Goal: Task Accomplishment & Management: Use online tool/utility

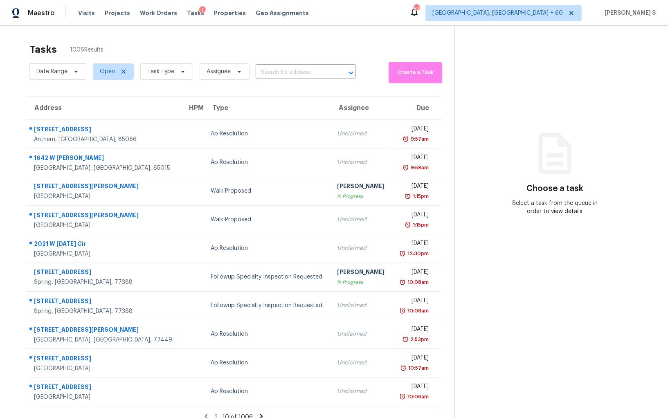
click section "Choose a task Select a task from the queue in order to view details"
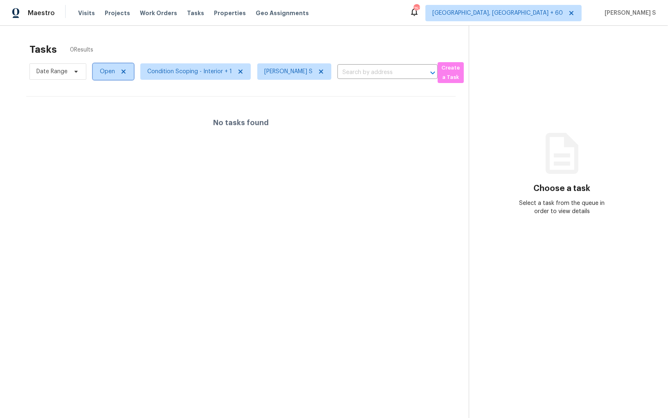
click at [106, 68] on span "Open" at bounding box center [107, 72] width 15 height 8
click at [122, 115] on label "Blocked" at bounding box center [113, 118] width 32 height 8
click at [102, 115] on input "Blocked" at bounding box center [99, 116] width 5 height 5
checkbox input "true"
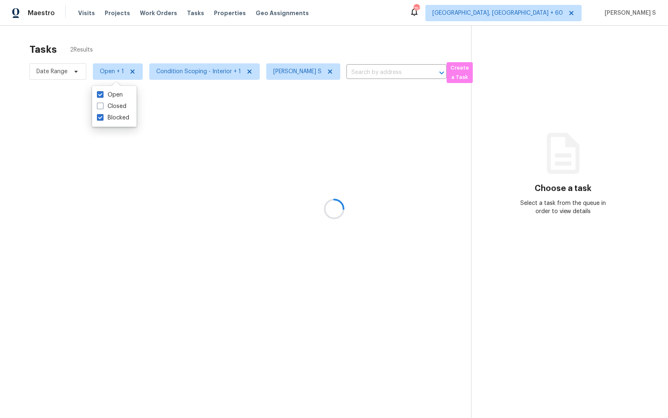
click at [252, 181] on div at bounding box center [334, 209] width 668 height 418
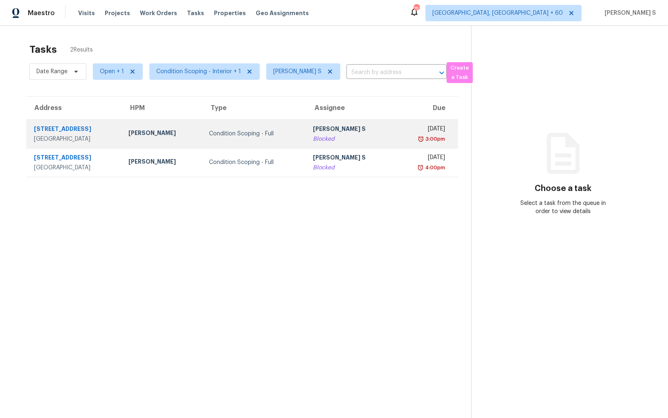
click at [347, 124] on td "[PERSON_NAME] S Blocked" at bounding box center [351, 134] width 88 height 29
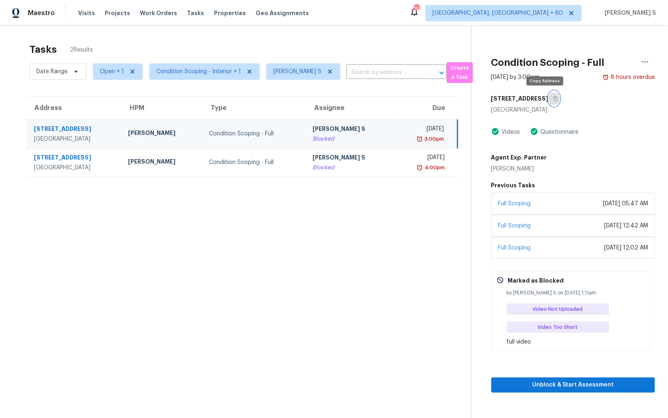
click at [549, 101] on button "button" at bounding box center [554, 98] width 11 height 15
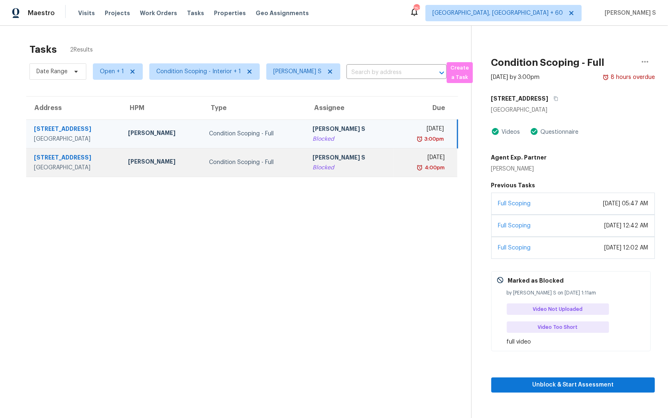
click at [355, 154] on div "[PERSON_NAME] S" at bounding box center [350, 158] width 75 height 10
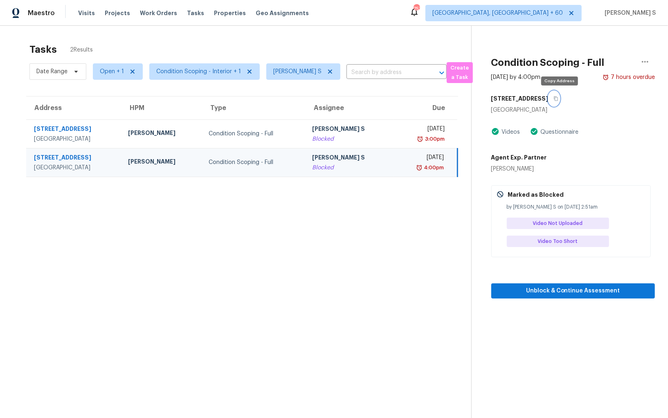
click at [559, 98] on icon "button" at bounding box center [556, 98] width 5 height 5
click at [329, 70] on icon at bounding box center [330, 72] width 4 height 4
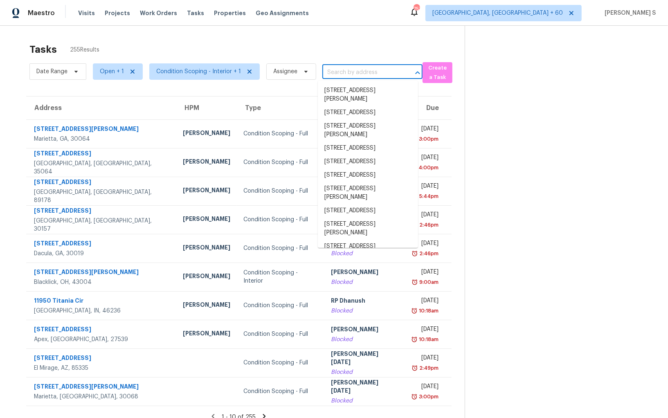
click at [365, 70] on input "text" at bounding box center [361, 72] width 77 height 13
paste input "3100 Summit Place Dr Loganville, GA, 30052"
type input "3100 Summit Place Dr Loganville, GA, 30052"
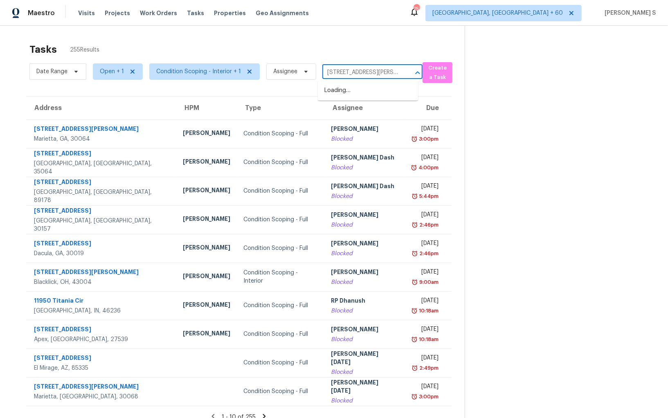
scroll to position [0, 48]
click at [353, 92] on li "3100 Summit Place Dr, Loganville, GA 30052" at bounding box center [368, 91] width 100 height 14
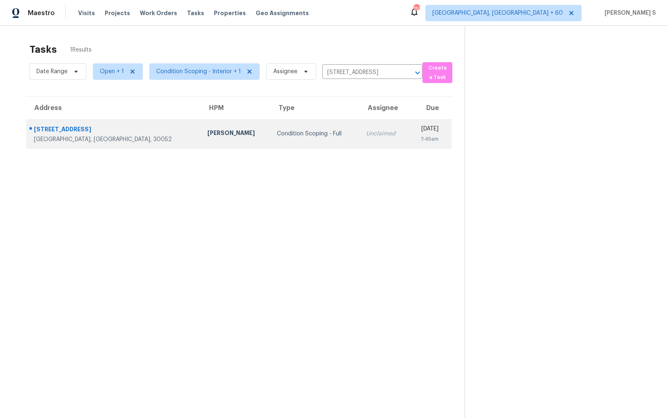
click at [360, 137] on td "Unclaimed" at bounding box center [384, 134] width 49 height 29
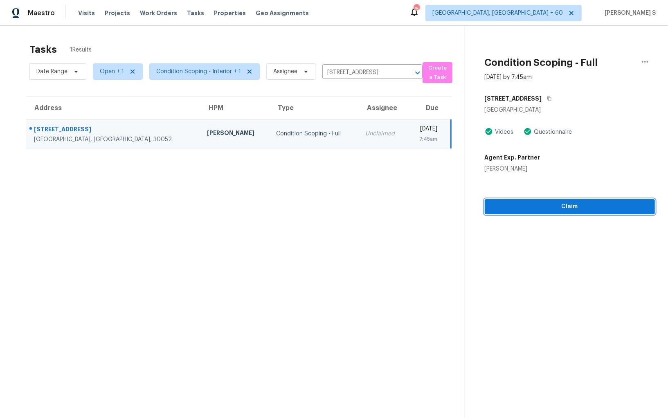
click at [575, 209] on span "Claim" at bounding box center [570, 207] width 157 height 10
click at [444, 178] on section "Tasks 1 Results Date Range Open + 1 Condition Scoping - Interior + 1 Assignee 3…" at bounding box center [239, 241] width 452 height 405
click at [547, 202] on span "Start Assessment" at bounding box center [570, 207] width 157 height 10
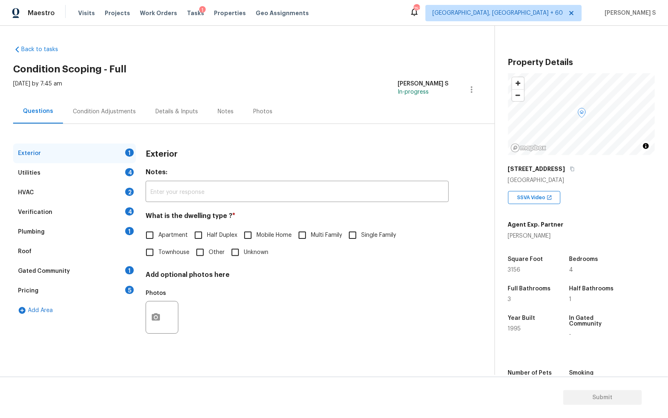
click at [111, 288] on div "Pricing 5" at bounding box center [74, 291] width 123 height 20
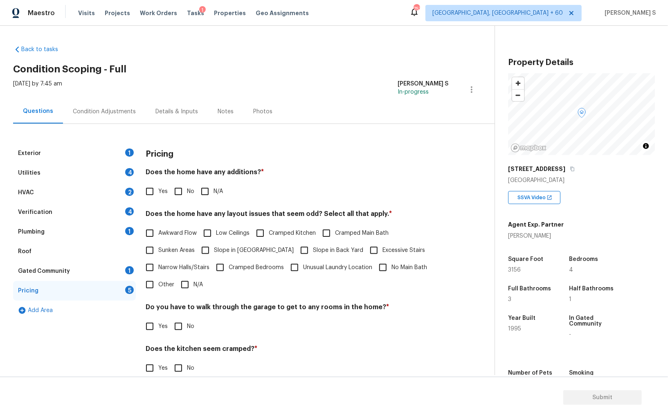
click at [180, 197] on input "No" at bounding box center [178, 191] width 17 height 17
checkbox input "true"
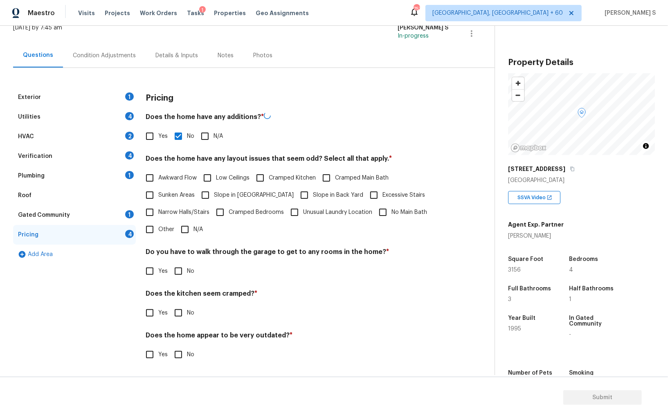
scroll to position [55, 0]
click at [179, 266] on input "No" at bounding box center [178, 271] width 17 height 17
checkbox input "true"
click at [170, 305] on input "No" at bounding box center [178, 313] width 17 height 17
checkbox input "true"
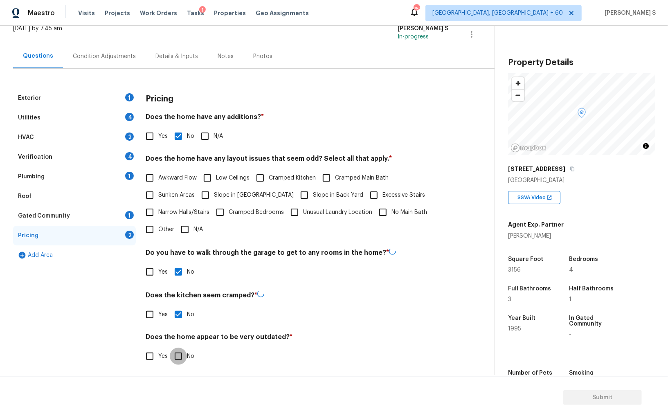
click at [170, 348] on input "No" at bounding box center [178, 356] width 17 height 17
checkbox input "true"
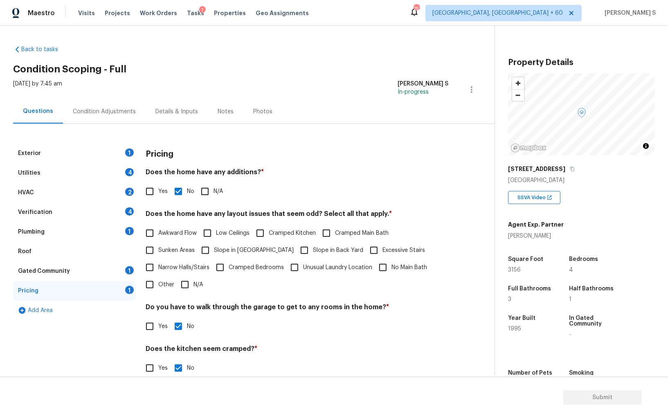
click at [117, 151] on div "Exterior 1" at bounding box center [74, 154] width 123 height 20
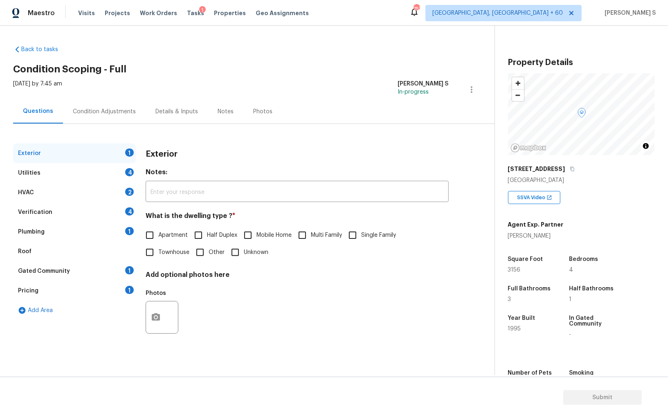
click at [364, 230] on label "Single Family" at bounding box center [370, 235] width 52 height 17
click at [361, 230] on input "Single Family" at bounding box center [352, 235] width 17 height 17
checkbox input "true"
click at [131, 212] on div "4" at bounding box center [129, 211] width 9 height 8
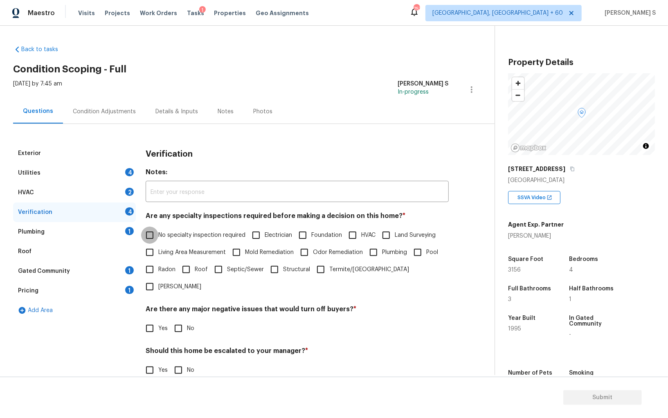
click at [141, 236] on input "No specialty inspection required" at bounding box center [149, 235] width 17 height 17
checkbox input "true"
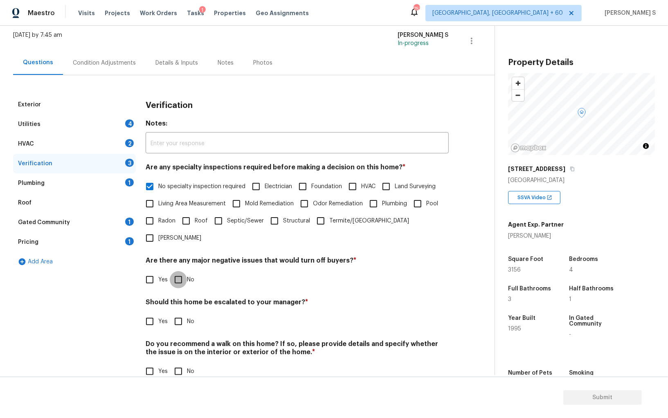
click at [175, 271] on input "No" at bounding box center [178, 279] width 17 height 17
checkbox input "true"
click at [178, 363] on input "No" at bounding box center [178, 371] width 17 height 17
checkbox input "true"
click at [152, 313] on input "Yes" at bounding box center [149, 321] width 17 height 17
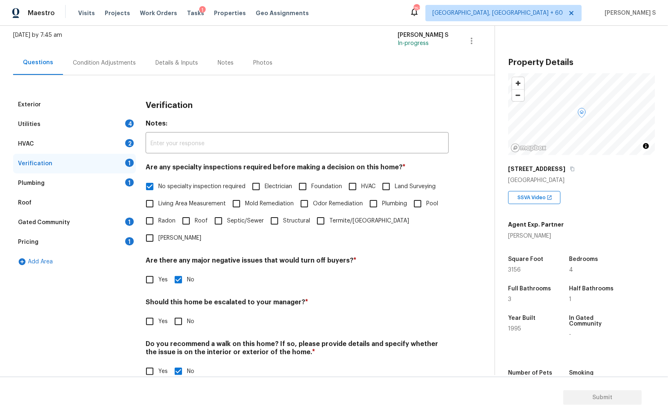
checkbox input "true"
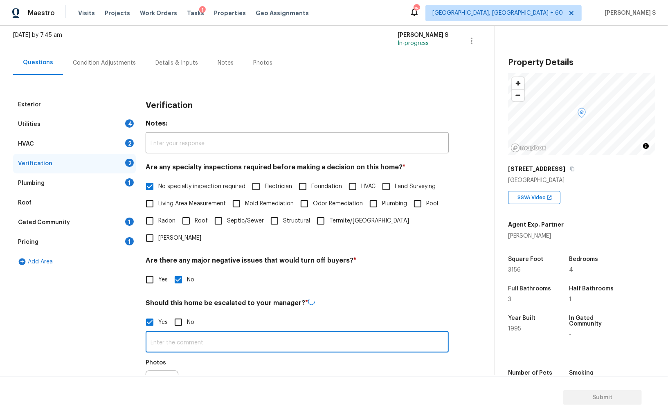
click at [225, 334] on input "text" at bounding box center [297, 343] width 303 height 19
type input "ALA property."
click at [239, 354] on div "Photos" at bounding box center [297, 380] width 303 height 53
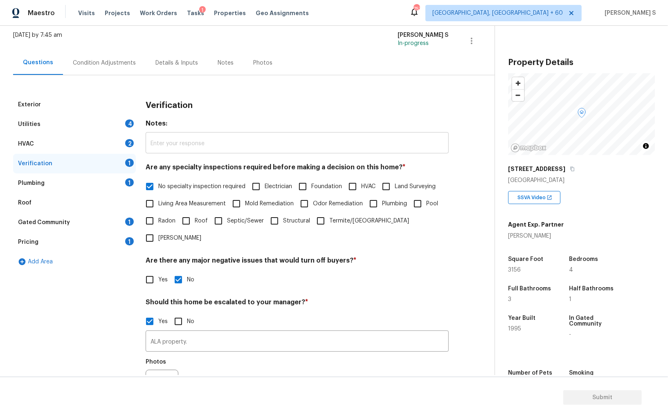
scroll to position [0, 0]
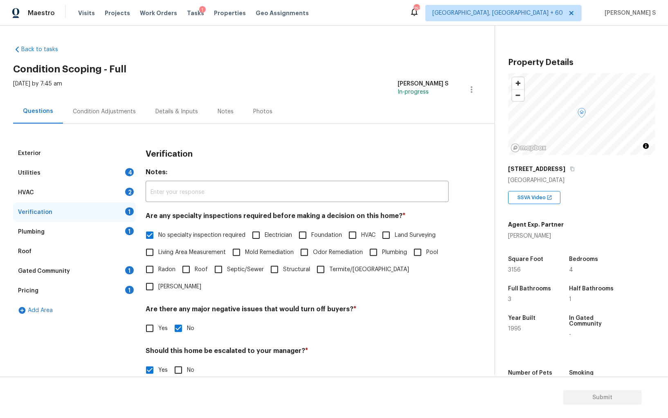
click at [127, 188] on div "2" at bounding box center [129, 192] width 9 height 8
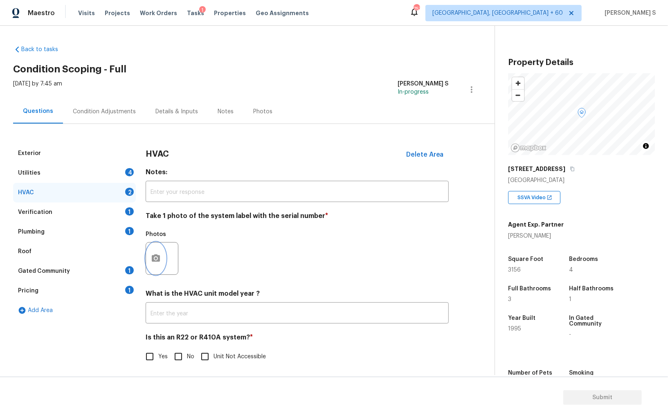
click at [164, 257] on button "button" at bounding box center [156, 259] width 20 height 32
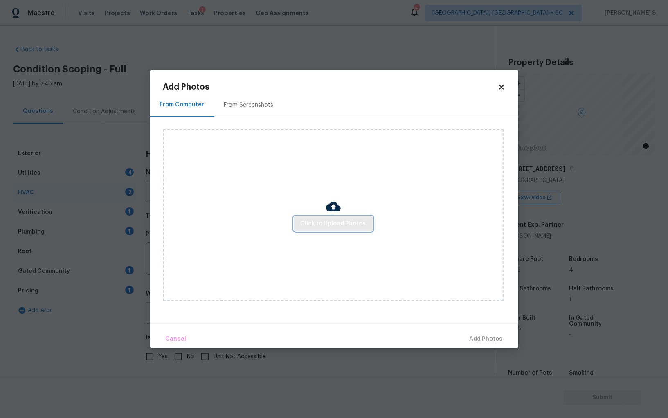
click at [347, 222] on span "Click to Upload Photos" at bounding box center [333, 224] width 65 height 10
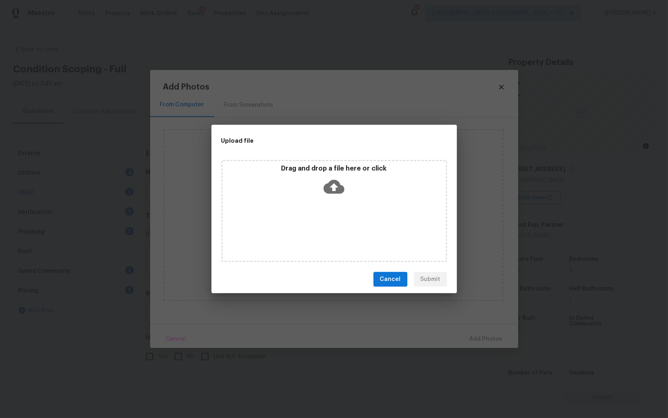
click at [347, 222] on div "Drag and drop a file here or click" at bounding box center [334, 211] width 226 height 102
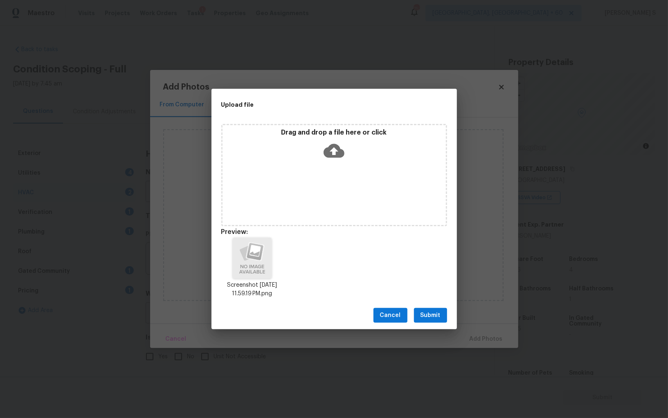
click at [445, 313] on button "Submit" at bounding box center [430, 315] width 33 height 15
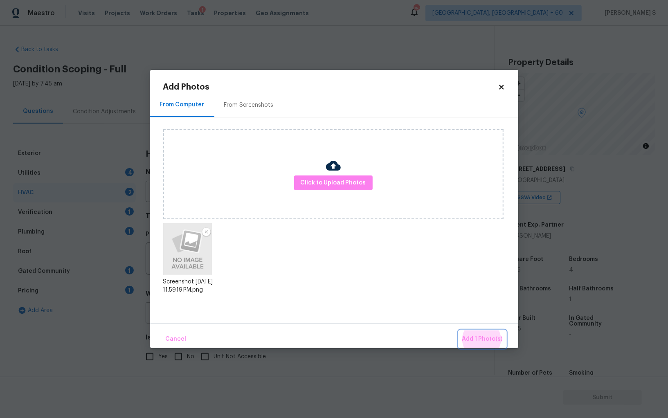
click at [459, 331] on button "Add 1 Photo(s)" at bounding box center [482, 340] width 47 height 18
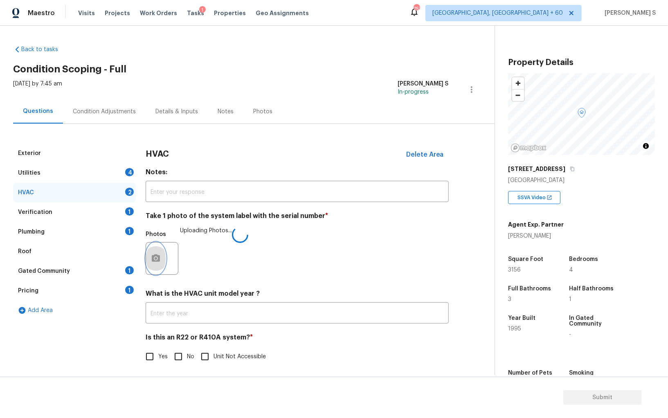
scroll to position [3, 0]
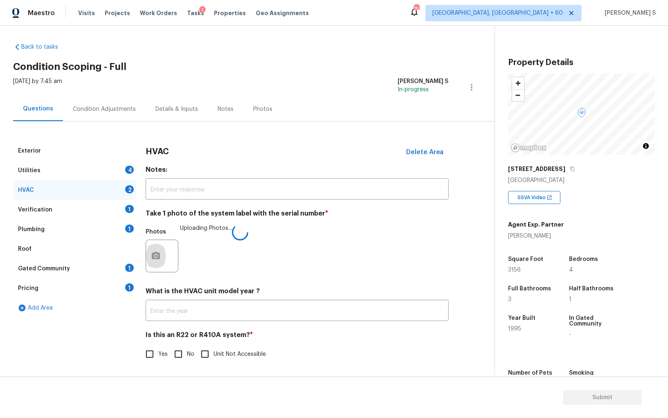
click at [178, 357] on input "No" at bounding box center [178, 354] width 17 height 17
checkbox input "true"
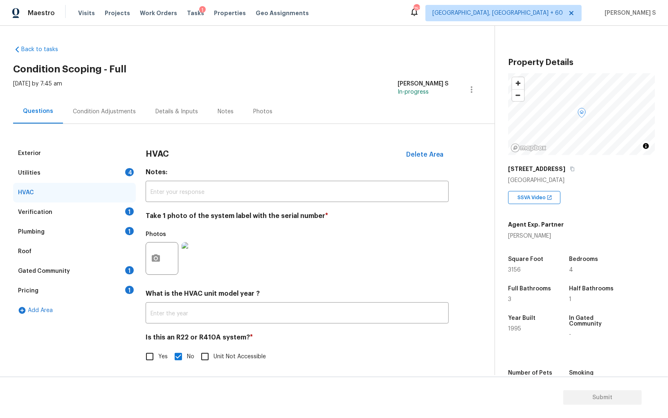
click at [128, 172] on div "4" at bounding box center [129, 172] width 9 height 8
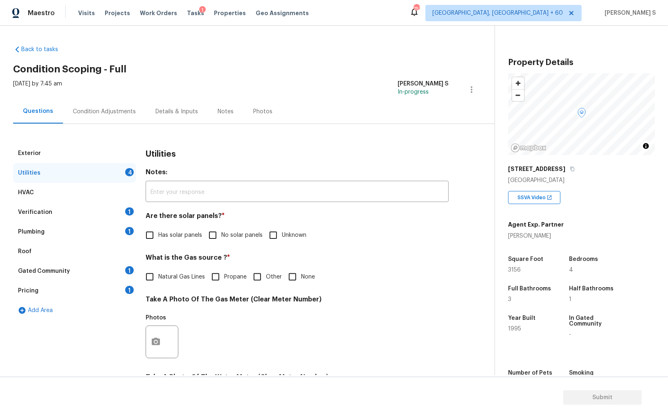
click at [218, 233] on input "No solar panels" at bounding box center [212, 235] width 17 height 17
checkbox input "true"
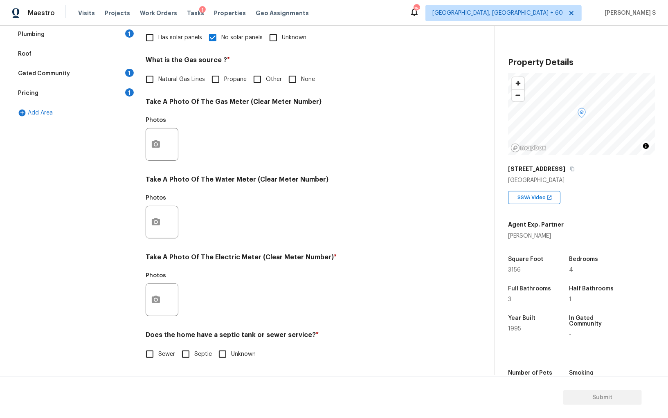
scroll to position [198, 0]
click at [149, 354] on input "Sewer" at bounding box center [149, 354] width 17 height 17
checkbox input "true"
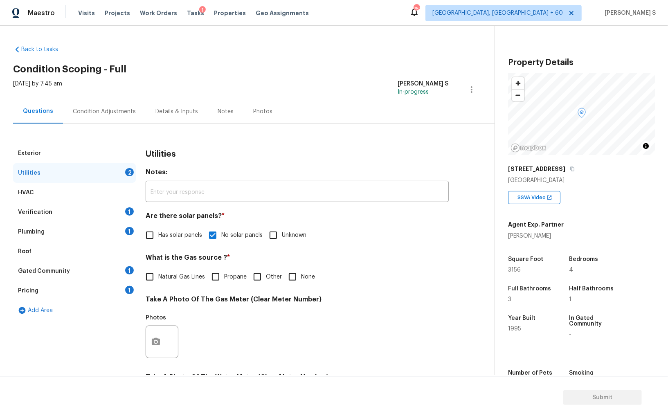
click at [129, 227] on div "1" at bounding box center [129, 231] width 9 height 8
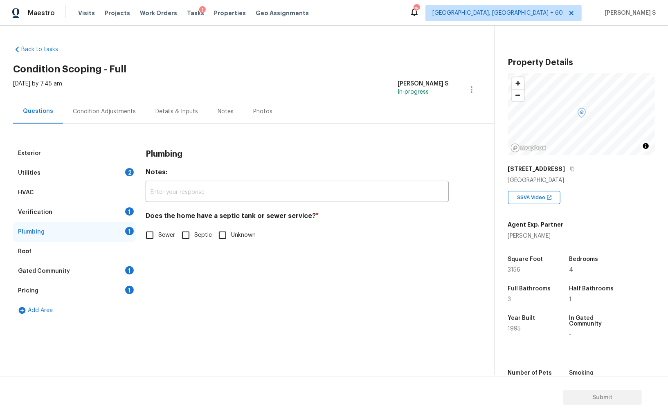
drag, startPoint x: 147, startPoint y: 231, endPoint x: 147, endPoint y: 255, distance: 24.6
click at [147, 231] on input "Sewer" at bounding box center [149, 235] width 17 height 17
checkbox input "true"
click at [125, 265] on div "Gated Community 1" at bounding box center [74, 272] width 123 height 20
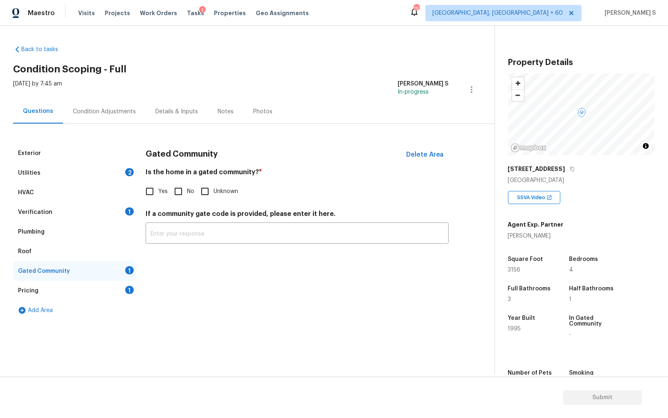
click at [180, 192] on input "No" at bounding box center [178, 191] width 17 height 17
checkbox input "true"
click at [125, 215] on div "Verification 1" at bounding box center [74, 213] width 123 height 20
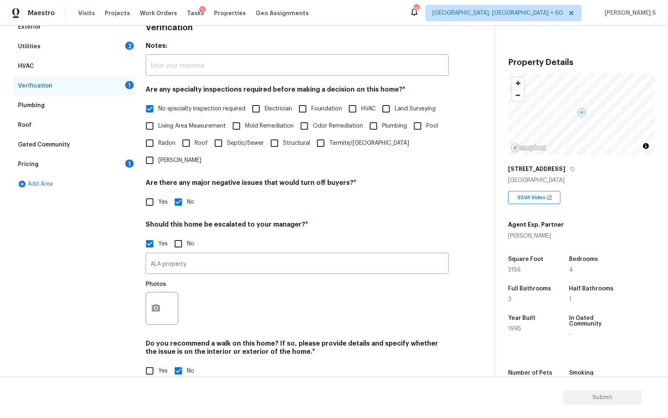
scroll to position [57, 0]
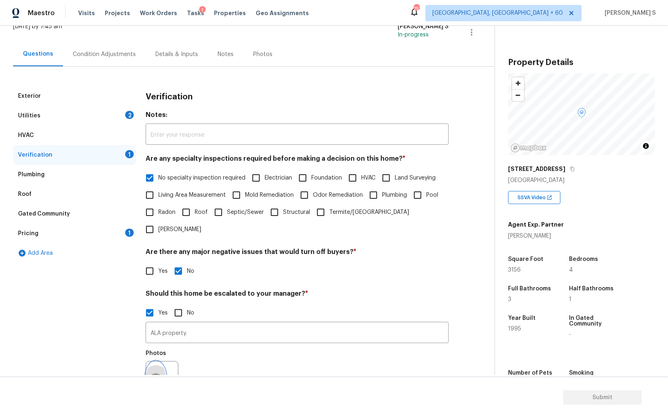
click at [160, 362] on button "button" at bounding box center [156, 378] width 20 height 32
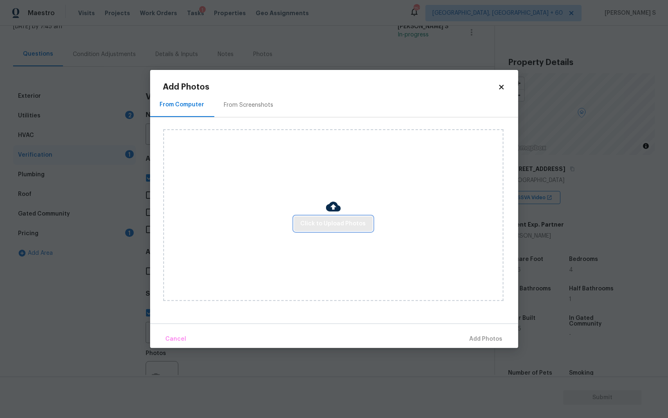
click at [336, 225] on span "Click to Upload Photos" at bounding box center [333, 224] width 65 height 10
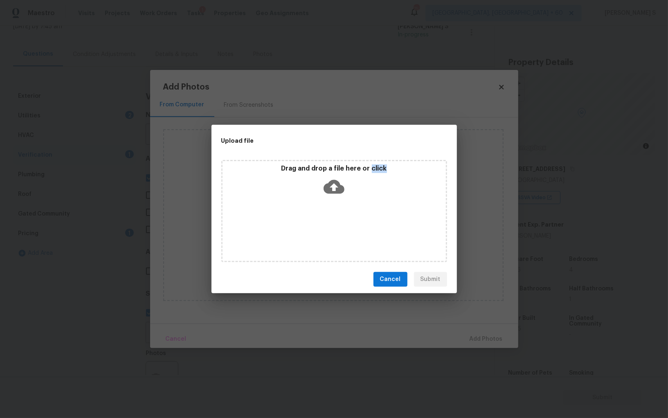
click at [336, 225] on div "Drag and drop a file here or click" at bounding box center [334, 211] width 226 height 102
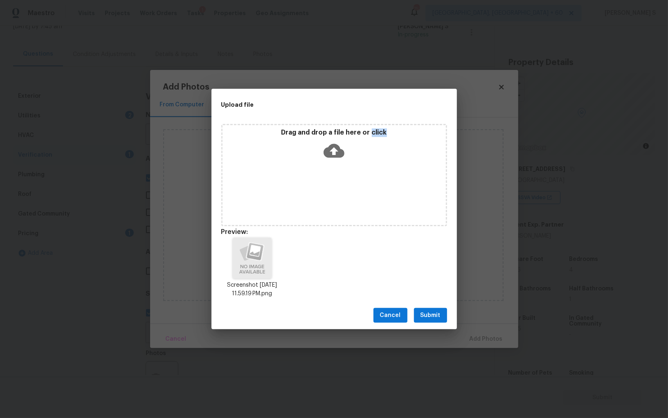
click at [435, 316] on span "Submit" at bounding box center [431, 316] width 20 height 10
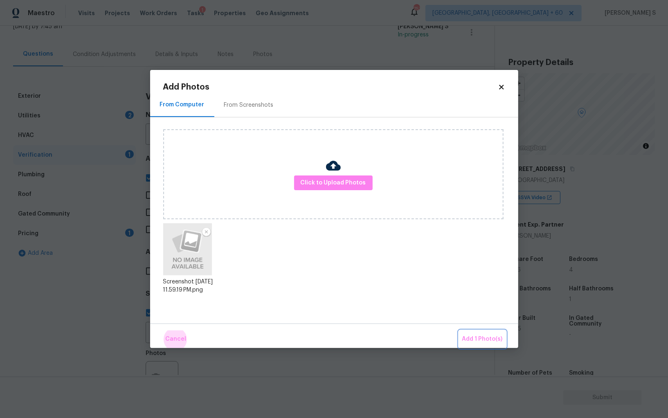
click at [459, 331] on button "Add 1 Photo(s)" at bounding box center [482, 340] width 47 height 18
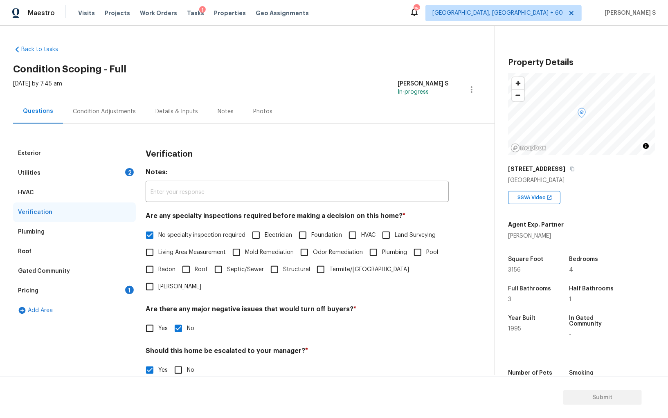
scroll to position [109, 0]
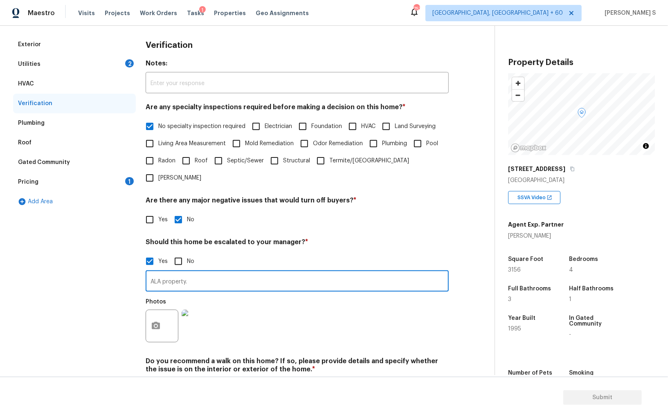
click at [223, 273] on input "ALA property." at bounding box center [297, 282] width 303 height 19
click at [223, 273] on input "ALA property. As per agent notes the HV" at bounding box center [297, 282] width 303 height 19
type input "ALA property. As per agent notes the HVAC is in fair condition."
click at [266, 319] on div "Photos" at bounding box center [297, 320] width 303 height 53
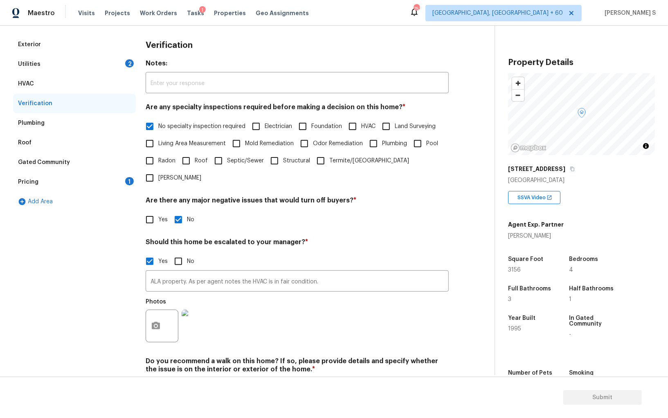
scroll to position [0, 0]
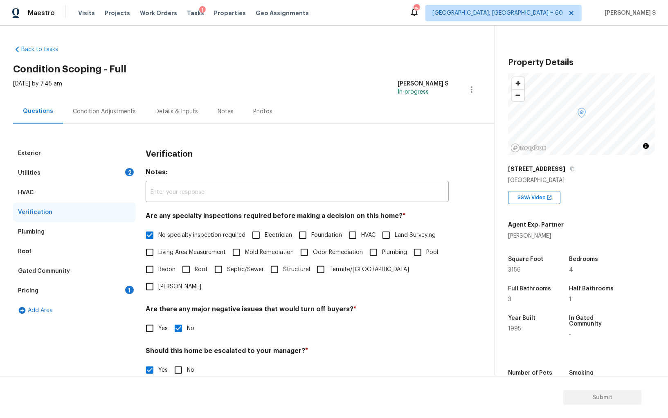
click at [124, 115] on div "Condition Adjustments" at bounding box center [104, 112] width 63 height 8
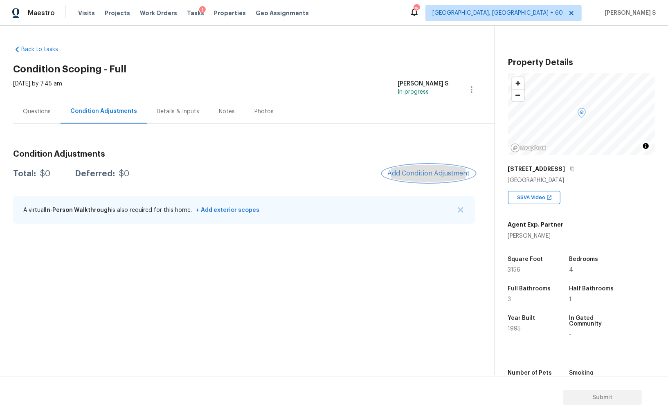
click at [435, 171] on span "Add Condition Adjustment" at bounding box center [429, 173] width 83 height 7
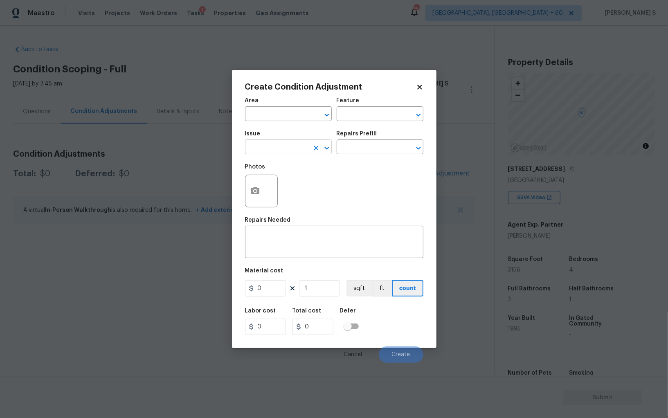
click at [263, 149] on input "text" at bounding box center [277, 148] width 64 height 13
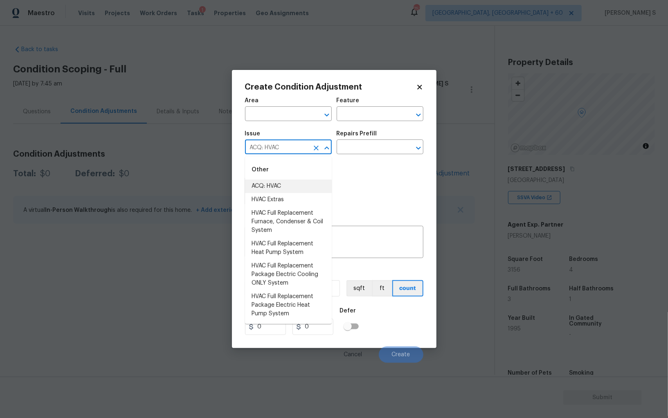
type input "ACQ: HVAC"
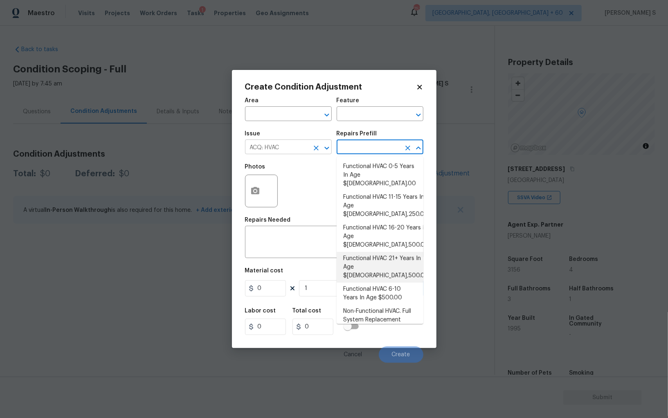
type input "Acquisition"
type textarea "Acquisition Scope: Functional HVAC 21+ years"
type input "6500"
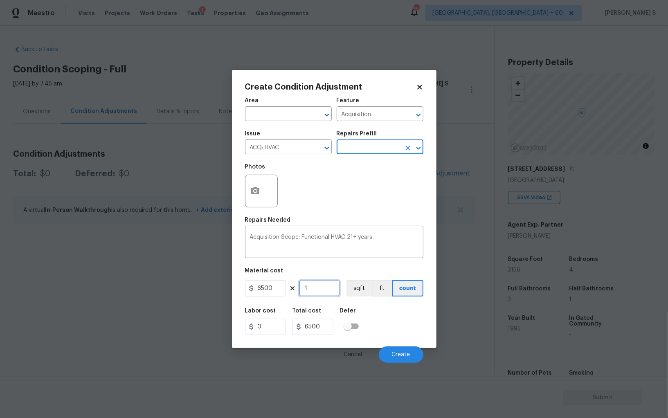
click at [327, 292] on input "1" at bounding box center [319, 288] width 41 height 16
type input "2"
type input "13000"
type input "2"
click at [386, 314] on div "Labor cost 0 Total cost 13000 Defer" at bounding box center [334, 321] width 178 height 37
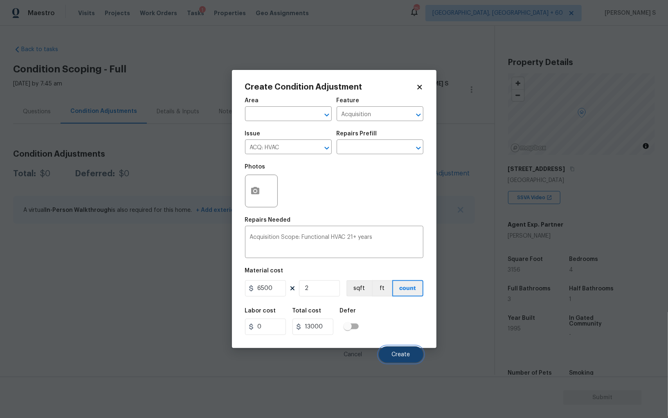
click at [405, 352] on span "Create" at bounding box center [401, 355] width 18 height 6
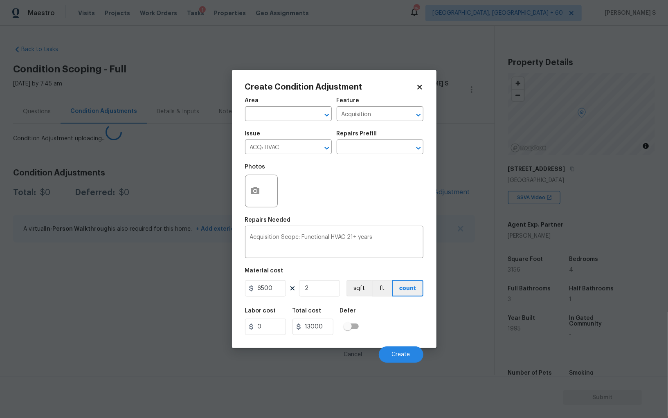
click at [77, 340] on body "Maestro Visits Projects Work Orders Tasks 1 Properties Geo Assignments 757 Albu…" at bounding box center [334, 209] width 668 height 418
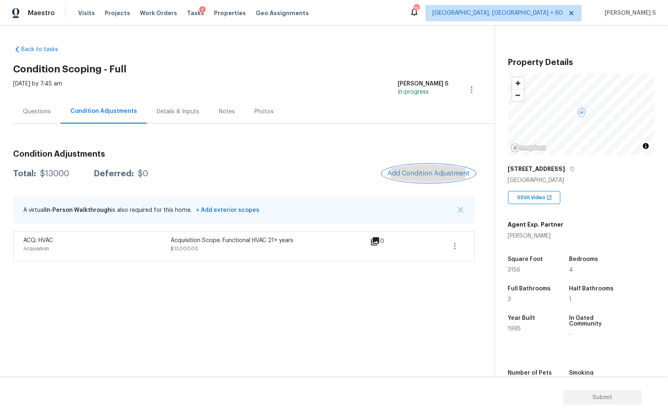
click at [409, 176] on span "Add Condition Adjustment" at bounding box center [429, 173] width 83 height 7
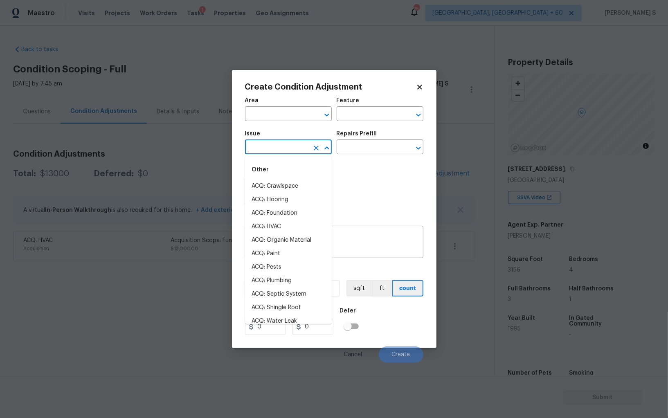
click at [269, 150] on input "text" at bounding box center [277, 148] width 64 height 13
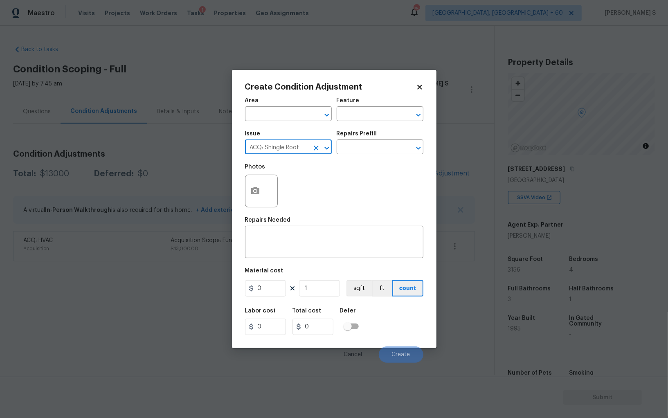
type input "ACQ: Shingle Roof"
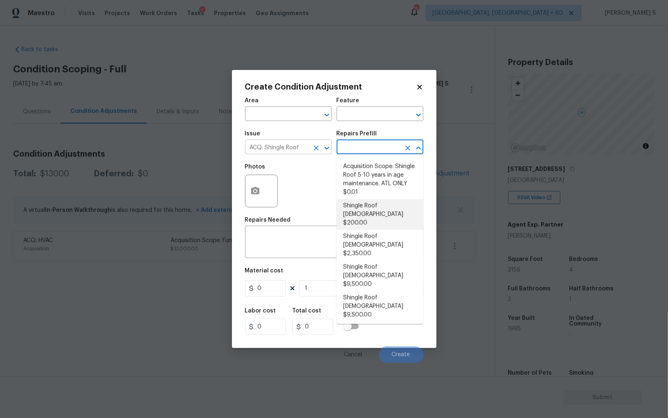
type input "Acquisition"
type textarea "Acquisition Scope: Shingle Roof 0-10 years in age maintenance."
type input "200"
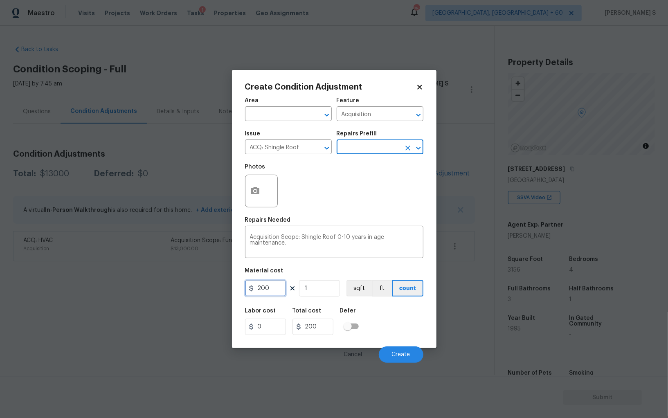
click at [270, 284] on input "200" at bounding box center [265, 288] width 41 height 16
type input "500"
click at [395, 334] on div "Labor cost 0 Total cost 500 Defer" at bounding box center [334, 321] width 178 height 37
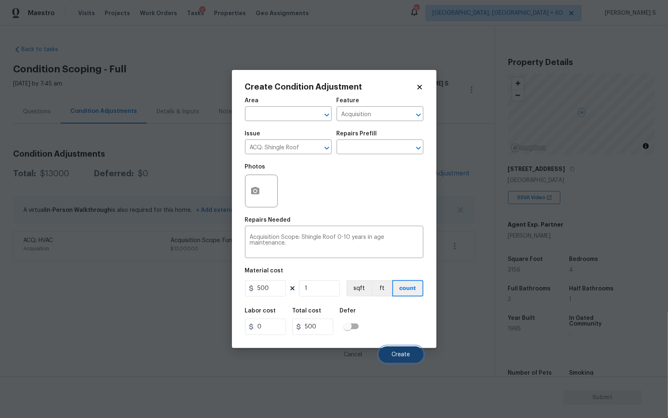
click at [406, 356] on span "Create" at bounding box center [401, 355] width 18 height 6
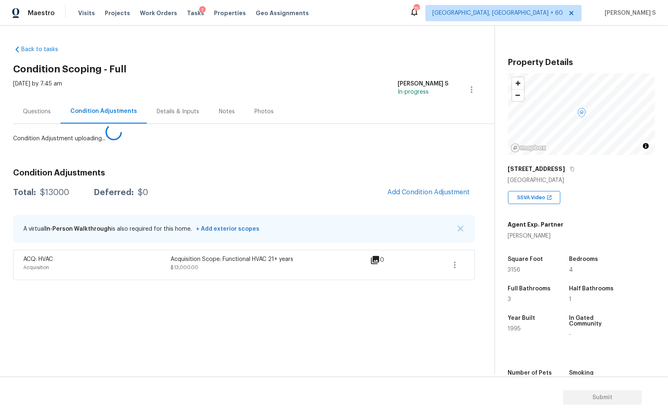
click at [101, 311] on body "Maestro Visits Projects Work Orders Tasks 1 Properties Geo Assignments 757 Albu…" at bounding box center [334, 209] width 668 height 418
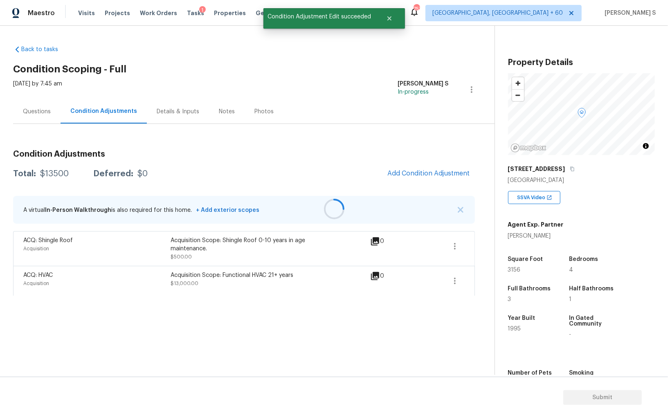
click at [433, 174] on div at bounding box center [334, 209] width 668 height 418
click at [439, 170] on span "Add Condition Adjustment" at bounding box center [429, 173] width 83 height 7
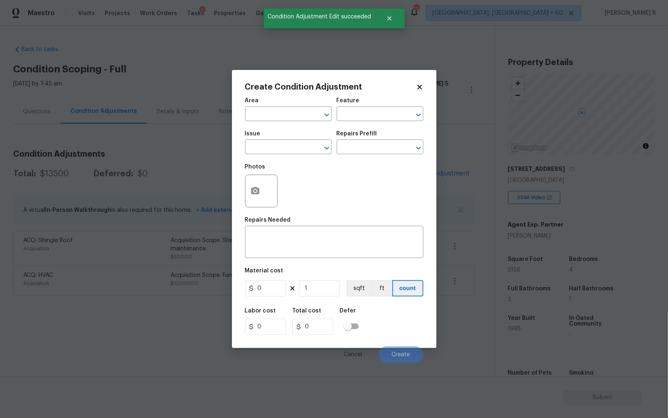
click at [266, 156] on span "Issue ​" at bounding box center [288, 142] width 87 height 33
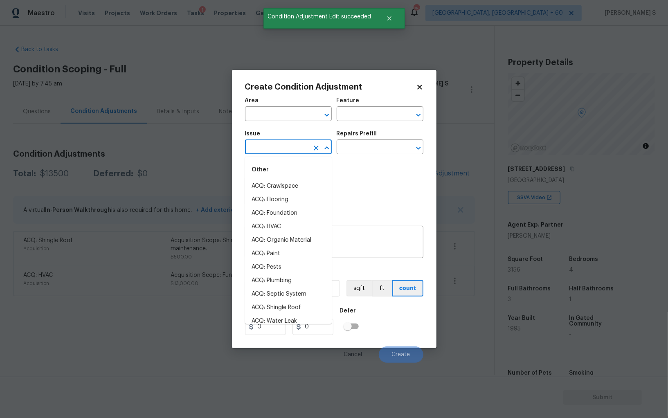
click at [266, 151] on input "text" at bounding box center [277, 148] width 64 height 13
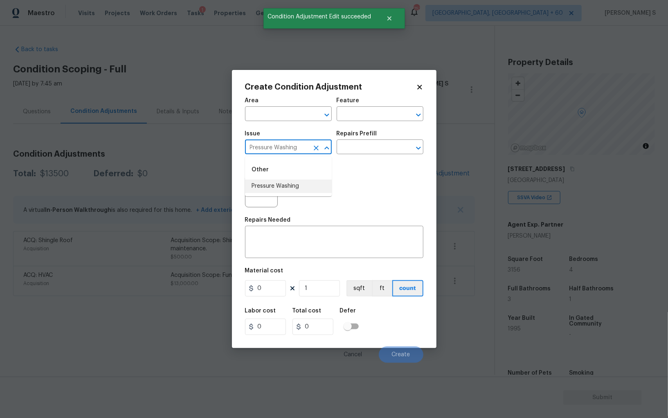
type input "Pressure Washing"
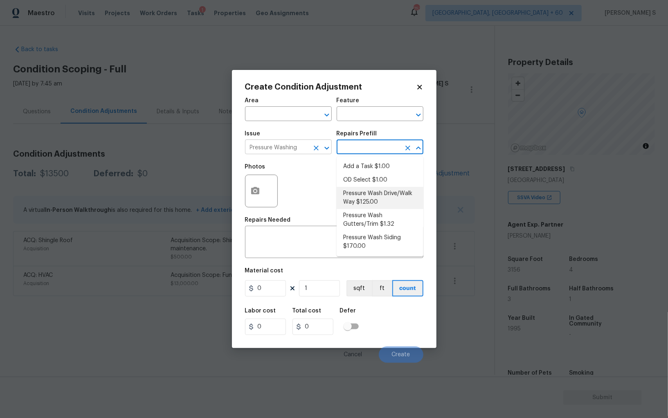
type input "Siding"
type textarea "Pressure wash the driveways/walkways as directed by the PM. Ensure that all deb…"
type input "125"
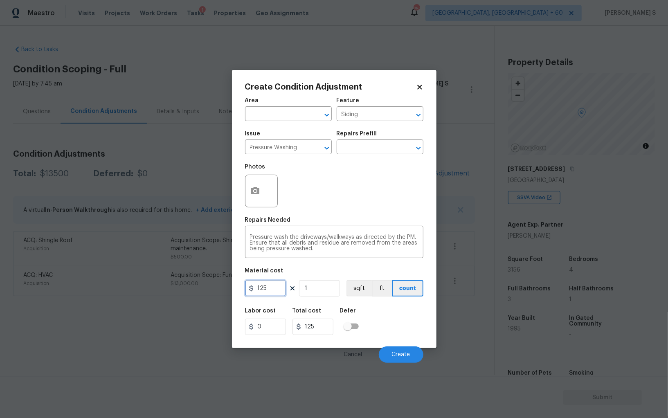
click at [285, 290] on input "125" at bounding box center [265, 288] width 41 height 16
type input "200"
click at [411, 355] on button "Create" at bounding box center [401, 355] width 45 height 16
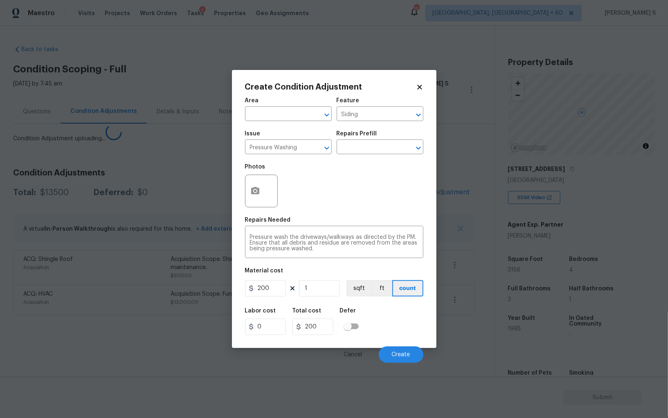
drag, startPoint x: 180, startPoint y: 271, endPoint x: 321, endPoint y: 210, distance: 153.8
click at [180, 271] on body "Maestro Visits Projects Work Orders Tasks 1 Properties Geo Assignments 757 Albu…" at bounding box center [334, 209] width 668 height 418
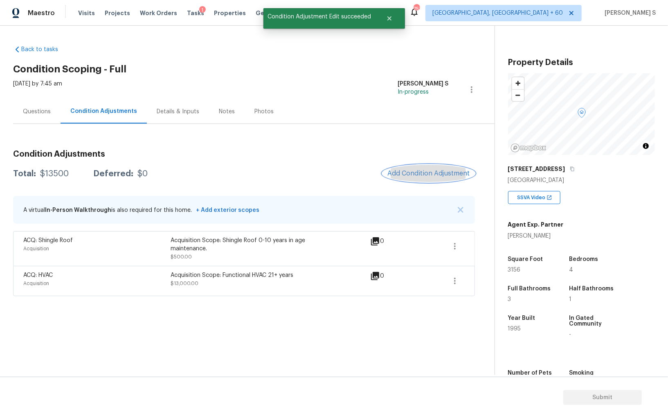
click at [416, 181] on button "Add Condition Adjustment" at bounding box center [429, 173] width 92 height 17
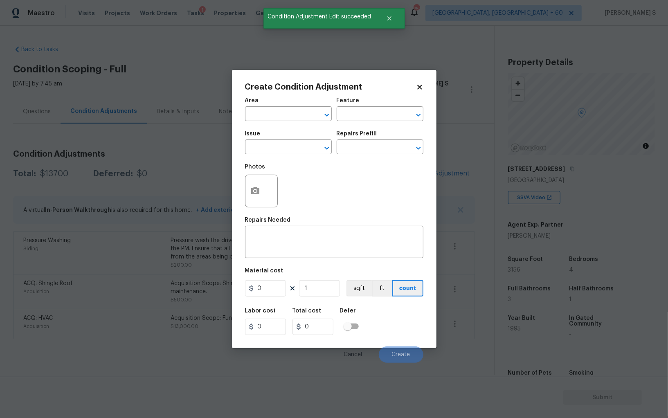
click at [244, 188] on div "Create Condition Adjustment Area ​ Feature ​ Issue ​ Repairs Prefill ​ Photos R…" at bounding box center [334, 209] width 205 height 278
click at [268, 195] on div at bounding box center [261, 191] width 33 height 33
click at [262, 194] on button "button" at bounding box center [256, 191] width 20 height 32
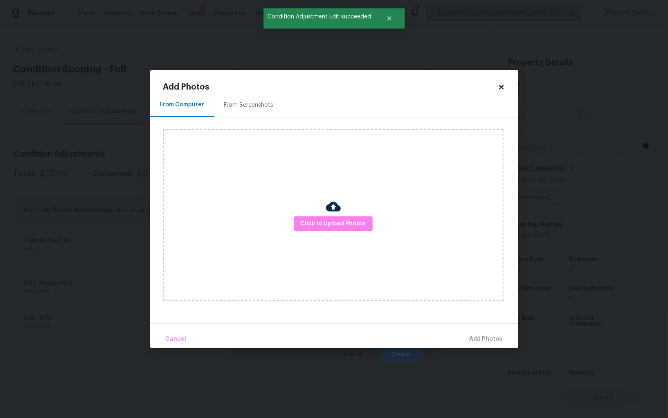
click at [253, 93] on div "From Screenshots" at bounding box center [248, 105] width 69 height 24
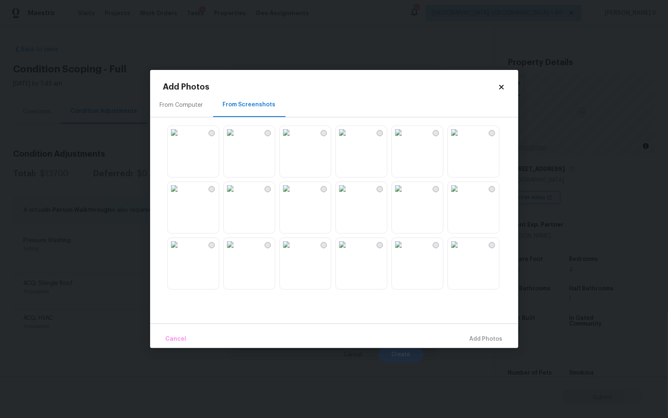
click at [293, 195] on img at bounding box center [286, 188] width 13 height 13
click at [405, 251] on img at bounding box center [398, 244] width 13 height 13
click at [178, 251] on img at bounding box center [174, 244] width 13 height 13
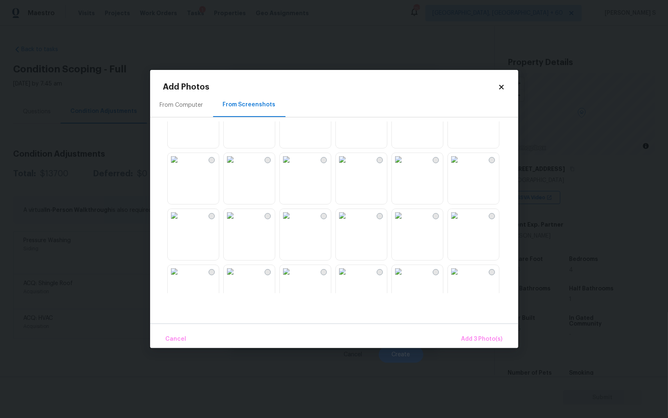
scroll to position [229, 0]
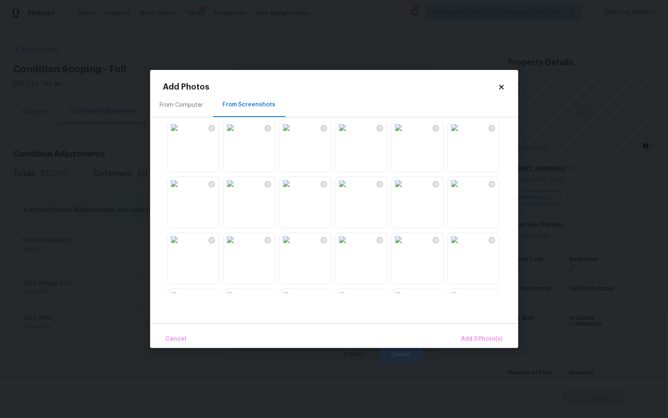
click at [181, 246] on img at bounding box center [174, 239] width 13 height 13
click at [480, 335] on span "Add 4 Photo(s)" at bounding box center [482, 339] width 42 height 10
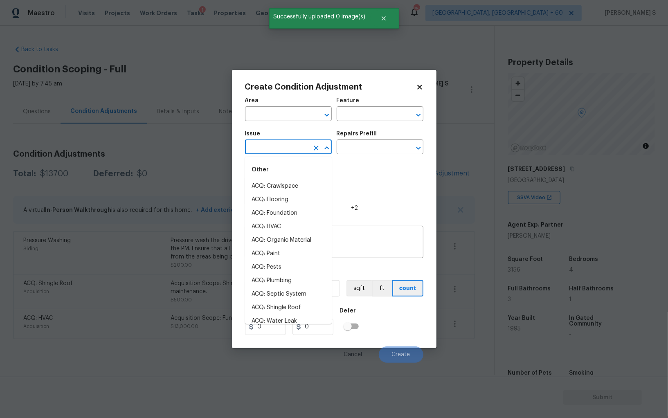
click at [287, 146] on input "text" at bounding box center [277, 148] width 64 height 13
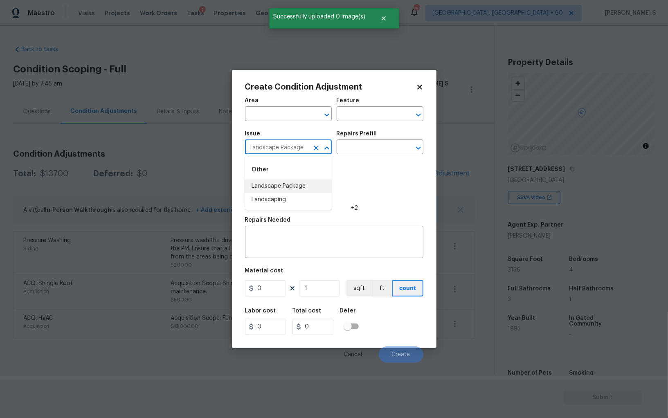
type input "Landscape Package"
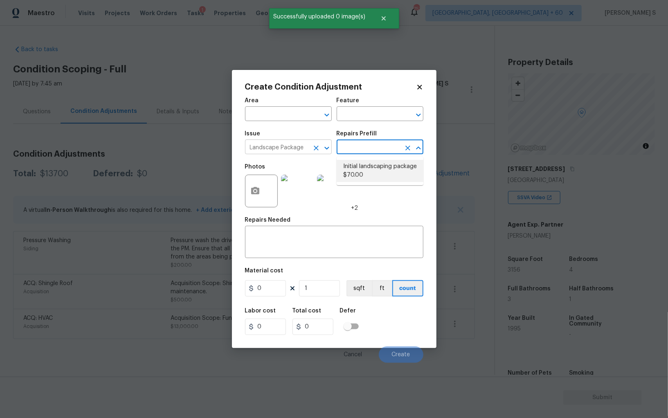
type input "Home Readiness Packages"
type textarea "Mowing of grass up to 6" in height. Mow, edge along driveways & sidewalks, trim…"
type input "70"
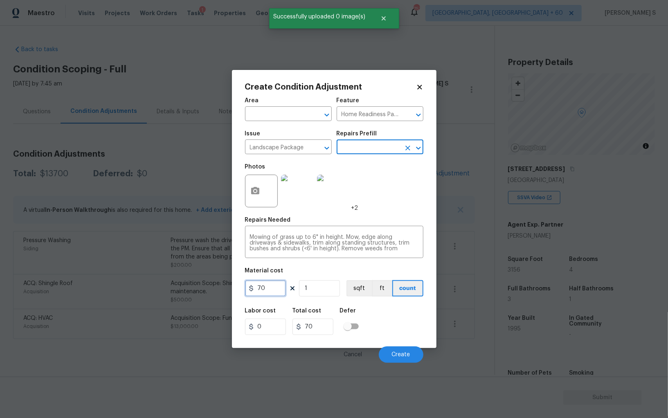
click at [275, 293] on input "70" at bounding box center [265, 288] width 41 height 16
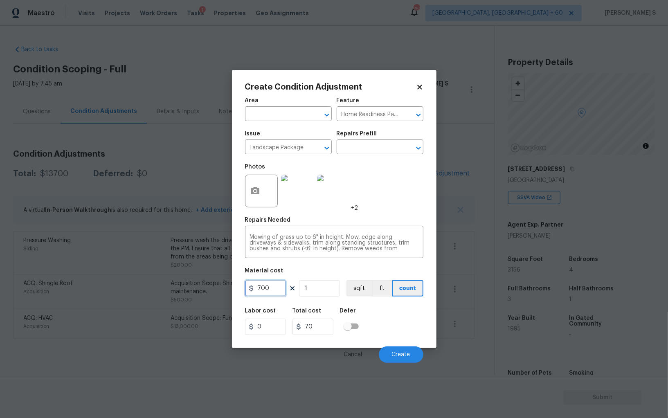
type input "700"
click at [396, 323] on div "Labor cost 0 Total cost 700 Defer" at bounding box center [334, 321] width 178 height 37
click at [406, 353] on span "Create" at bounding box center [401, 355] width 18 height 6
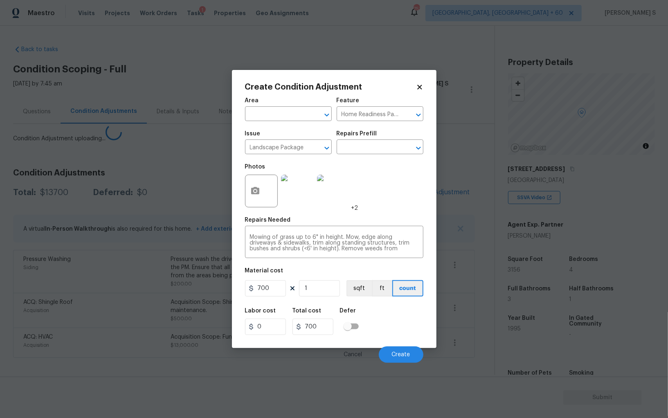
click at [76, 338] on body "Maestro Visits Projects Work Orders Tasks 1 Properties Geo Assignments 757 Albu…" at bounding box center [334, 209] width 668 height 418
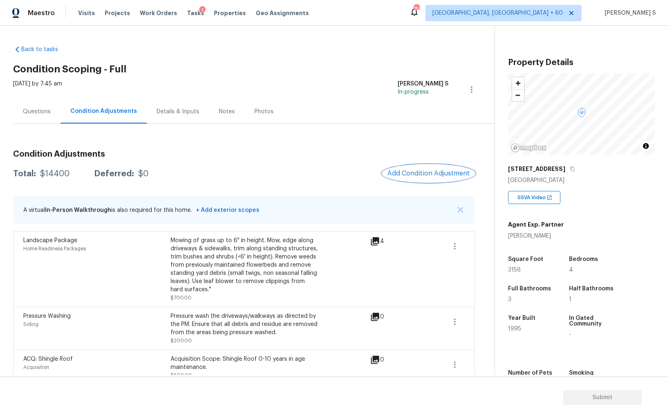
click at [402, 169] on button "Add Condition Adjustment" at bounding box center [429, 173] width 92 height 17
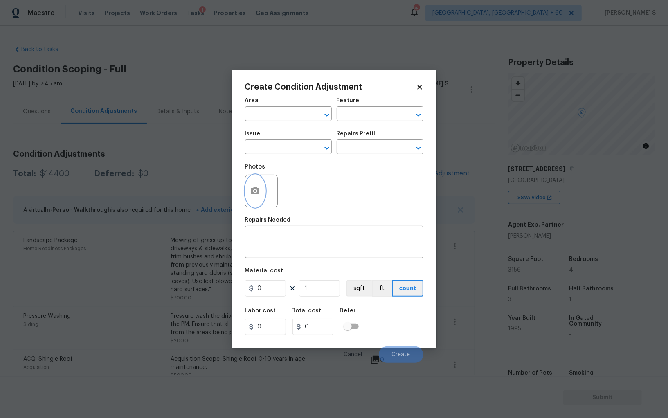
click at [250, 190] on icon "button" at bounding box center [255, 191] width 10 height 10
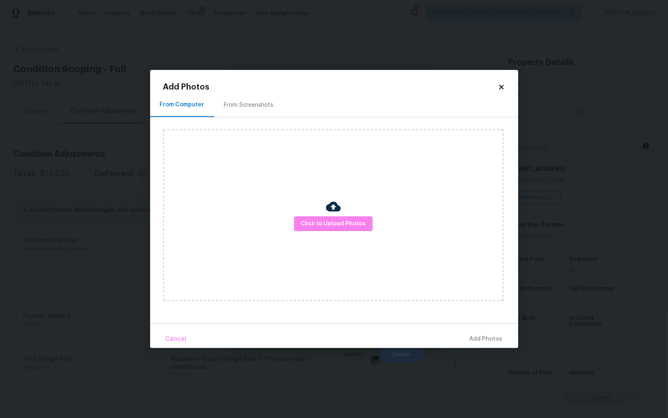
click at [247, 87] on h2 "Add Photos" at bounding box center [330, 87] width 335 height 8
click at [251, 106] on div "From Screenshots" at bounding box center [249, 105] width 50 height 8
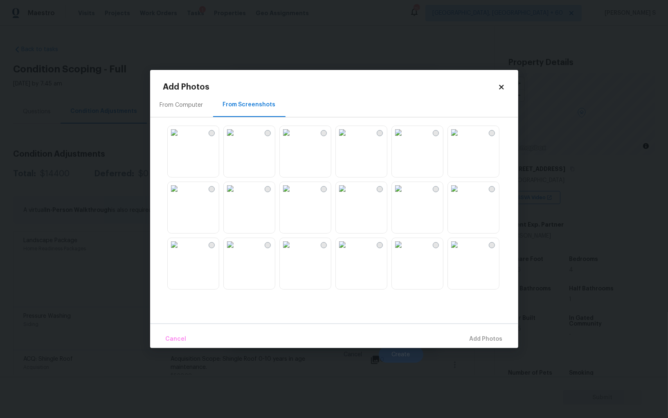
click at [349, 139] on img at bounding box center [342, 132] width 13 height 13
click at [349, 195] on img at bounding box center [342, 188] width 13 height 13
click at [181, 139] on img at bounding box center [174, 132] width 13 height 13
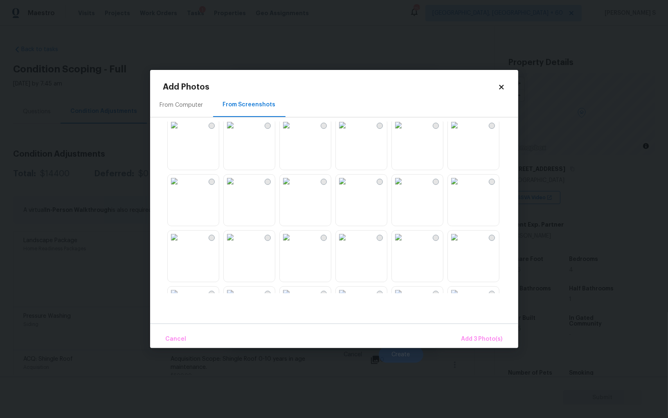
scroll to position [142, 0]
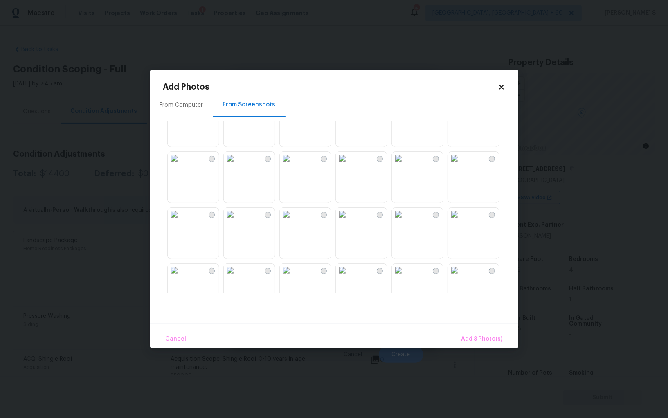
click at [405, 165] on img at bounding box center [398, 158] width 13 height 13
click at [461, 165] on img at bounding box center [454, 158] width 13 height 13
click at [405, 221] on img at bounding box center [398, 214] width 13 height 13
click at [349, 221] on img at bounding box center [342, 214] width 13 height 13
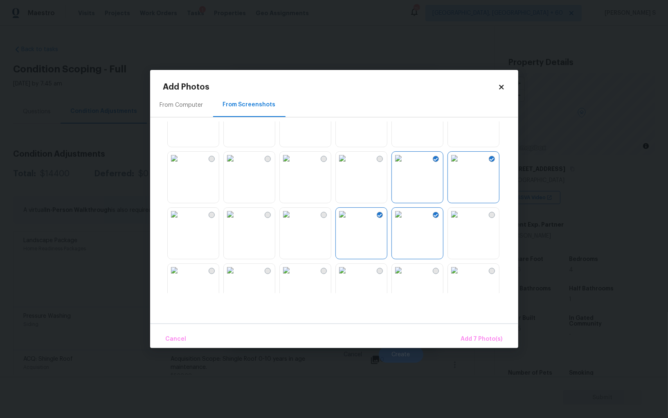
scroll to position [231, 0]
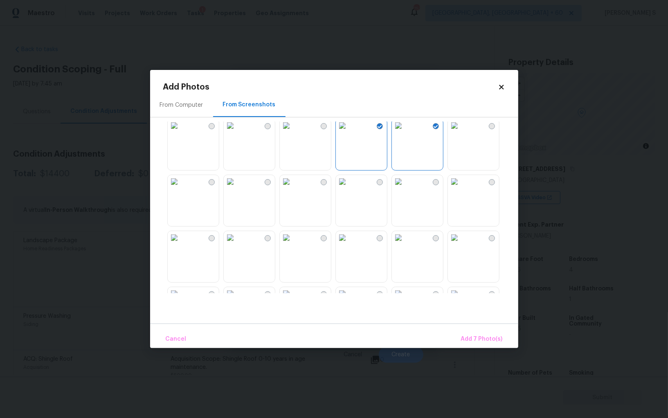
click at [340, 188] on img at bounding box center [342, 181] width 13 height 13
click at [293, 188] on img at bounding box center [286, 181] width 13 height 13
click at [237, 188] on img at bounding box center [230, 181] width 13 height 13
click at [405, 244] on img at bounding box center [398, 237] width 13 height 13
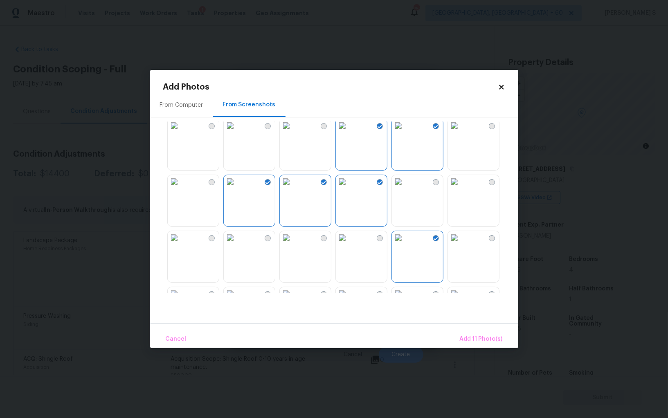
click at [181, 185] on img at bounding box center [174, 181] width 13 height 13
click at [469, 340] on span "Add 12 Photo(s)" at bounding box center [481, 339] width 44 height 10
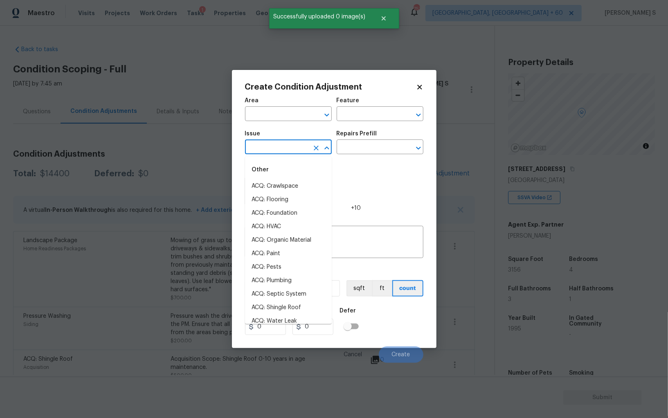
click at [281, 148] on input "text" at bounding box center [277, 148] width 64 height 13
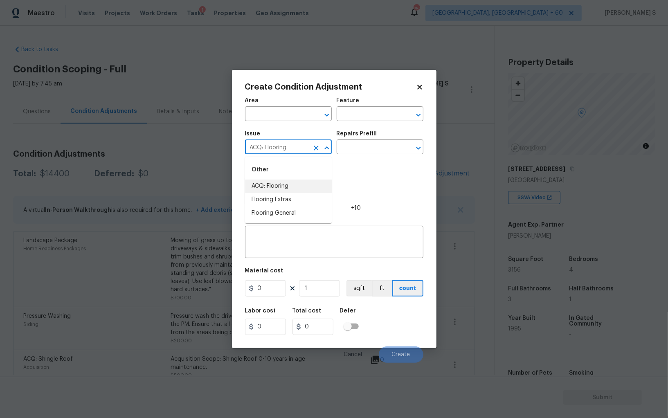
type input "ACQ: Flooring"
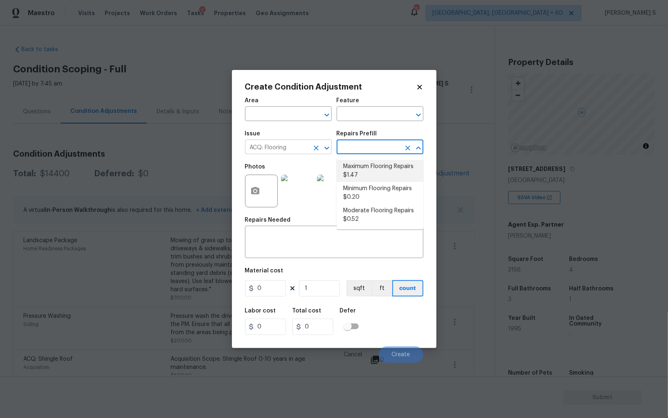
type input "Acquisition"
type textarea "Acquisition Scope: Maximum flooring repairs"
type input "1.47"
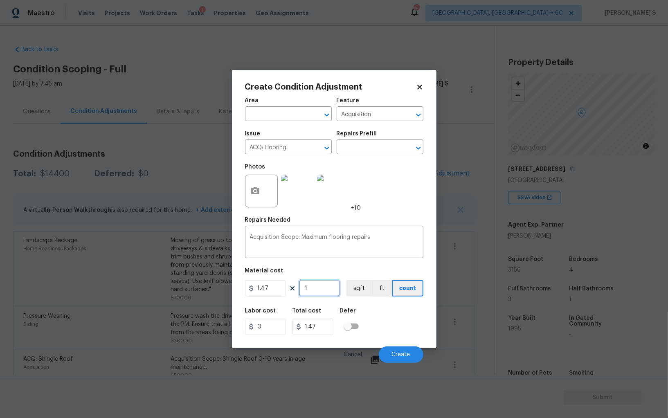
click at [313, 286] on input "1" at bounding box center [319, 288] width 41 height 16
type input "4"
type input "5.88"
type input "41"
type input "60.27"
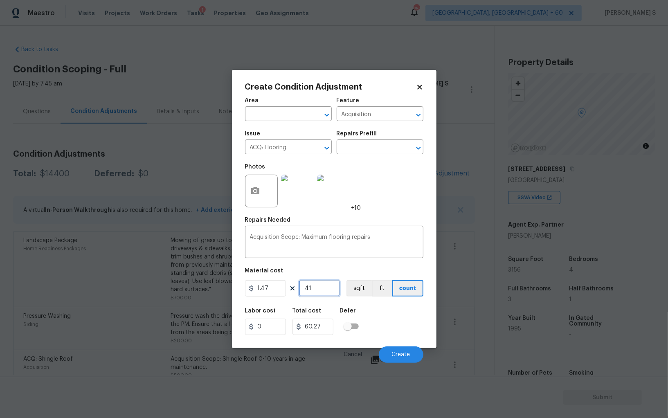
type input "414"
type input "608.58"
type input "4148"
type input "6097.56"
type input "4148"
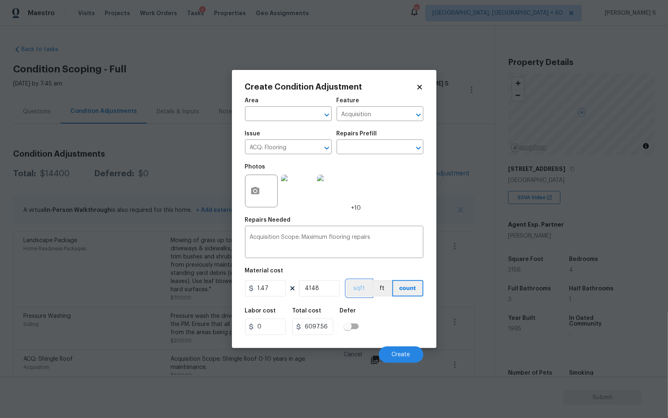
click at [352, 293] on button "sqft" at bounding box center [359, 288] width 25 height 16
click at [378, 319] on div "Labor cost 0 Total cost 6097.56 Defer" at bounding box center [334, 321] width 178 height 37
click at [411, 352] on button "Create" at bounding box center [401, 355] width 45 height 16
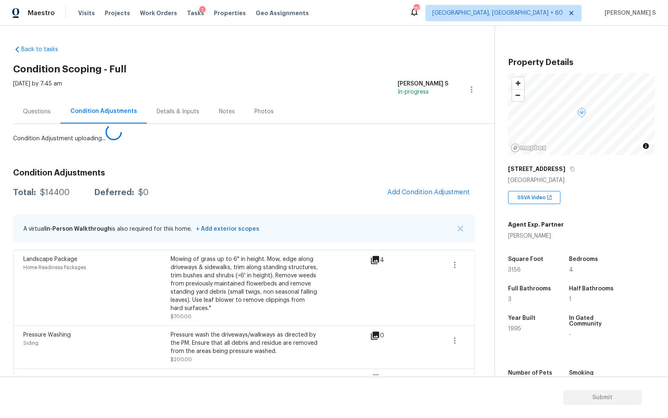
click at [97, 299] on body "Maestro Visits Projects Work Orders Tasks 1 Properties Geo Assignments 757 Albu…" at bounding box center [334, 209] width 668 height 418
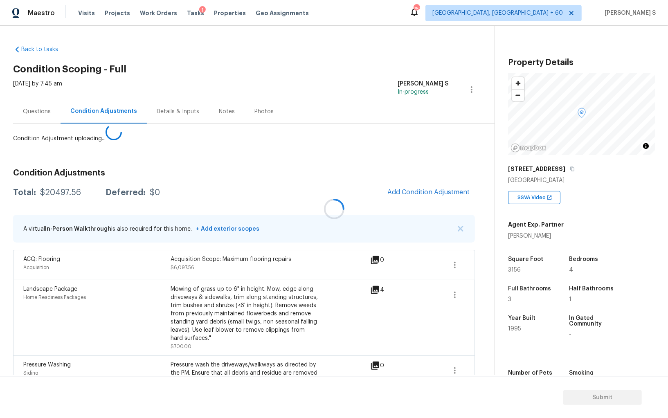
click at [418, 188] on div at bounding box center [334, 209] width 668 height 418
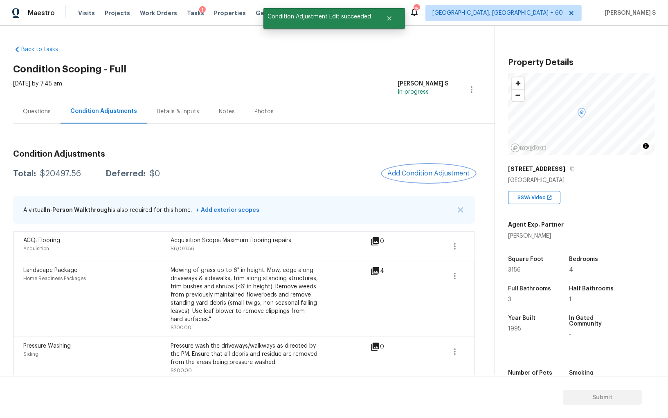
click at [422, 168] on button "Add Condition Adjustment" at bounding box center [429, 173] width 92 height 17
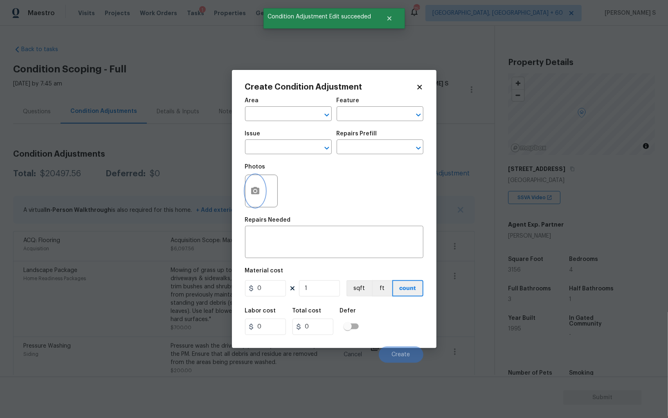
click at [249, 192] on button "button" at bounding box center [256, 191] width 20 height 32
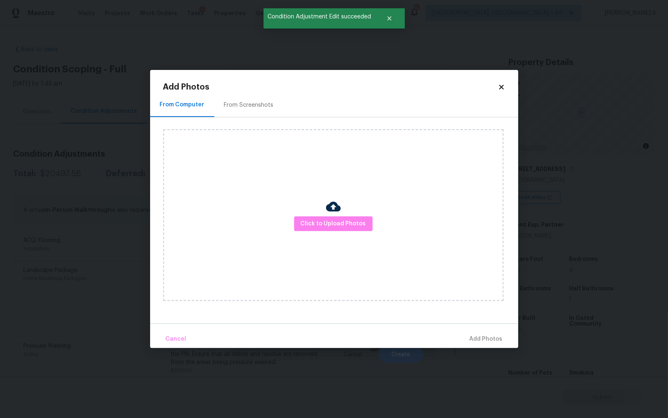
click at [255, 104] on div "From Screenshots" at bounding box center [249, 105] width 50 height 8
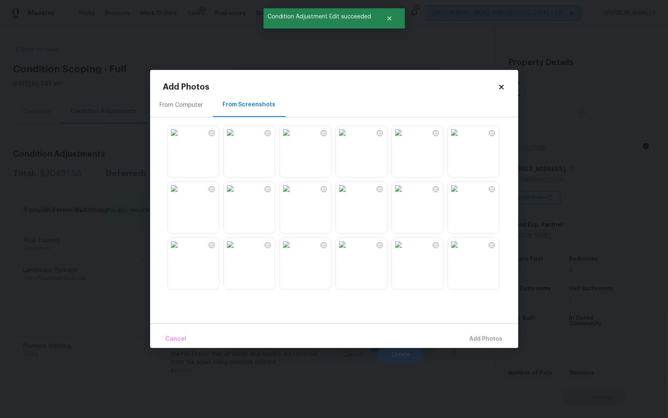
click at [349, 137] on img at bounding box center [342, 132] width 13 height 13
click at [349, 195] on img at bounding box center [342, 188] width 13 height 13
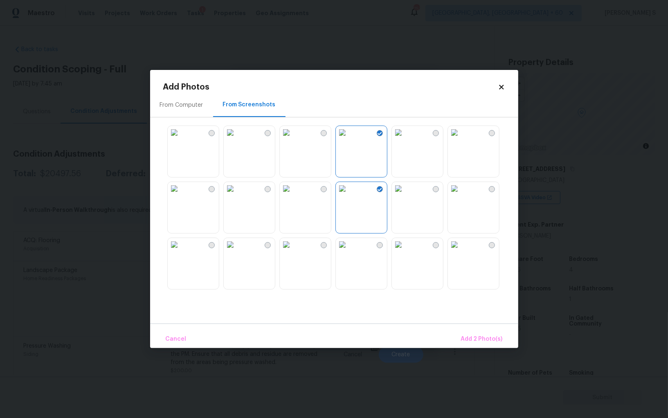
drag, startPoint x: 245, startPoint y: 210, endPoint x: 246, endPoint y: 230, distance: 20.5
click at [237, 195] on img at bounding box center [230, 188] width 13 height 13
click at [349, 251] on img at bounding box center [342, 244] width 13 height 13
click at [293, 251] on img at bounding box center [286, 244] width 13 height 13
click at [461, 251] on img at bounding box center [454, 244] width 13 height 13
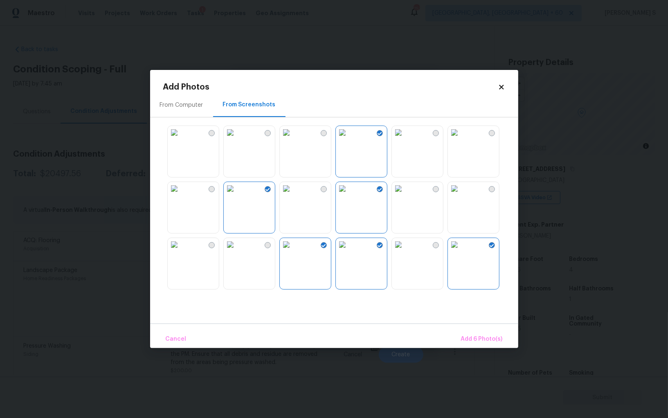
click at [461, 195] on img at bounding box center [454, 188] width 13 height 13
click at [405, 195] on img at bounding box center [398, 188] width 13 height 13
click at [456, 139] on img at bounding box center [454, 132] width 13 height 13
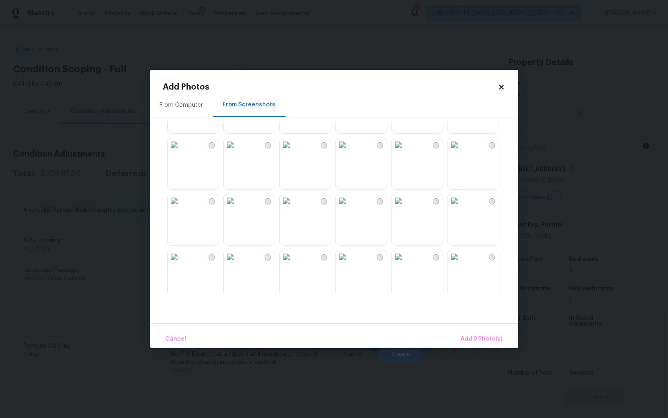
scroll to position [394, 0]
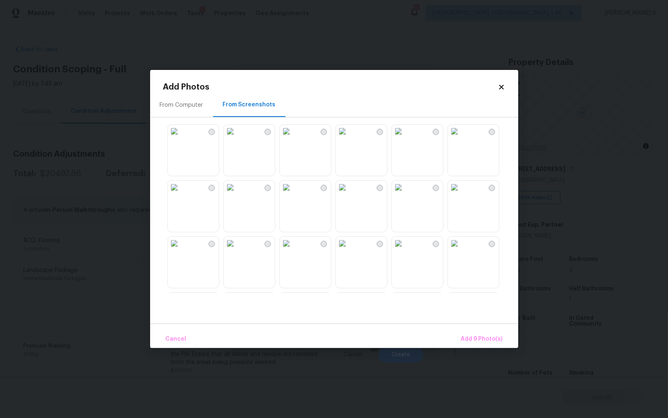
click at [349, 194] on img at bounding box center [342, 187] width 13 height 13
click at [282, 194] on img at bounding box center [286, 187] width 13 height 13
click at [293, 250] on img at bounding box center [286, 243] width 13 height 13
click at [237, 194] on img at bounding box center [230, 187] width 13 height 13
click at [237, 250] on img at bounding box center [230, 243] width 13 height 13
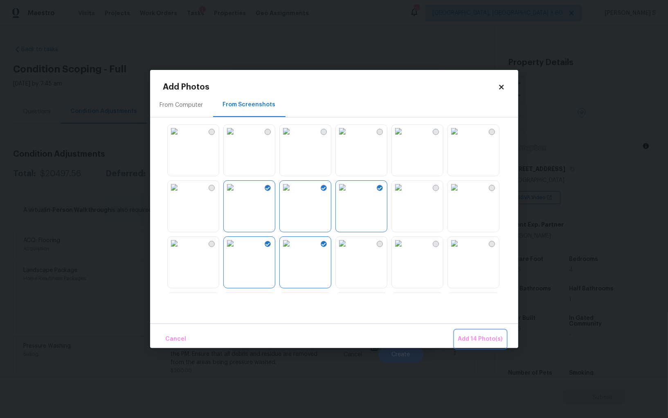
click at [459, 338] on button "Add 14 Photo(s)" at bounding box center [480, 340] width 51 height 18
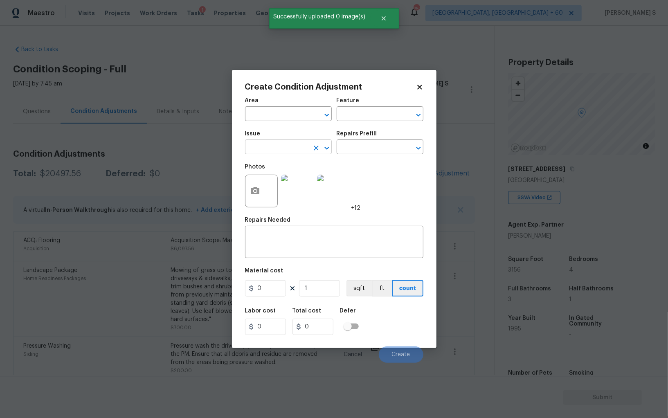
click at [300, 149] on input "text" at bounding box center [277, 148] width 64 height 13
type input "ACQ: Paint"
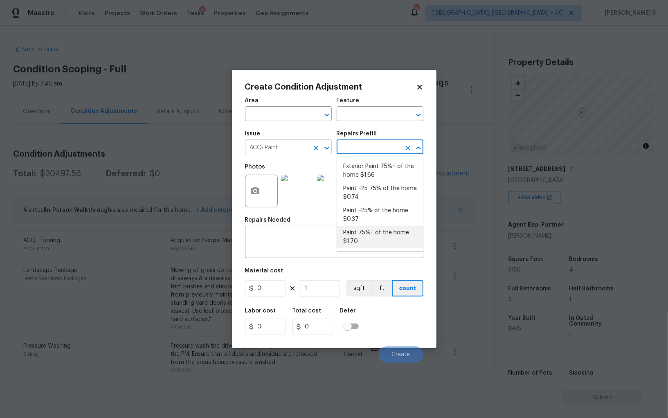
type input "Acquisition"
type textarea "Acquisition Scope: 75%+ of the home will likely require interior paint"
type input "1.7"
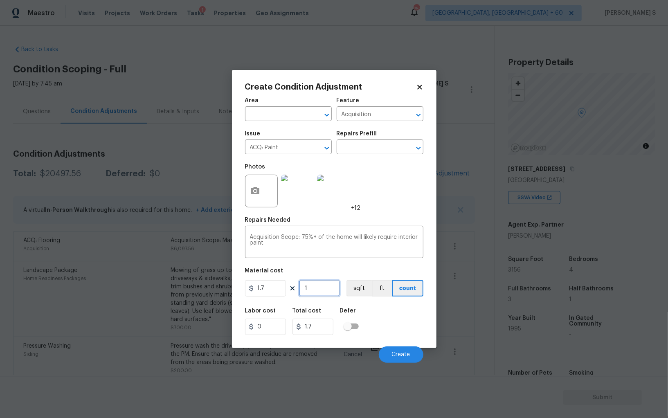
click at [326, 286] on input "1" at bounding box center [319, 288] width 41 height 16
paste input "4148"
type input "4148"
type input "7051.6"
type input "4148"
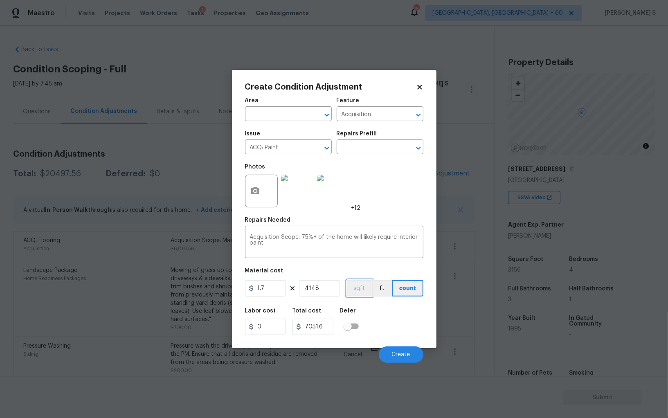
click at [369, 286] on button "sqft" at bounding box center [359, 288] width 25 height 16
drag, startPoint x: 387, startPoint y: 331, endPoint x: 417, endPoint y: 338, distance: 31.0
click at [387, 331] on div "Labor cost 0 Total cost 7051.6 Defer" at bounding box center [334, 321] width 178 height 37
click at [402, 354] on span "Create" at bounding box center [401, 355] width 18 height 6
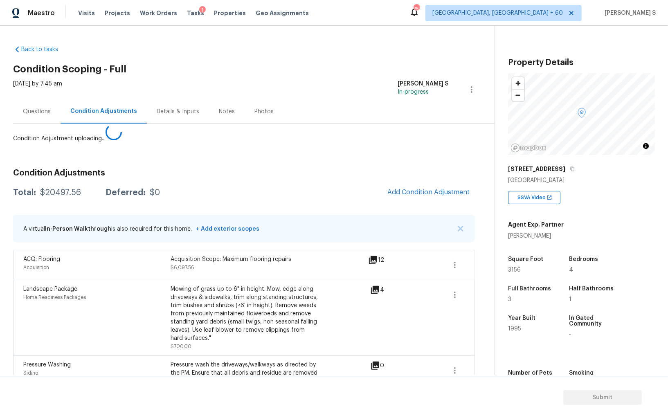
click at [61, 314] on body "Maestro Visits Projects Work Orders Tasks 1 Properties Geo Assignments 757 Albu…" at bounding box center [334, 209] width 668 height 418
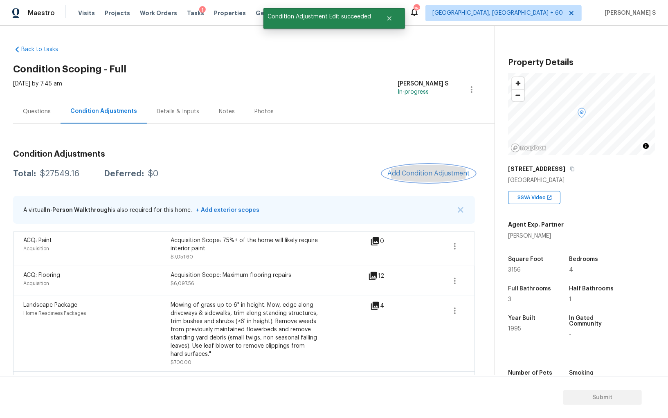
click at [422, 170] on span "Add Condition Adjustment" at bounding box center [429, 173] width 83 height 7
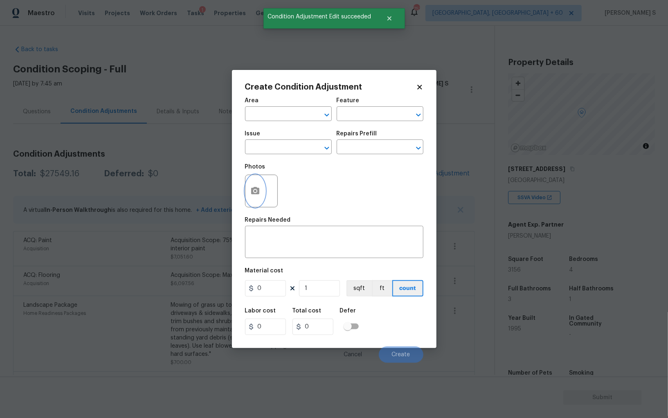
click at [262, 192] on button "button" at bounding box center [256, 191] width 20 height 32
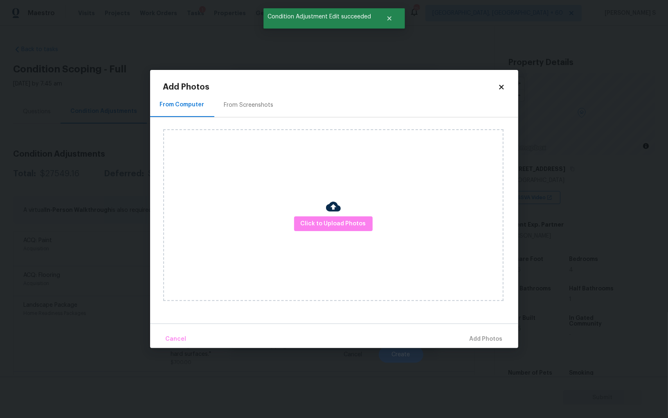
click at [268, 94] on div "From Screenshots" at bounding box center [248, 105] width 69 height 24
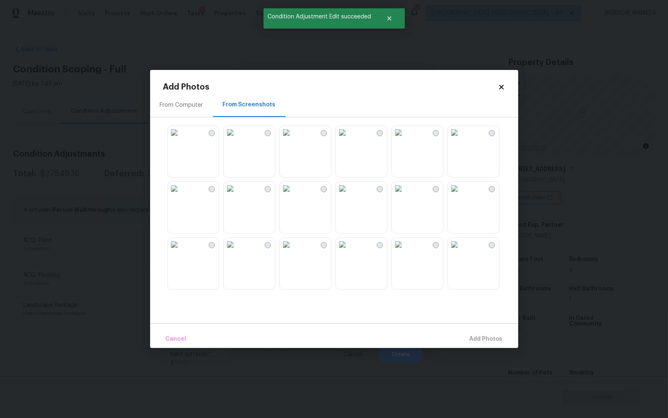
click at [293, 139] on img at bounding box center [286, 132] width 13 height 13
click at [237, 139] on img at bounding box center [230, 132] width 13 height 13
click at [237, 195] on img at bounding box center [230, 188] width 13 height 13
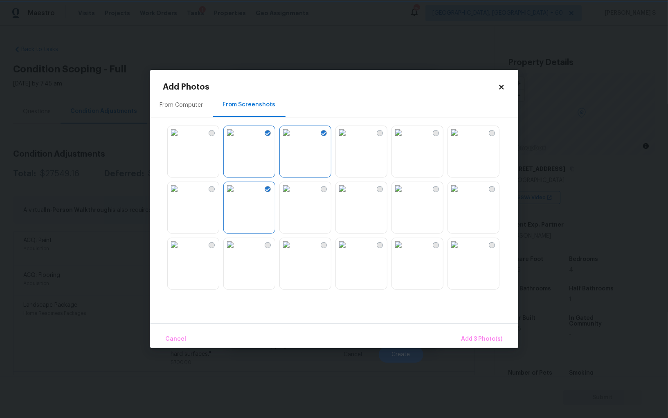
scroll to position [286, 0]
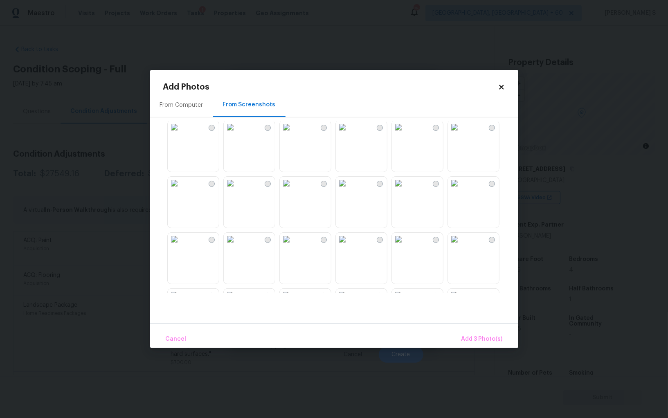
click at [461, 190] on img at bounding box center [454, 183] width 13 height 13
click at [480, 340] on span "Add 4 Photo(s)" at bounding box center [482, 339] width 42 height 10
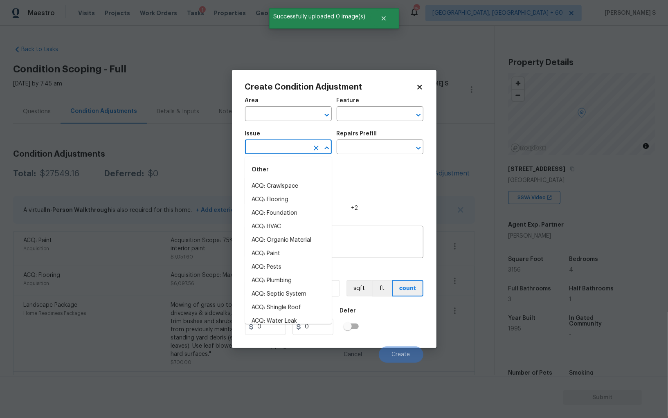
click at [272, 147] on input "text" at bounding box center [277, 148] width 64 height 13
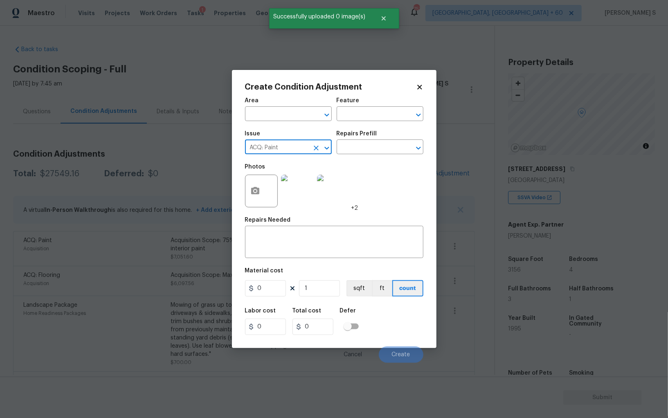
type input "ACQ: Paint"
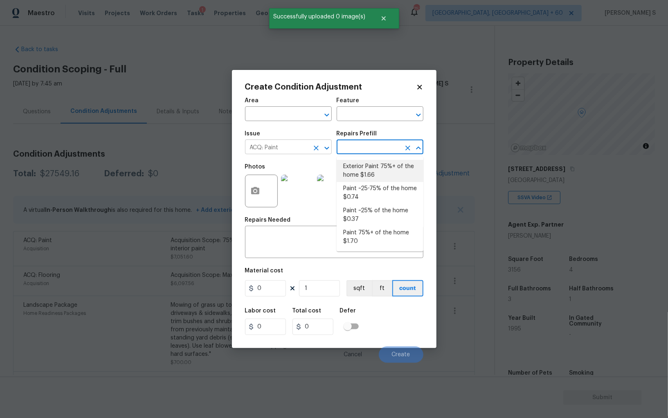
type input "Acquisition"
type textarea "Acquisition Scope: 75%+ of the home exterior will likely require paint"
type input "1.66"
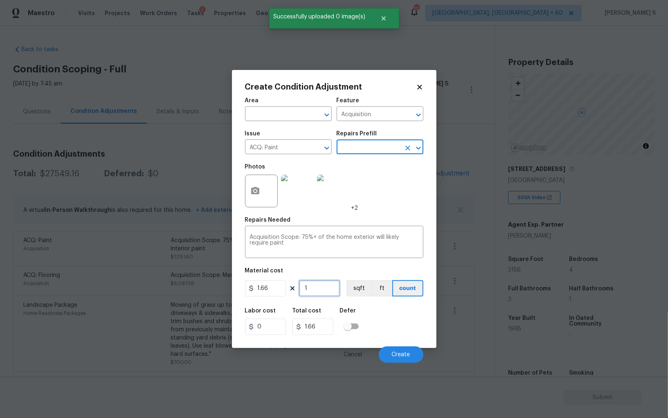
click at [317, 293] on input "1" at bounding box center [319, 288] width 41 height 16
paste input "4148"
type input "4148"
type input "6885.68"
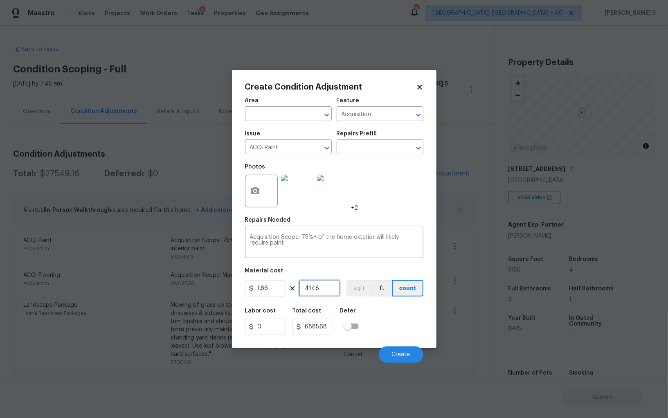
type input "4148"
click at [360, 291] on button "sqft" at bounding box center [359, 288] width 25 height 16
click at [379, 323] on div "Labor cost 0 Total cost 6885.68 Defer" at bounding box center [334, 321] width 178 height 37
click at [410, 354] on button "Create" at bounding box center [401, 355] width 45 height 16
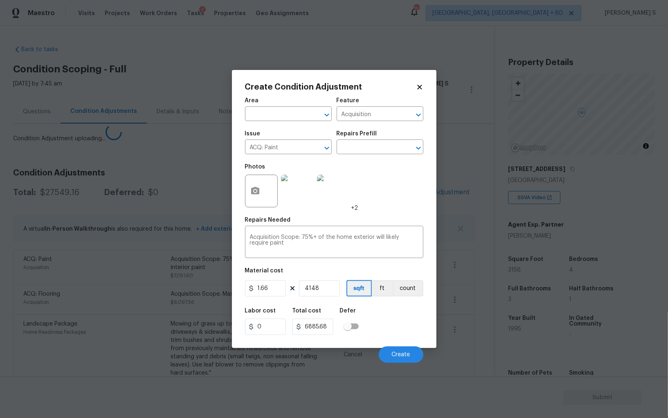
click at [112, 322] on body "Maestro Visits Projects Work Orders Tasks 1 Properties Geo Assignments 757 Albu…" at bounding box center [334, 209] width 668 height 418
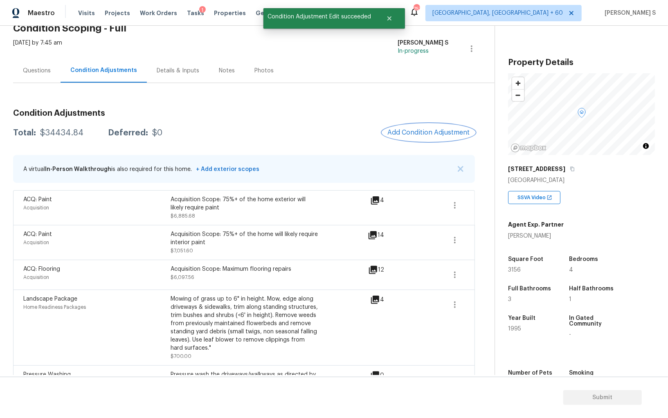
scroll to position [0, 0]
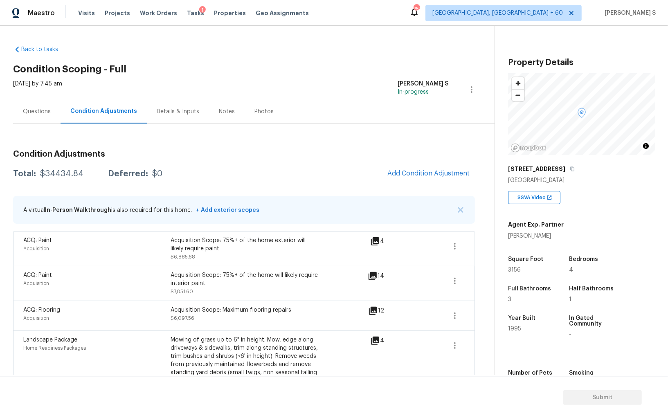
click at [262, 253] on div "Acquisition Scope: 75%+ of the home exterior will likely require paint $6,885.68" at bounding box center [244, 249] width 147 height 25
click at [36, 108] on div "Questions" at bounding box center [37, 112] width 28 height 8
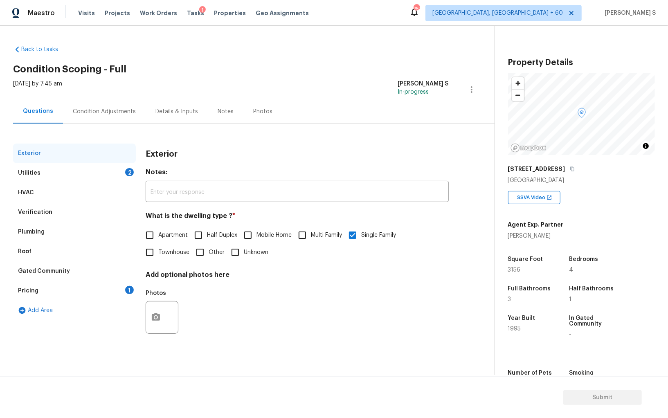
click at [25, 299] on div "Pricing 1" at bounding box center [74, 291] width 123 height 20
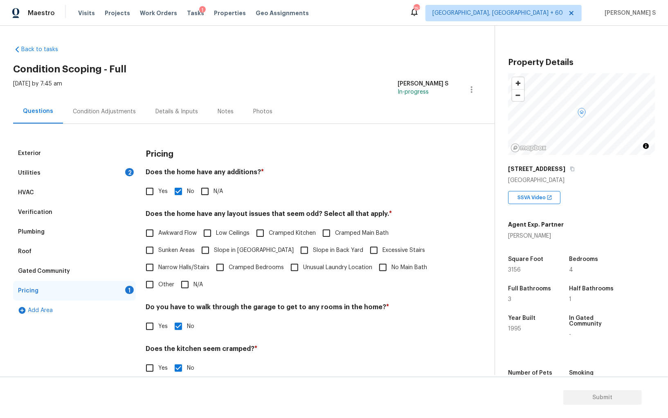
drag, startPoint x: 241, startPoint y: 248, endPoint x: 302, endPoint y: 248, distance: 61.0
click at [245, 248] on span "Slope in [GEOGRAPHIC_DATA]" at bounding box center [254, 250] width 80 height 9
click at [313, 248] on span "Slope in Back Yard" at bounding box center [338, 250] width 50 height 9
click at [311, 248] on input "Slope in Back Yard" at bounding box center [304, 250] width 17 height 17
checkbox input "true"
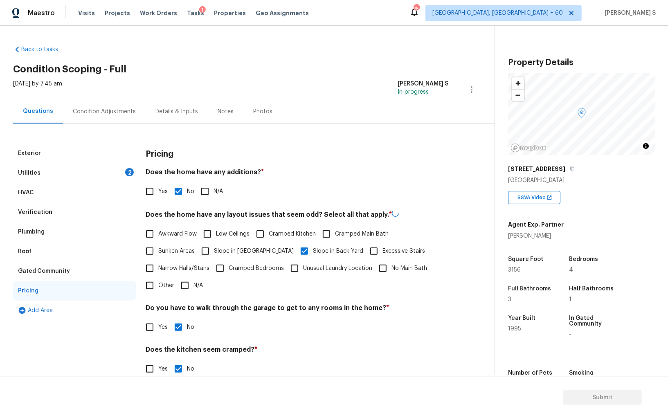
click at [236, 248] on span "Slope in [GEOGRAPHIC_DATA]" at bounding box center [254, 251] width 80 height 9
click at [214, 248] on input "Slope in [GEOGRAPHIC_DATA]" at bounding box center [205, 251] width 17 height 17
checkbox input "true"
click at [121, 163] on div "Utilities 2" at bounding box center [74, 173] width 123 height 20
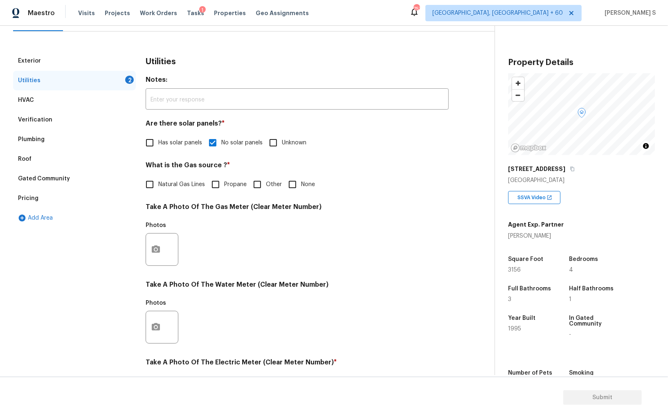
scroll to position [198, 0]
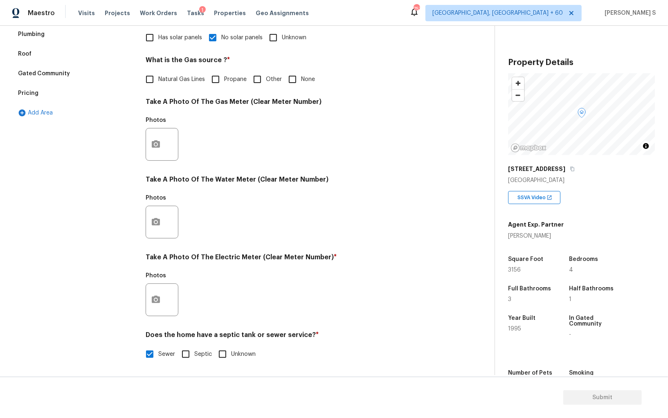
click at [173, 297] on div at bounding box center [162, 300] width 33 height 33
click at [160, 295] on icon "button" at bounding box center [156, 300] width 10 height 10
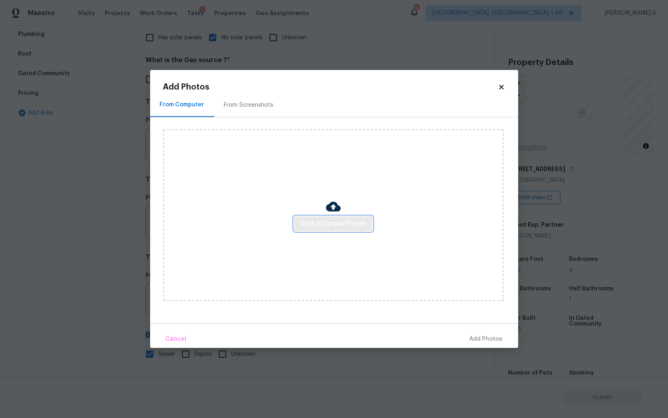
click at [338, 230] on button "Click to Upload Photos" at bounding box center [333, 224] width 79 height 15
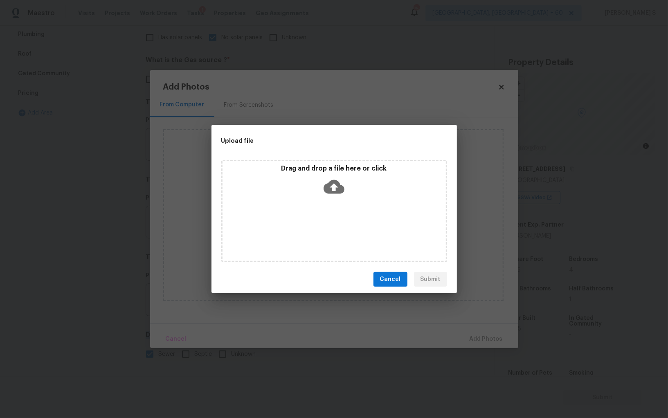
click at [338, 230] on div "Drag and drop a file here or click" at bounding box center [334, 211] width 226 height 102
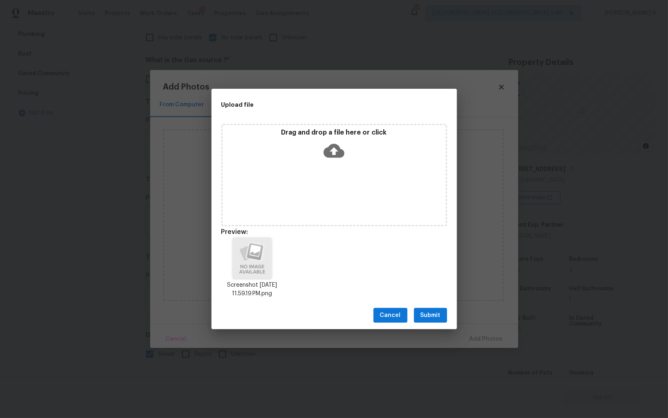
click at [436, 307] on div "Cancel Submit" at bounding box center [335, 316] width 246 height 28
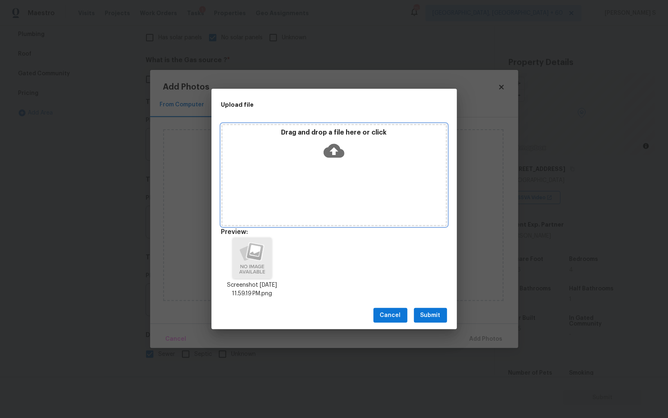
click at [436, 320] on span "Submit" at bounding box center [431, 316] width 20 height 10
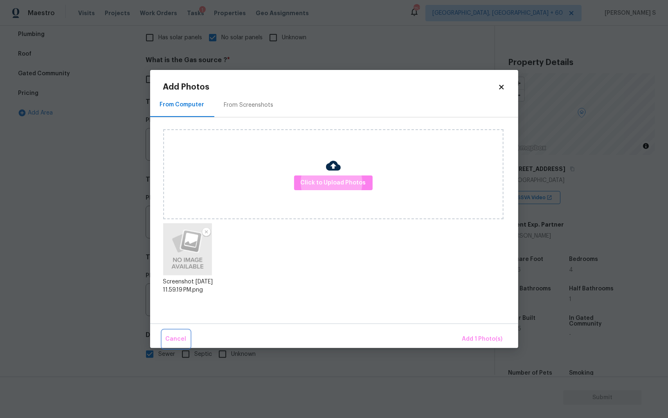
click at [162, 331] on button "Cancel" at bounding box center [175, 340] width 27 height 18
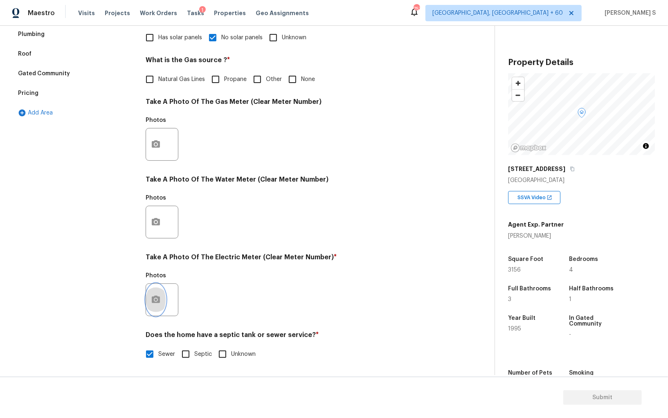
click at [155, 302] on icon "button" at bounding box center [156, 300] width 10 height 10
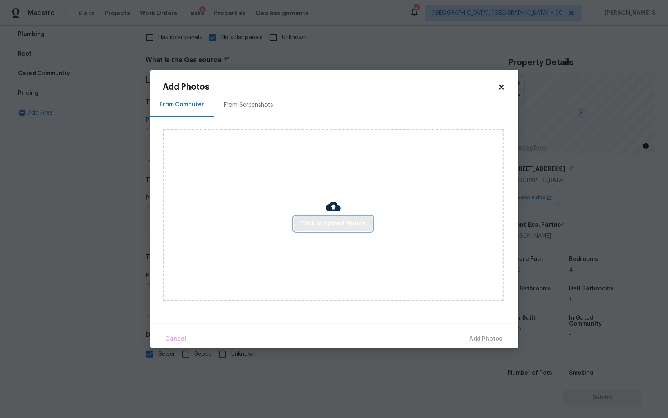
click at [341, 228] on span "Click to Upload Photos" at bounding box center [333, 224] width 65 height 10
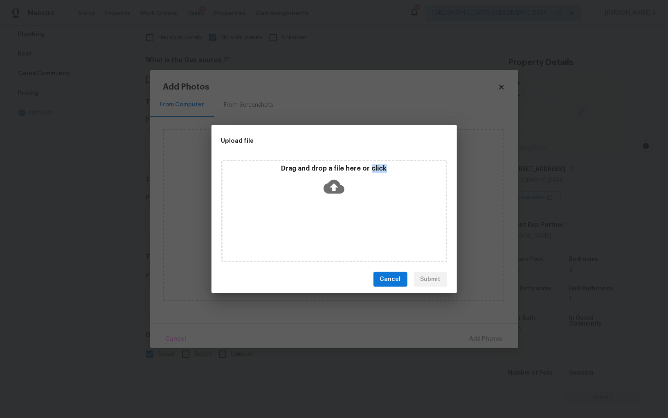
click at [341, 228] on div "Drag and drop a file here or click" at bounding box center [334, 211] width 226 height 102
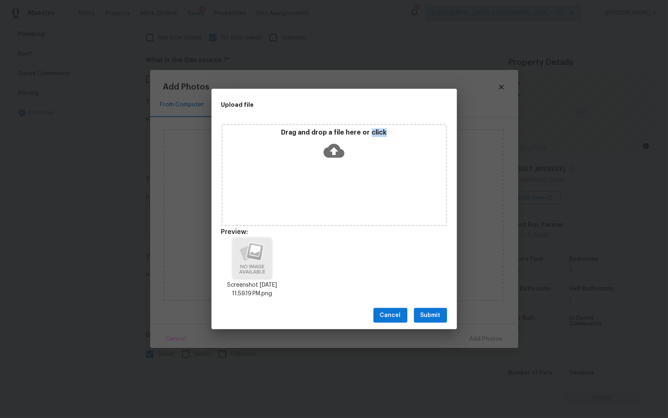
click at [440, 318] on span "Submit" at bounding box center [431, 316] width 20 height 10
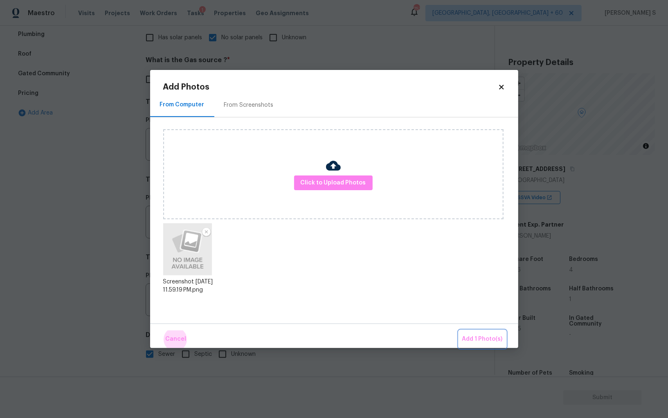
click at [459, 331] on button "Add 1 Photo(s)" at bounding box center [482, 340] width 47 height 18
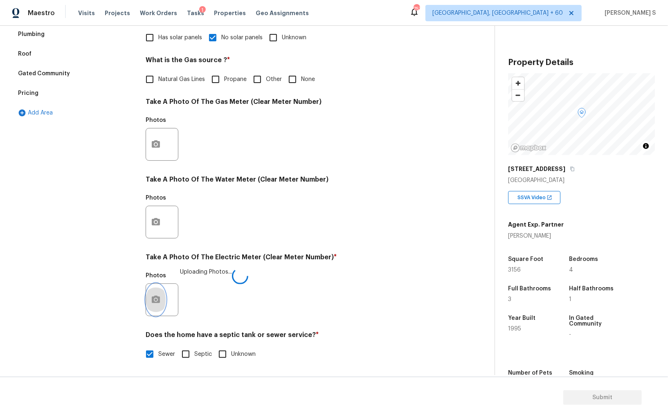
scroll to position [0, 0]
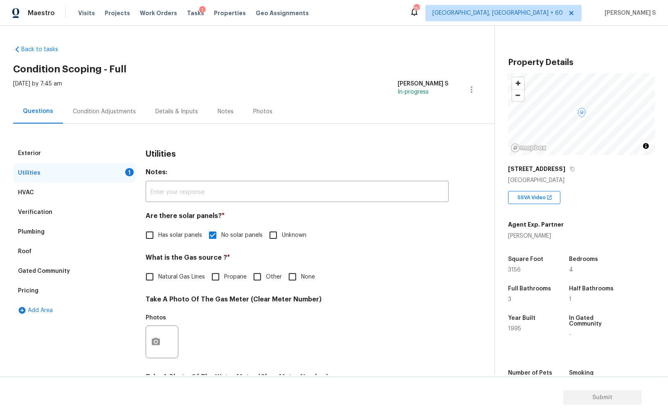
click at [120, 115] on div "Condition Adjustments" at bounding box center [104, 111] width 83 height 24
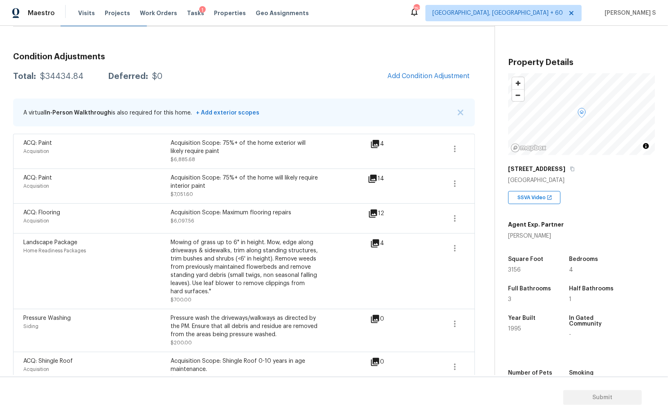
scroll to position [54, 0]
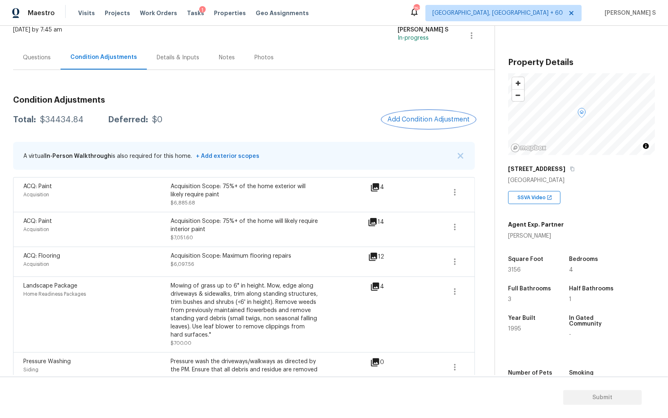
click at [446, 122] on span "Add Condition Adjustment" at bounding box center [429, 119] width 83 height 7
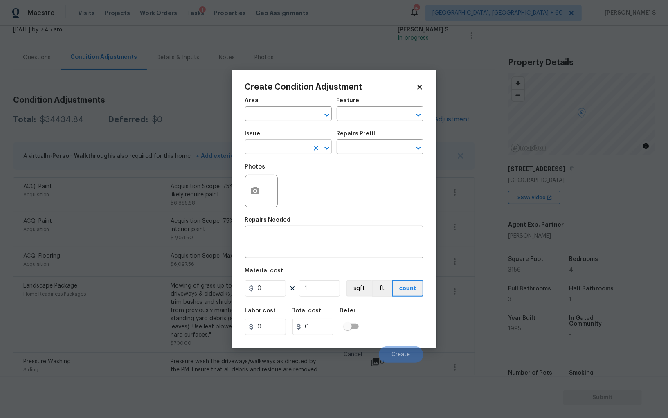
click at [270, 153] on input "text" at bounding box center [277, 148] width 64 height 13
type input "Appliances"
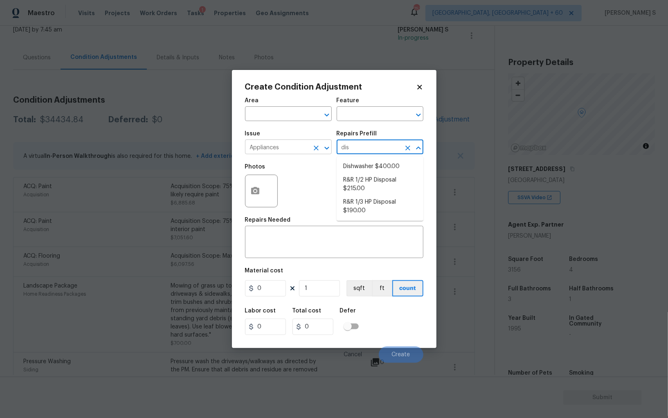
type input "dish"
type input "Appliances"
type textarea "Remove the existing dishwasher and prep the area for a new unit. Install a new …"
type input "400"
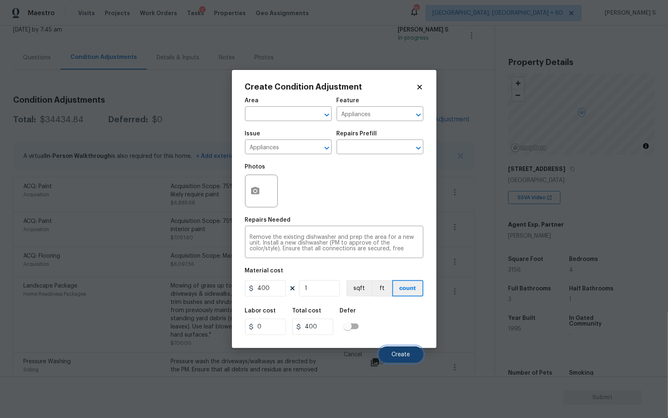
click at [404, 360] on button "Create" at bounding box center [401, 355] width 45 height 16
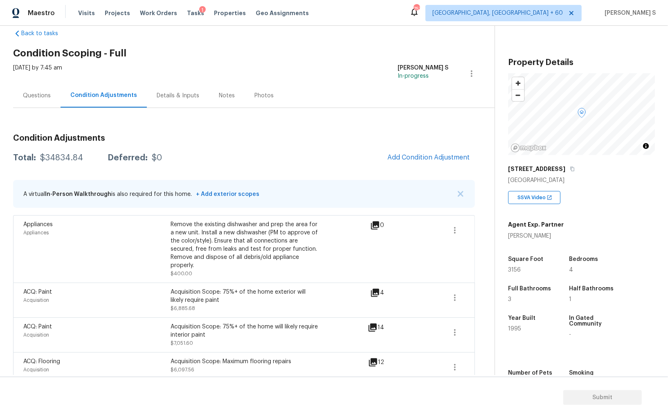
scroll to position [0, 0]
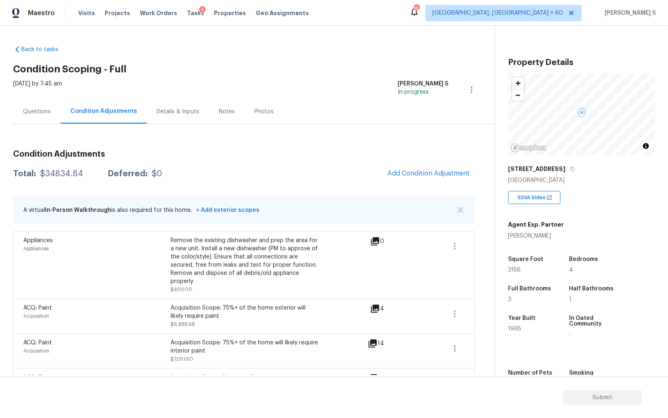
click at [34, 111] on div "Questions" at bounding box center [37, 112] width 28 height 8
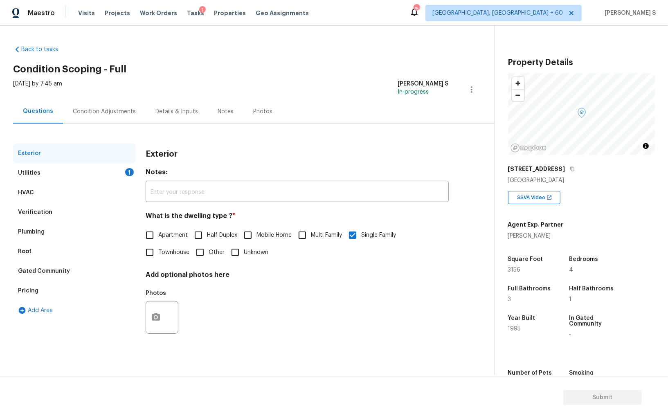
click at [31, 178] on div "Utilities 1" at bounding box center [74, 173] width 123 height 20
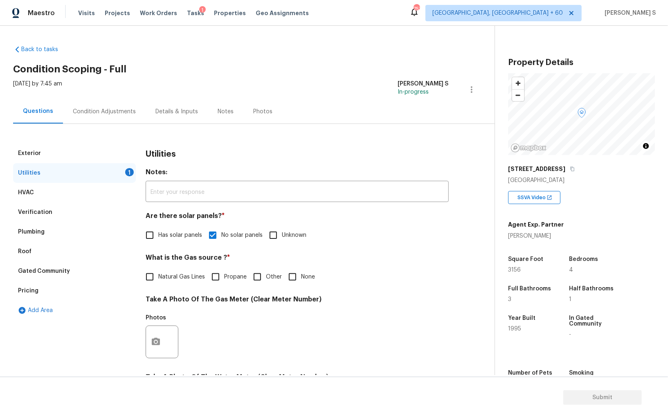
click at [194, 275] on span "Natural Gas Lines" at bounding box center [181, 277] width 47 height 9
click at [158, 275] on input "Natural Gas Lines" at bounding box center [149, 276] width 17 height 17
checkbox input "true"
click at [54, 204] on div "Verification" at bounding box center [74, 213] width 123 height 20
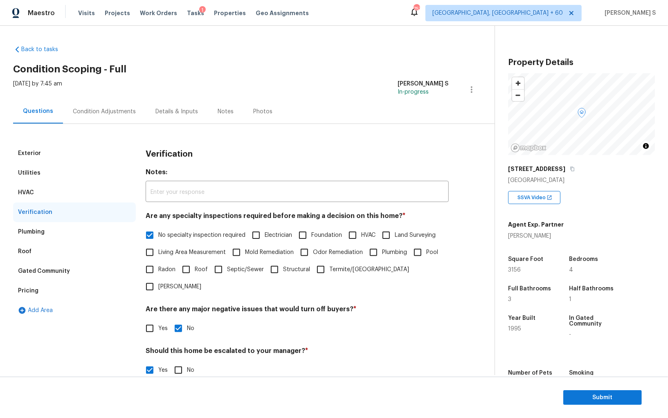
scroll to position [126, 0]
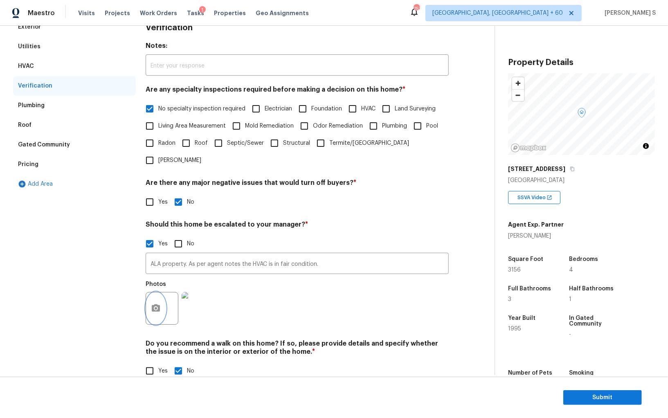
click at [158, 293] on button "button" at bounding box center [156, 309] width 20 height 32
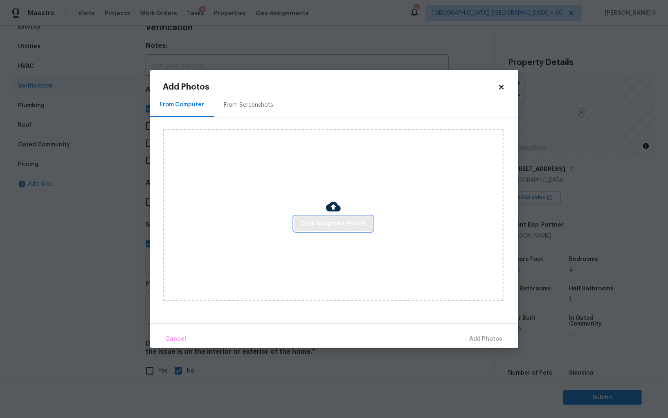
click at [345, 221] on span "Click to Upload Photos" at bounding box center [333, 224] width 65 height 10
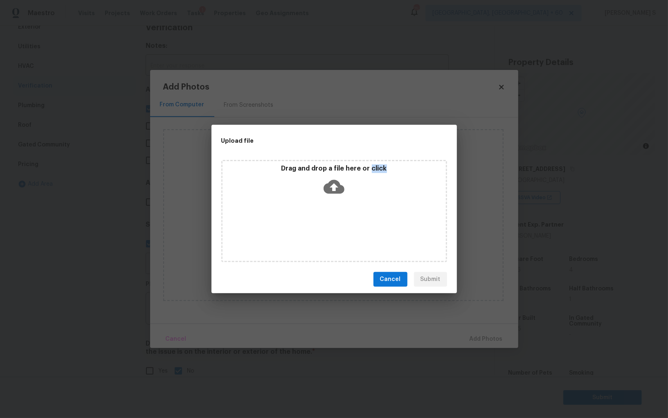
click at [345, 221] on div "Drag and drop a file here or click" at bounding box center [334, 211] width 226 height 102
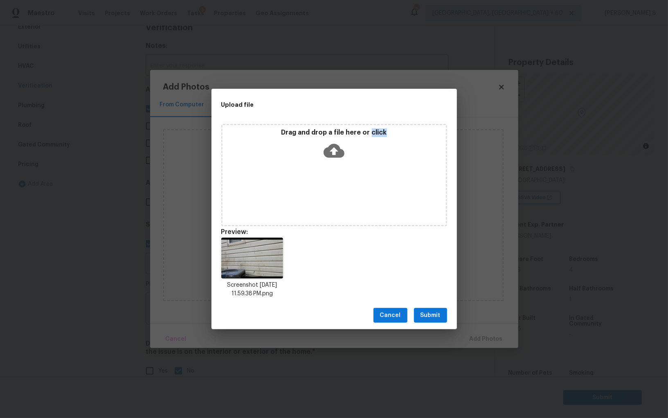
click at [439, 313] on span "Submit" at bounding box center [431, 316] width 20 height 10
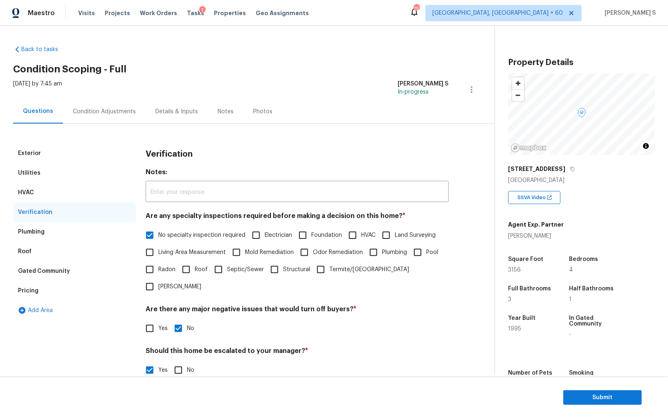
scroll to position [126, 0]
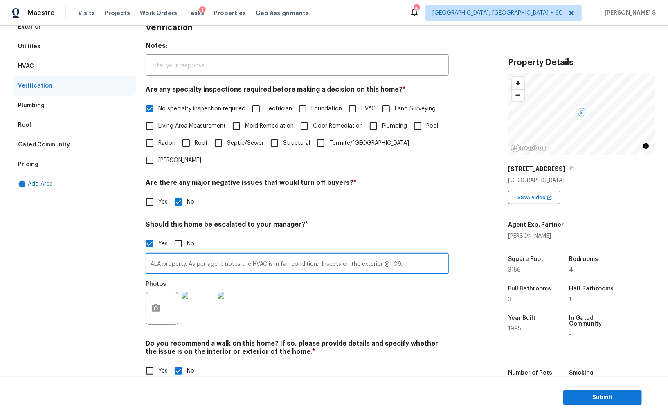
type input "ALA property. As per agent notes the HVAC is in fair condition. Insects on the …"
click at [397, 292] on div "Photos" at bounding box center [297, 303] width 303 height 53
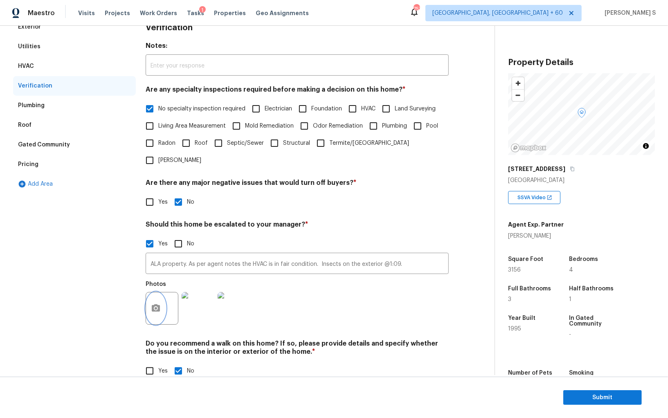
click at [156, 299] on button "button" at bounding box center [156, 309] width 20 height 32
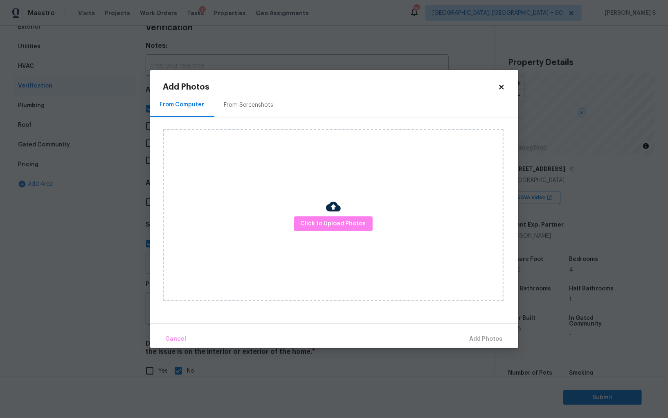
click at [318, 232] on div "Click to Upload Photos" at bounding box center [333, 215] width 341 height 172
click at [316, 225] on span "Click to Upload Photos" at bounding box center [333, 224] width 65 height 10
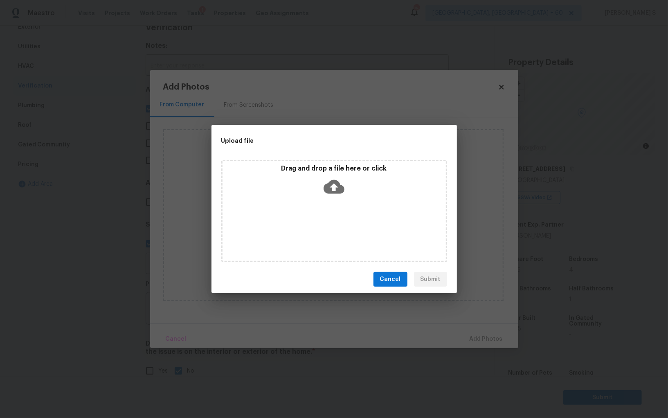
click at [351, 254] on div "Drag and drop a file here or click" at bounding box center [334, 211] width 226 height 102
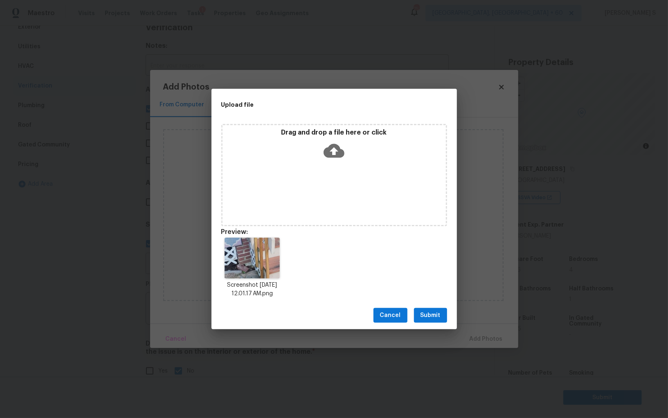
click at [440, 317] on span "Submit" at bounding box center [431, 316] width 20 height 10
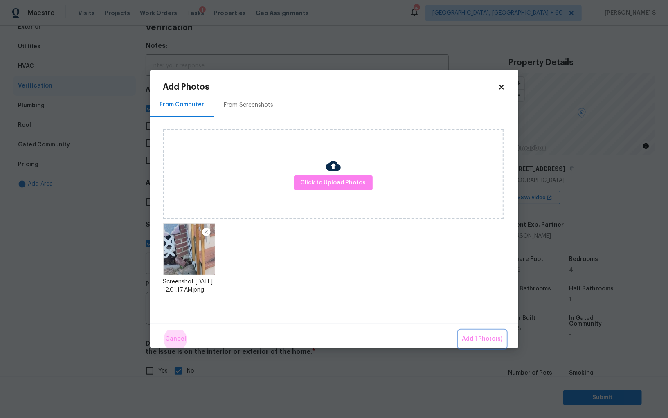
click at [459, 331] on button "Add 1 Photo(s)" at bounding box center [482, 340] width 47 height 18
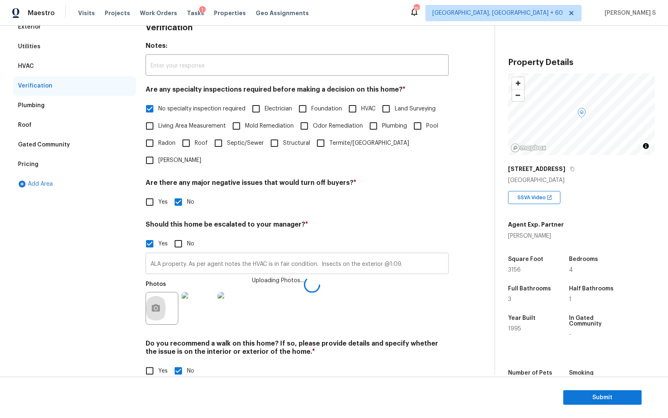
click at [411, 255] on input "ALA property. As per agent notes the HVAC is in fair condition. Insects on the …" at bounding box center [297, 264] width 303 height 19
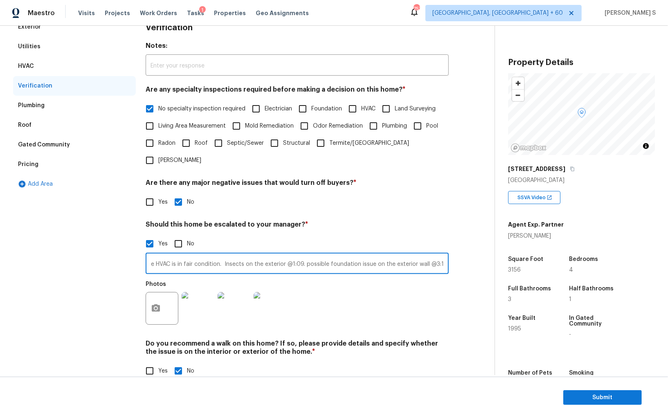
scroll to position [0, 99]
type input "ALA property. As per agent notes the HVAC is in fair condition. Insects on the …"
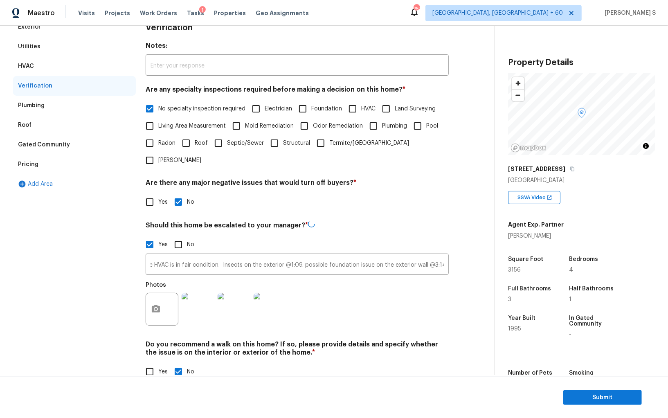
scroll to position [0, 0]
click at [359, 288] on div "Photos" at bounding box center [297, 303] width 303 height 53
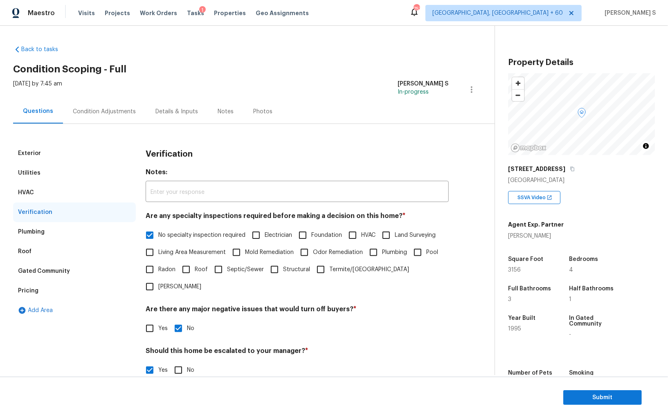
click at [120, 119] on div "Condition Adjustments" at bounding box center [104, 111] width 83 height 24
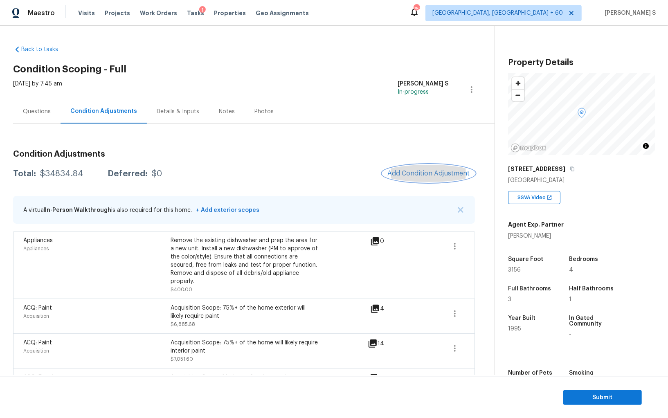
click at [425, 178] on button "Add Condition Adjustment" at bounding box center [429, 173] width 92 height 17
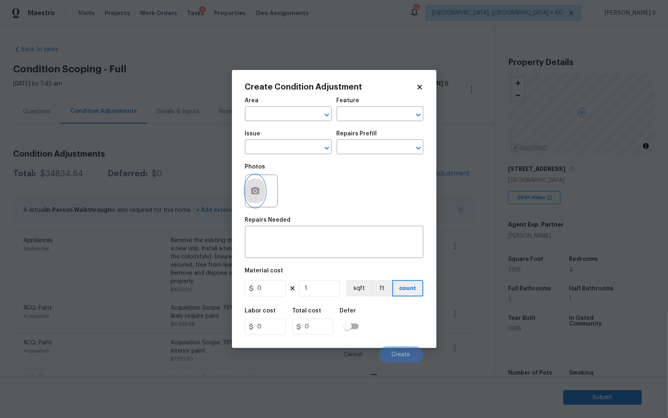
click at [255, 194] on icon "button" at bounding box center [255, 190] width 8 height 7
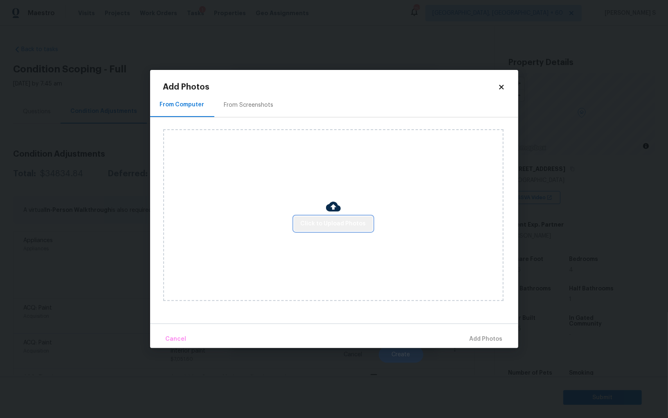
click at [341, 218] on button "Click to Upload Photos" at bounding box center [333, 224] width 79 height 15
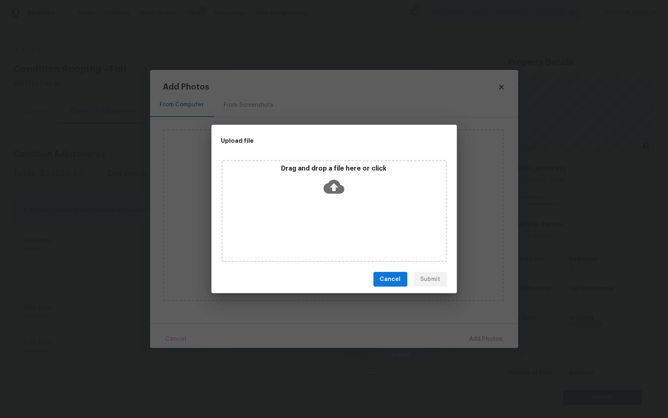
click at [341, 218] on div "Drag and drop a file here or click" at bounding box center [334, 211] width 226 height 102
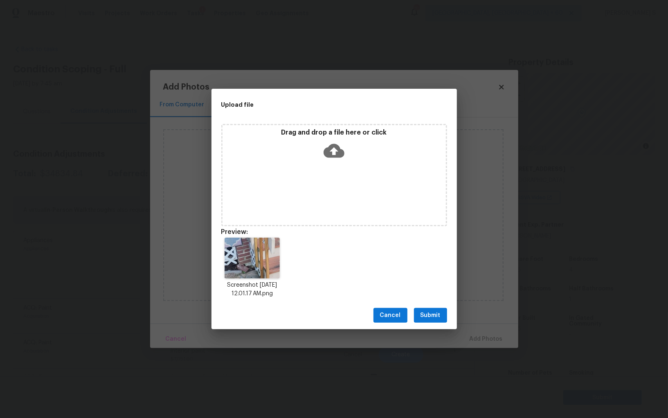
click at [438, 312] on span "Submit" at bounding box center [431, 316] width 20 height 10
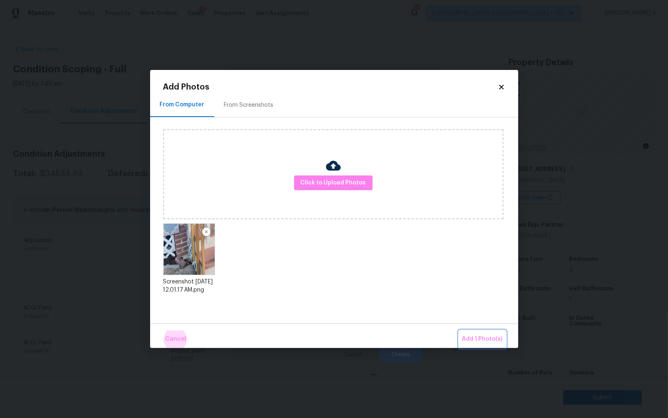
click at [459, 331] on button "Add 1 Photo(s)" at bounding box center [482, 340] width 47 height 18
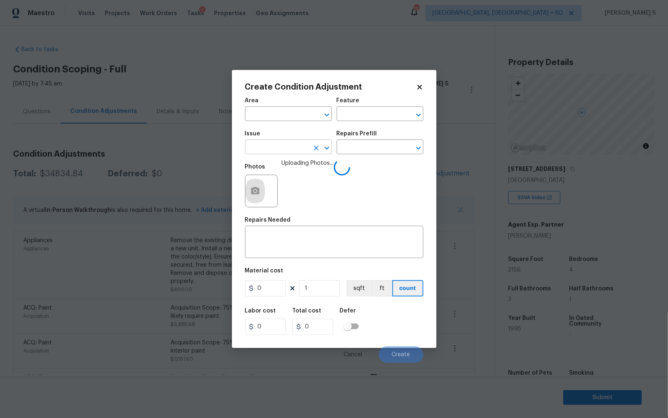
click at [286, 153] on input "text" at bounding box center [277, 148] width 64 height 13
type input "ACQ: Foundation"
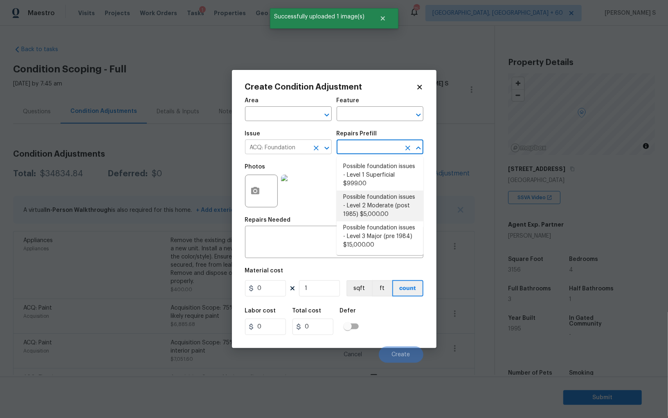
type input "Acquisition"
type textarea "Possible foundation issues - Level 2 Moderate: Disclaimer: This is NOT a techni…"
type input "5000"
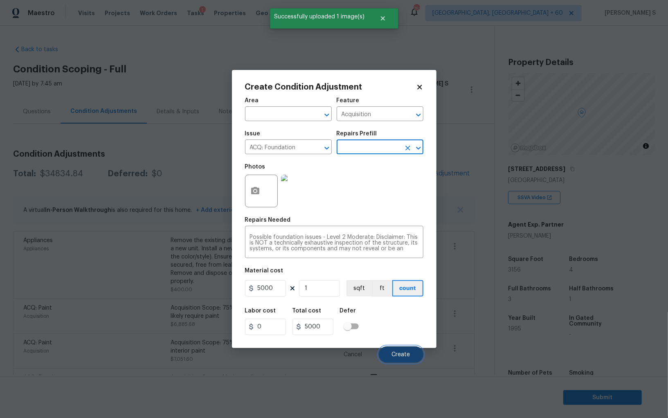
click at [404, 358] on span "Create" at bounding box center [401, 355] width 18 height 6
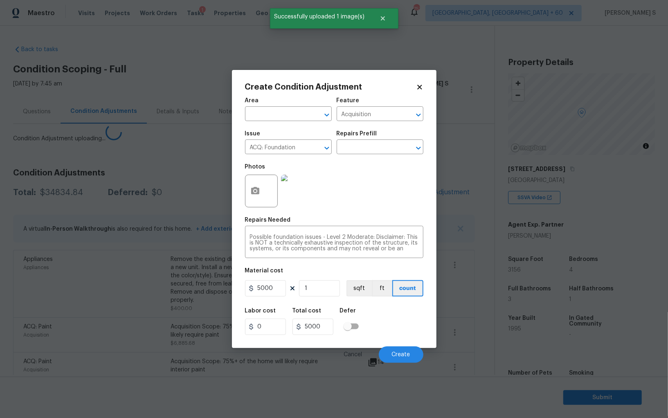
click at [121, 313] on body "Maestro Visits Projects Work Orders Tasks 1 Properties Geo Assignments 757 Albu…" at bounding box center [334, 209] width 668 height 418
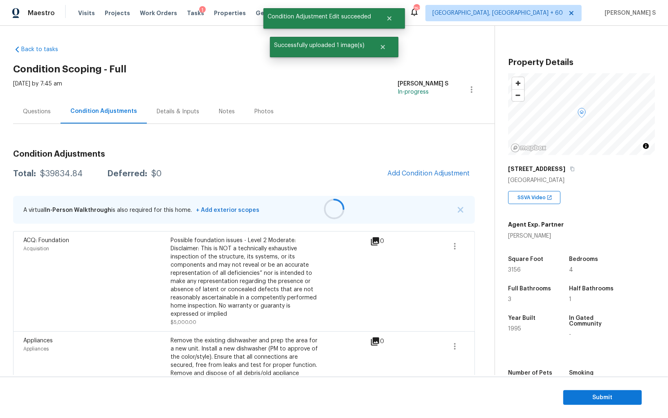
click at [434, 173] on div at bounding box center [334, 209] width 668 height 418
click at [414, 172] on span "Add Condition Adjustment" at bounding box center [429, 173] width 83 height 7
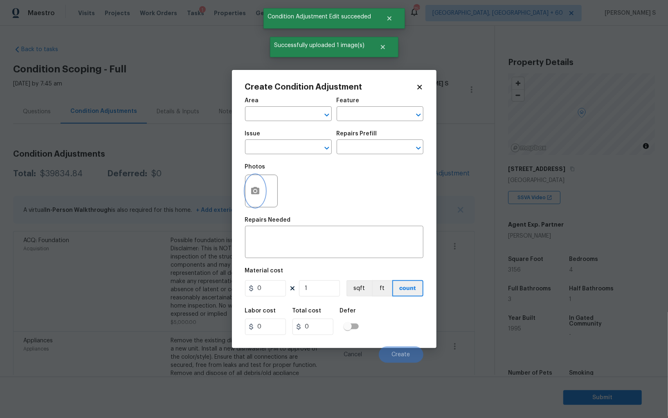
click at [259, 192] on icon "button" at bounding box center [255, 190] width 8 height 7
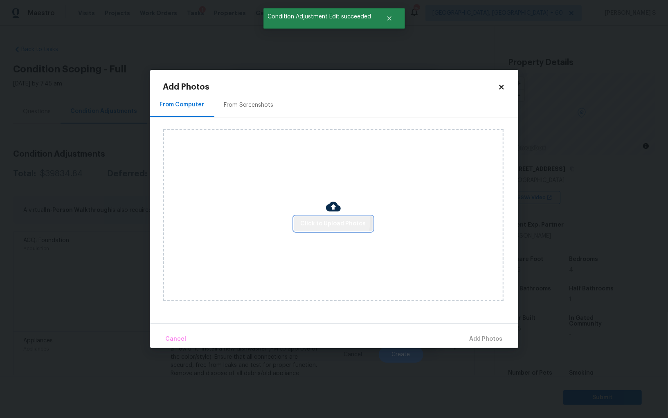
click at [315, 221] on span "Click to Upload Photos" at bounding box center [333, 224] width 65 height 10
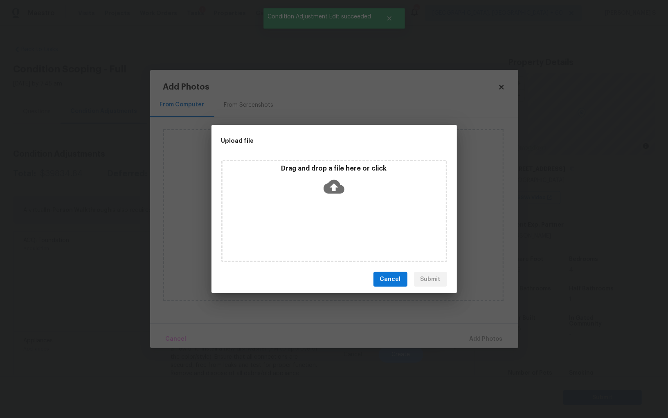
click at [315, 217] on div "Drag and drop a file here or click" at bounding box center [334, 211] width 226 height 102
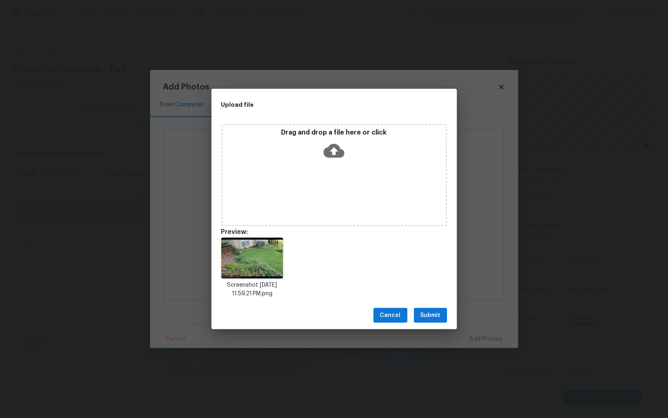
click at [434, 307] on div "Cancel Submit" at bounding box center [335, 316] width 246 height 28
click at [433, 315] on span "Submit" at bounding box center [431, 316] width 20 height 10
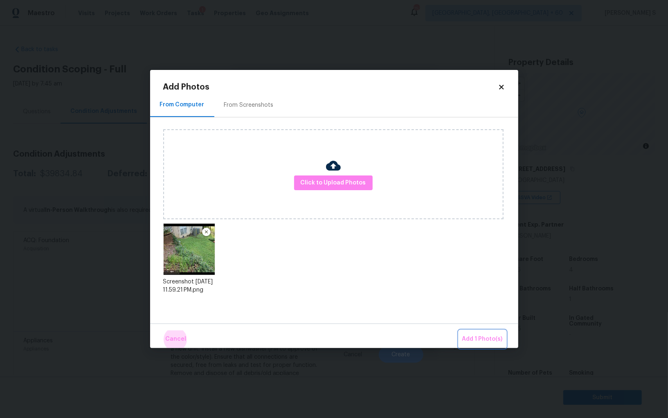
click at [459, 331] on button "Add 1 Photo(s)" at bounding box center [482, 340] width 47 height 18
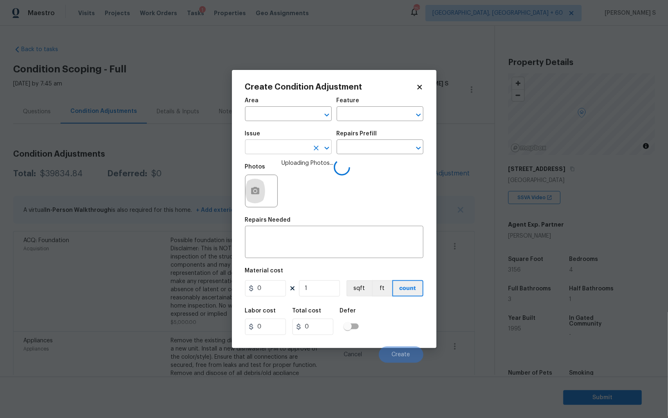
click at [288, 144] on input "text" at bounding box center [277, 148] width 64 height 13
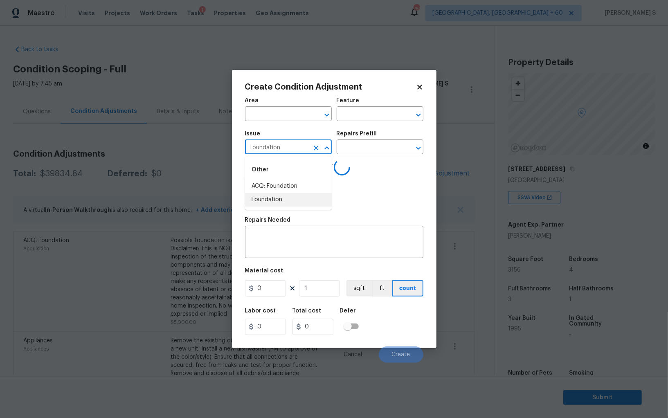
type input "Foundation"
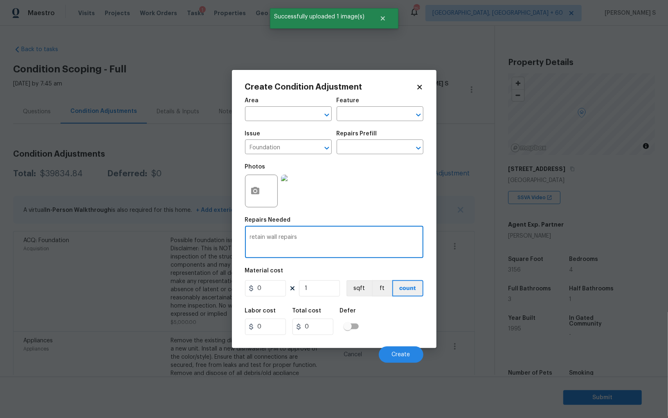
type textarea "retain wall repairs"
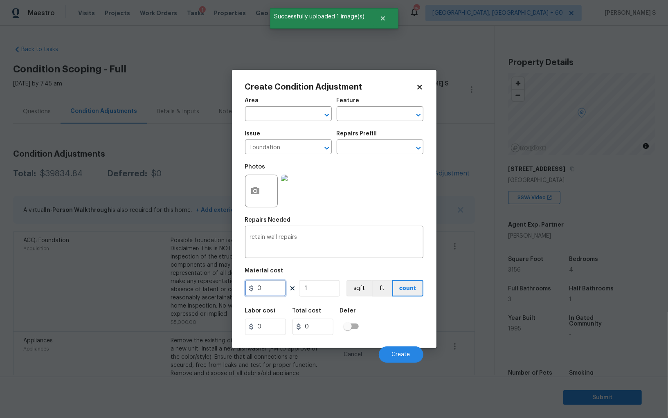
click at [268, 288] on input "0" at bounding box center [265, 288] width 41 height 16
type input "600"
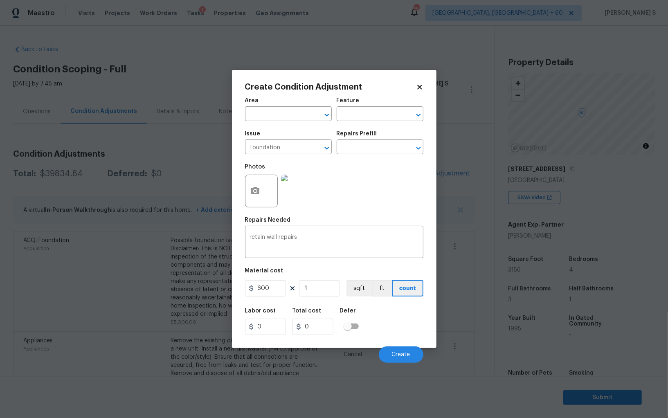
type input "600"
click at [381, 346] on div "Cancel Create" at bounding box center [334, 351] width 178 height 23
click at [408, 357] on span "Create" at bounding box center [401, 355] width 18 height 6
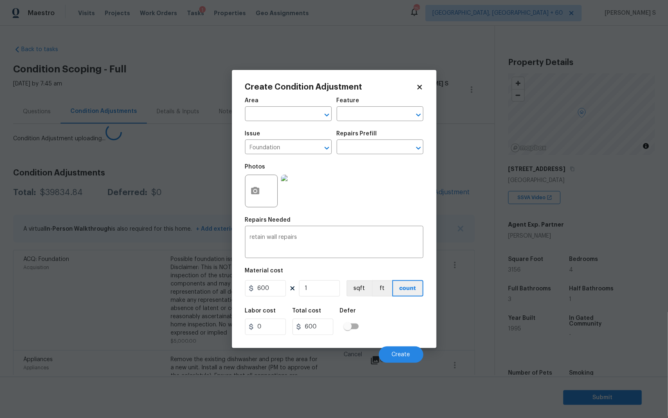
click at [99, 316] on body "Maestro Visits Projects Work Orders Tasks 1 Properties Geo Assignments 757 Albu…" at bounding box center [334, 209] width 668 height 418
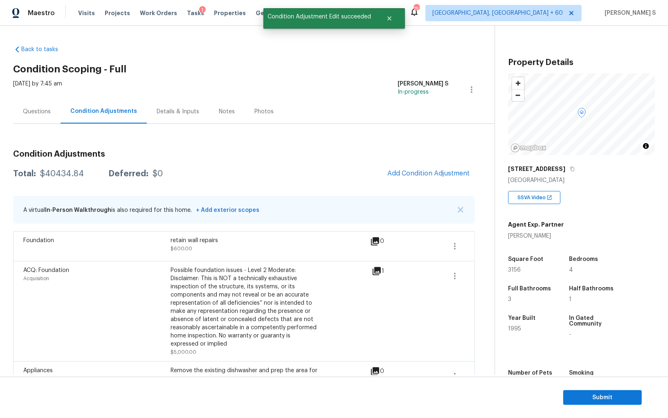
click at [446, 174] on span "Add Condition Adjustment" at bounding box center [429, 173] width 83 height 7
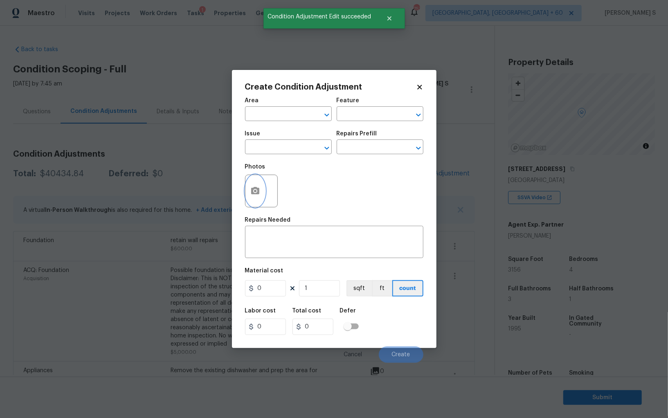
click at [258, 187] on button "button" at bounding box center [256, 191] width 20 height 32
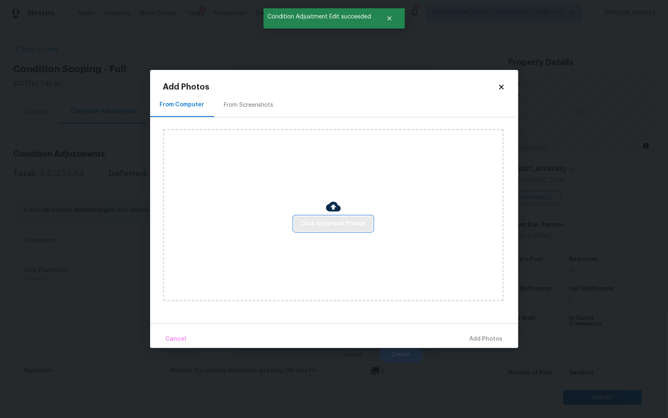
click at [340, 227] on span "Click to Upload Photos" at bounding box center [333, 224] width 65 height 10
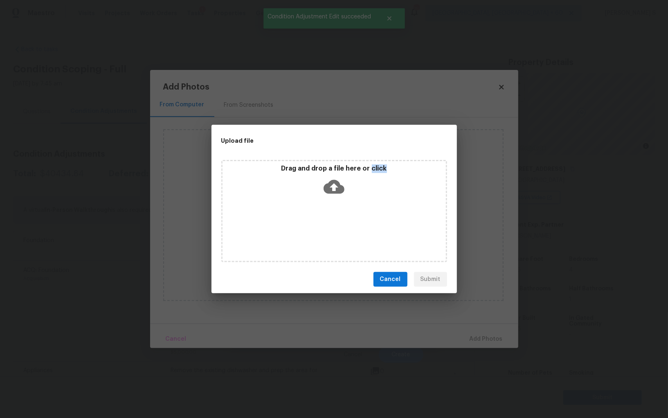
click at [340, 227] on div "Drag and drop a file here or click" at bounding box center [334, 211] width 226 height 102
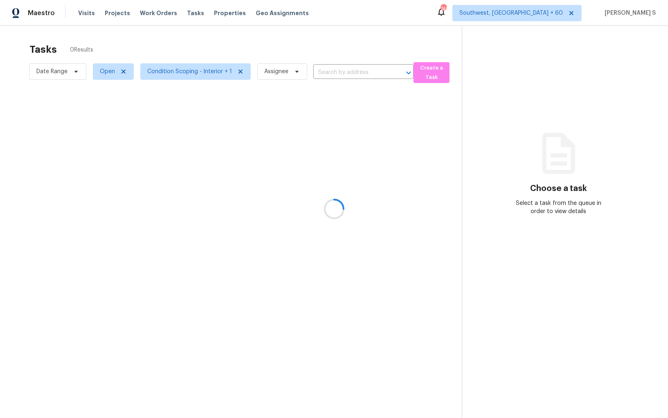
click at [333, 65] on div at bounding box center [334, 209] width 668 height 418
click at [333, 68] on div at bounding box center [334, 209] width 668 height 418
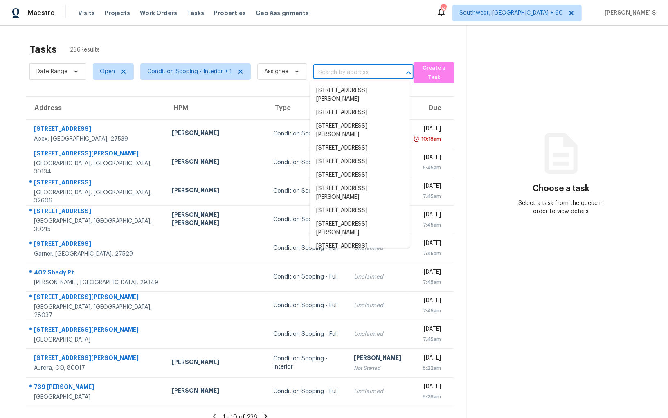
click at [318, 75] on input "text" at bounding box center [351, 72] width 77 height 13
paste input "[STREET_ADDRESS]"
type input "[STREET_ADDRESS]"
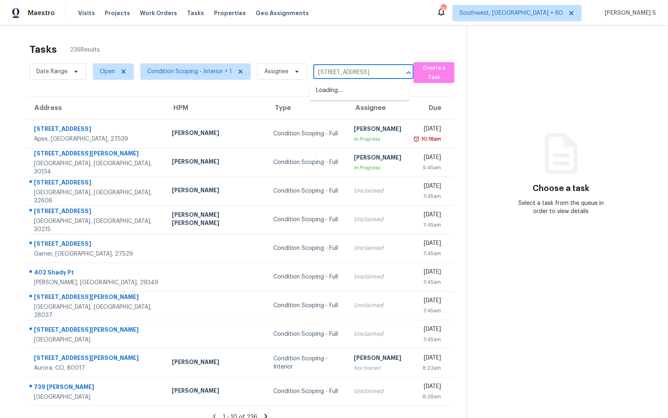
scroll to position [0, 59]
click at [336, 90] on li "[STREET_ADDRESS]" at bounding box center [360, 91] width 100 height 14
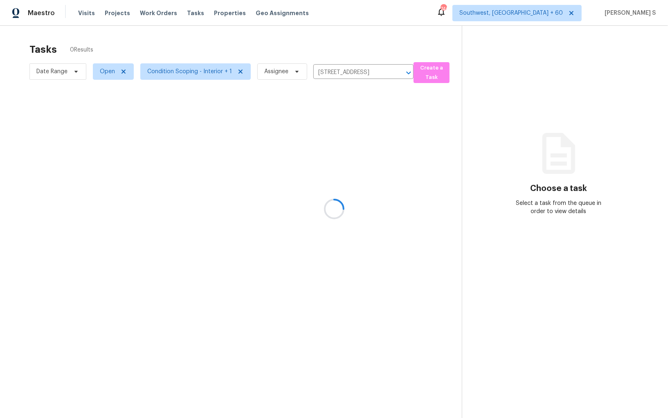
click at [323, 141] on div at bounding box center [334, 209] width 668 height 418
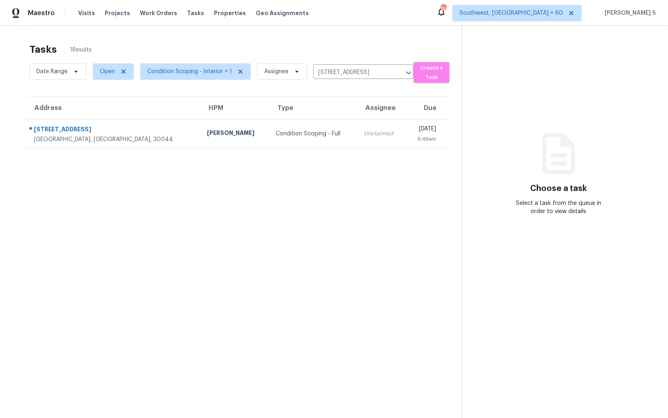
click at [358, 141] on td "Unclaimed" at bounding box center [382, 134] width 48 height 29
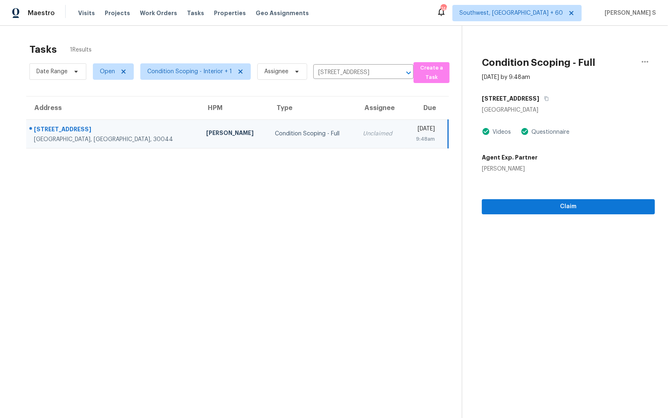
click at [577, 215] on section "Condition Scoping - Full Aug 13th 2025 by 9:48am 280 Plantation View Dr Lawrenc…" at bounding box center [558, 235] width 193 height 418
click at [573, 206] on span "Claim" at bounding box center [569, 207] width 160 height 10
click at [389, 253] on section "Tasks 1 Results Date Range Open Condition Scoping - Interior + 1 Assignee 280 P…" at bounding box center [237, 241] width 449 height 405
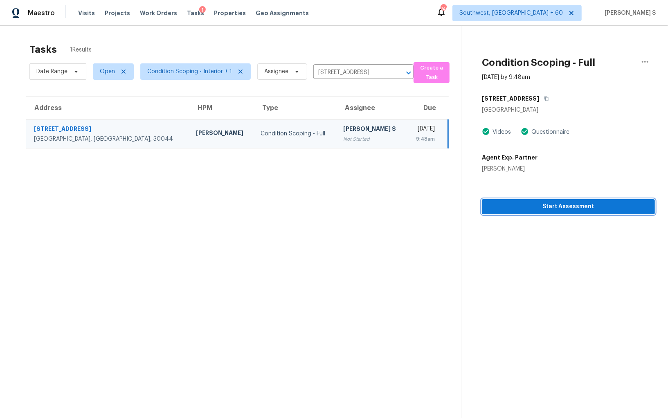
click at [552, 204] on span "Start Assessment" at bounding box center [569, 207] width 160 height 10
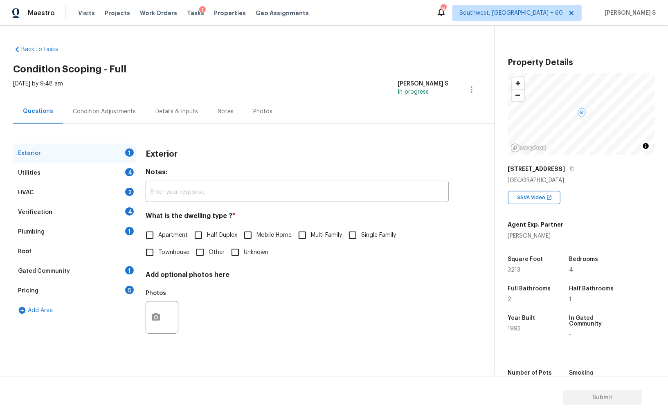
click at [133, 285] on div "Pricing 5" at bounding box center [74, 291] width 123 height 20
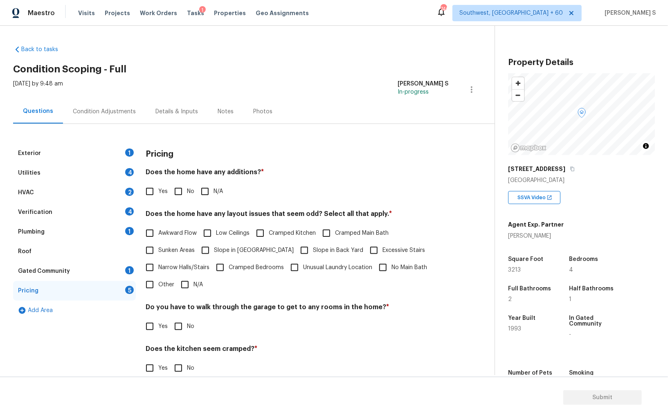
scroll to position [48, 0]
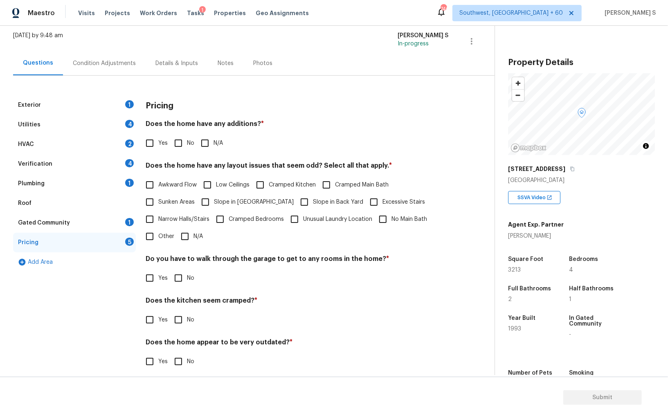
click at [148, 233] on input "Other" at bounding box center [149, 236] width 17 height 17
checkbox input "true"
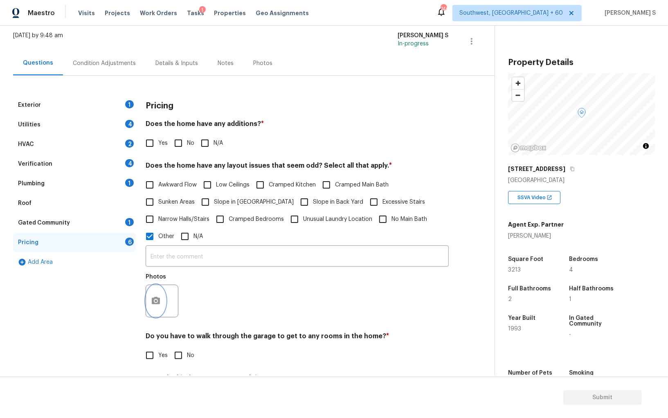
click at [158, 295] on button "button" at bounding box center [156, 301] width 20 height 32
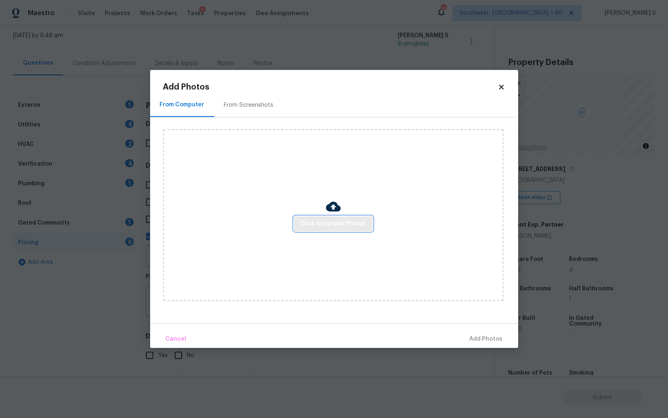
click at [350, 221] on span "Click to Upload Photos" at bounding box center [333, 224] width 65 height 10
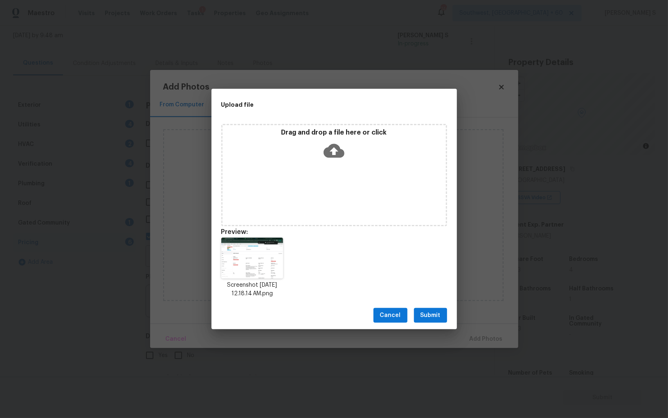
click at [430, 315] on span "Submit" at bounding box center [431, 316] width 20 height 10
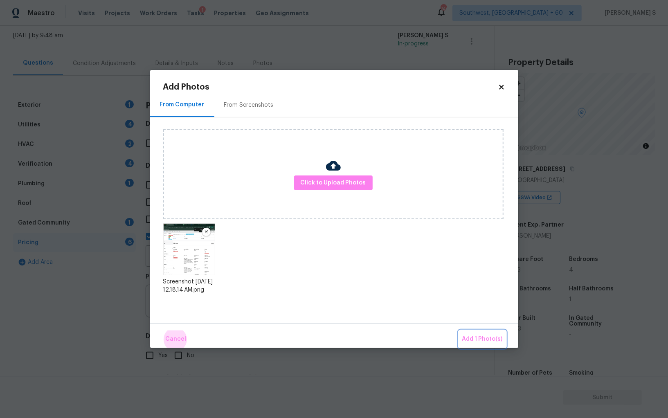
click at [459, 331] on button "Add 1 Photo(s)" at bounding box center [482, 340] width 47 height 18
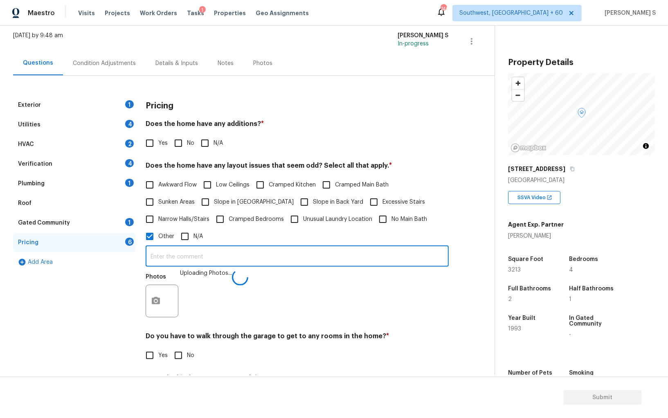
click at [350, 258] on input "text" at bounding box center [297, 257] width 303 height 19
type input "sqft discrepancy."
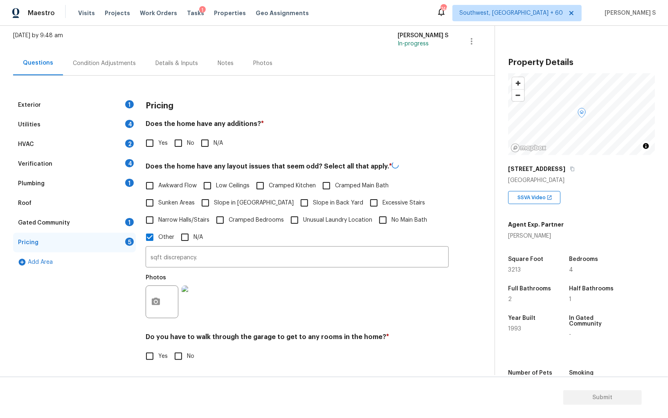
click at [347, 321] on div "Photos" at bounding box center [297, 296] width 303 height 53
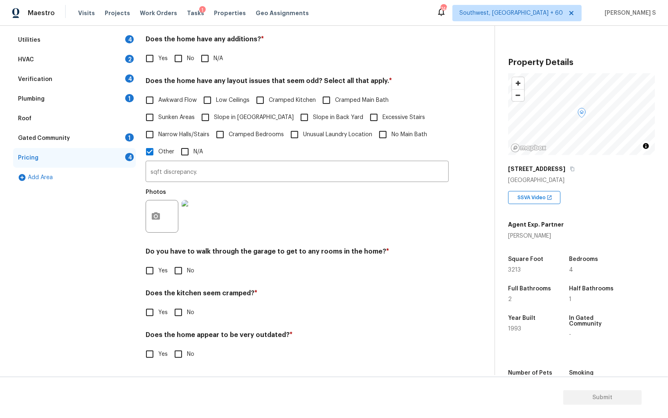
click at [180, 272] on input "No" at bounding box center [178, 270] width 17 height 17
checkbox input "true"
click at [141, 346] on input "Yes" at bounding box center [149, 354] width 17 height 17
checkbox input "true"
click at [170, 304] on input "No" at bounding box center [178, 312] width 17 height 17
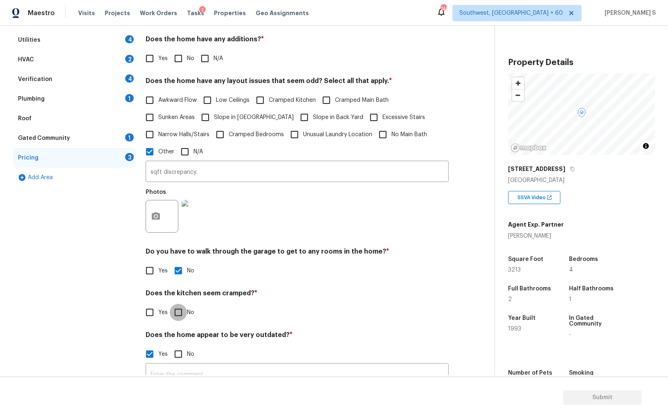
checkbox input "true"
click at [170, 347] on input "No" at bounding box center [178, 355] width 17 height 17
checkbox input "true"
checkbox input "false"
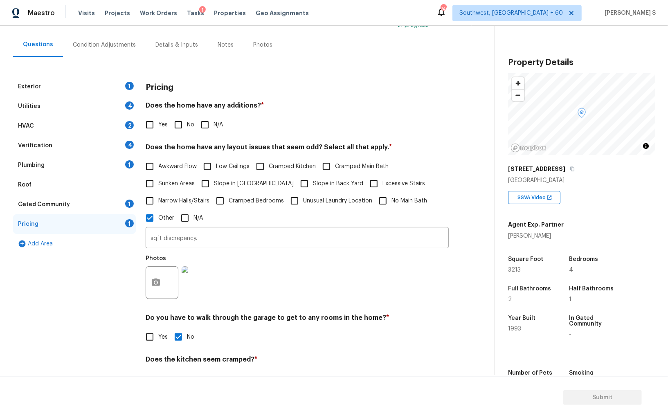
scroll to position [0, 0]
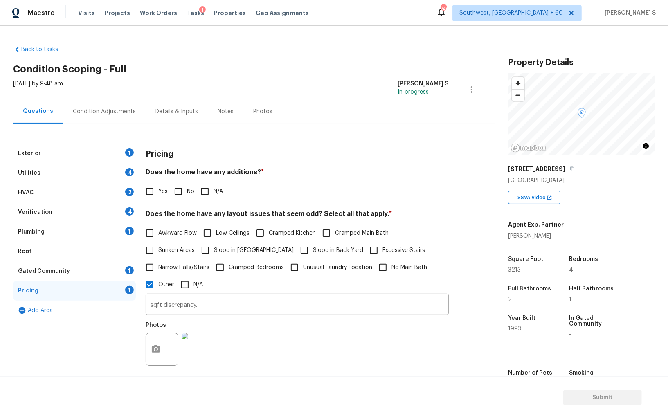
click at [174, 188] on input "No" at bounding box center [178, 191] width 17 height 17
checkbox input "true"
click at [112, 192] on div "HVAC 2" at bounding box center [74, 193] width 123 height 20
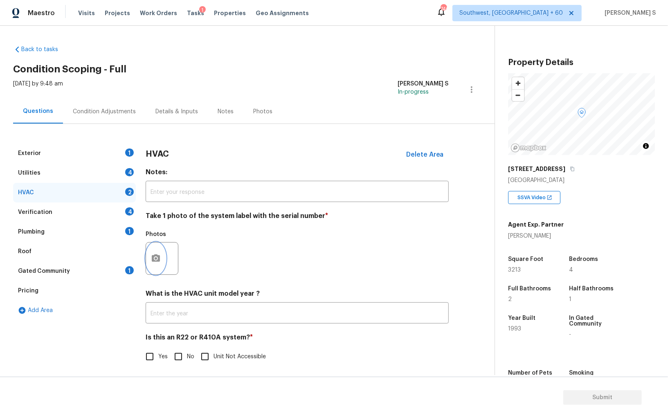
click at [150, 252] on button "button" at bounding box center [156, 259] width 20 height 32
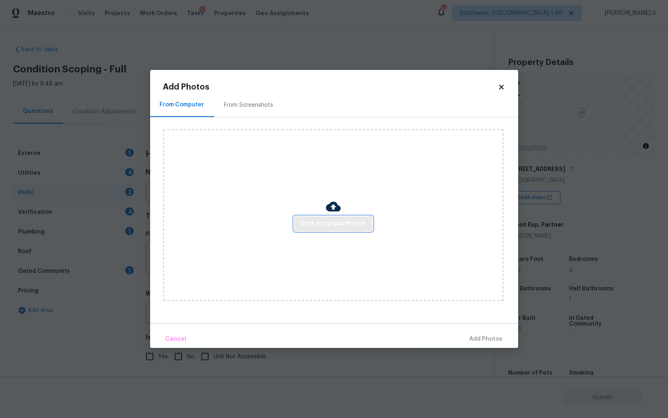
click at [309, 225] on span "Click to Upload Photos" at bounding box center [333, 224] width 65 height 10
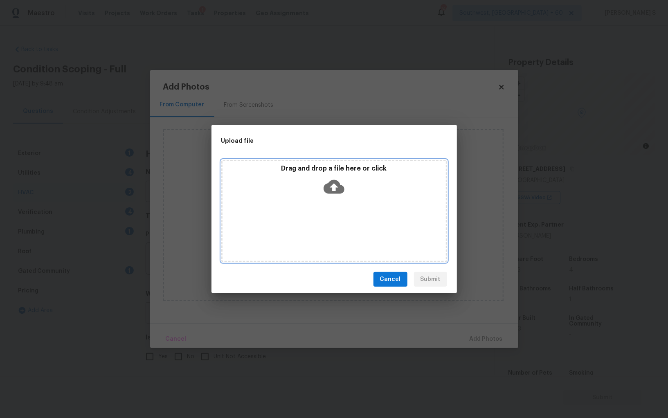
click at [309, 225] on div "Drag and drop a file here or click" at bounding box center [334, 211] width 226 height 102
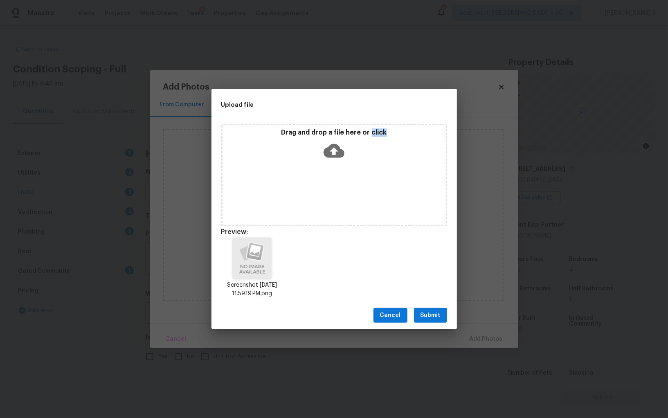
click at [438, 313] on span "Submit" at bounding box center [431, 316] width 20 height 10
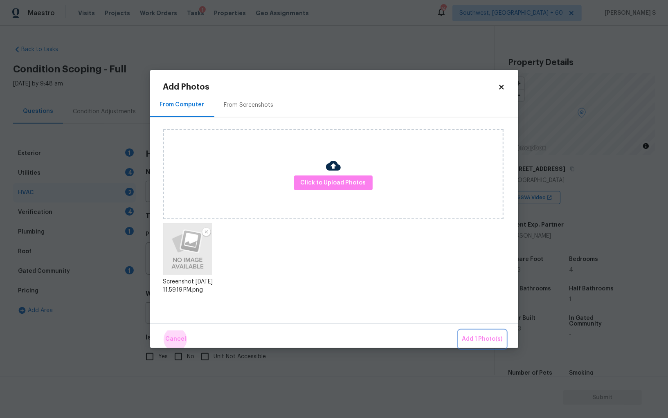
click at [459, 331] on button "Add 1 Photo(s)" at bounding box center [482, 340] width 47 height 18
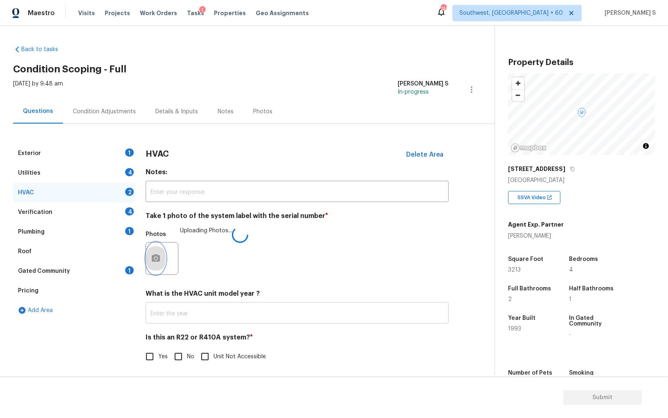
scroll to position [3, 0]
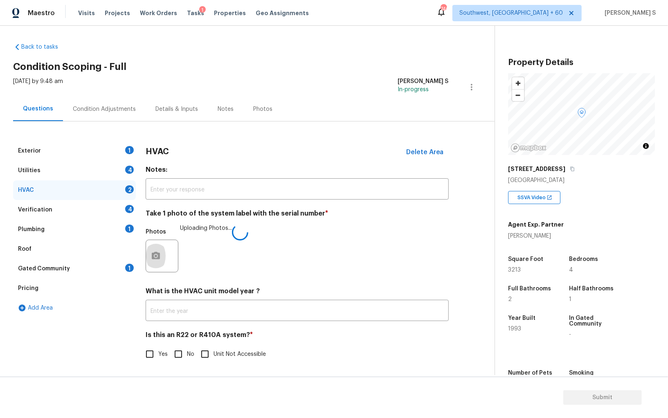
click at [181, 352] on input "No" at bounding box center [178, 354] width 17 height 17
checkbox input "true"
click at [68, 282] on div "Pricing" at bounding box center [74, 289] width 123 height 20
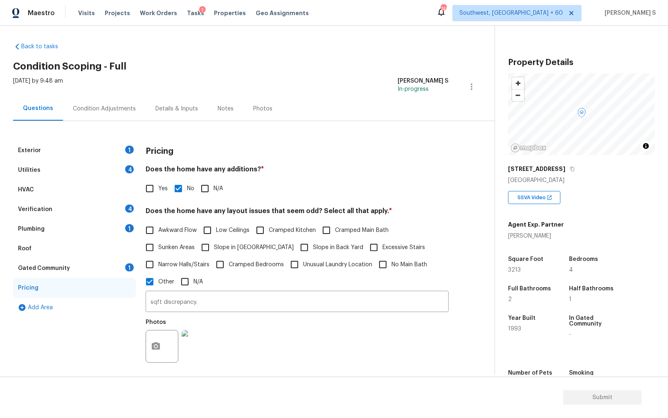
scroll to position [5, 0]
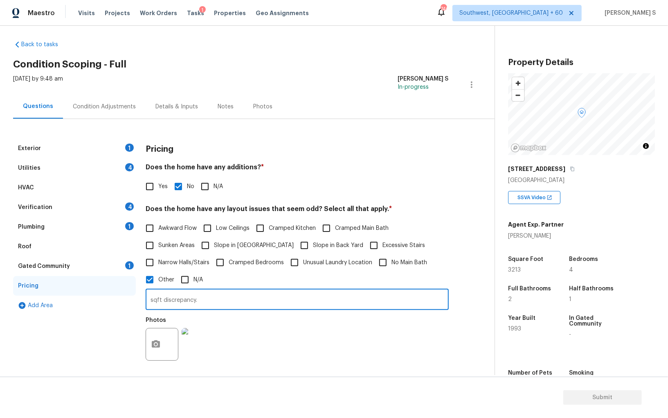
click at [162, 300] on input "sqft discrepancy." at bounding box center [297, 300] width 303 height 19
type input "sqft, bedroom and bathroom discrepancy."
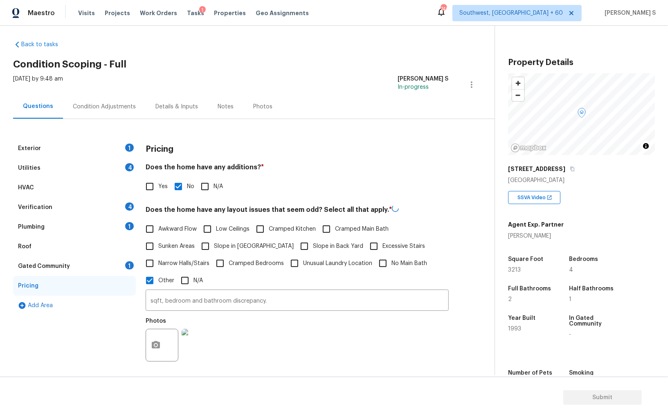
click at [392, 364] on div "Photos" at bounding box center [297, 339] width 303 height 53
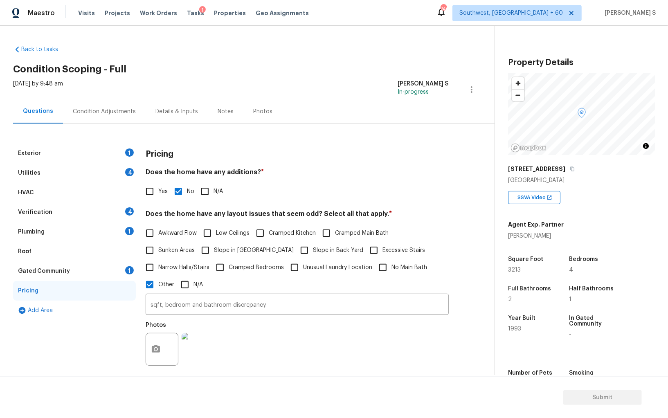
click at [126, 152] on div "1" at bounding box center [129, 153] width 9 height 8
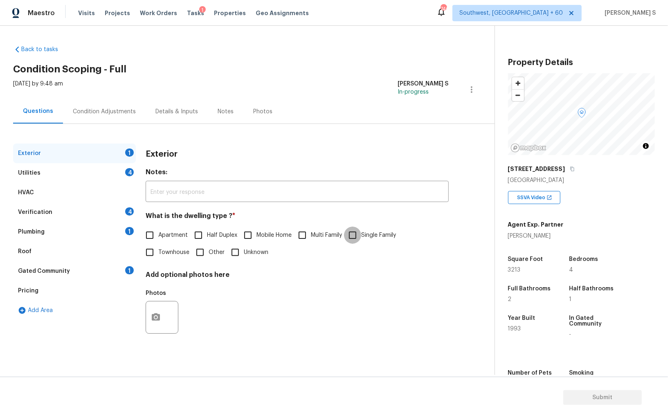
click at [353, 233] on input "Single Family" at bounding box center [352, 235] width 17 height 17
checkbox input "true"
click at [126, 171] on div "4" at bounding box center [129, 172] width 9 height 8
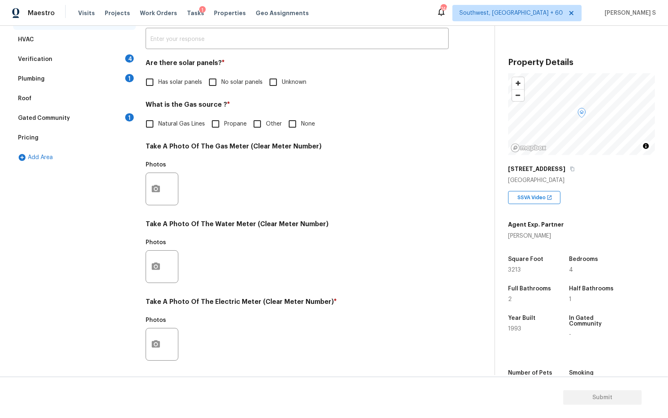
scroll to position [198, 0]
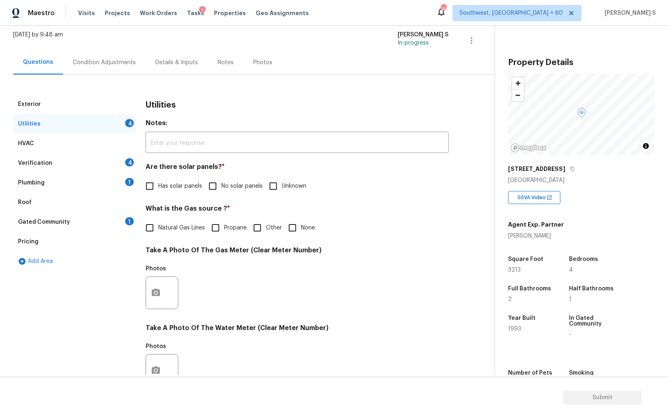
click at [217, 190] on input "No solar panels" at bounding box center [212, 186] width 17 height 17
checkbox input "true"
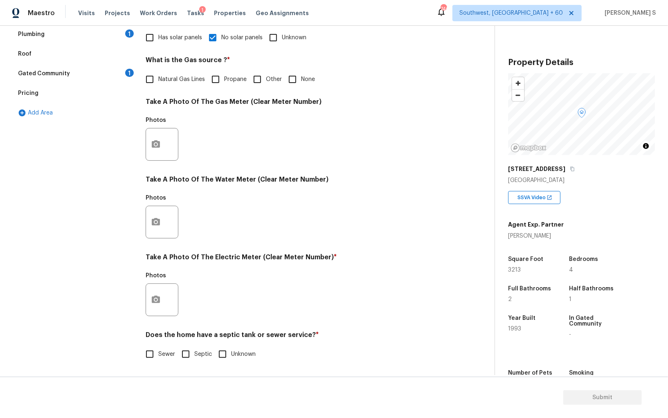
click at [155, 355] on input "Sewer" at bounding box center [149, 354] width 17 height 17
checkbox input "true"
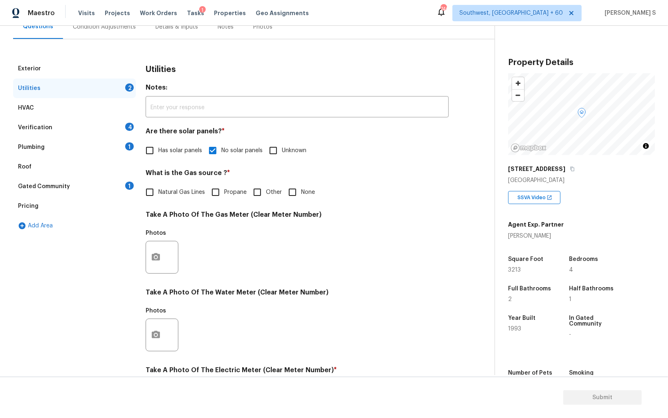
scroll to position [0, 0]
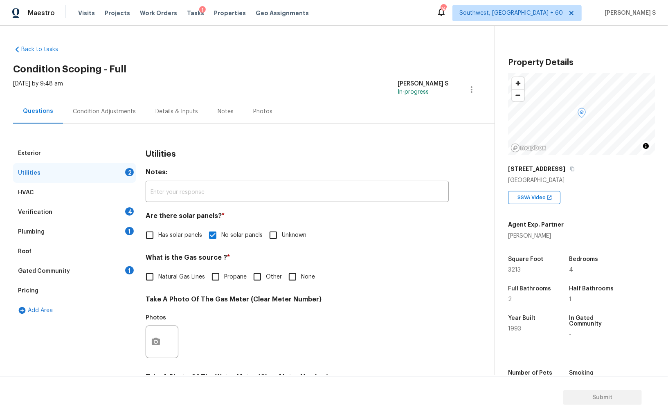
click at [130, 230] on div "1" at bounding box center [129, 231] width 9 height 8
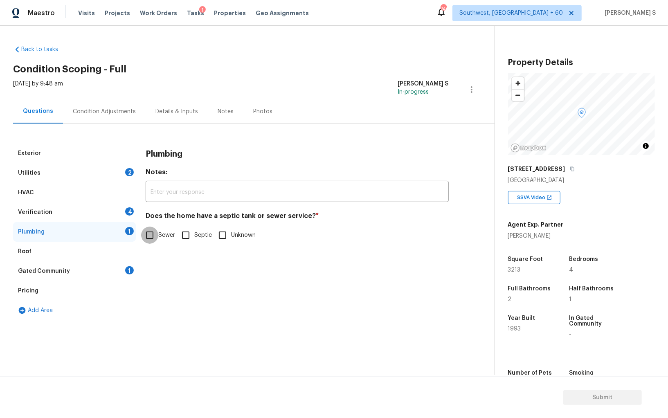
click at [157, 235] on input "Sewer" at bounding box center [149, 235] width 17 height 17
checkbox input "true"
click at [131, 273] on div "1" at bounding box center [129, 270] width 9 height 8
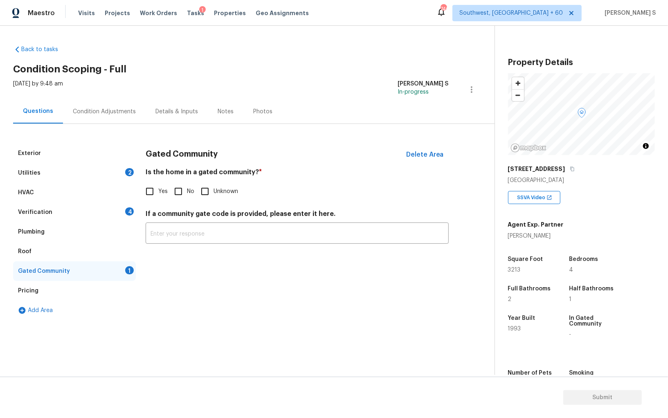
click at [182, 194] on input "No" at bounding box center [178, 191] width 17 height 17
checkbox input "true"
drag, startPoint x: 130, startPoint y: 173, endPoint x: 201, endPoint y: 203, distance: 76.7
click at [130, 173] on div "2" at bounding box center [129, 172] width 9 height 8
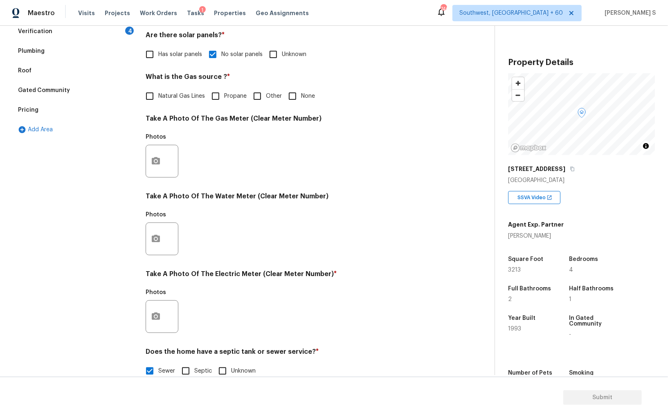
scroll to position [198, 0]
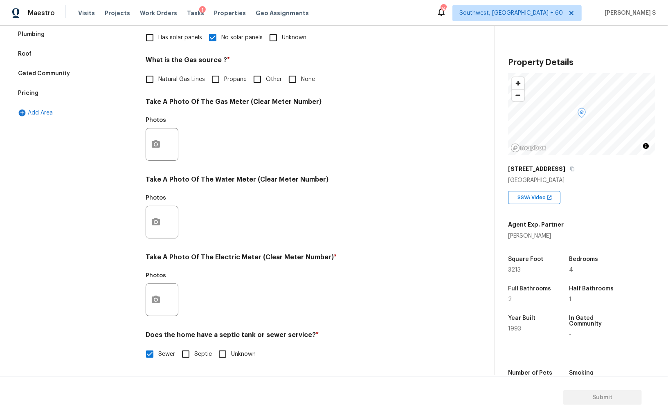
drag, startPoint x: 147, startPoint y: 309, endPoint x: 280, endPoint y: 278, distance: 136.2
click at [147, 309] on div at bounding box center [162, 300] width 33 height 33
click at [150, 297] on button "button" at bounding box center [156, 300] width 20 height 32
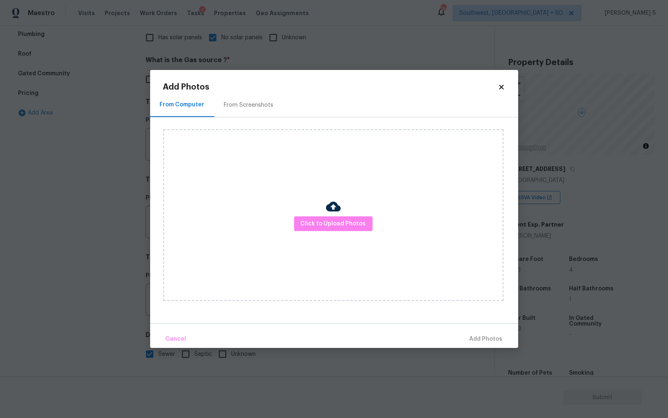
click at [312, 234] on div "Click to Upload Photos" at bounding box center [333, 215] width 341 height 172
click at [312, 225] on span "Click to Upload Photos" at bounding box center [333, 224] width 65 height 10
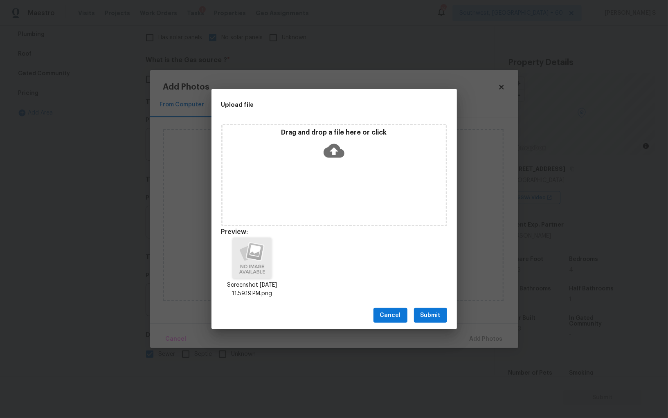
click at [427, 314] on span "Submit" at bounding box center [431, 316] width 20 height 10
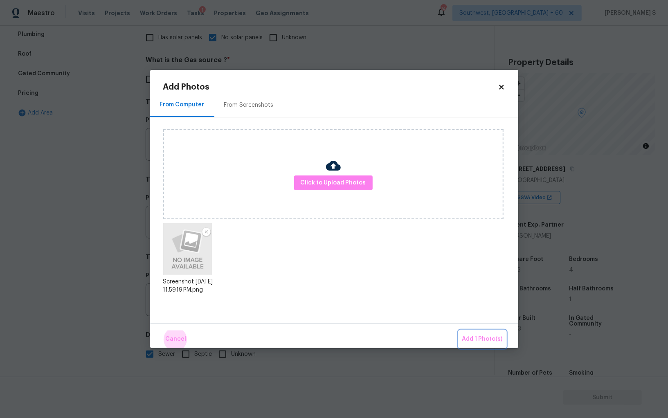
click at [459, 331] on button "Add 1 Photo(s)" at bounding box center [482, 340] width 47 height 18
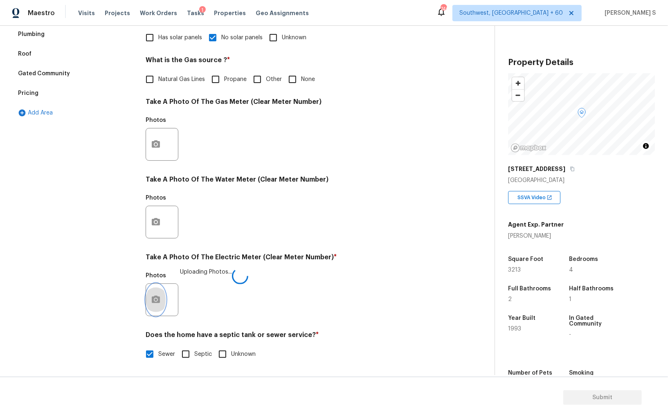
scroll to position [0, 0]
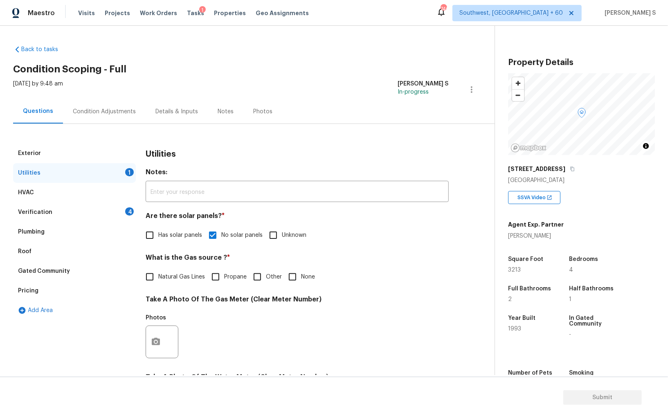
click at [59, 210] on div "Verification 4" at bounding box center [74, 213] width 123 height 20
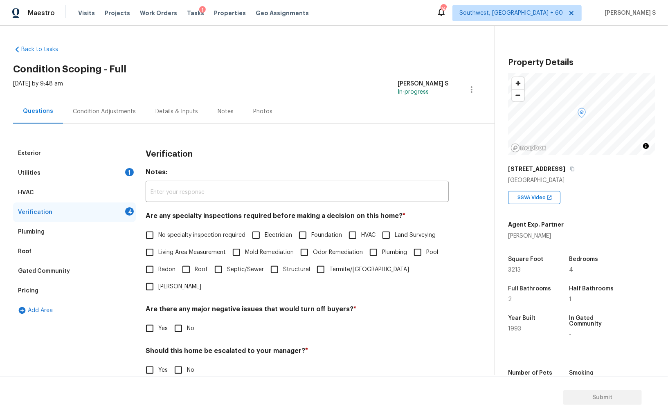
scroll to position [49, 0]
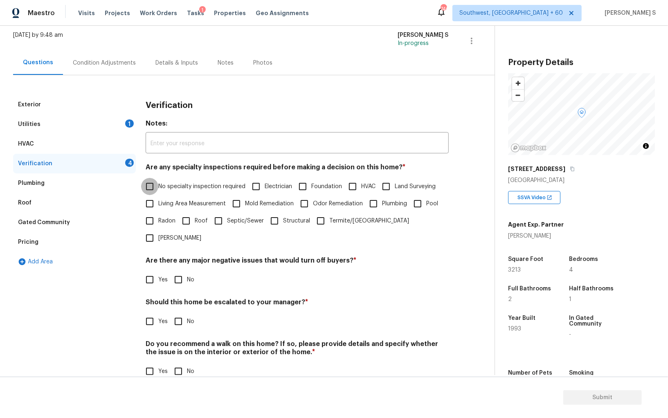
click at [153, 186] on input "No specialty inspection required" at bounding box center [149, 186] width 17 height 17
checkbox input "true"
click at [183, 272] on input "No" at bounding box center [178, 280] width 17 height 17
checkbox input "true"
click at [180, 343] on div "Do you recommend a walk on this home? If so, please provide details and specify…" at bounding box center [297, 361] width 303 height 40
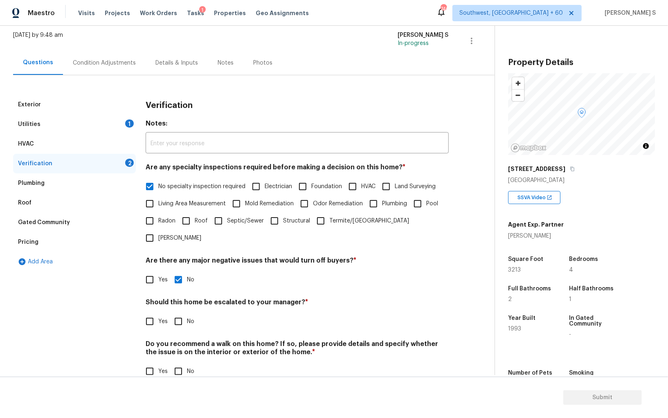
click at [183, 363] on input "No" at bounding box center [178, 371] width 17 height 17
checkbox input "true"
drag, startPoint x: 151, startPoint y: 306, endPoint x: 159, endPoint y: 310, distance: 9.7
click at [151, 313] on input "Yes" at bounding box center [149, 321] width 17 height 17
checkbox input "true"
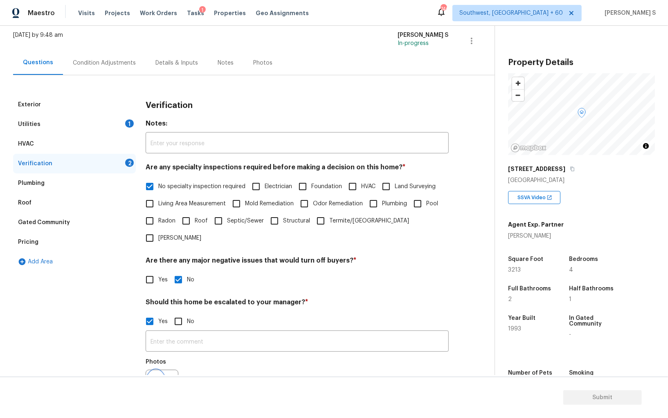
click at [153, 381] on icon "button" at bounding box center [156, 386] width 10 height 10
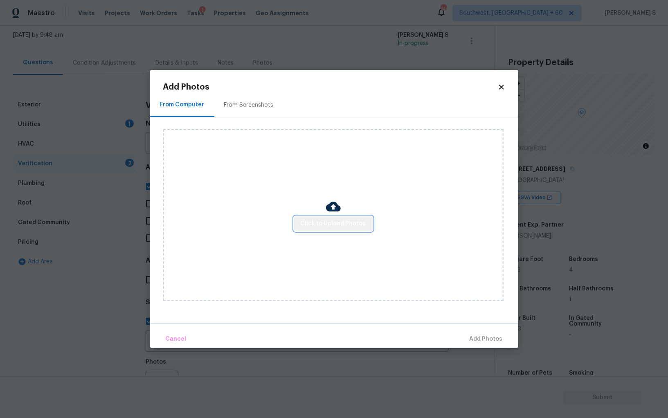
click at [363, 226] on span "Click to Upload Photos" at bounding box center [333, 224] width 65 height 10
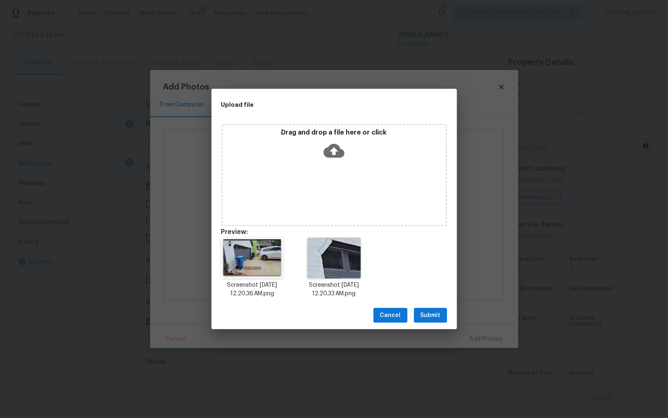
click at [436, 316] on span "Submit" at bounding box center [431, 316] width 20 height 10
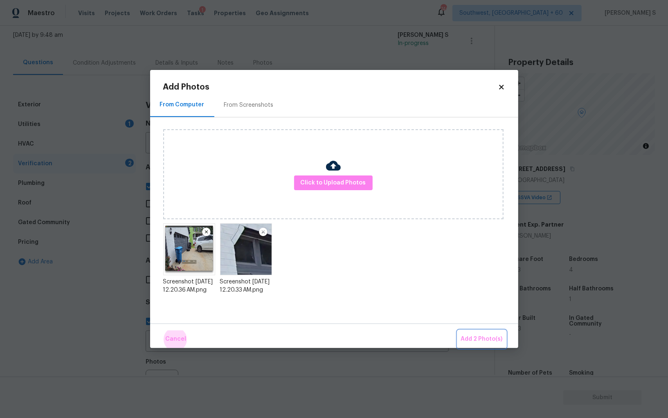
click at [458, 331] on button "Add 2 Photo(s)" at bounding box center [482, 340] width 48 height 18
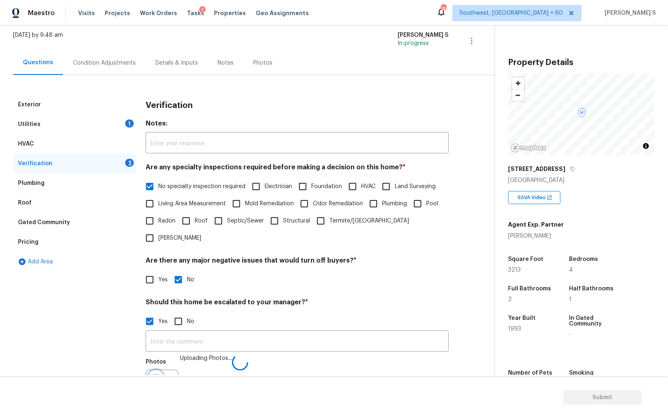
scroll to position [59, 0]
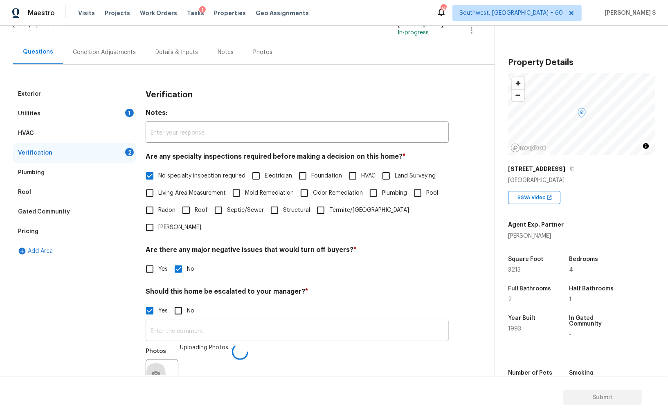
click at [373, 322] on input "text" at bounding box center [297, 331] width 303 height 19
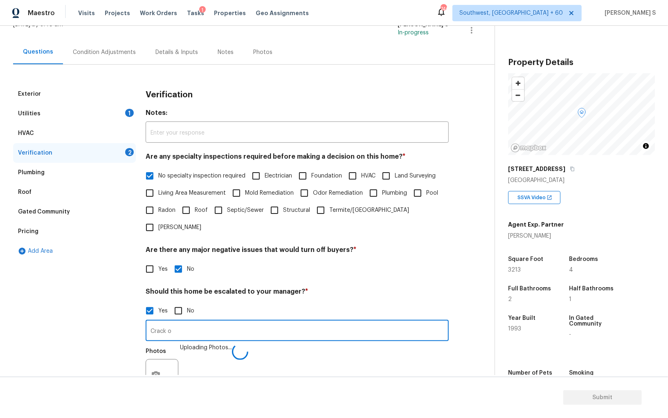
click at [373, 322] on input "Crack o" at bounding box center [297, 331] width 303 height 19
click at [373, 322] on input "Crack on the exter" at bounding box center [297, 331] width 303 height 19
type input "Crack on the exterior wall and driveway crack @0:16."
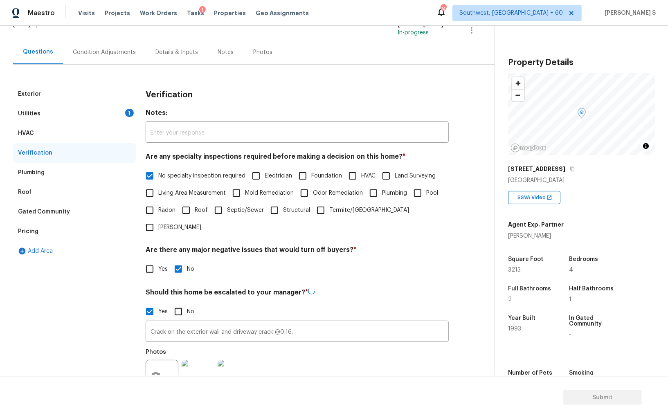
click at [347, 347] on div "Photos" at bounding box center [297, 371] width 303 height 53
click at [34, 231] on div "Pricing" at bounding box center [28, 232] width 20 height 8
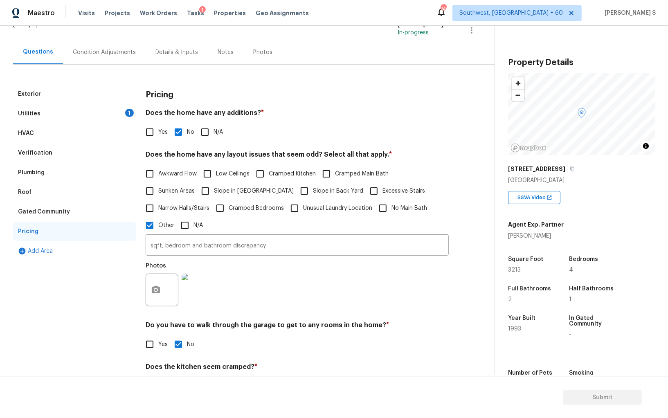
click at [245, 187] on span "Slope in [GEOGRAPHIC_DATA]" at bounding box center [254, 191] width 80 height 9
click at [214, 187] on input "Slope in [GEOGRAPHIC_DATA]" at bounding box center [205, 191] width 17 height 17
checkbox input "true"
click at [296, 187] on input "Slope in Back Yard" at bounding box center [304, 191] width 17 height 17
checkbox input "true"
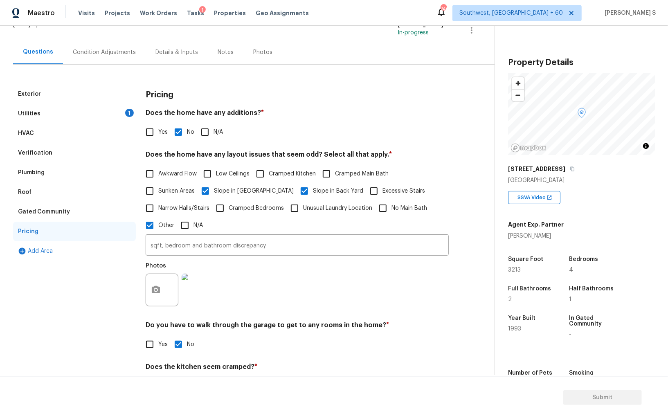
click at [47, 158] on div "Verification" at bounding box center [74, 153] width 123 height 20
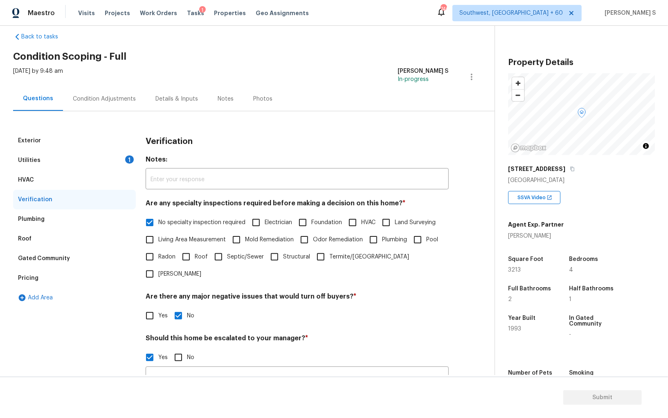
scroll to position [0, 0]
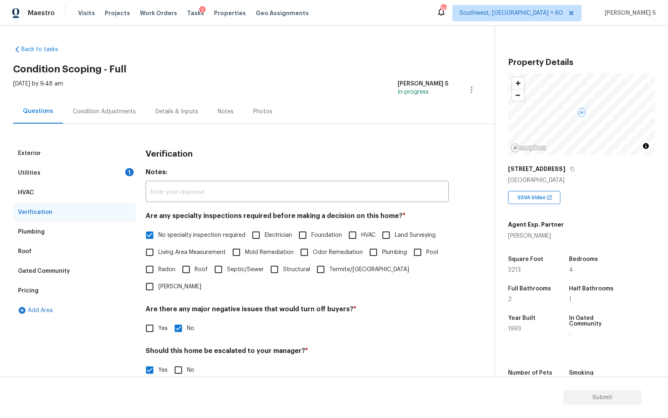
click at [109, 110] on div "Condition Adjustments" at bounding box center [104, 112] width 63 height 8
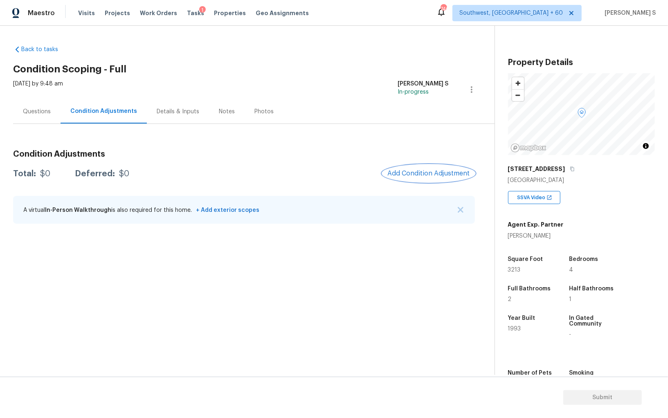
click at [427, 170] on span "Add Condition Adjustment" at bounding box center [429, 173] width 83 height 7
click at [180, 252] on body "Maestro Visits Projects Work Orders Tasks 1 Properties Geo Assignments 746 Sout…" at bounding box center [334, 209] width 668 height 418
click at [437, 156] on h3 "Condition Adjustments" at bounding box center [244, 154] width 462 height 8
click at [415, 173] on span "Add Condition Adjustment" at bounding box center [429, 173] width 83 height 7
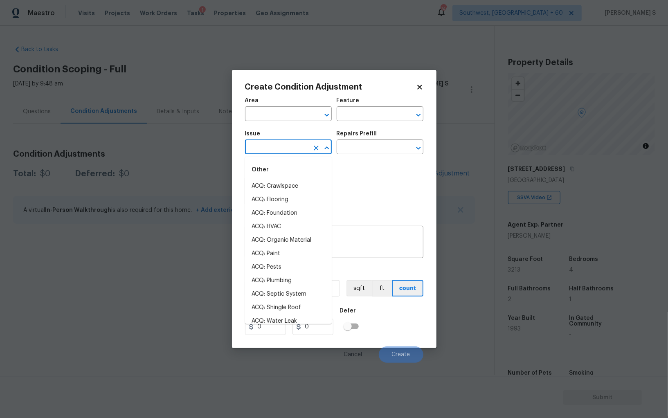
click at [271, 146] on input "text" at bounding box center [277, 148] width 64 height 13
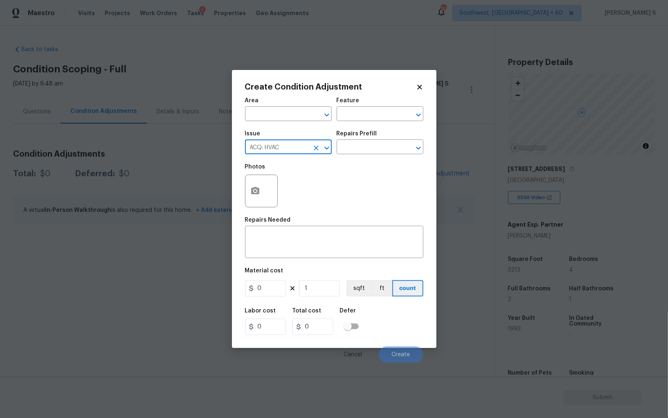
type input "ACQ: HVAC"
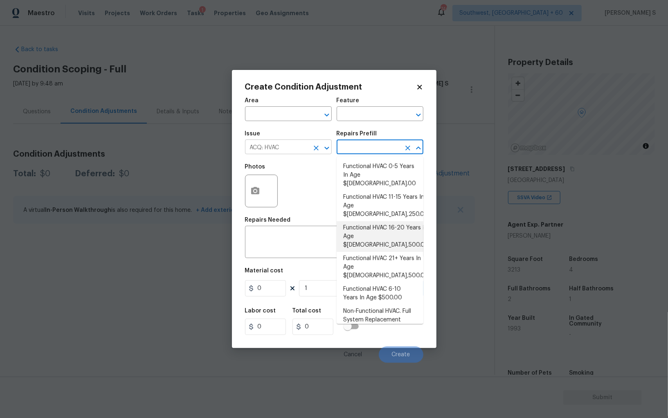
type input "Acquisition"
type textarea "Acquisition Scope: Functional HVAC 16-20 years"
type input "6500"
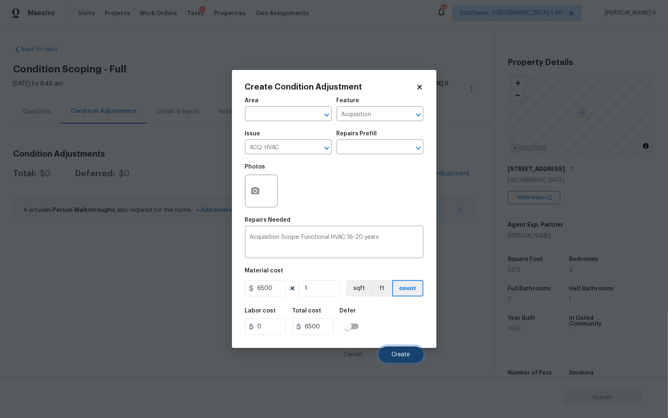
click at [397, 351] on button "Create" at bounding box center [401, 355] width 45 height 16
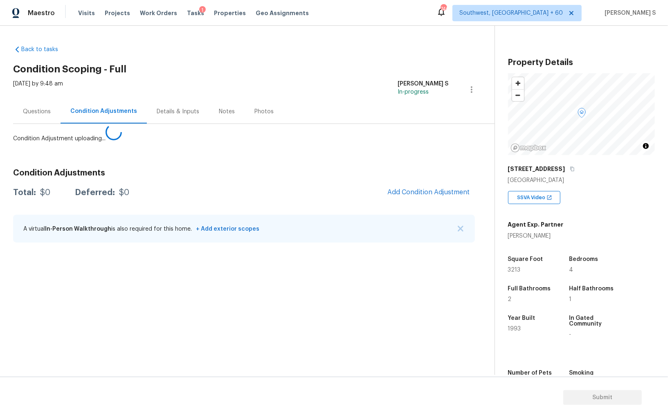
click at [148, 324] on body "Maestro Visits Projects Work Orders Tasks 1 Properties Geo Assignments 746 Sout…" at bounding box center [334, 209] width 668 height 418
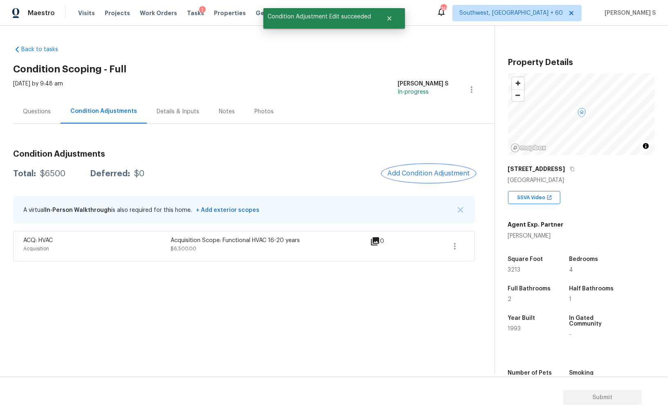
click at [426, 171] on span "Add Condition Adjustment" at bounding box center [429, 173] width 83 height 7
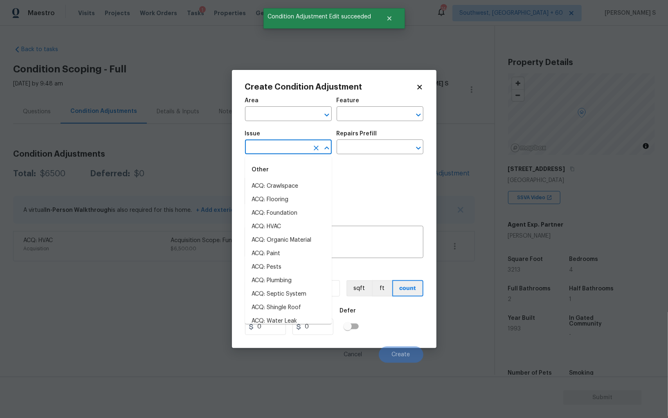
click at [271, 154] on input "text" at bounding box center [277, 148] width 64 height 13
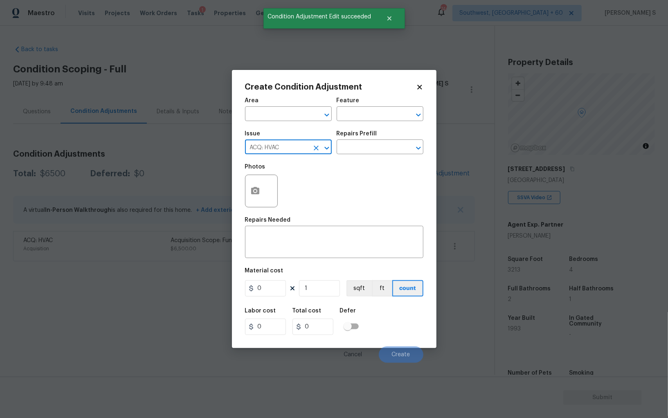
type input "ACQ: HVAC"
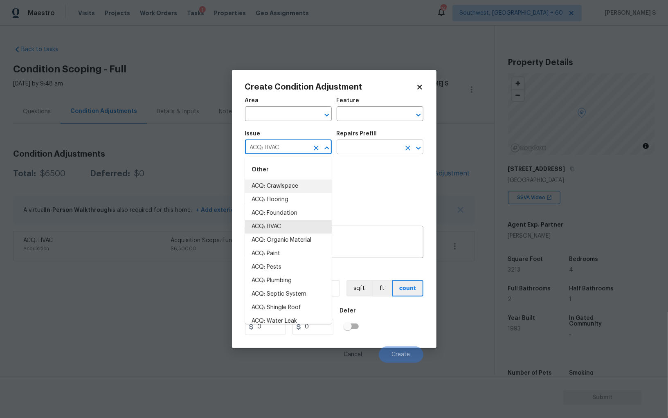
click at [371, 150] on input "text" at bounding box center [369, 148] width 64 height 13
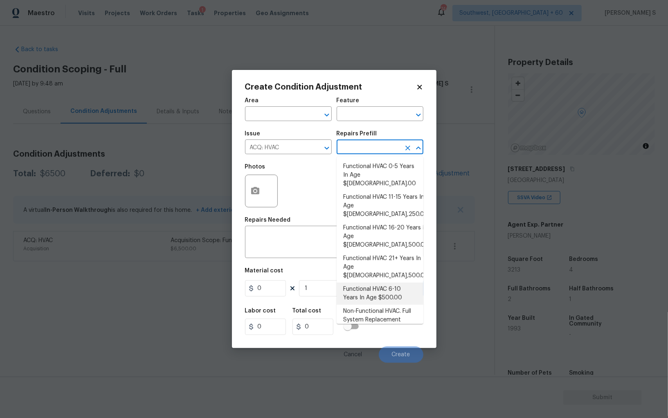
click at [395, 283] on li "Functional HVAC 6-10 Years In Age $500.00" at bounding box center [380, 294] width 87 height 22
type input "Acquisition"
type textarea "Acquisition Scope: Functional HVAC 6-10 years"
type input "500"
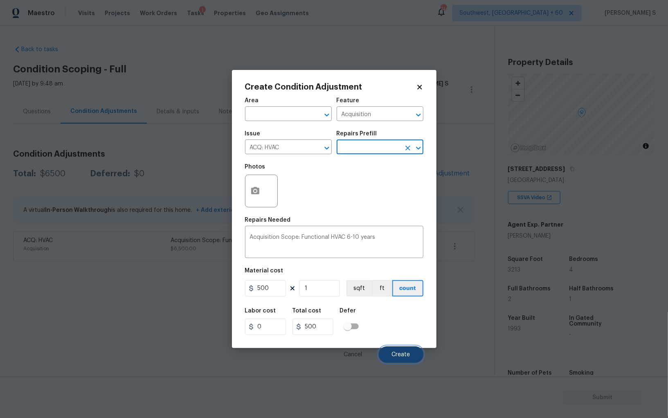
click at [399, 358] on span "Create" at bounding box center [401, 355] width 18 height 6
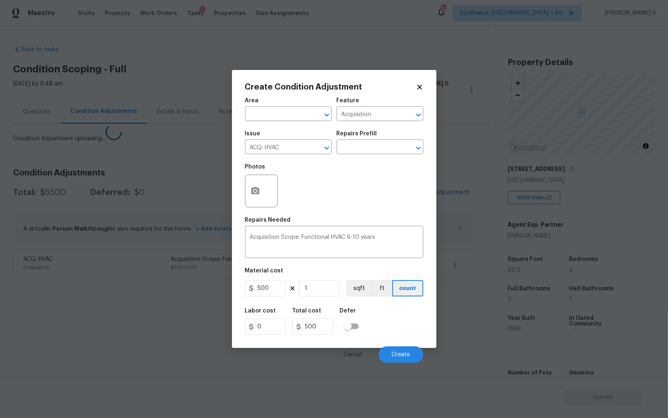
click at [82, 341] on body "Maestro Visits Projects Work Orders Tasks 1 Properties Geo Assignments 746 Sout…" at bounding box center [334, 209] width 668 height 418
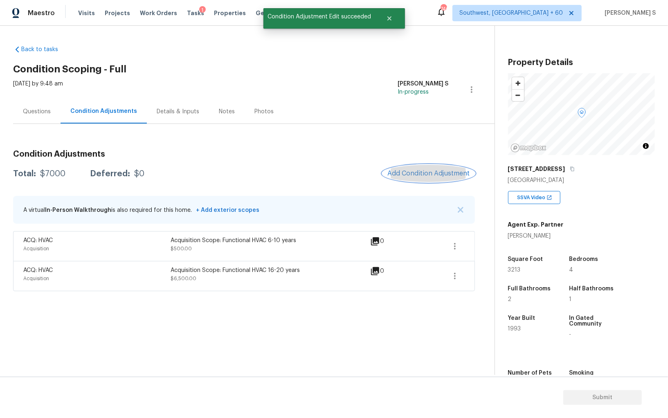
click at [428, 174] on span "Add Condition Adjustment" at bounding box center [429, 173] width 83 height 7
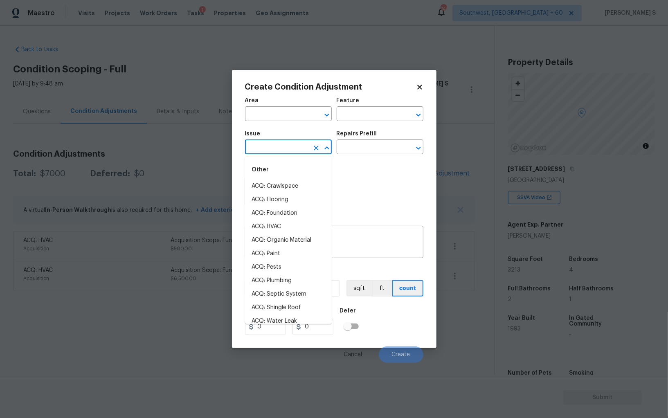
click at [280, 144] on input "text" at bounding box center [277, 148] width 64 height 13
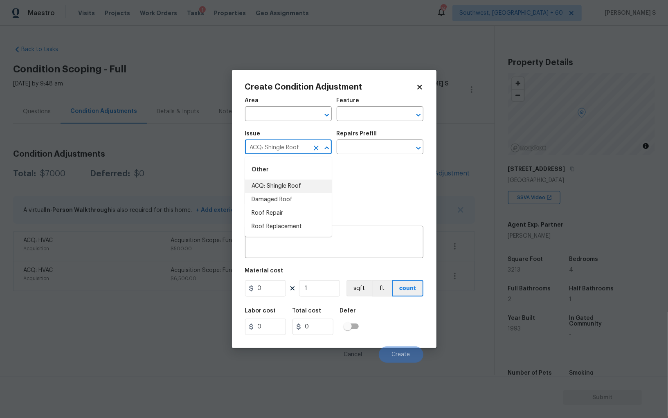
type input "ACQ: Shingle Roof"
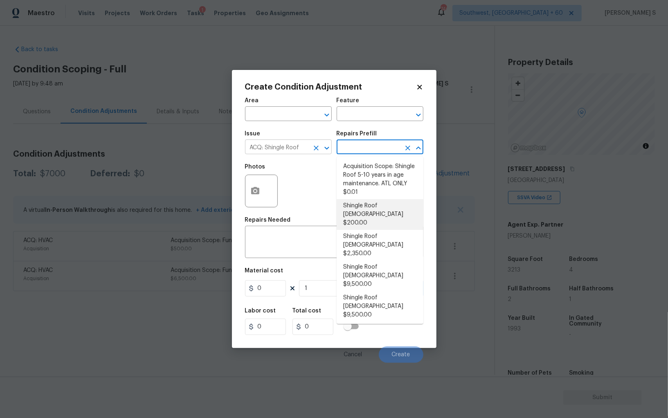
type input "Acquisition"
type textarea "Acquisition Scope: Shingle Roof 0-10 years in age maintenance."
type input "200"
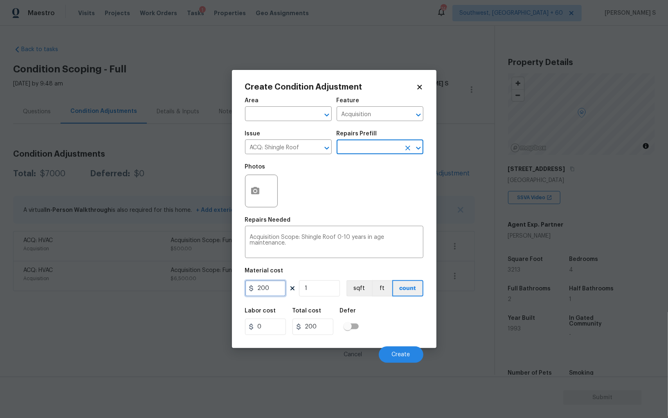
click at [268, 290] on input "200" at bounding box center [265, 288] width 41 height 16
type input "500"
click at [389, 334] on div "Labor cost 0 Total cost 500 Defer" at bounding box center [334, 321] width 178 height 37
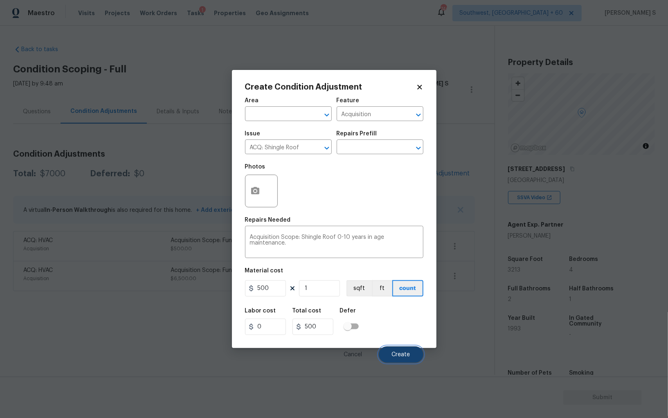
click at [404, 354] on span "Create" at bounding box center [401, 355] width 18 height 6
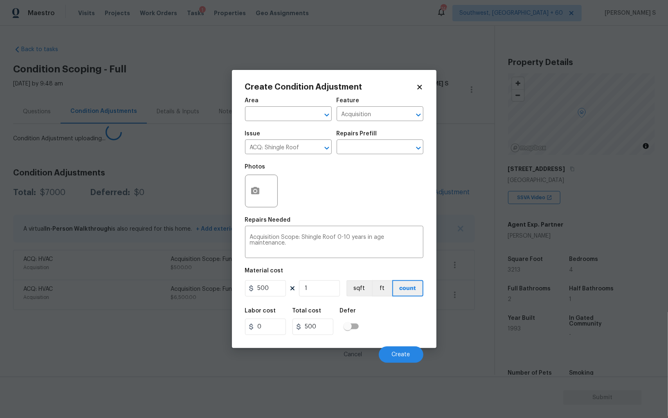
click at [124, 346] on body "Maestro Visits Projects Work Orders Tasks 1 Properties Geo Assignments 746 Sout…" at bounding box center [334, 209] width 668 height 418
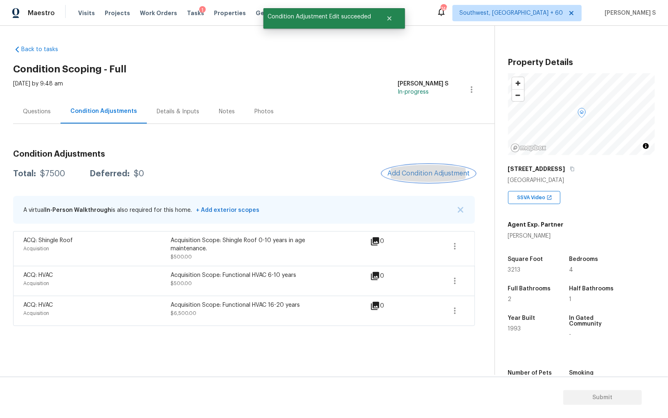
click at [422, 171] on span "Add Condition Adjustment" at bounding box center [429, 173] width 83 height 7
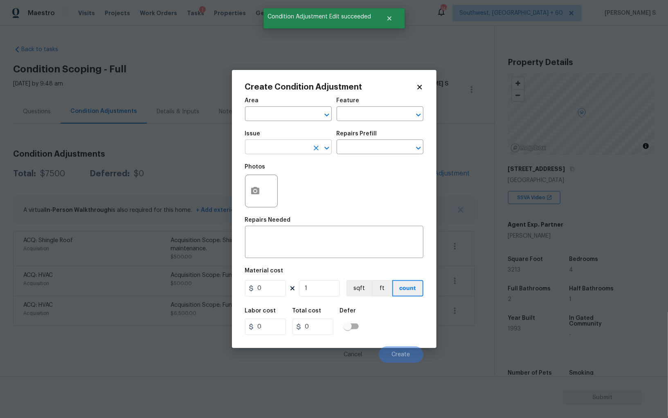
click at [266, 149] on input "text" at bounding box center [277, 148] width 64 height 13
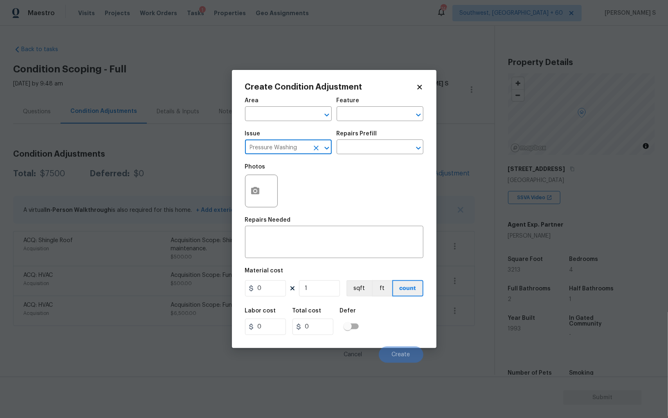
type input "Pressure Washing"
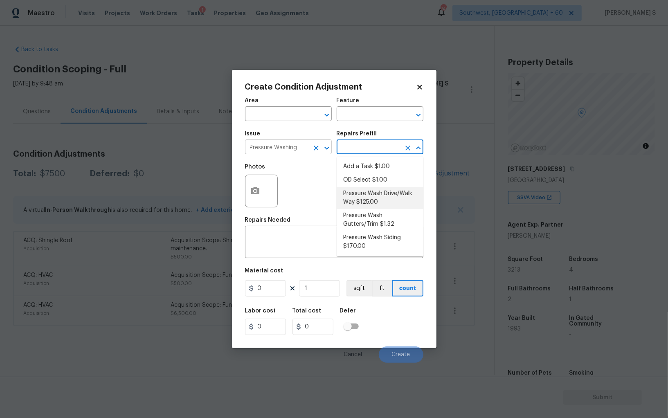
type input "Siding"
type textarea "Pressure wash the driveways/walkways as directed by the PM. Ensure that all deb…"
type input "125"
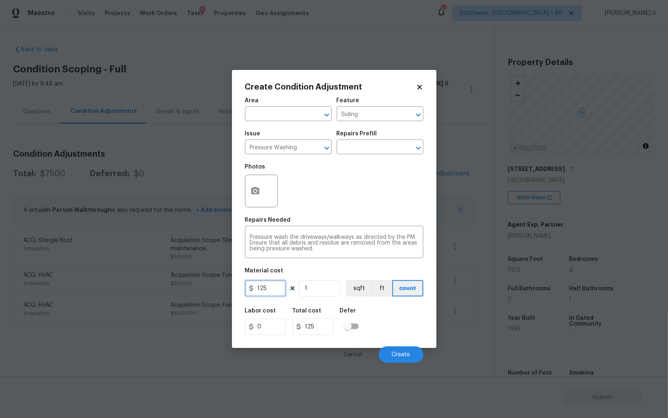
click at [282, 291] on input "125" at bounding box center [265, 288] width 41 height 16
type input "200"
click at [415, 354] on button "Create" at bounding box center [401, 355] width 45 height 16
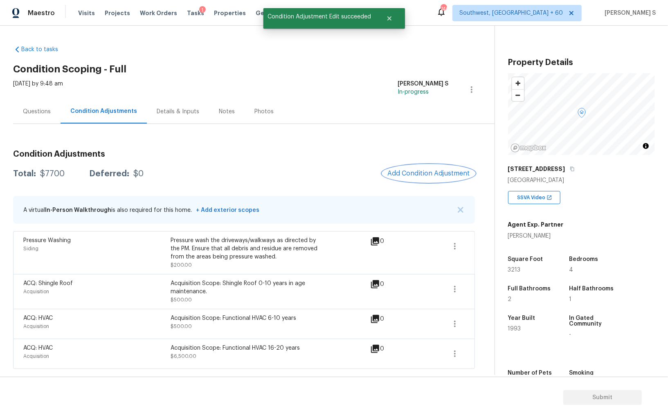
click at [420, 179] on button "Add Condition Adjustment" at bounding box center [429, 173] width 92 height 17
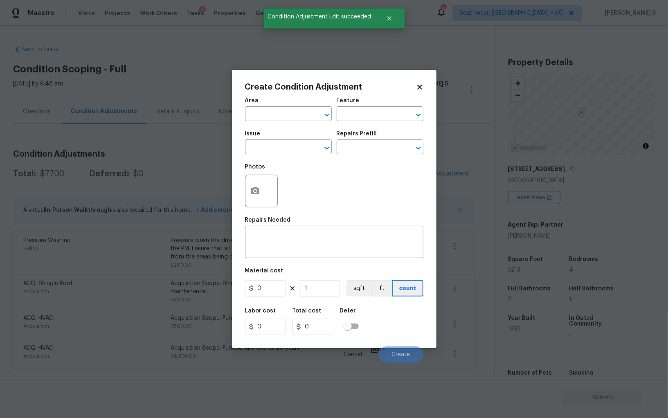
click at [245, 195] on div at bounding box center [261, 191] width 33 height 33
click at [256, 194] on icon "button" at bounding box center [255, 190] width 8 height 7
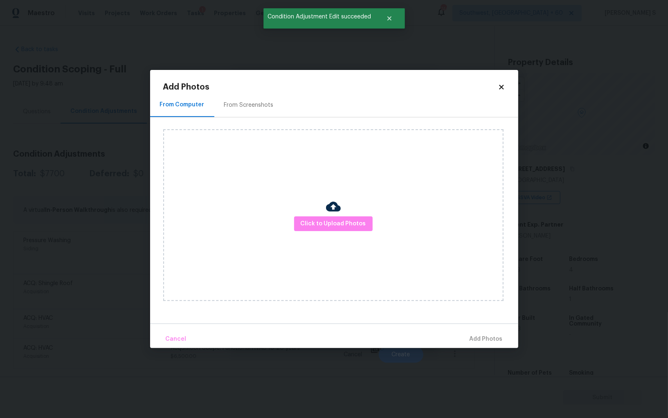
click at [255, 100] on div "From Screenshots" at bounding box center [248, 105] width 69 height 24
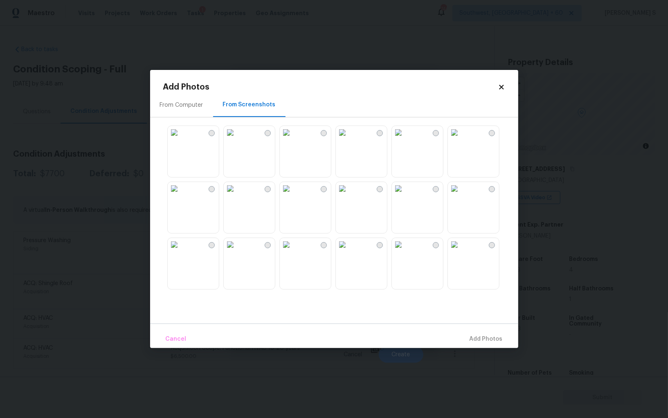
click at [349, 139] on img at bounding box center [342, 132] width 13 height 13
click at [401, 135] on img at bounding box center [398, 132] width 13 height 13
click at [237, 251] on img at bounding box center [230, 244] width 13 height 13
click at [461, 139] on img at bounding box center [454, 132] width 13 height 13
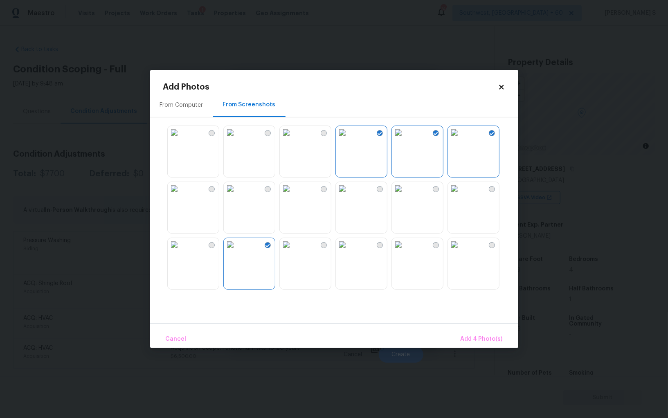
click at [181, 195] on img at bounding box center [174, 188] width 13 height 13
click at [465, 335] on span "Add 5 Photo(s)" at bounding box center [482, 339] width 41 height 10
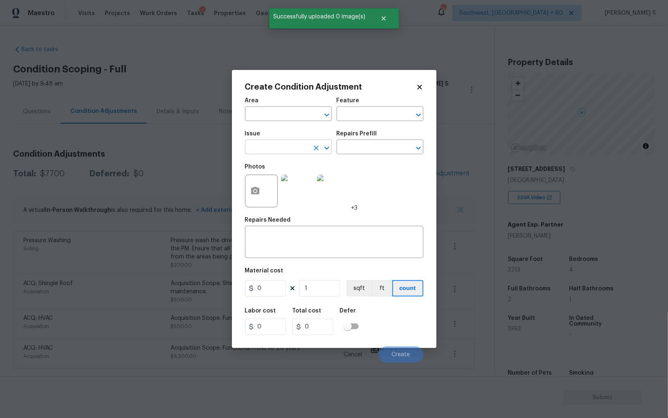
click at [284, 149] on input "text" at bounding box center [277, 148] width 64 height 13
type input "Landscape Package"
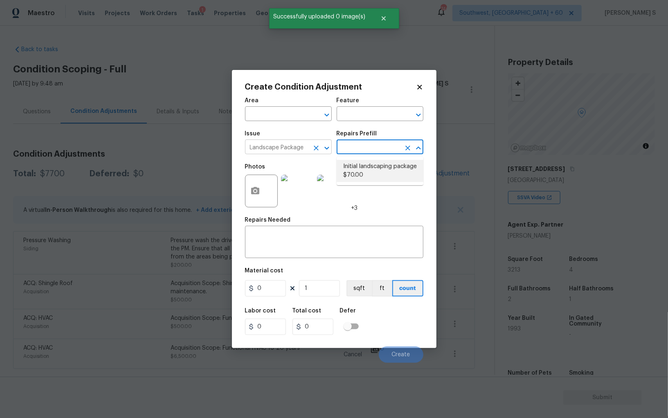
type input "Home Readiness Packages"
type textarea "Mowing of grass up to 6" in height. Mow, edge along driveways & sidewalks, trim…"
type input "70"
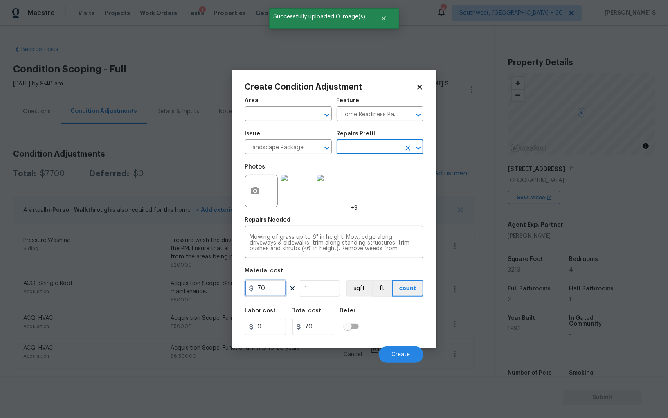
click at [279, 288] on input "70" at bounding box center [265, 288] width 41 height 16
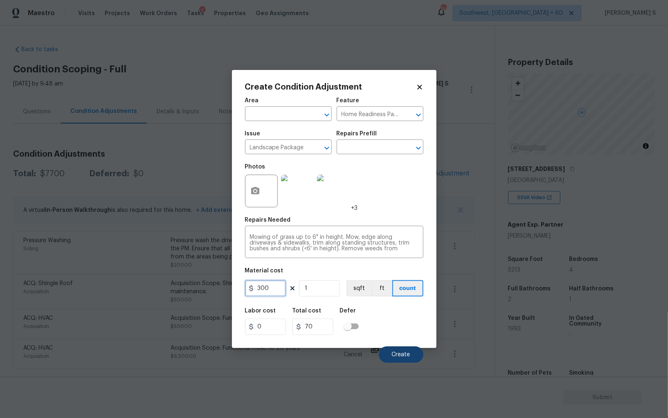
type input "300"
click at [393, 354] on span "Create" at bounding box center [401, 355] width 18 height 6
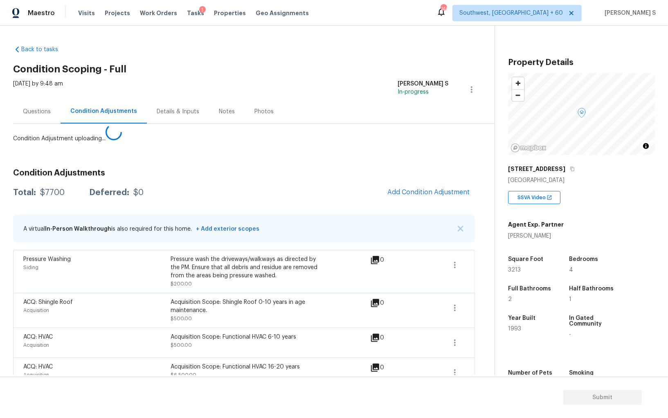
click at [117, 318] on body "Maestro Visits Projects Work Orders Tasks 1 Properties Geo Assignments 746 Sout…" at bounding box center [334, 209] width 668 height 418
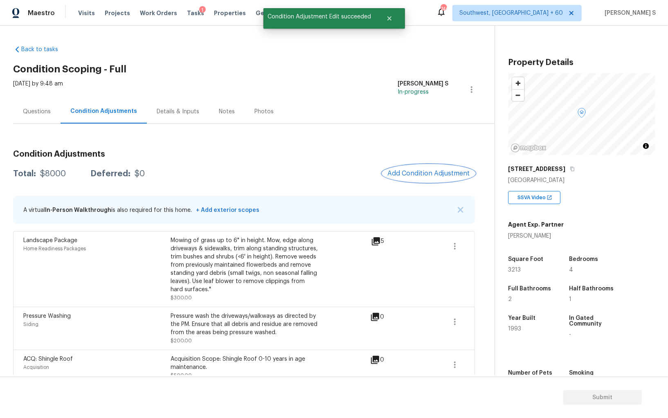
click at [401, 176] on span "Add Condition Adjustment" at bounding box center [429, 173] width 83 height 7
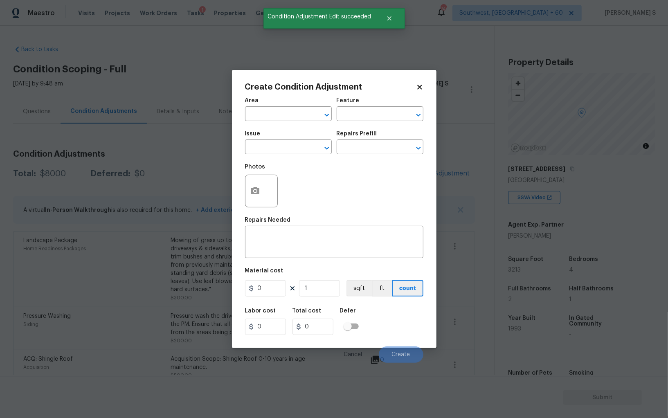
click at [243, 191] on div "Create Condition Adjustment Area ​ Feature ​ Issue ​ Repairs Prefill ​ Photos R…" at bounding box center [334, 209] width 205 height 278
click at [258, 191] on icon "button" at bounding box center [255, 190] width 8 height 7
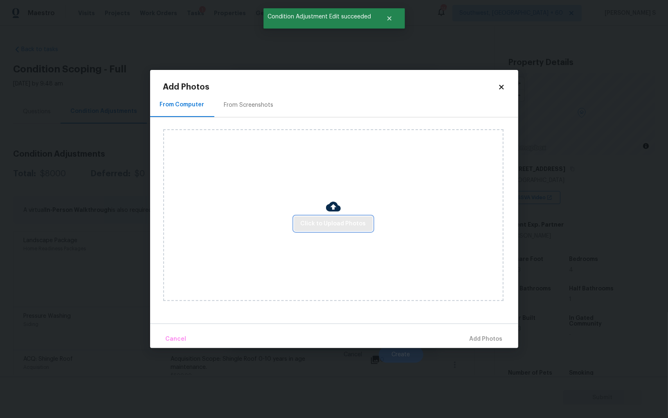
click at [332, 220] on span "Click to Upload Photos" at bounding box center [333, 224] width 65 height 10
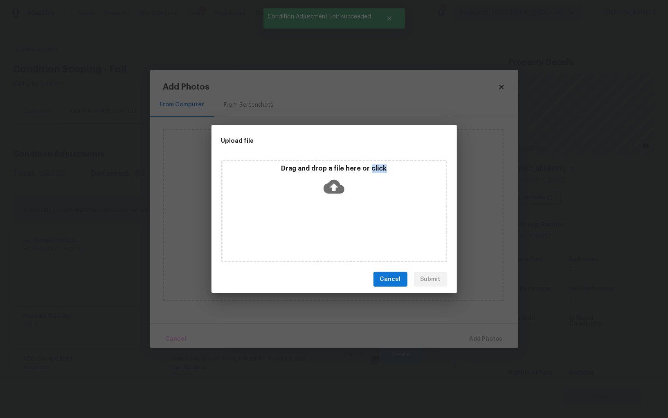
click at [332, 220] on div "Drag and drop a file here or click" at bounding box center [334, 211] width 226 height 102
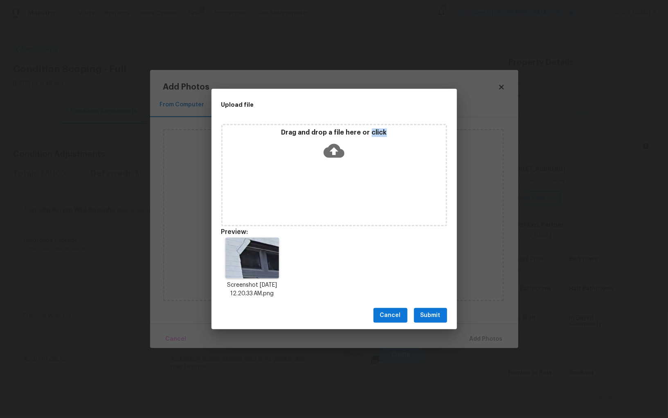
click at [436, 313] on span "Submit" at bounding box center [431, 316] width 20 height 10
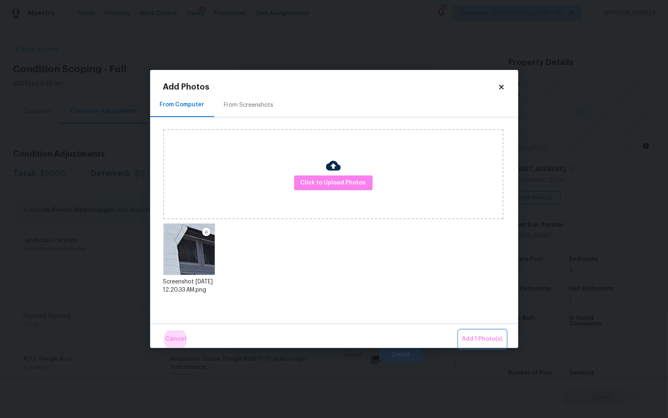
click at [459, 331] on button "Add 1 Photo(s)" at bounding box center [482, 340] width 47 height 18
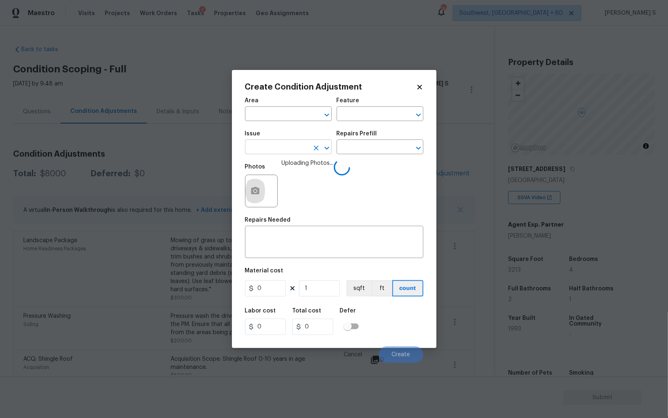
click at [288, 146] on input "text" at bounding box center [277, 148] width 64 height 13
type input "ACQ: Foundation"
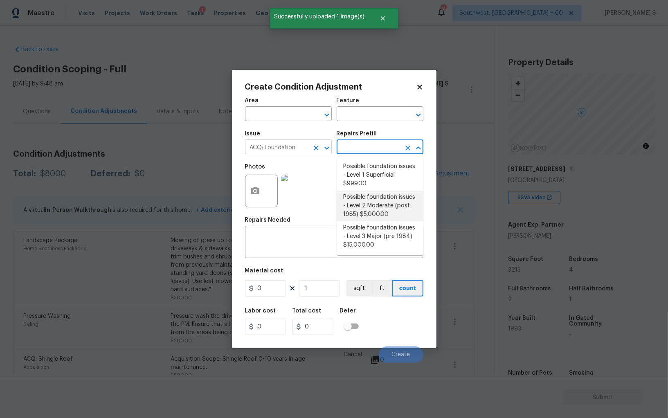
type input "Acquisition"
type textarea "Possible foundation issues - Level 2 Moderate: Disclaimer: This is NOT a techni…"
type input "5000"
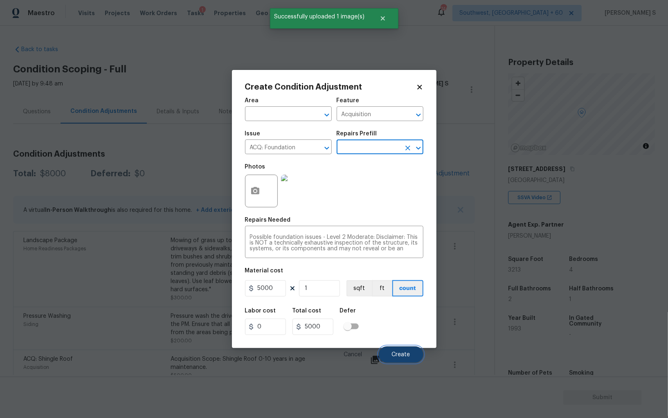
click at [412, 353] on button "Create" at bounding box center [401, 355] width 45 height 16
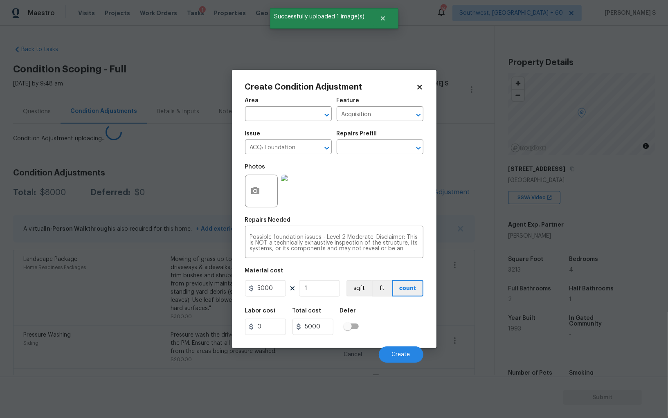
drag, startPoint x: 261, startPoint y: 304, endPoint x: 311, endPoint y: 277, distance: 57.5
click at [261, 304] on div "Area ​ Feature Acquisition ​ Issue ACQ: Foundation ​ Repairs Prefill ​ Photos R…" at bounding box center [334, 228] width 178 height 270
click at [200, 274] on body "Maestro Visits Projects Work Orders Tasks 1 Properties Geo Assignments 746 Sout…" at bounding box center [334, 209] width 668 height 418
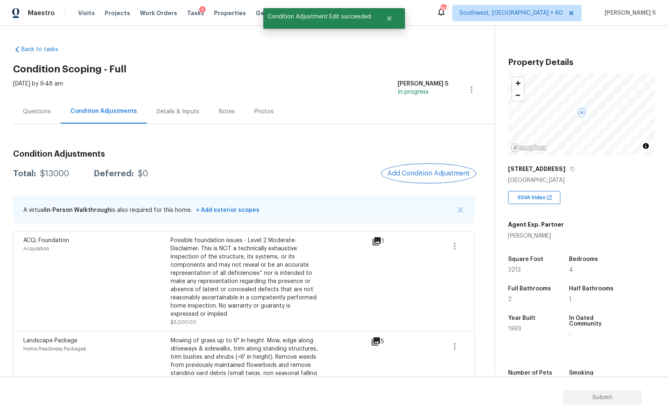
click at [416, 165] on button "Add Condition Adjustment" at bounding box center [429, 173] width 92 height 17
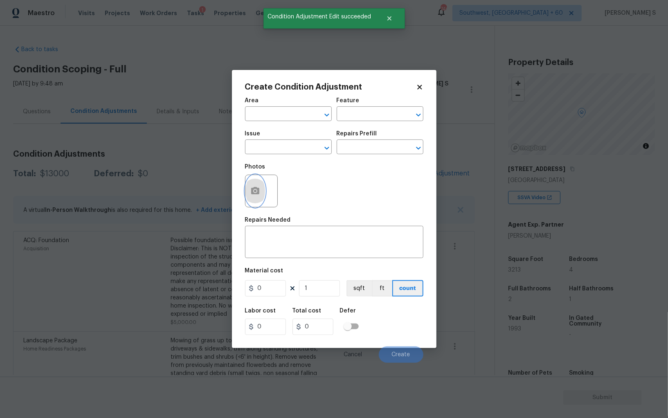
click at [256, 188] on icon "button" at bounding box center [255, 190] width 8 height 7
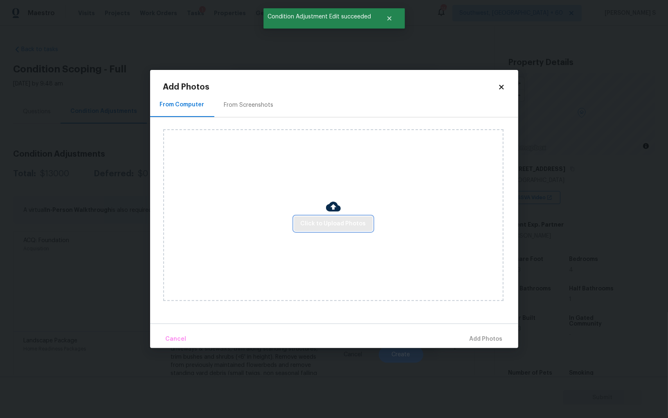
click at [359, 217] on button "Click to Upload Photos" at bounding box center [333, 224] width 79 height 15
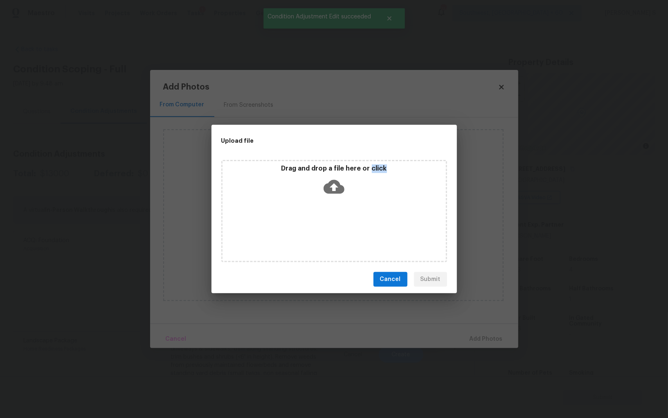
click at [359, 217] on div "Drag and drop a file here or click" at bounding box center [334, 211] width 226 height 102
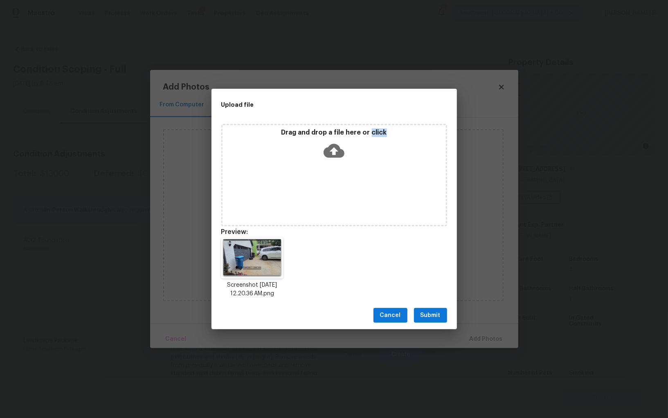
click at [428, 318] on span "Submit" at bounding box center [431, 316] width 20 height 10
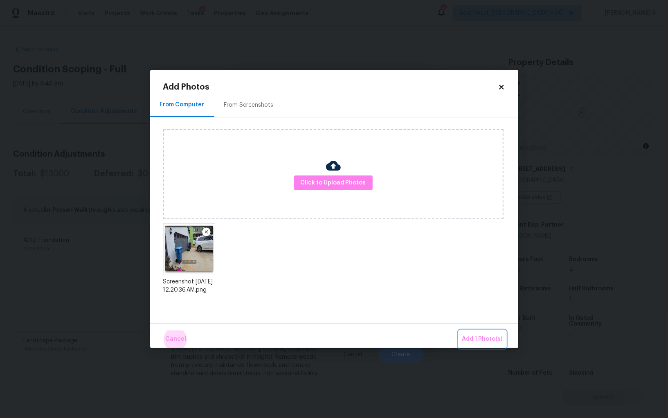
click at [459, 331] on button "Add 1 Photo(s)" at bounding box center [482, 340] width 47 height 18
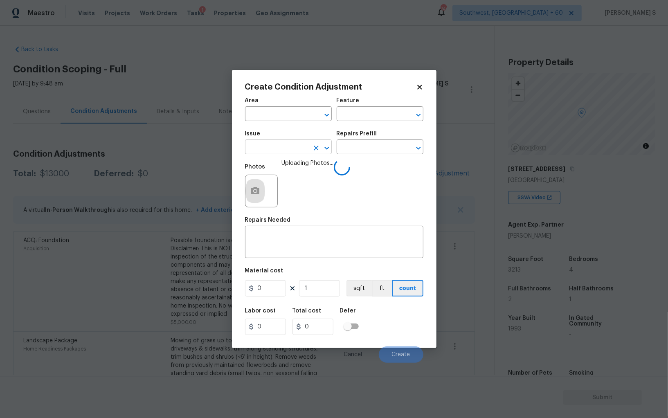
click at [293, 150] on input "text" at bounding box center [277, 148] width 64 height 13
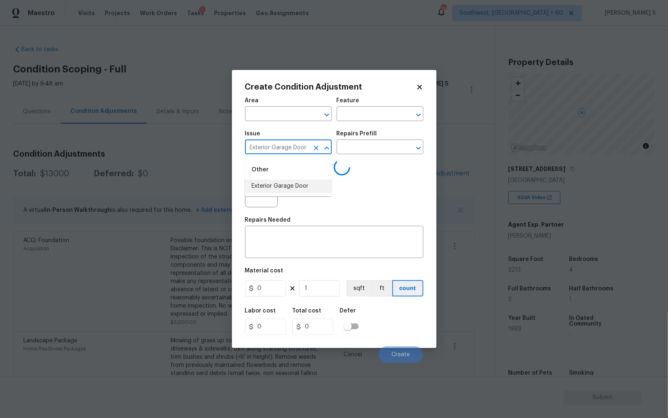
type input "Exterior Garage Door"
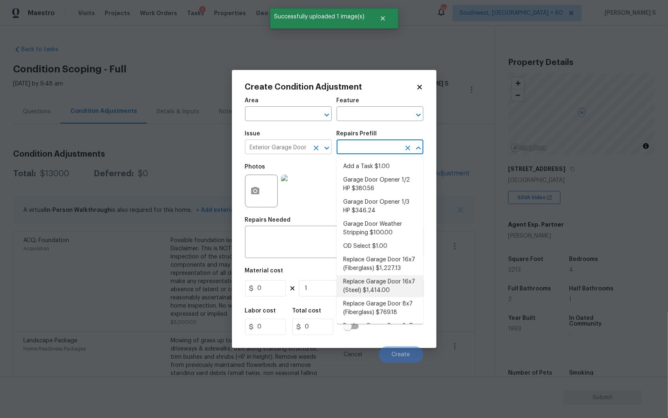
type input "Interior Door"
type textarea "Remove the existing garage door and ALL of the existing hardware. Install new h…"
type input "1414"
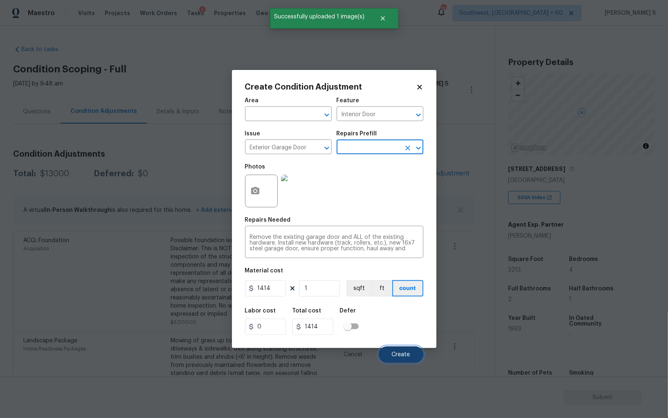
click at [405, 357] on span "Create" at bounding box center [401, 355] width 18 height 6
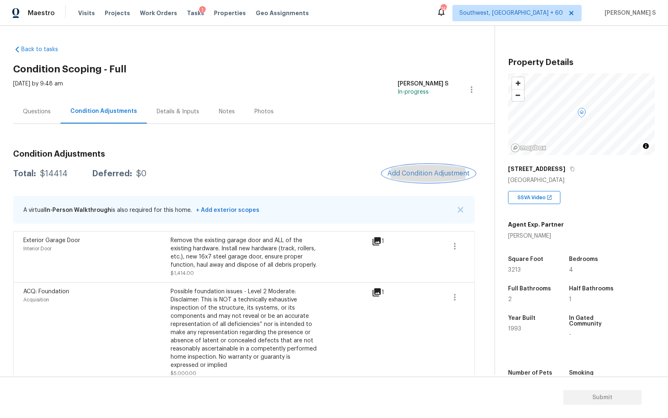
click at [447, 171] on span "Add Condition Adjustment" at bounding box center [429, 173] width 83 height 7
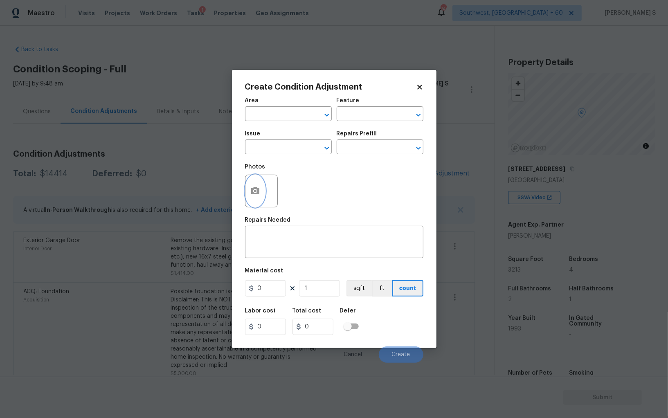
click at [256, 193] on icon "button" at bounding box center [255, 190] width 8 height 7
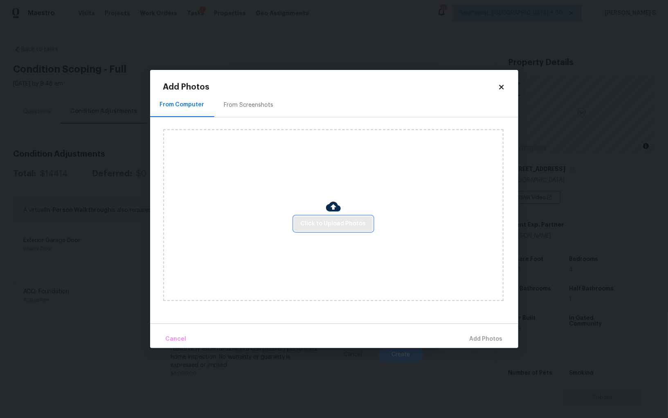
click at [348, 228] on span "Click to Upload Photos" at bounding box center [333, 224] width 65 height 10
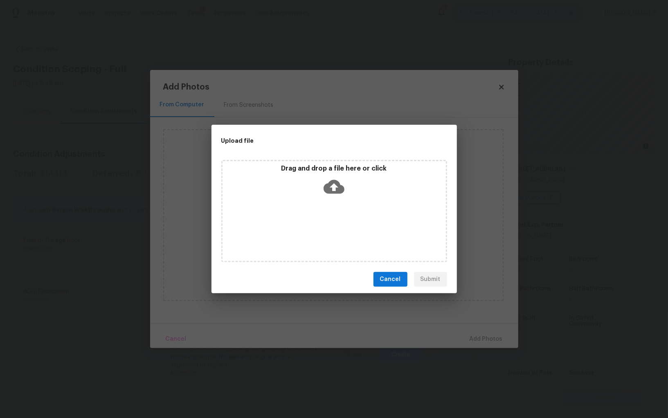
click at [348, 228] on div "Drag and drop a file here or click" at bounding box center [334, 211] width 226 height 102
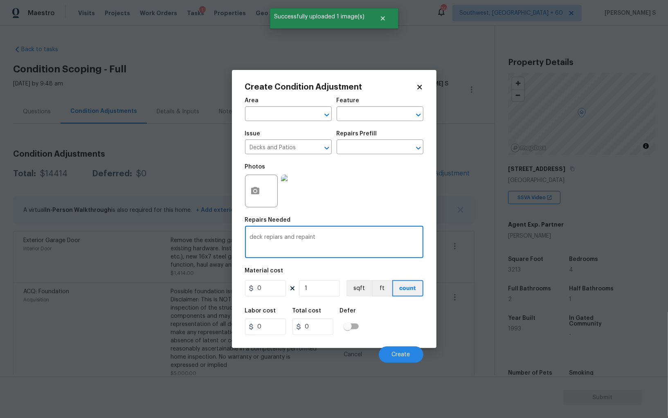
type textarea "deck repiars and repaint"
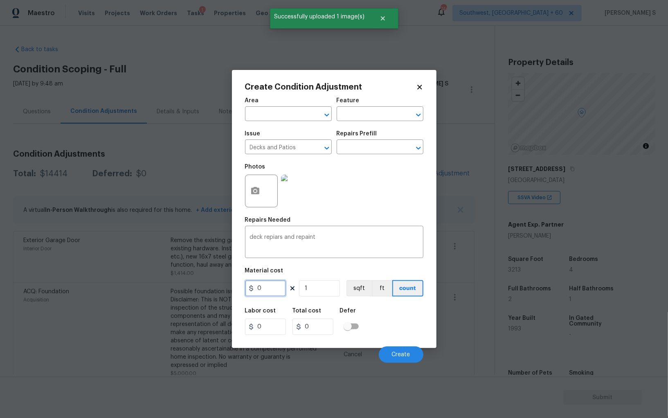
click at [268, 295] on input "0" at bounding box center [265, 288] width 41 height 16
type input "600"
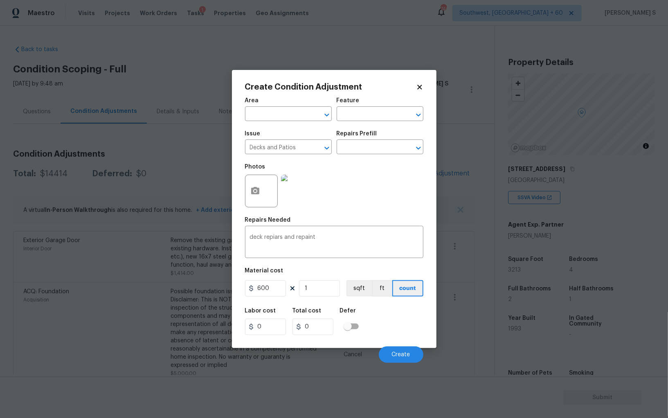
type input "600"
drag, startPoint x: 407, startPoint y: 341, endPoint x: 415, endPoint y: 344, distance: 8.7
click at [406, 341] on div "Cancel Create" at bounding box center [334, 351] width 178 height 23
click at [404, 356] on span "Create" at bounding box center [401, 355] width 18 height 6
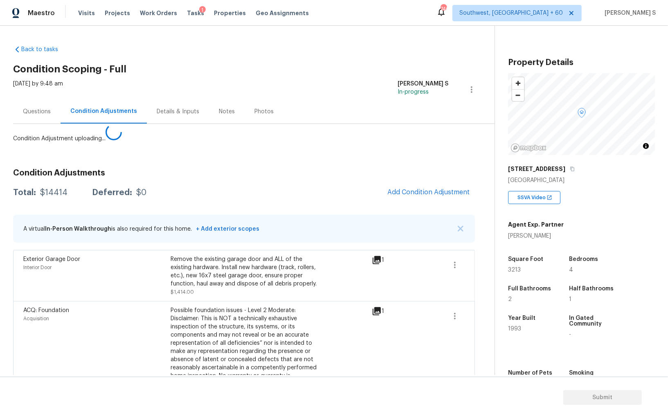
click at [31, 308] on body "Maestro Visits Projects Work Orders Tasks 1 Properties Geo Assignments 746 Sout…" at bounding box center [334, 209] width 668 height 418
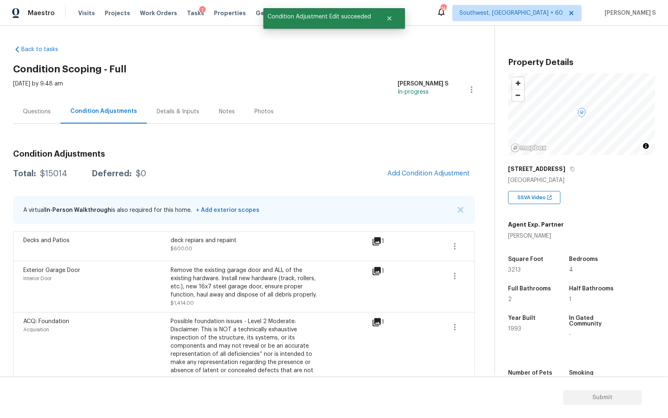
click at [396, 184] on div "Condition Adjustments Total: $15014 Deferred: $0 Add Condition Adjustment A vir…" at bounding box center [244, 385] width 462 height 483
click at [396, 175] on span "Add Condition Adjustment" at bounding box center [429, 173] width 83 height 7
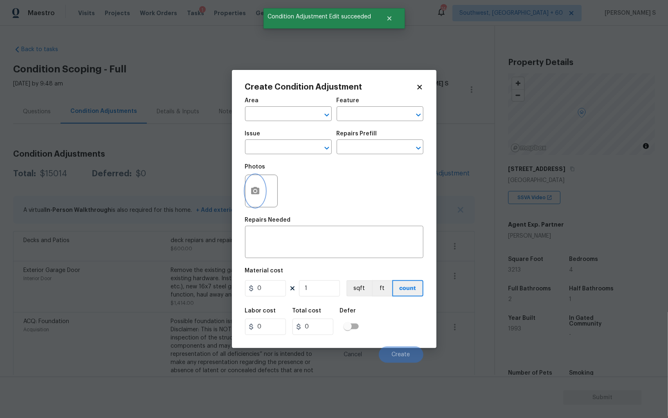
click at [262, 195] on button "button" at bounding box center [256, 191] width 20 height 32
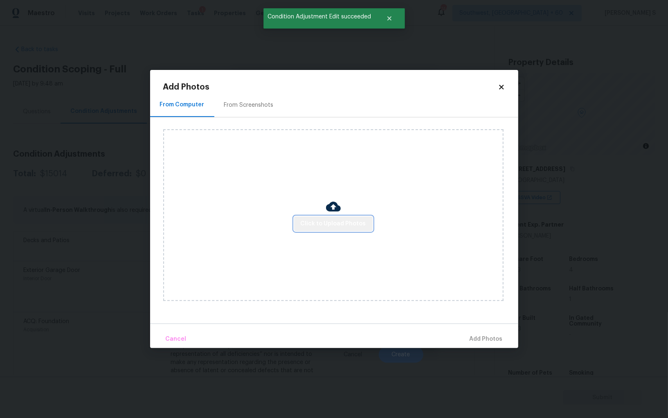
click at [352, 225] on span "Click to Upload Photos" at bounding box center [333, 224] width 65 height 10
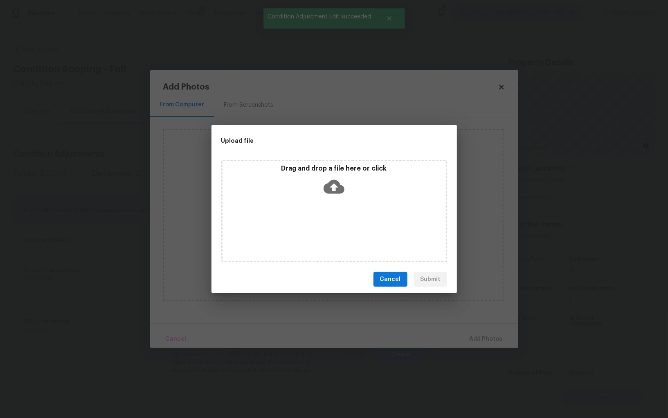
click at [352, 225] on div "Drag and drop a file here or click" at bounding box center [334, 211] width 226 height 102
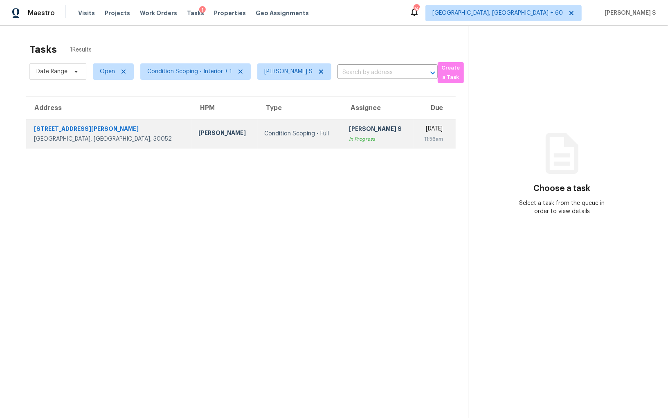
click at [349, 138] on div "In Progress" at bounding box center [378, 139] width 59 height 8
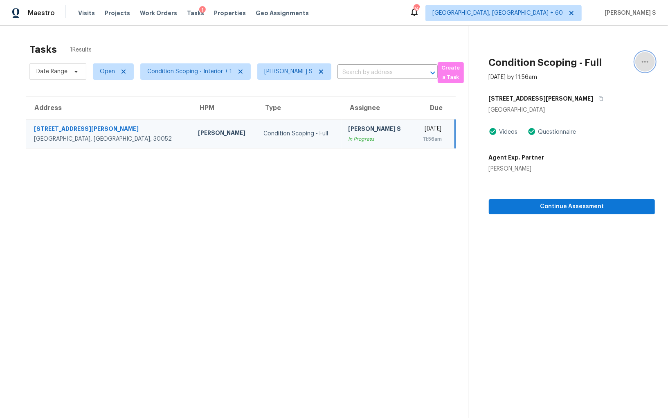
click at [645, 63] on icon "button" at bounding box center [646, 62] width 10 height 10
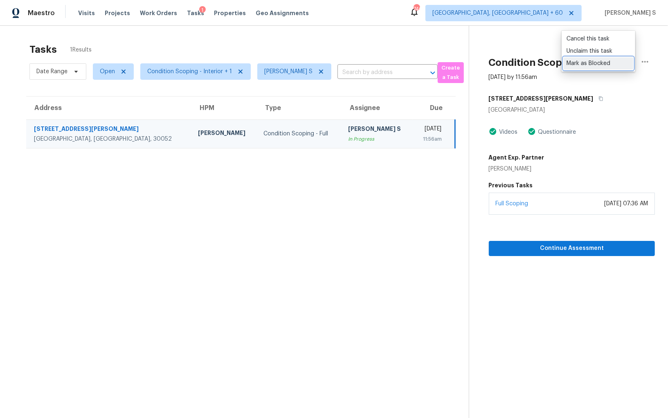
click at [598, 61] on div "Mark as Blocked" at bounding box center [599, 63] width 64 height 8
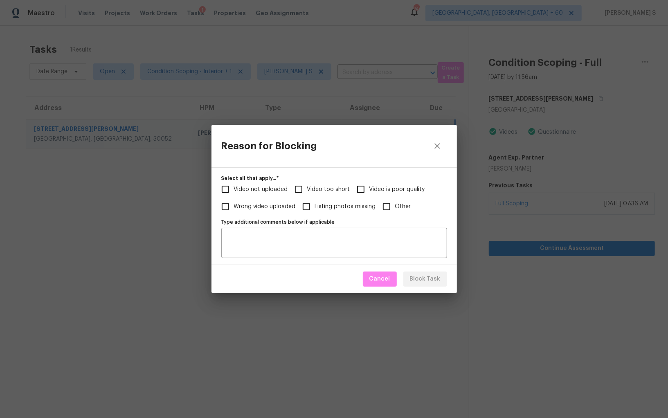
click at [303, 193] on input "Video too short" at bounding box center [298, 189] width 17 height 17
click at [426, 275] on span "Block Task" at bounding box center [425, 279] width 31 height 10
click at [113, 235] on div "Reason for Blocking Select all that apply...   * Video not uploaded Video too s…" at bounding box center [334, 209] width 668 height 418
checkbox input "true"
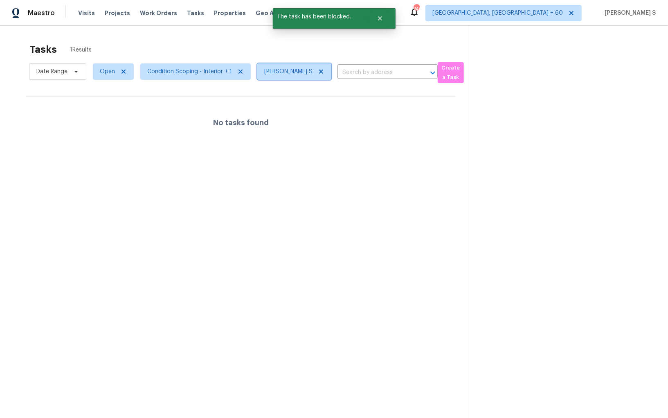
click at [320, 69] on icon at bounding box center [321, 71] width 7 height 7
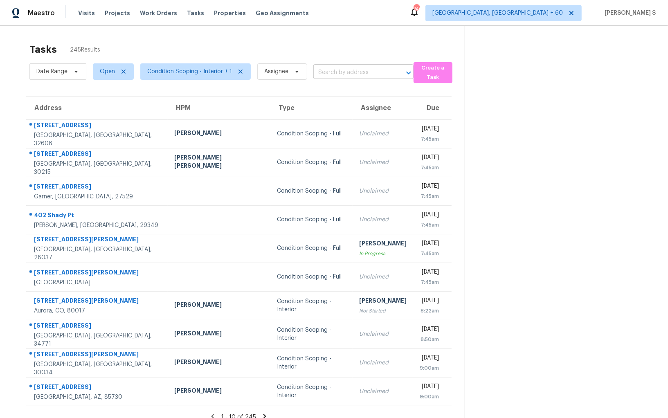
click at [321, 75] on input "text" at bounding box center [351, 72] width 77 height 13
paste input "195 King Arthur Dr Lawrenceville, GA, 30046"
type input "195 King Arthur Dr Lawrenceville, GA, 30046"
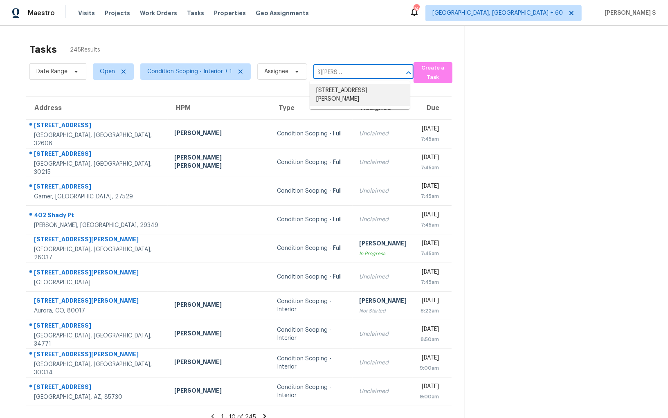
click at [341, 91] on li "195 King Arthur Dr, Lawrenceville, GA 30046" at bounding box center [360, 95] width 100 height 22
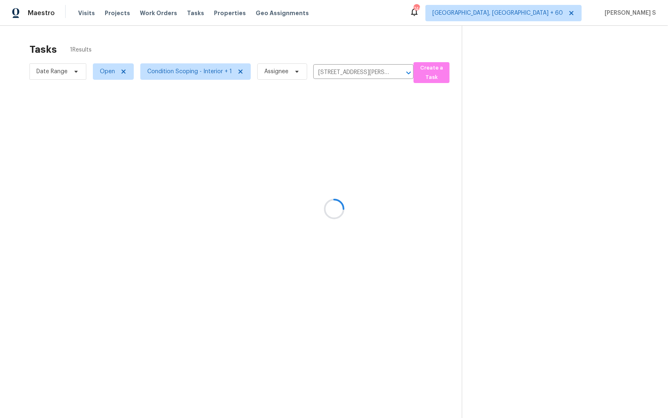
click at [322, 140] on div at bounding box center [334, 209] width 668 height 418
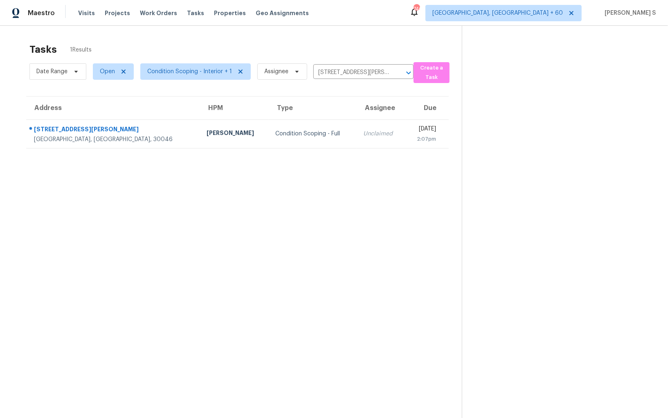
click at [357, 140] on td "Unclaimed" at bounding box center [381, 134] width 48 height 29
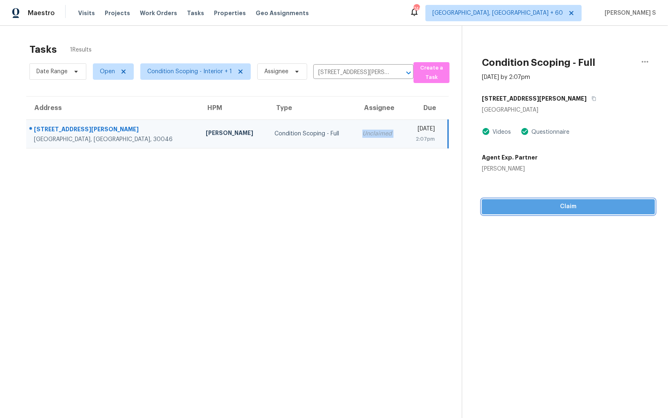
click at [537, 208] on span "Claim" at bounding box center [569, 207] width 160 height 10
click at [571, 207] on span "Start Assessment" at bounding box center [569, 207] width 160 height 10
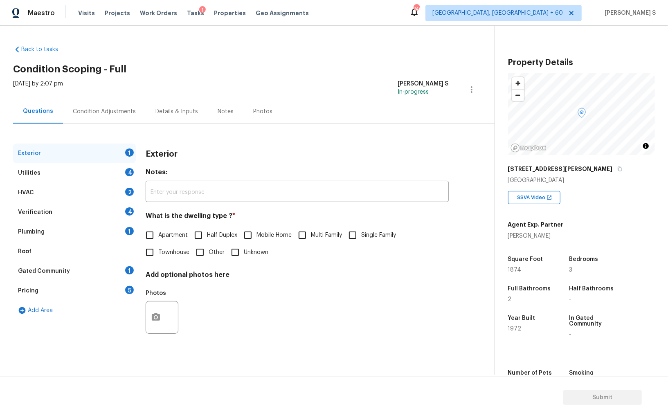
click at [126, 288] on div "5" at bounding box center [129, 290] width 9 height 8
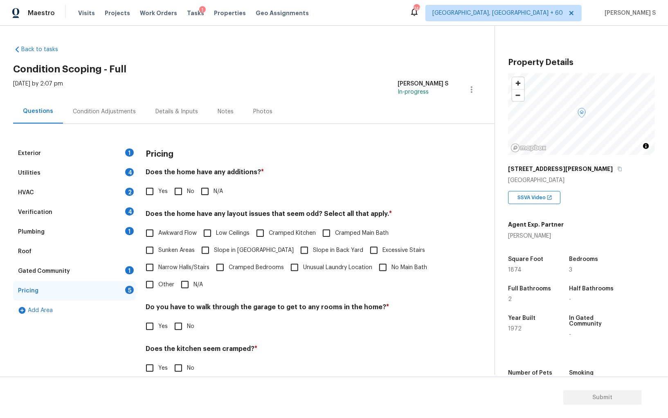
click at [163, 283] on span "Other" at bounding box center [166, 285] width 16 height 9
click at [158, 283] on input "Other" at bounding box center [149, 284] width 17 height 17
checkbox input "true"
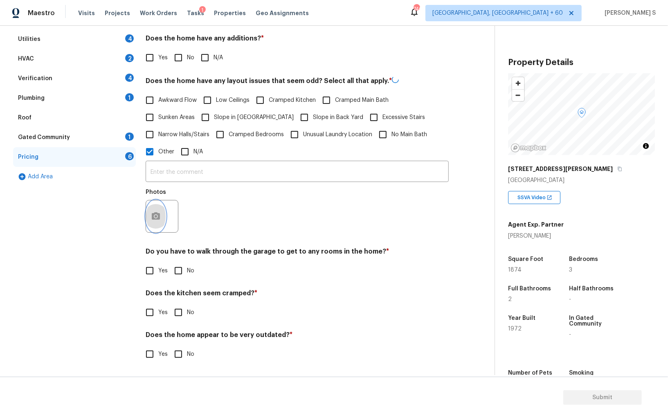
click at [160, 213] on icon "button" at bounding box center [156, 217] width 10 height 10
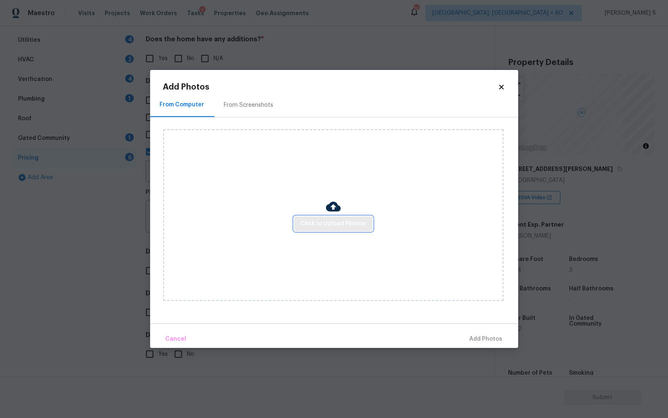
click at [311, 223] on span "Click to Upload Photos" at bounding box center [333, 224] width 65 height 10
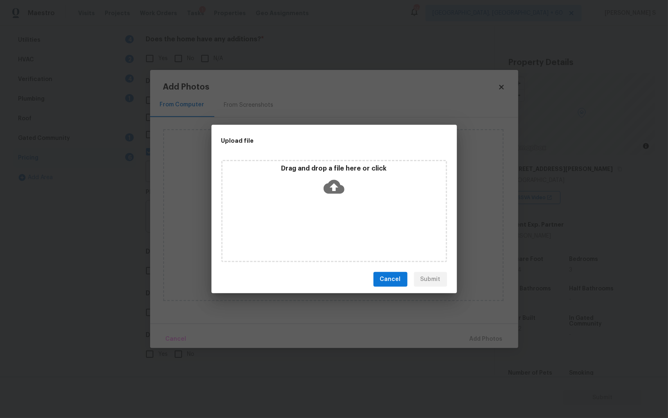
click at [311, 223] on div "Drag and drop a file here or click" at bounding box center [334, 211] width 226 height 102
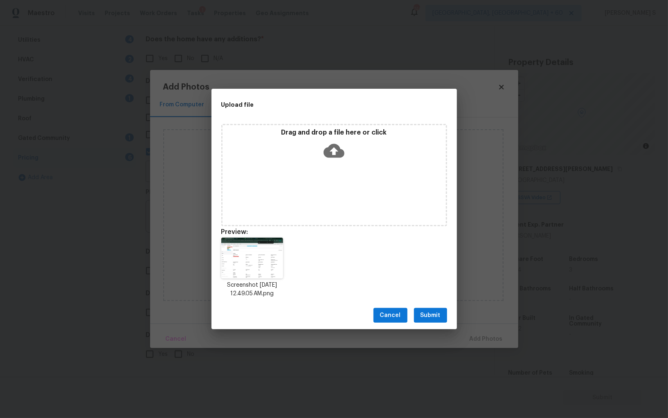
click at [425, 313] on span "Submit" at bounding box center [431, 316] width 20 height 10
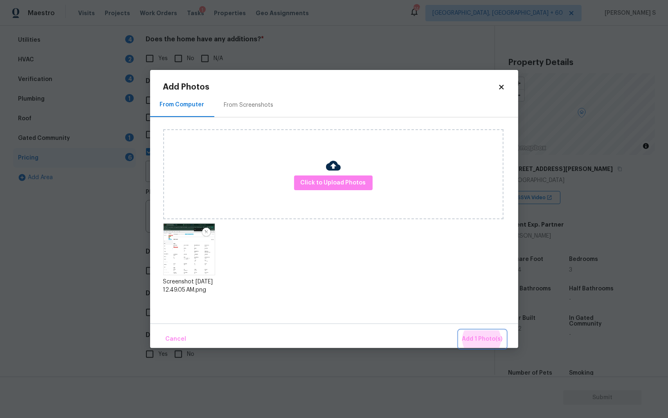
click at [459, 331] on button "Add 1 Photo(s)" at bounding box center [482, 340] width 47 height 18
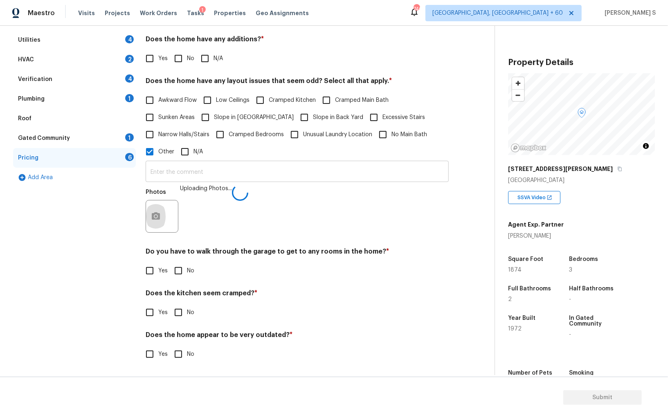
click at [323, 169] on input "text" at bounding box center [297, 172] width 303 height 19
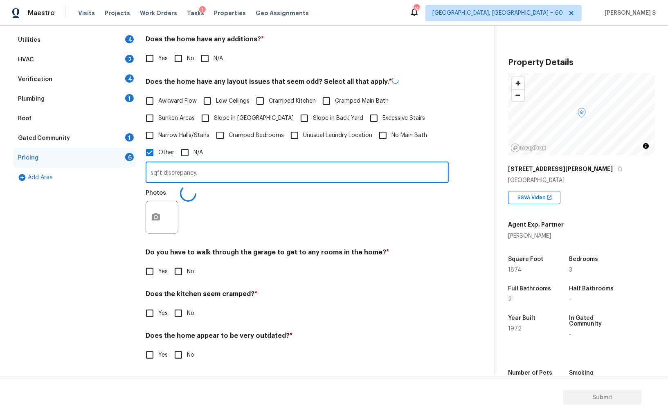
type input "sqft discrepancy."
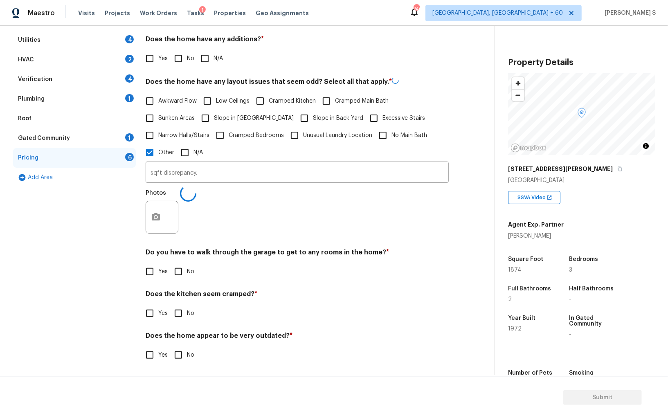
click at [260, 235] on div "Photos" at bounding box center [297, 211] width 303 height 53
type input "sqft discrepancy."
click at [181, 271] on input "No" at bounding box center [178, 270] width 17 height 17
checkbox input "true"
click at [170, 305] on input "No" at bounding box center [178, 313] width 17 height 17
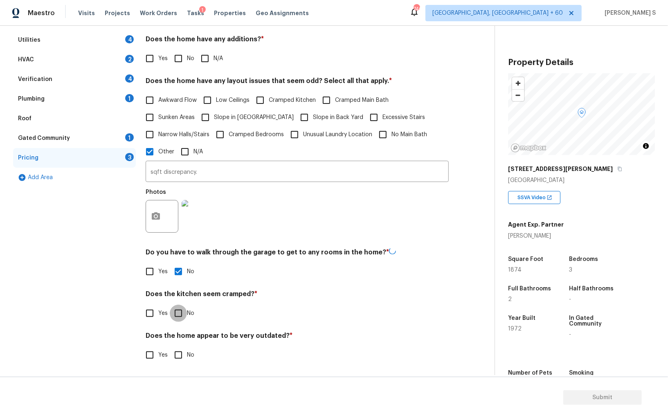
checkbox input "true"
click at [170, 346] on input "No" at bounding box center [178, 354] width 17 height 17
checkbox input "true"
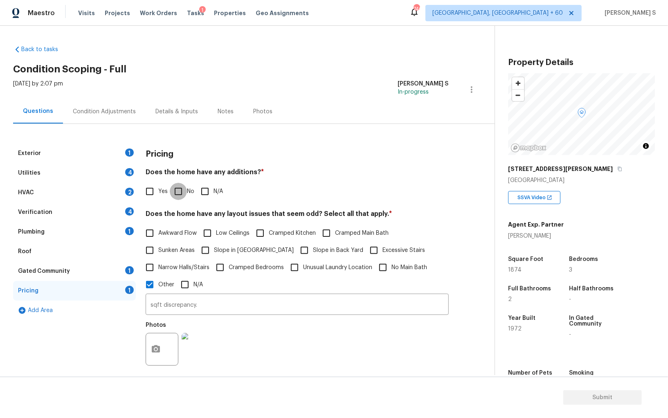
click at [176, 188] on input "No" at bounding box center [178, 191] width 17 height 17
checkbox input "true"
click at [134, 155] on div "Exterior 1" at bounding box center [74, 154] width 123 height 20
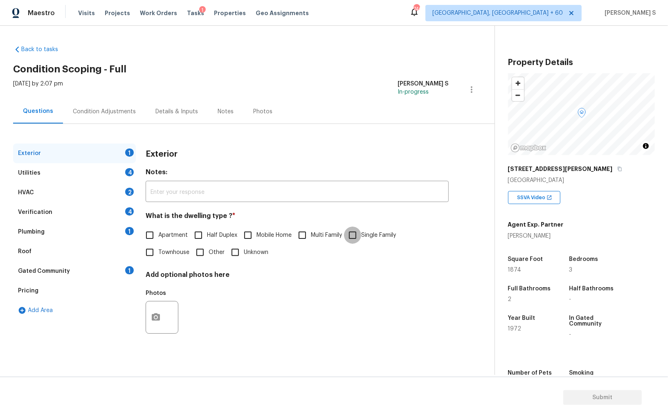
click at [352, 232] on input "Single Family" at bounding box center [352, 235] width 17 height 17
checkbox input "true"
drag, startPoint x: 129, startPoint y: 173, endPoint x: 137, endPoint y: 173, distance: 7.8
click at [129, 173] on div "4" at bounding box center [129, 172] width 9 height 8
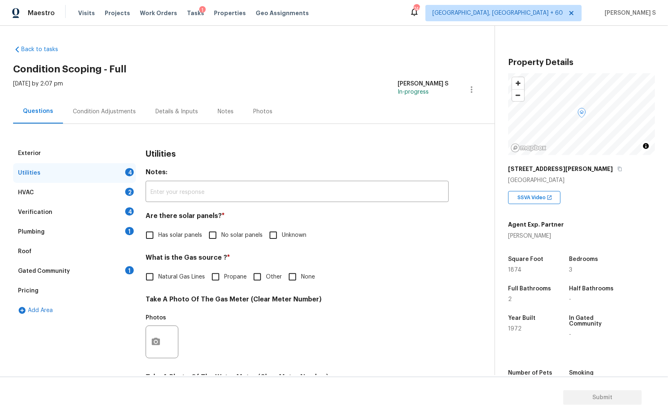
click at [223, 241] on label "No solar panels" at bounding box center [233, 235] width 59 height 17
click at [221, 241] on input "No solar panels" at bounding box center [212, 235] width 17 height 17
checkbox input "true"
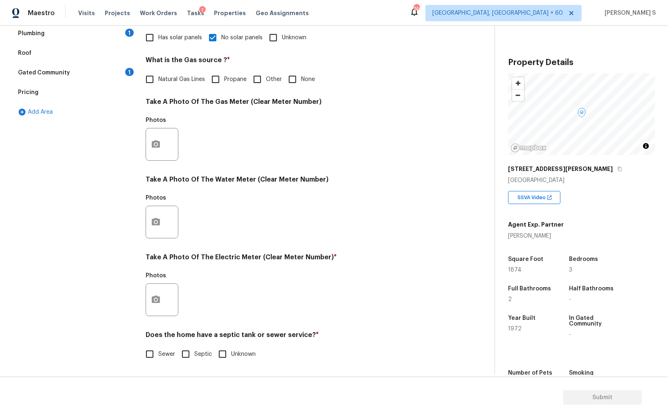
scroll to position [198, 0]
click at [160, 352] on span "Sewer" at bounding box center [166, 354] width 17 height 9
click at [158, 352] on input "Sewer" at bounding box center [149, 354] width 17 height 17
checkbox input "true"
click at [154, 304] on icon "button" at bounding box center [156, 300] width 10 height 10
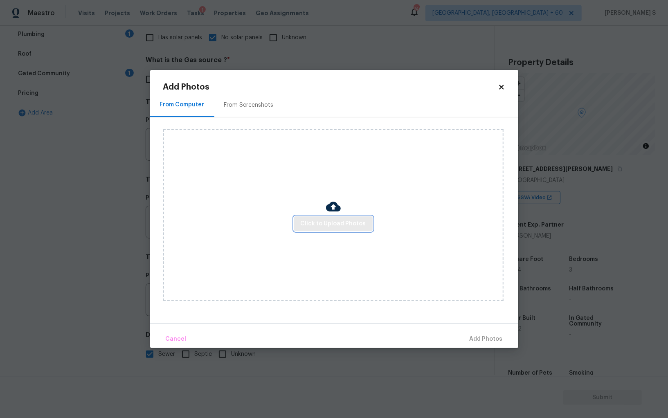
click at [344, 224] on span "Click to Upload Photos" at bounding box center [333, 224] width 65 height 10
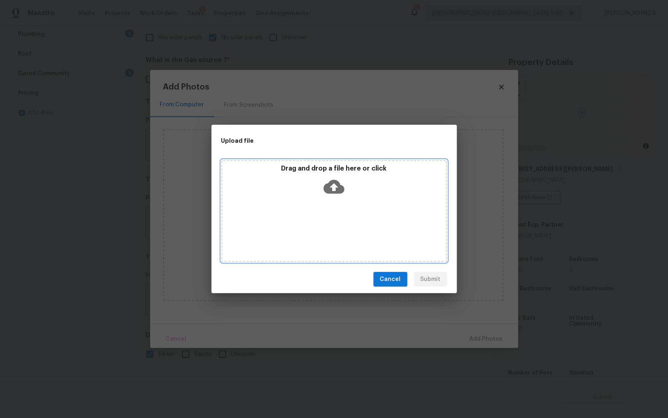
click at [344, 224] on div "Drag and drop a file here or click" at bounding box center [334, 211] width 226 height 102
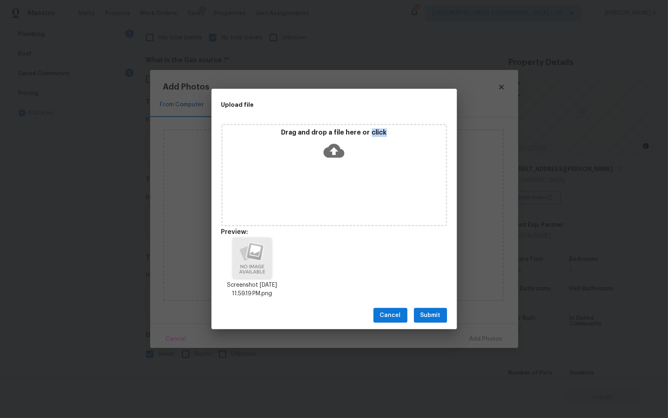
click at [435, 311] on span "Submit" at bounding box center [431, 316] width 20 height 10
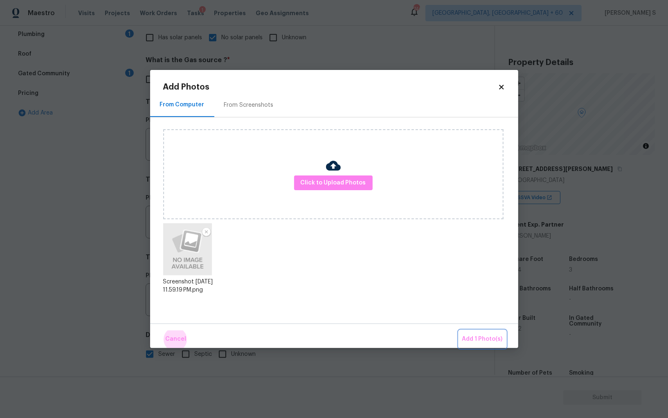
click at [459, 331] on button "Add 1 Photo(s)" at bounding box center [482, 340] width 47 height 18
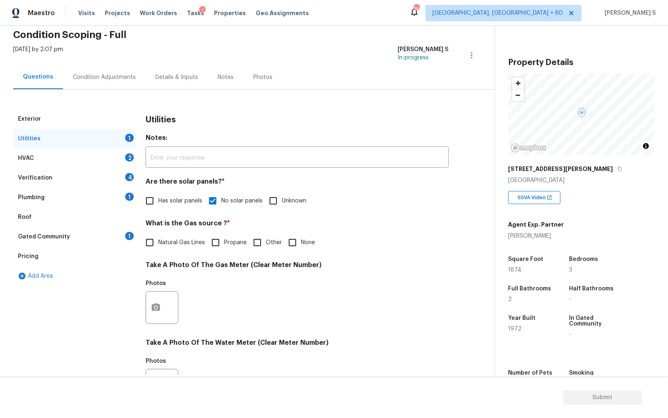
scroll to position [0, 0]
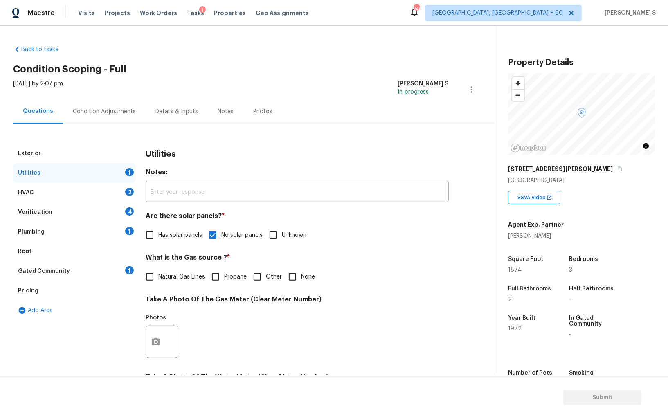
click at [109, 109] on div "Condition Adjustments" at bounding box center [104, 112] width 63 height 8
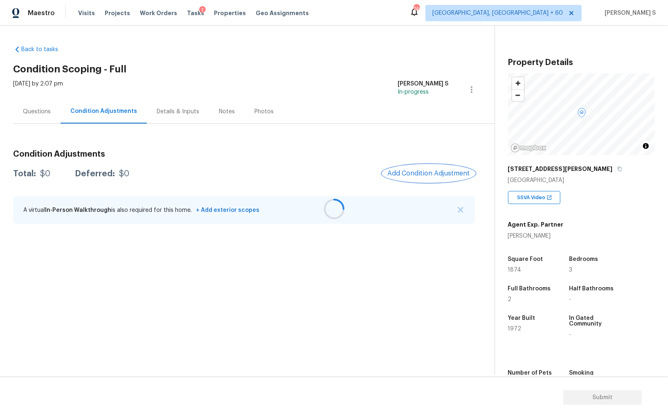
click at [438, 181] on button "Add Condition Adjustment" at bounding box center [429, 173] width 92 height 17
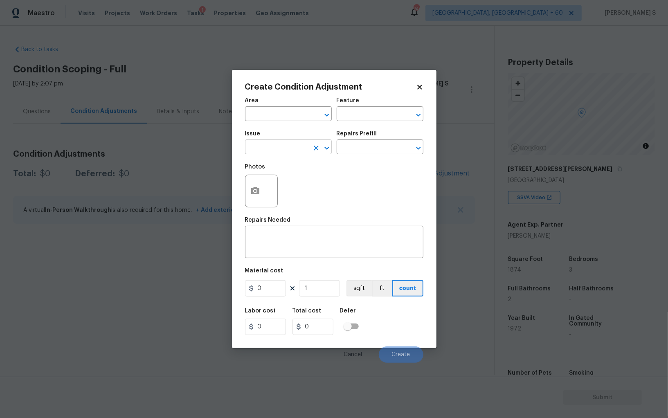
click at [275, 151] on input "text" at bounding box center [277, 148] width 64 height 13
type input "hv"
type input "ACQ: HVAC"
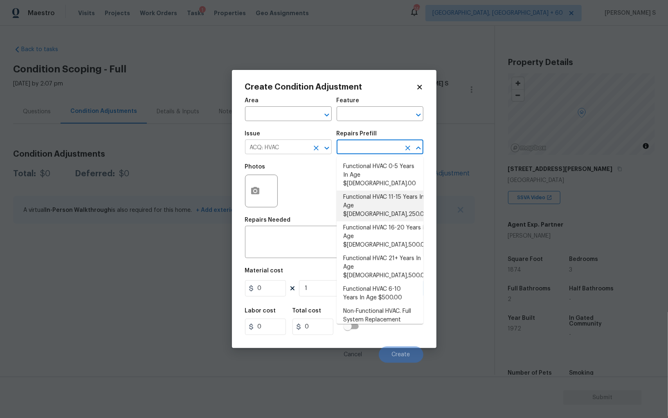
type input "Acquisition"
type textarea "Acquisition Scope: Functional HVAC 11-15"
type input "3250"
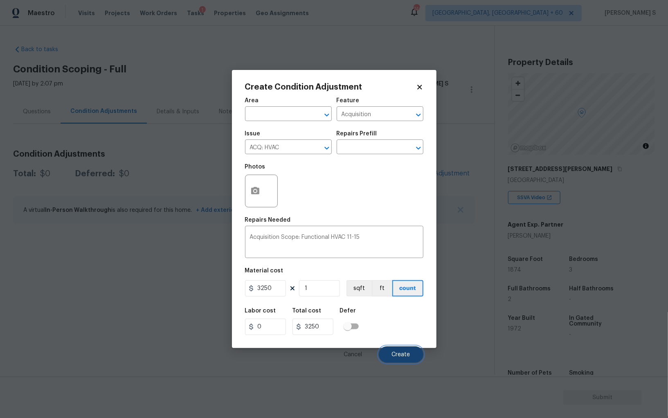
click at [401, 361] on button "Create" at bounding box center [401, 355] width 45 height 16
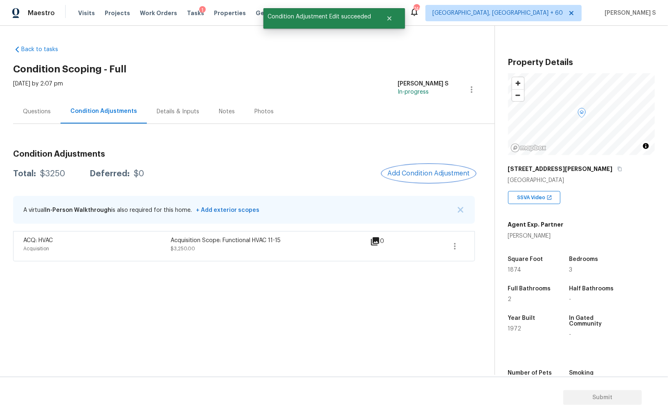
click at [419, 171] on span "Add Condition Adjustment" at bounding box center [429, 173] width 83 height 7
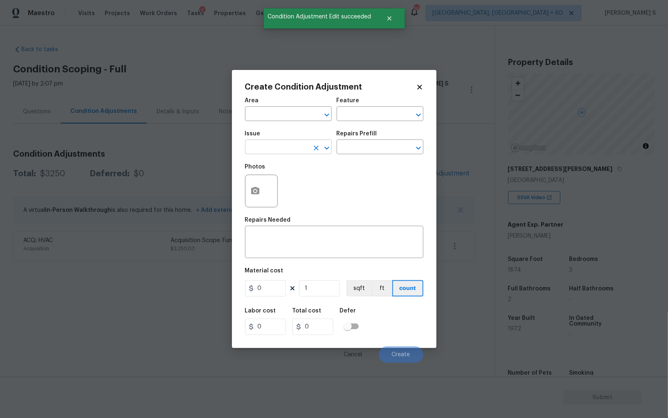
click at [269, 152] on input "text" at bounding box center [277, 148] width 64 height 13
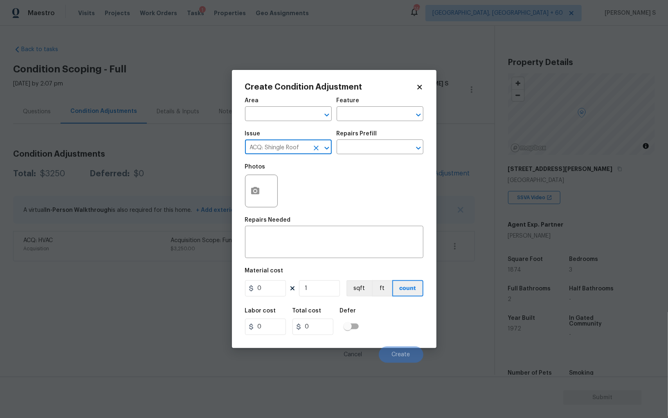
type input "ACQ: Shingle Roof"
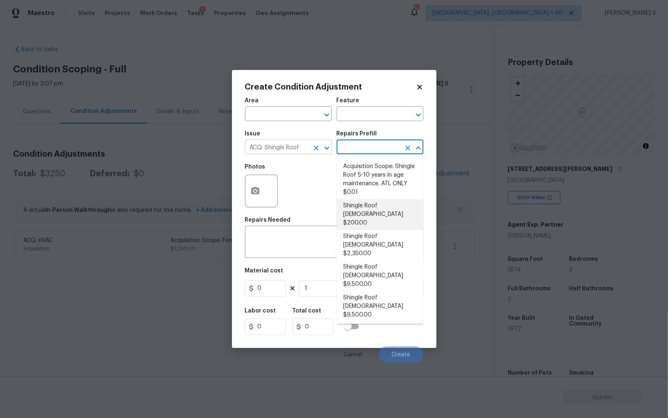
type input "Acquisition"
type textarea "Acquisition Scope: Shingle Roof 0-10 years in age maintenance."
type input "200"
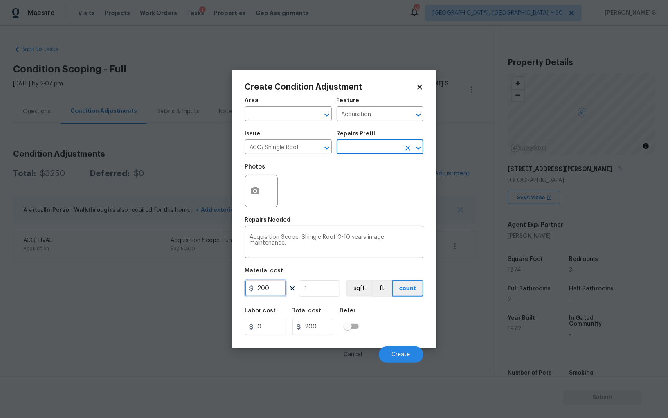
click at [278, 295] on input "200" at bounding box center [265, 288] width 41 height 16
type input "500"
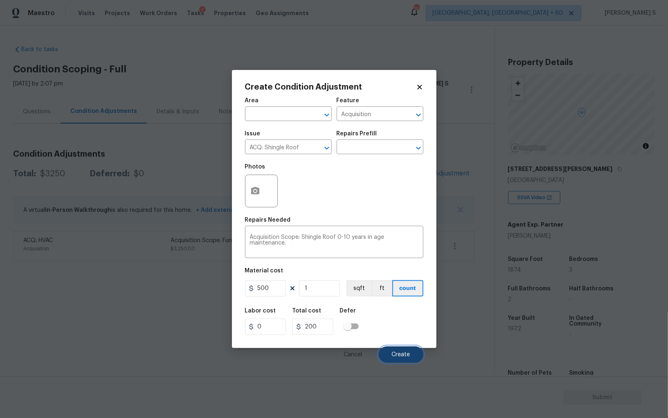
type input "500"
click at [409, 351] on button "Create" at bounding box center [401, 355] width 45 height 16
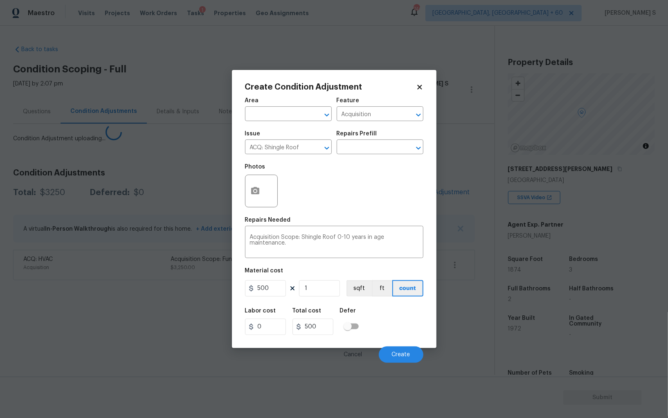
click at [149, 333] on body "Maestro Visits Projects Work Orders Tasks 1 Properties Geo Assignments 746 Albu…" at bounding box center [334, 209] width 668 height 418
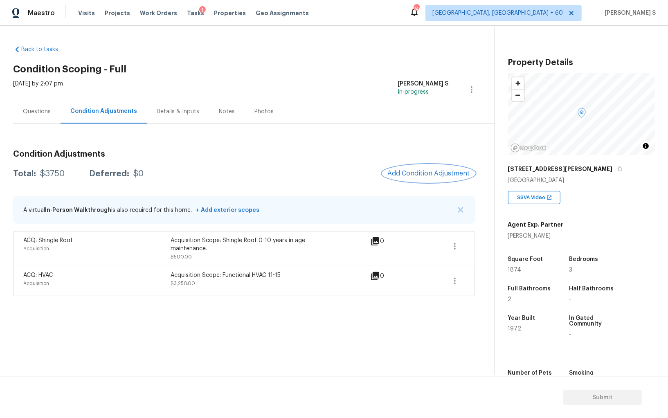
click at [413, 170] on span "Add Condition Adjustment" at bounding box center [429, 173] width 83 height 7
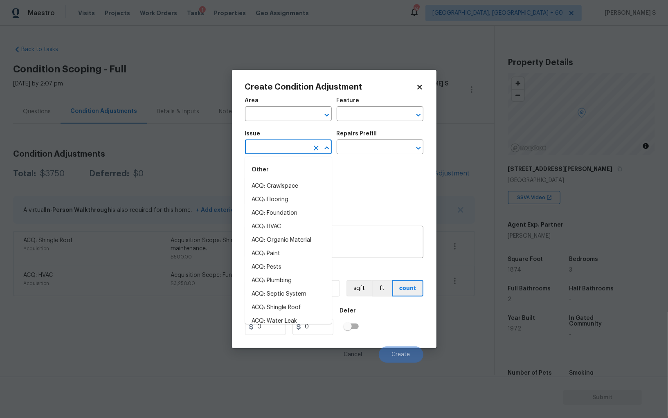
click at [300, 151] on input "text" at bounding box center [277, 148] width 64 height 13
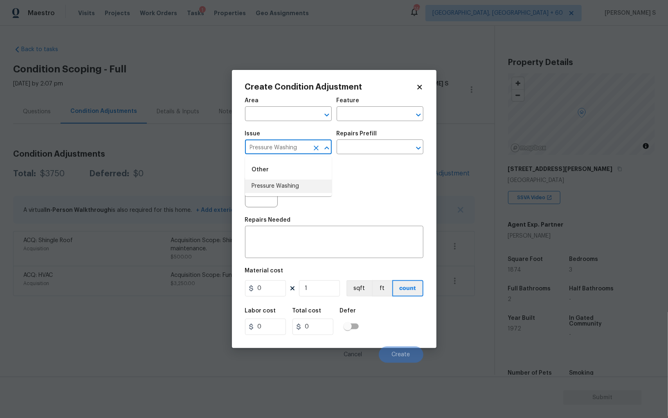
type input "Pressure Washing"
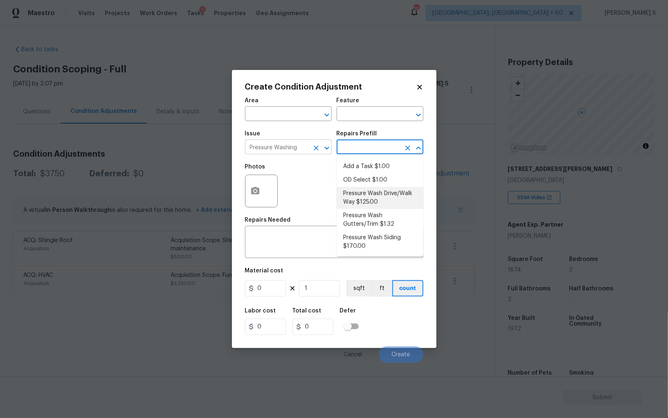
type input "Siding"
type textarea "Pressure wash the driveways/walkways as directed by the PM. Ensure that all deb…"
type input "125"
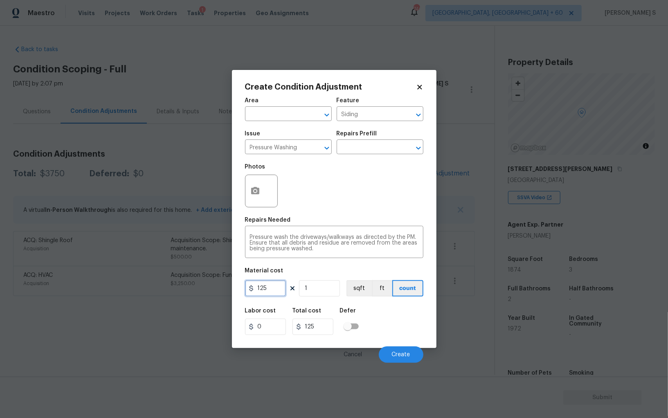
click at [264, 286] on input "125" at bounding box center [265, 288] width 41 height 16
type input "200"
drag, startPoint x: 400, startPoint y: 327, endPoint x: 427, endPoint y: 327, distance: 27.4
click at [400, 327] on div "Labor cost 0 Total cost 200 Defer" at bounding box center [334, 321] width 178 height 37
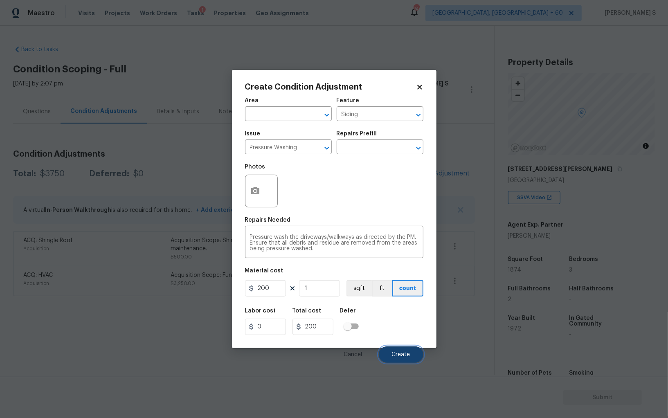
click at [406, 356] on span "Create" at bounding box center [401, 355] width 18 height 6
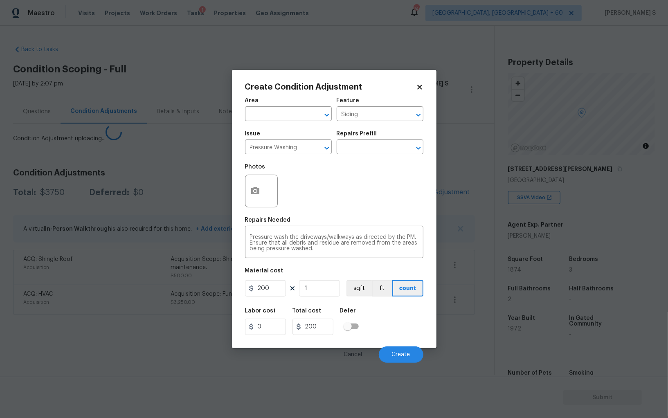
click at [123, 319] on section "Back to tasks Condition Scoping - Full Wed, Aug 13 2025 by 2:07 pm Anbu Jebakum…" at bounding box center [254, 207] width 482 height 336
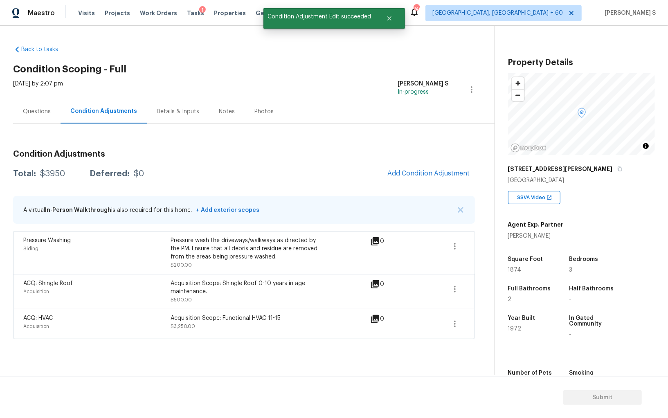
click at [449, 160] on div "Condition Adjustments Total: $3950 Deferred: $0 Add Condition Adjustment A virt…" at bounding box center [244, 242] width 462 height 196
click at [419, 188] on div "Condition Adjustments Total: $3950 Deferred: $0 Add Condition Adjustment A virt…" at bounding box center [244, 242] width 462 height 196
click at [419, 179] on button "Add Condition Adjustment" at bounding box center [429, 173] width 92 height 17
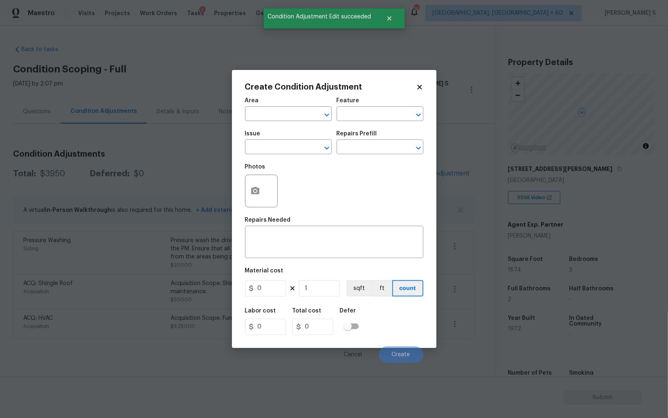
click at [271, 196] on div at bounding box center [261, 191] width 33 height 33
click at [259, 192] on icon "button" at bounding box center [255, 190] width 8 height 7
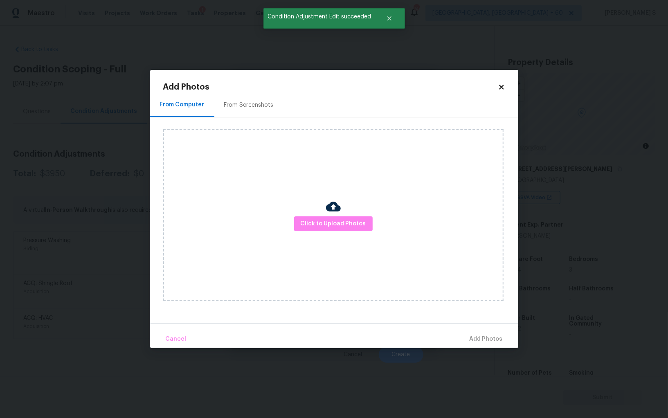
click at [242, 100] on div "From Screenshots" at bounding box center [248, 105] width 69 height 24
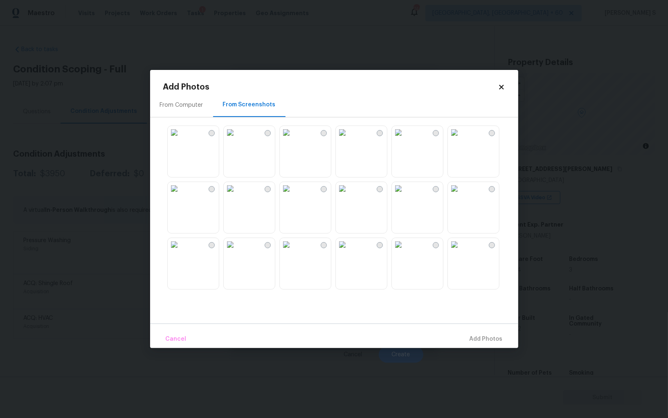
click at [349, 139] on img at bounding box center [342, 132] width 13 height 13
drag, startPoint x: 415, startPoint y: 152, endPoint x: 471, endPoint y: 151, distance: 56.1
click at [405, 139] on img at bounding box center [398, 132] width 13 height 13
click at [461, 139] on img at bounding box center [454, 132] width 13 height 13
click at [461, 250] on img at bounding box center [454, 244] width 13 height 13
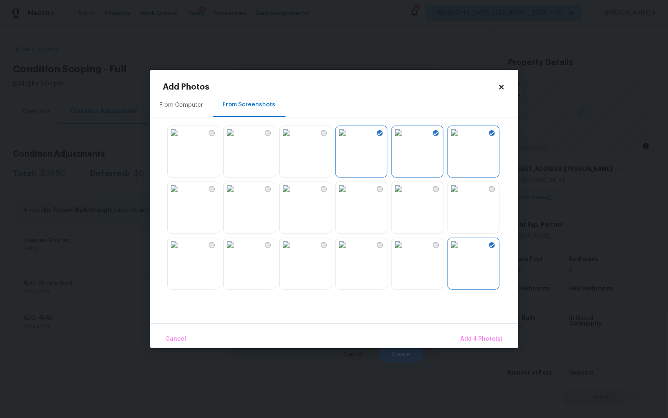
click at [461, 195] on img at bounding box center [454, 188] width 13 height 13
click at [461, 251] on img at bounding box center [454, 244] width 13 height 13
click at [349, 251] on img at bounding box center [342, 244] width 13 height 13
click at [487, 338] on span "Add 5 Photo(s)" at bounding box center [482, 339] width 41 height 10
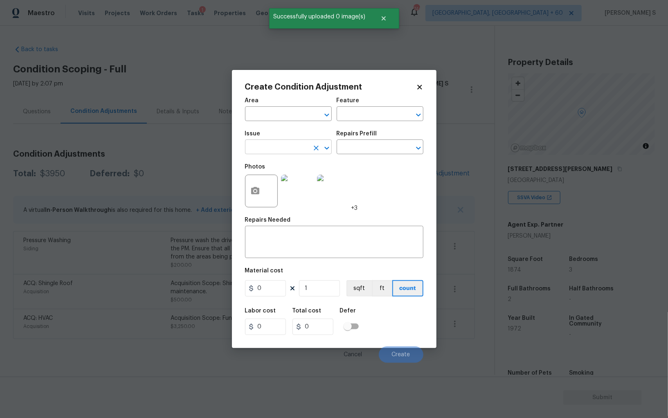
click at [280, 146] on input "text" at bounding box center [277, 148] width 64 height 13
type input "Landscape Package"
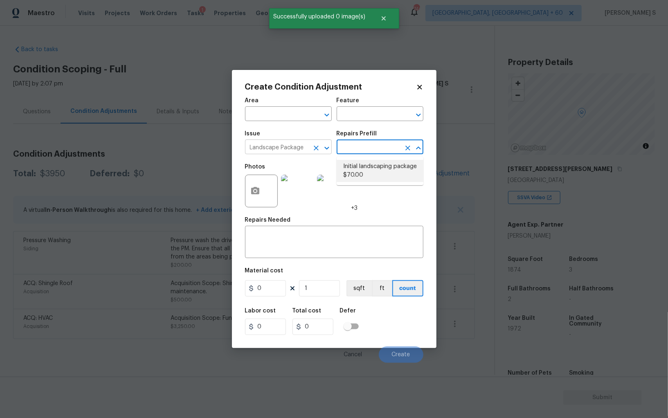
type input "Home Readiness Packages"
type textarea "Mowing of grass up to 6" in height. Mow, edge along driveways & sidewalks, trim…"
type input "70"
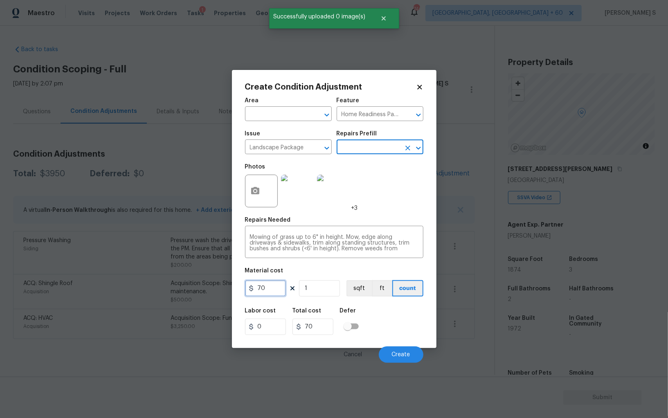
click at [273, 286] on input "70" at bounding box center [265, 288] width 41 height 16
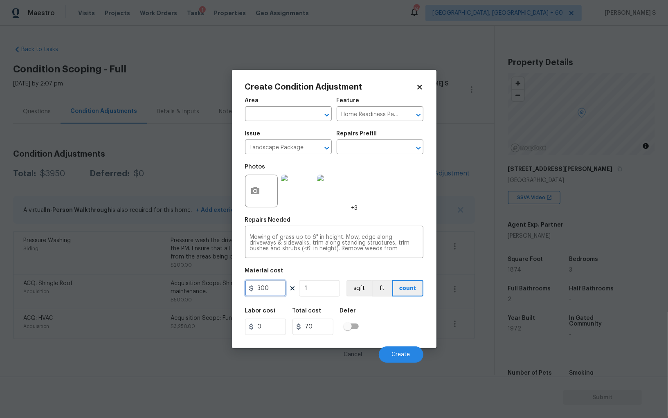
type input "300"
click at [406, 322] on div "Labor cost 0 Total cost 300 Defer" at bounding box center [334, 321] width 178 height 37
click at [406, 349] on button "Create" at bounding box center [401, 355] width 45 height 16
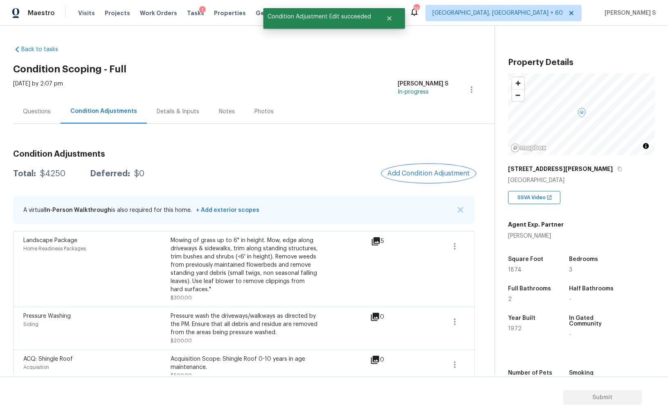
scroll to position [41, 0]
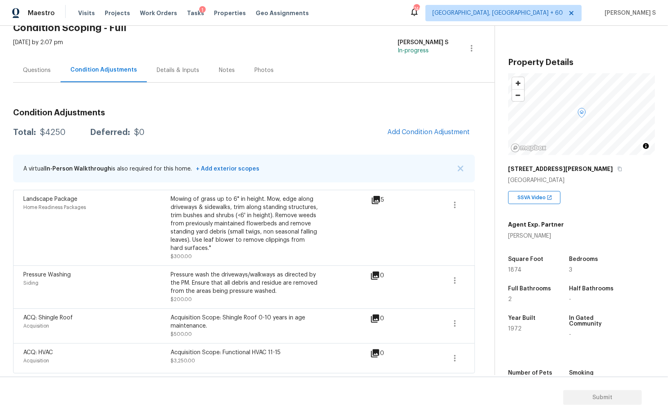
click at [418, 122] on div "Condition Adjustments Total: $4250 Deferred: $0 Add Condition Adjustment A virt…" at bounding box center [244, 237] width 462 height 271
click at [425, 129] on span "Add Condition Adjustment" at bounding box center [429, 132] width 83 height 7
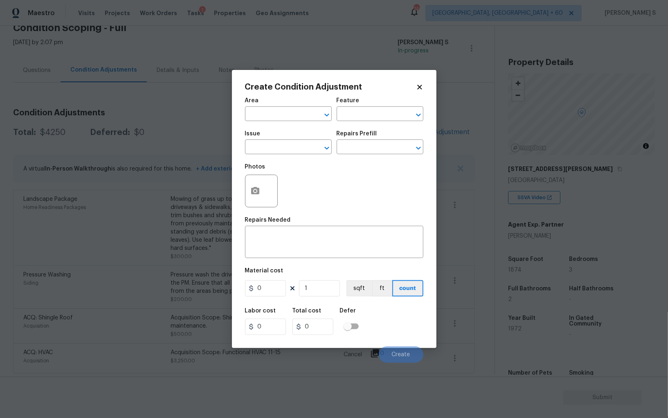
click at [280, 157] on span "Issue ​" at bounding box center [288, 142] width 87 height 33
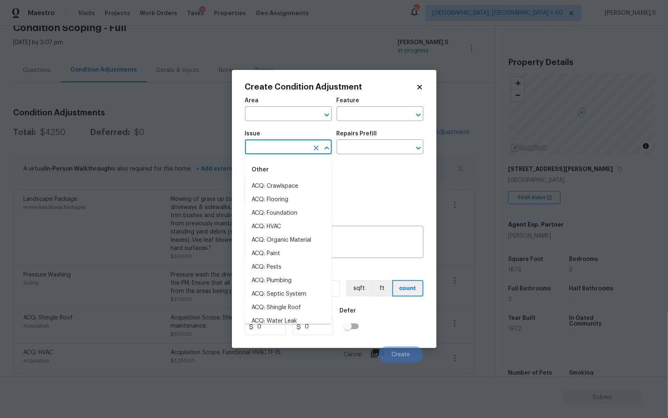
click at [277, 142] on input "text" at bounding box center [277, 148] width 64 height 13
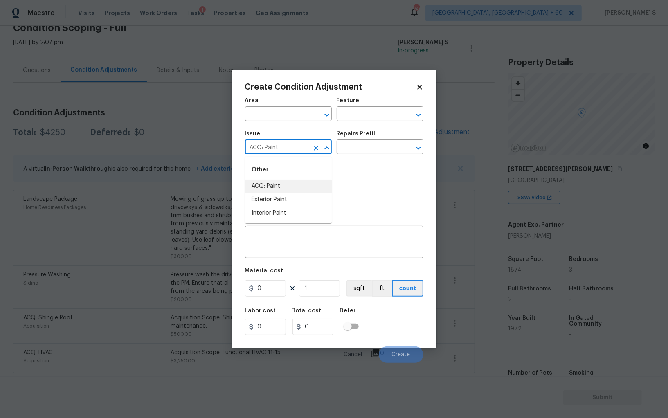
type input "ACQ: Paint"
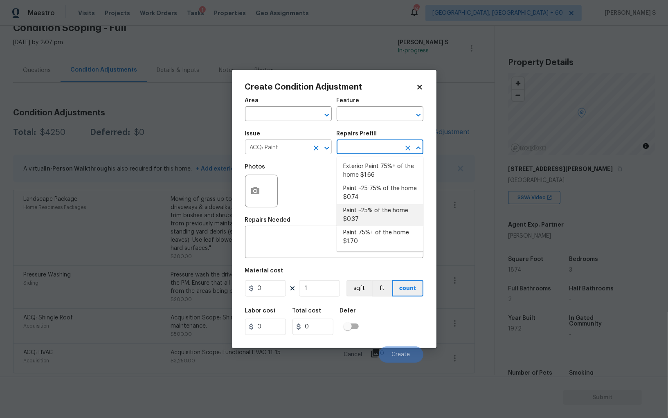
type input "Acquisition"
type textarea "Acquisition Scope: ~25% of the home needs interior paint"
type input "0.37"
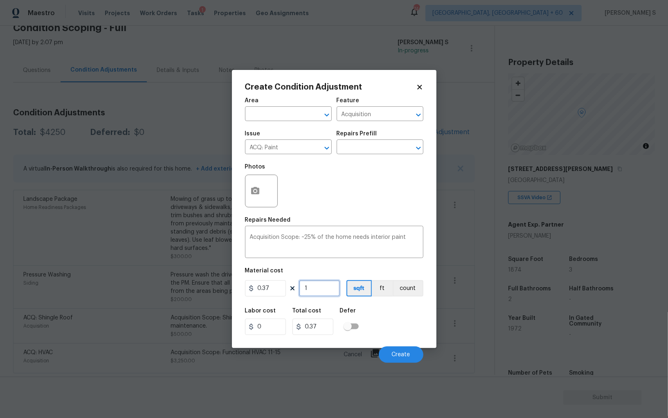
click at [328, 293] on input "1" at bounding box center [319, 288] width 41 height 16
type input "18"
type input "6.66"
type input "187"
type input "69.19"
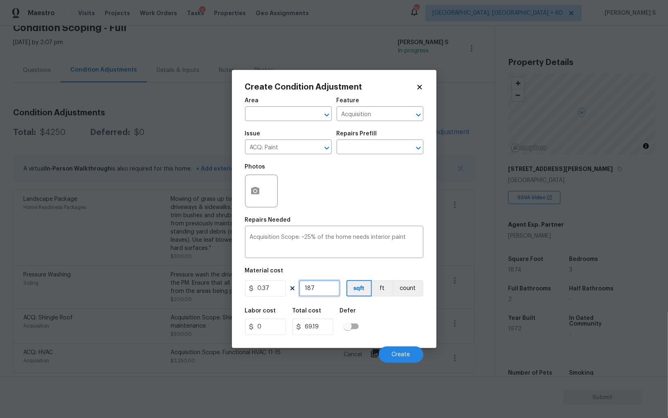
type input "1874"
type input "693.38"
type input "1874"
click at [402, 318] on div "Labor cost 0 Total cost 693.38 Defer" at bounding box center [334, 321] width 178 height 37
click at [409, 351] on button "Create" at bounding box center [401, 355] width 45 height 16
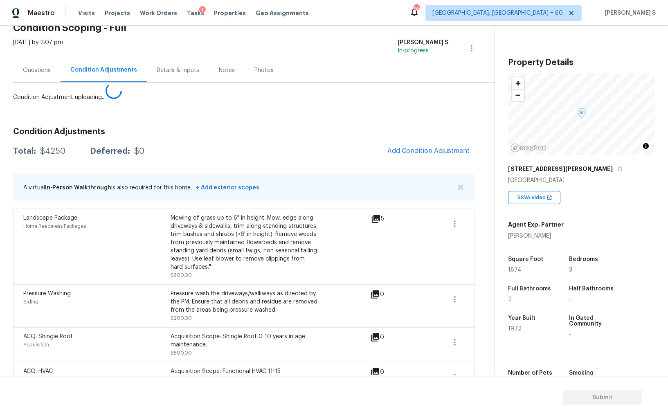
click at [73, 317] on body "Maestro Visits Projects Work Orders Tasks 1 Properties Geo Assignments 746 Albu…" at bounding box center [334, 209] width 668 height 418
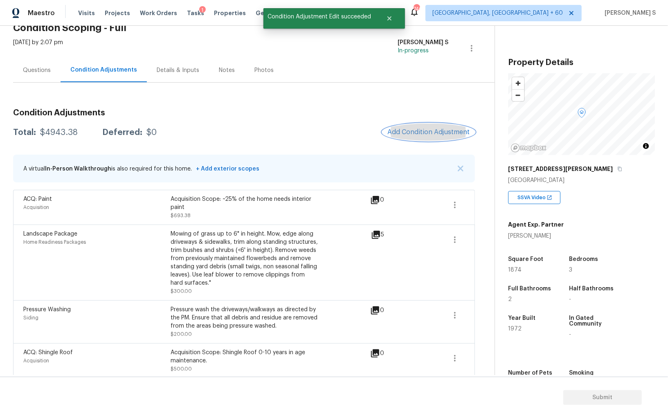
click at [425, 135] on span "Add Condition Adjustment" at bounding box center [429, 132] width 83 height 7
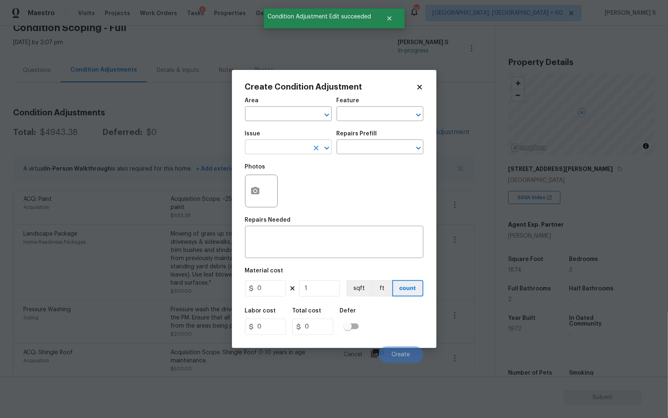
click at [284, 147] on input "text" at bounding box center [277, 148] width 64 height 13
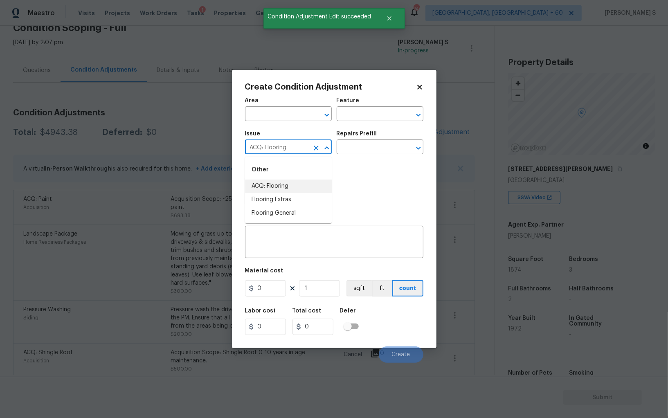
type input "ACQ: Flooring"
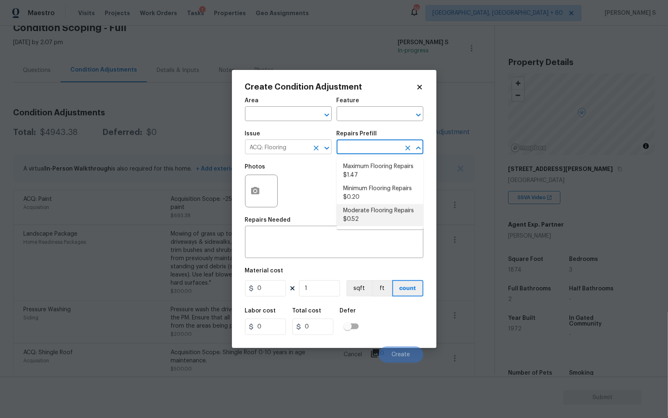
type input "Acquisition"
type textarea "Acquisition Scope: Moderate flooring repairs"
type input "0.52"
click at [258, 181] on button "button" at bounding box center [256, 191] width 20 height 32
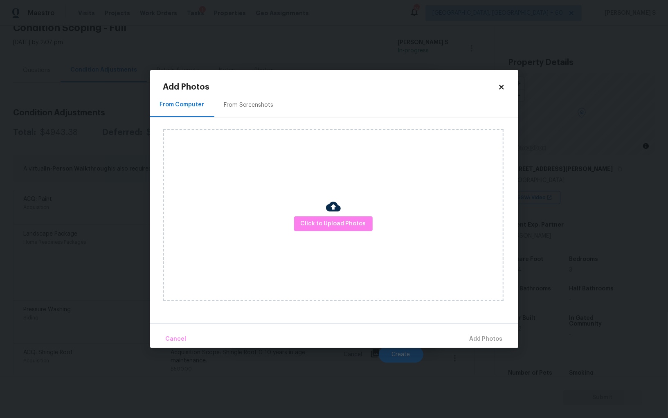
click at [249, 104] on div "From Screenshots" at bounding box center [249, 105] width 50 height 8
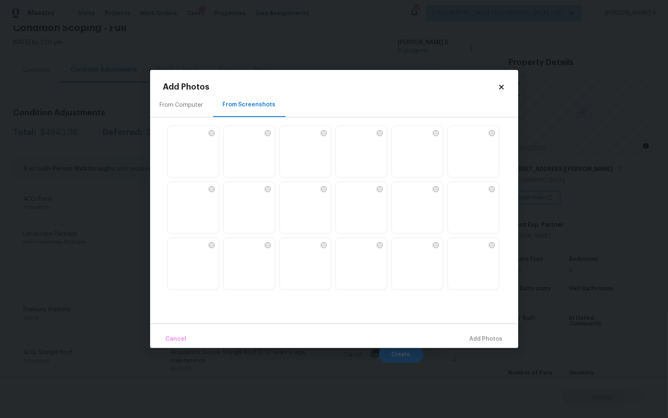
click at [349, 209] on img at bounding box center [361, 208] width 51 height 52
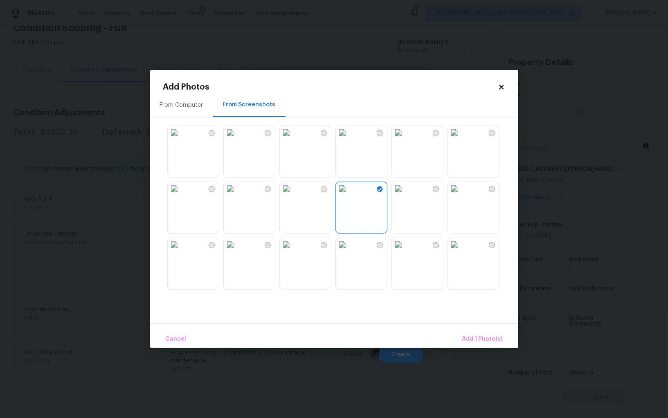
click at [293, 195] on img at bounding box center [286, 188] width 13 height 13
click at [325, 244] on div at bounding box center [324, 245] width 6 height 6
click at [405, 195] on img at bounding box center [398, 188] width 13 height 13
click at [405, 251] on img at bounding box center [398, 244] width 13 height 13
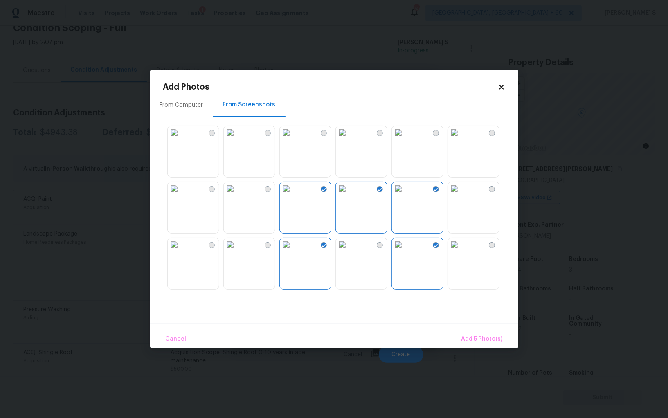
click at [237, 251] on img at bounding box center [230, 244] width 13 height 13
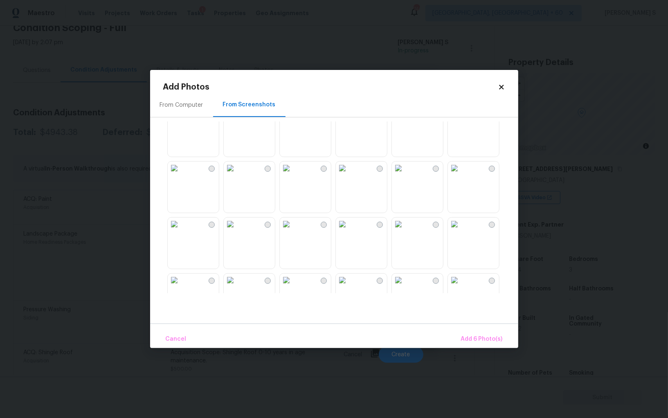
scroll to position [506, 0]
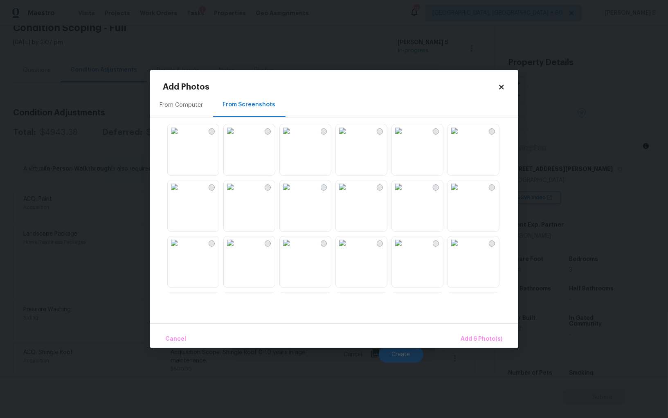
drag, startPoint x: 339, startPoint y: 197, endPoint x: 355, endPoint y: 233, distance: 39.4
click at [339, 194] on img at bounding box center [342, 186] width 13 height 13
drag, startPoint x: 426, startPoint y: 254, endPoint x: 393, endPoint y: 254, distance: 32.3
click at [405, 250] on img at bounding box center [398, 243] width 13 height 13
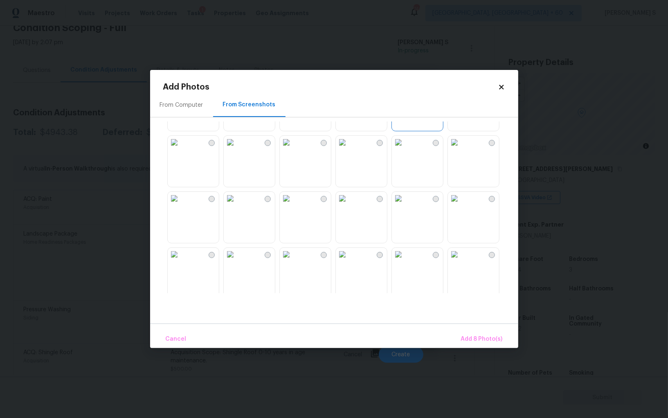
scroll to position [781, 0]
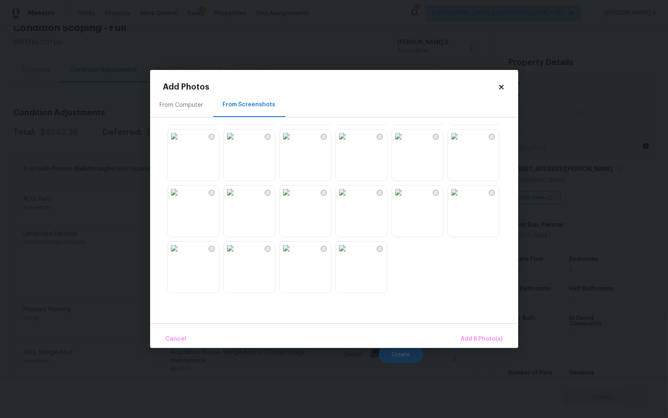
click at [293, 199] on img at bounding box center [286, 192] width 13 height 13
click at [235, 143] on img at bounding box center [230, 136] width 13 height 13
click at [181, 198] on img at bounding box center [174, 192] width 13 height 13
click at [471, 335] on span "Add 11 Photo(s)" at bounding box center [481, 339] width 43 height 10
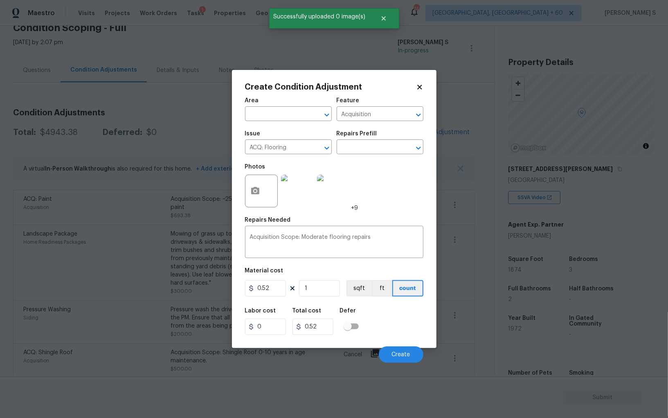
click at [375, 140] on div "Repairs Prefill" at bounding box center [380, 136] width 87 height 11
click at [385, 148] on input "text" at bounding box center [369, 148] width 64 height 13
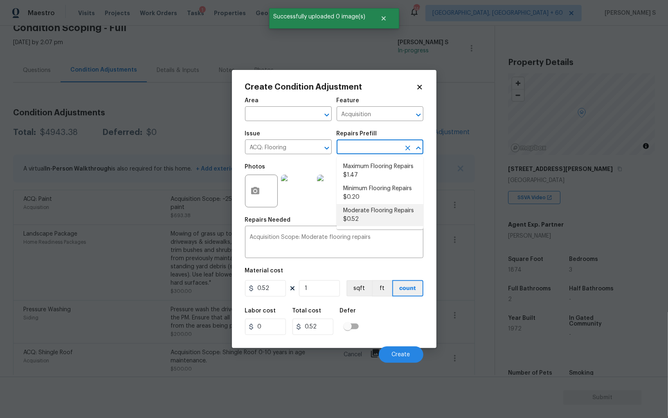
click at [380, 210] on li "Moderate Flooring Repairs $0.52" at bounding box center [380, 215] width 87 height 22
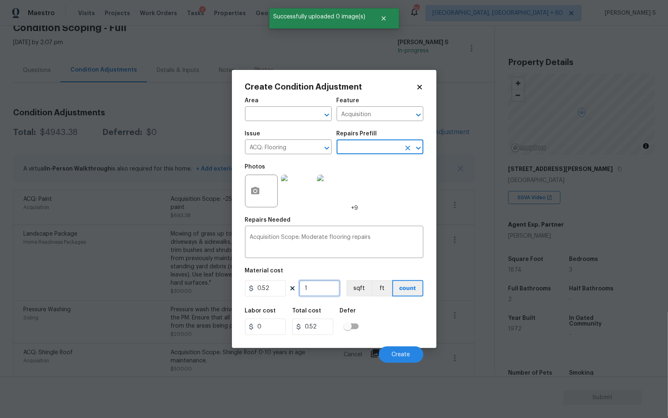
click at [324, 289] on input "1" at bounding box center [319, 288] width 41 height 16
paste input "874"
type input "1874"
type input "974.48"
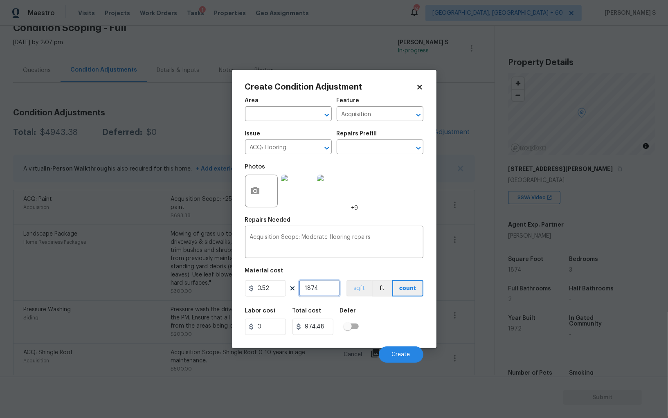
type input "1874"
click at [356, 288] on button "sqft" at bounding box center [359, 288] width 25 height 16
click at [374, 312] on div "Labor cost 0 Total cost 974.48 Defer" at bounding box center [334, 321] width 178 height 37
click at [398, 355] on span "Create" at bounding box center [401, 355] width 18 height 6
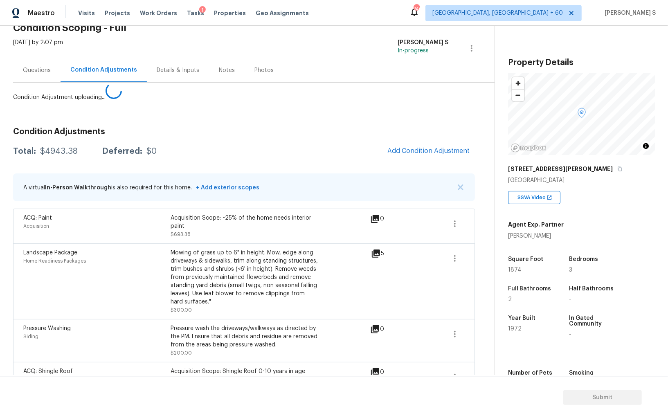
click at [126, 294] on body "Maestro Visits Projects Work Orders Tasks 1 Properties Geo Assignments 746 Albu…" at bounding box center [334, 209] width 668 height 418
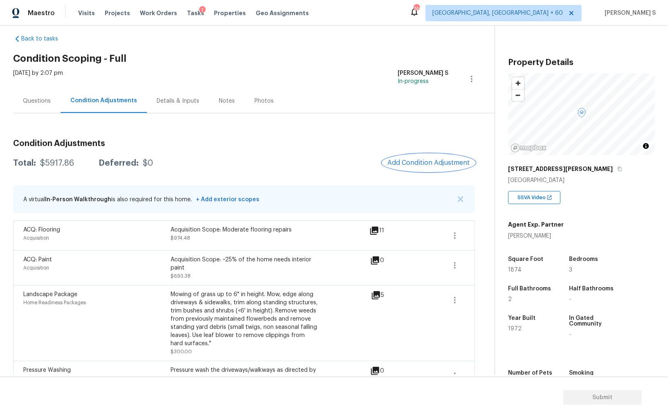
scroll to position [0, 0]
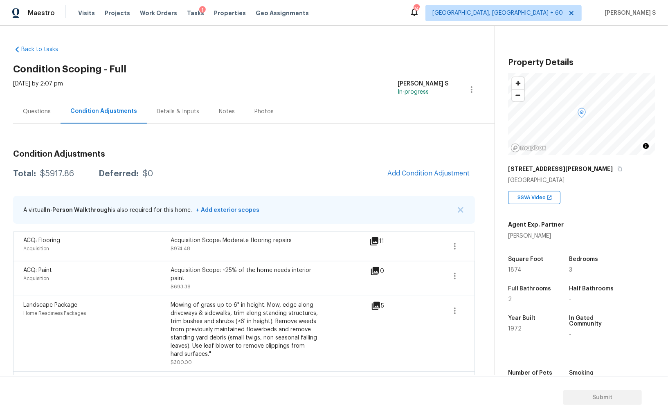
click at [44, 110] on div "Questions" at bounding box center [37, 112] width 28 height 8
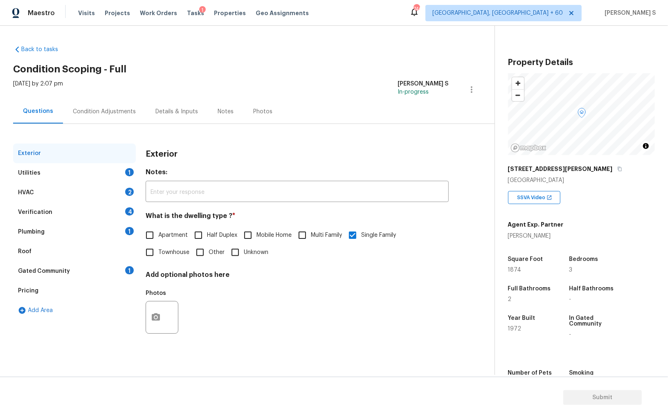
click at [25, 164] on div "Utilities 1" at bounding box center [74, 173] width 123 height 20
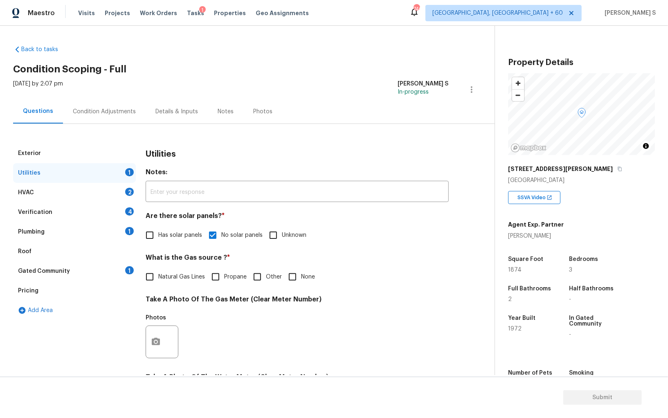
scroll to position [166, 0]
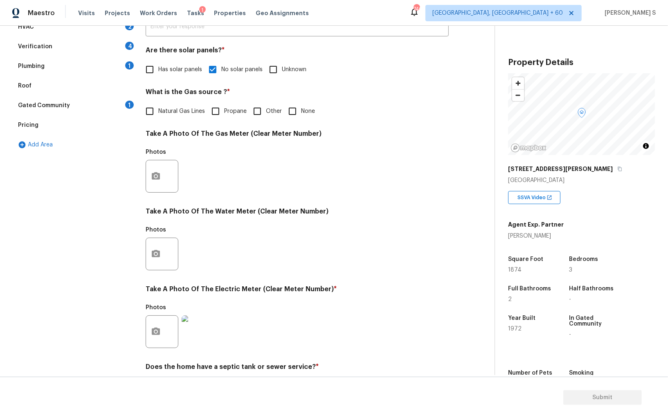
click at [157, 117] on input "Natural Gas Lines" at bounding box center [149, 111] width 17 height 17
checkbox input "true"
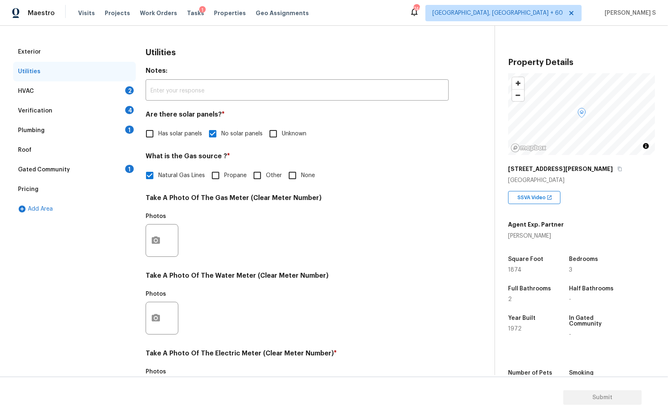
scroll to position [44, 0]
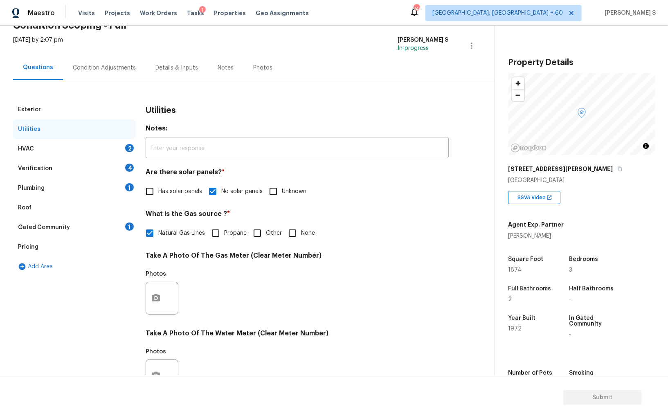
drag, startPoint x: 126, startPoint y: 183, endPoint x: 132, endPoint y: 182, distance: 6.0
click at [126, 183] on div "Plumbing 1" at bounding box center [74, 188] width 123 height 20
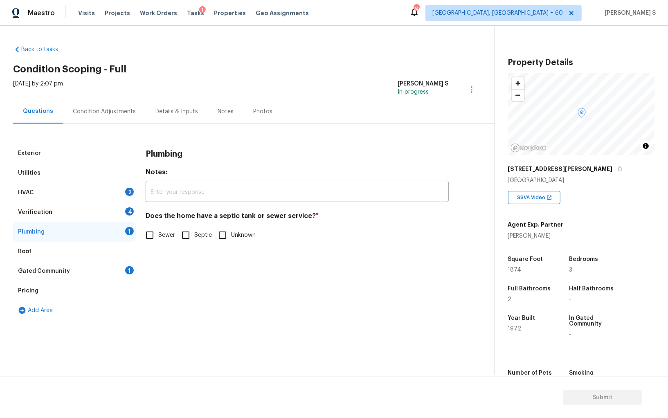
click at [152, 226] on div "Does the home have a septic tank or sewer service? * Sewer Septic Unknown" at bounding box center [297, 228] width 303 height 32
click at [154, 239] on input "Sewer" at bounding box center [149, 235] width 17 height 17
checkbox input "true"
click at [126, 271] on div "1" at bounding box center [129, 270] width 9 height 8
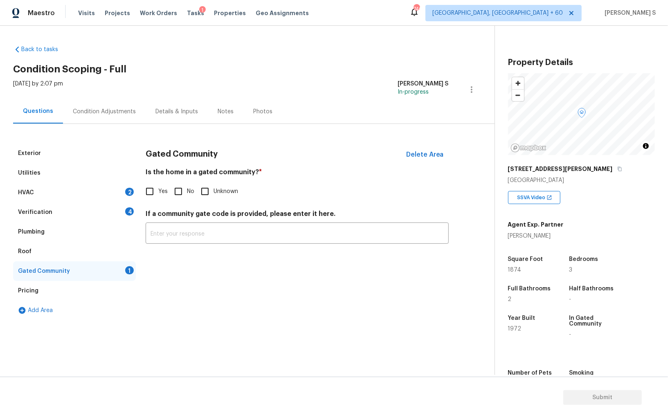
click at [184, 181] on div "Is the home in a gated community? * Yes No Unknown" at bounding box center [297, 184] width 303 height 32
click at [181, 189] on input "No" at bounding box center [178, 191] width 17 height 17
checkbox input "true"
click at [118, 205] on div "Verification 4" at bounding box center [74, 213] width 123 height 20
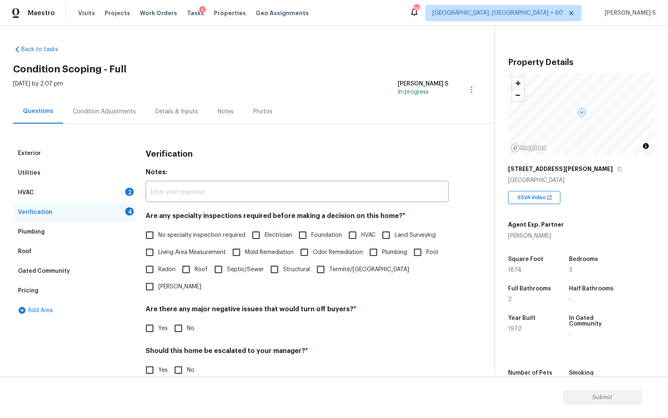
click at [149, 235] on input "No specialty inspection required" at bounding box center [149, 235] width 17 height 17
checkbox input "true"
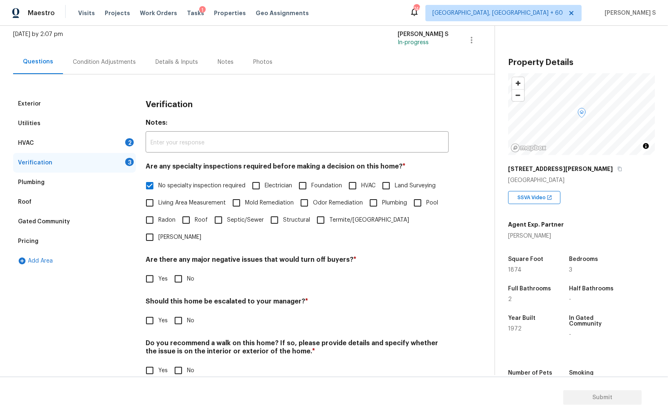
scroll to position [49, 0]
click at [180, 271] on input "No" at bounding box center [178, 279] width 17 height 17
checkbox input "true"
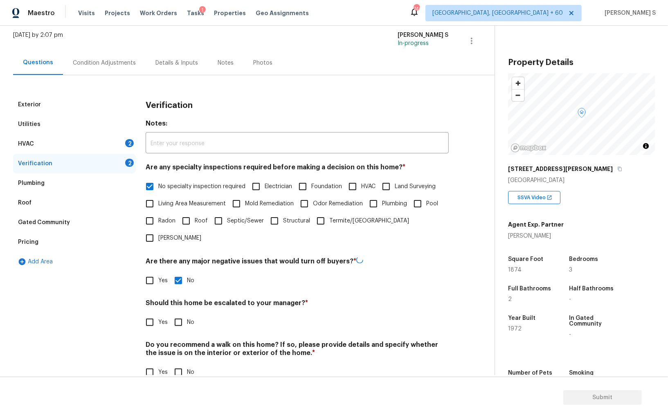
click at [180, 364] on input "No" at bounding box center [178, 372] width 17 height 17
checkbox input "true"
click at [157, 313] on input "Yes" at bounding box center [149, 321] width 17 height 17
checkbox input "true"
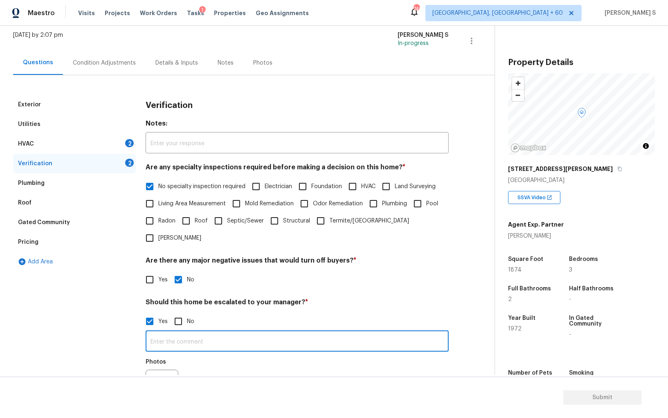
click at [226, 333] on input "text" at bounding box center [297, 342] width 303 height 19
type input "ALA property."
click at [289, 355] on div "Photos" at bounding box center [297, 380] width 303 height 53
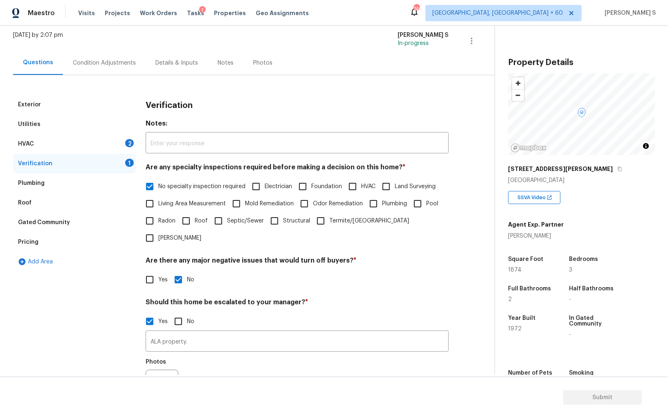
scroll to position [0, 0]
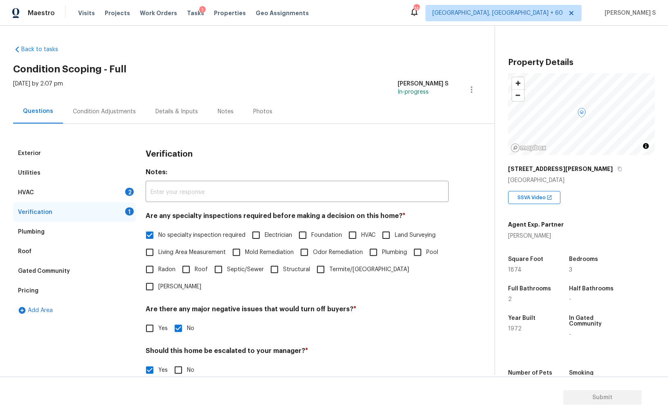
click at [35, 287] on div "Pricing" at bounding box center [28, 291] width 20 height 8
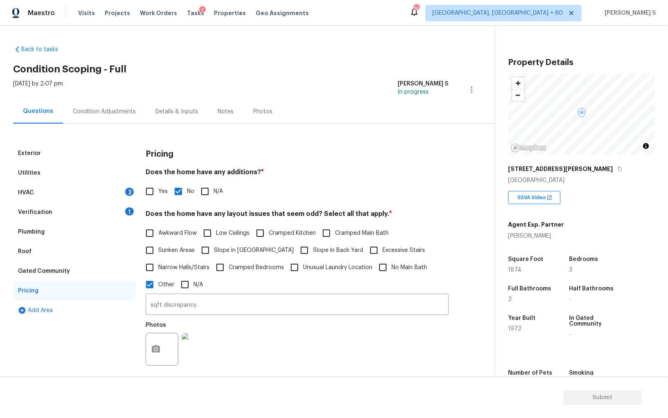
click at [35, 287] on div "Pricing" at bounding box center [28, 291] width 20 height 8
click at [158, 196] on input "Yes" at bounding box center [149, 191] width 17 height 17
checkbox input "true"
checkbox input "false"
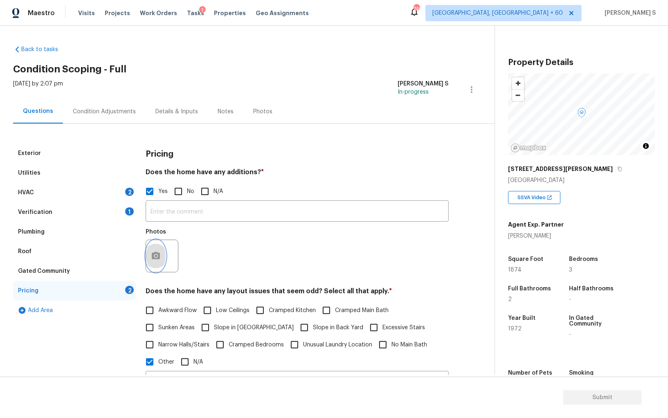
click at [162, 258] on button "button" at bounding box center [156, 256] width 20 height 32
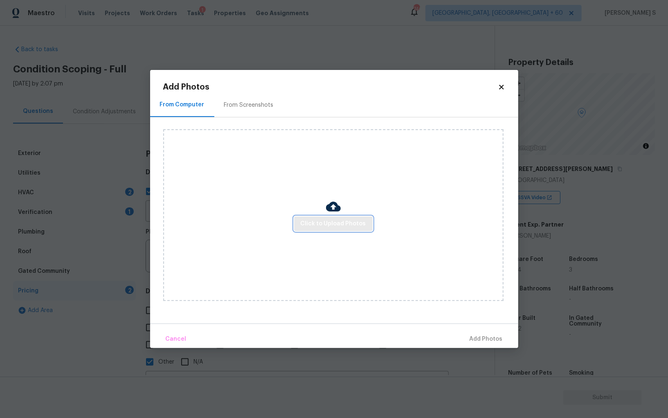
click at [317, 225] on span "Click to Upload Photos" at bounding box center [333, 224] width 65 height 10
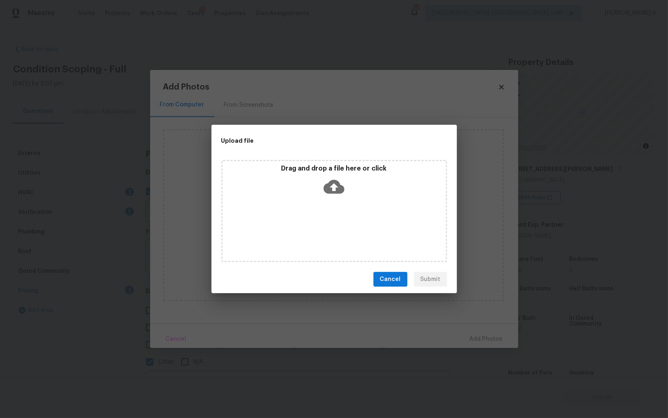
click at [317, 225] on div "Drag and drop a file here or click" at bounding box center [334, 211] width 226 height 102
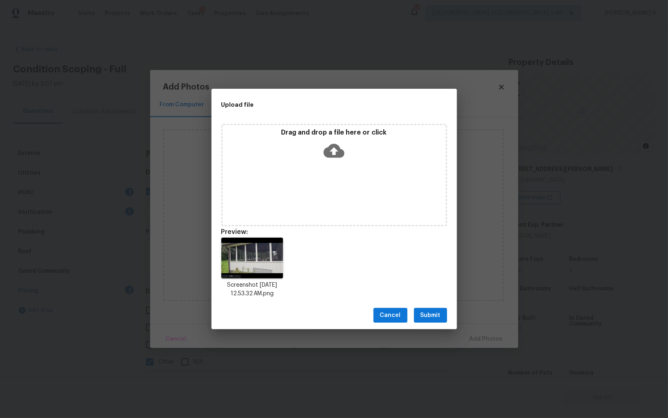
click at [437, 311] on span "Submit" at bounding box center [431, 316] width 20 height 10
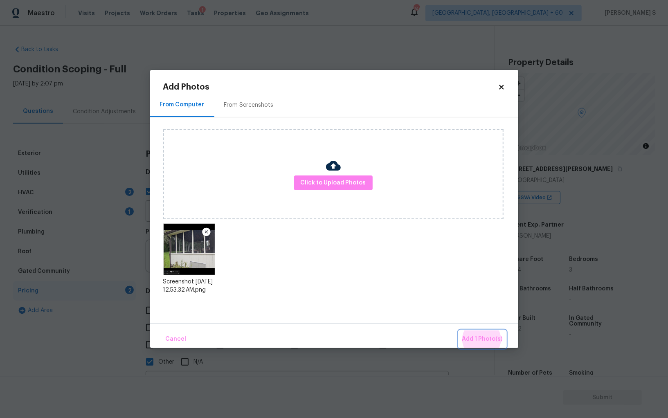
click at [459, 331] on button "Add 1 Photo(s)" at bounding box center [482, 340] width 47 height 18
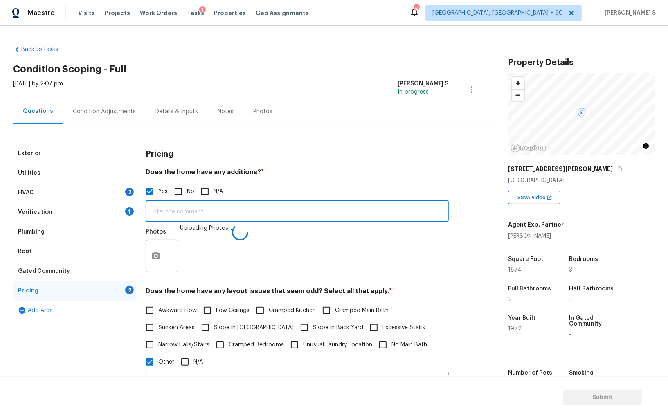
click at [328, 212] on input "text" at bounding box center [297, 212] width 303 height 19
type input "Enclosed patio."
click at [281, 263] on div "Photos Uploading Photos..." at bounding box center [297, 250] width 303 height 53
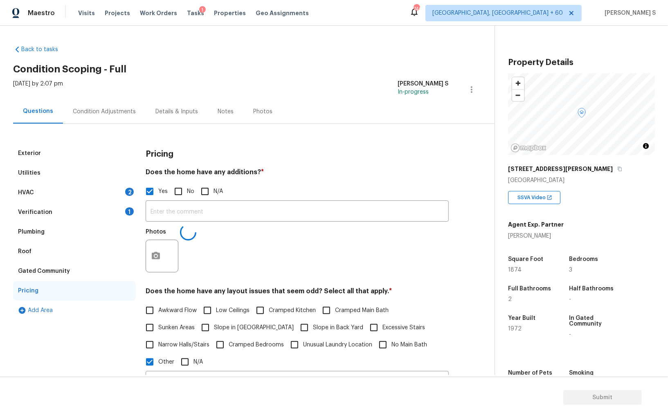
type input "Enclosed patio."
click at [88, 102] on div "Condition Adjustments" at bounding box center [104, 111] width 83 height 24
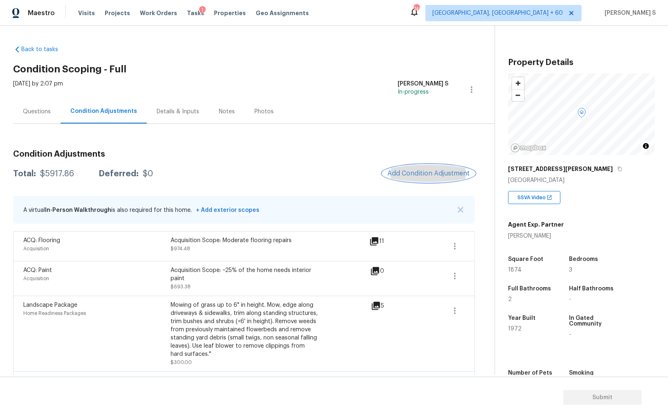
click at [441, 171] on span "Add Condition Adjustment" at bounding box center [429, 173] width 83 height 7
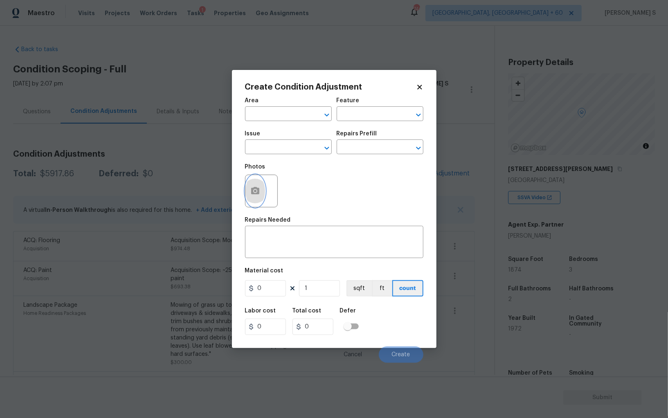
click at [250, 195] on button "button" at bounding box center [256, 191] width 20 height 32
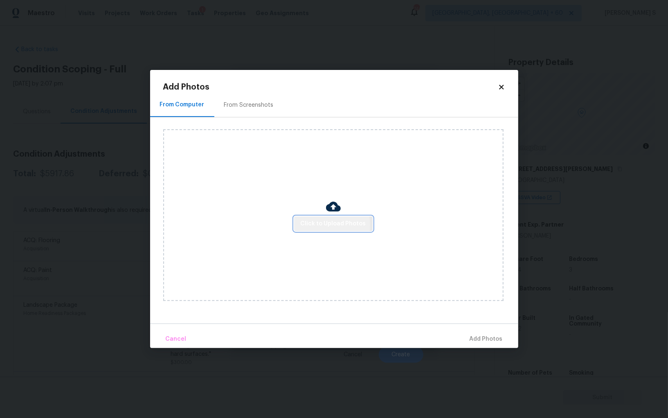
click at [324, 225] on span "Click to Upload Photos" at bounding box center [333, 224] width 65 height 10
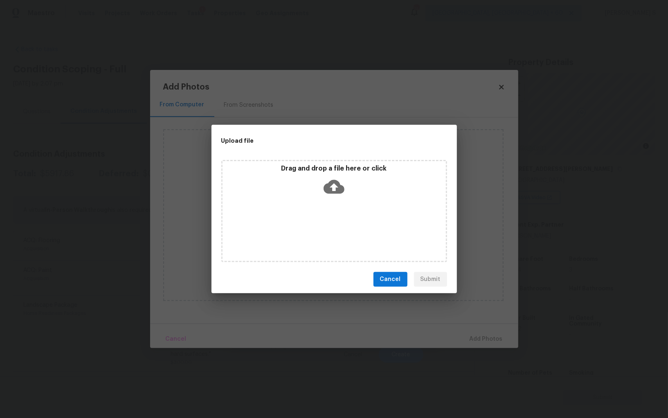
click at [324, 225] on div "Drag and drop a file here or click" at bounding box center [334, 211] width 226 height 102
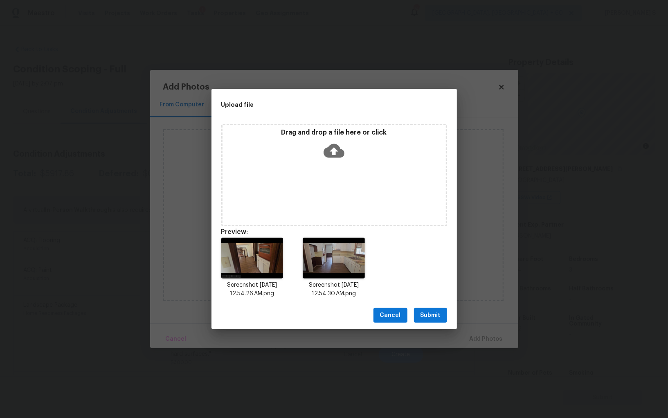
click at [438, 314] on span "Submit" at bounding box center [431, 316] width 20 height 10
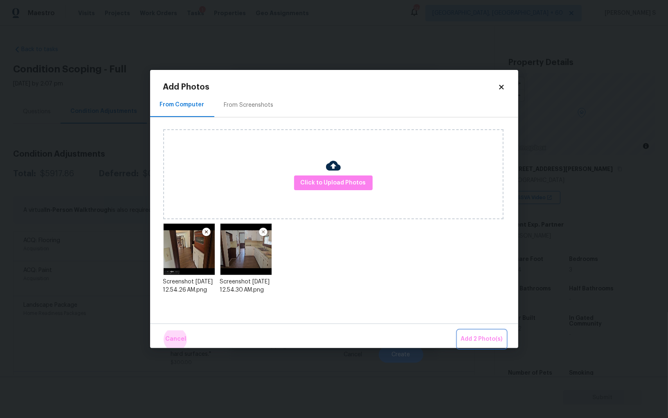
click at [458, 331] on button "Add 2 Photo(s)" at bounding box center [482, 340] width 48 height 18
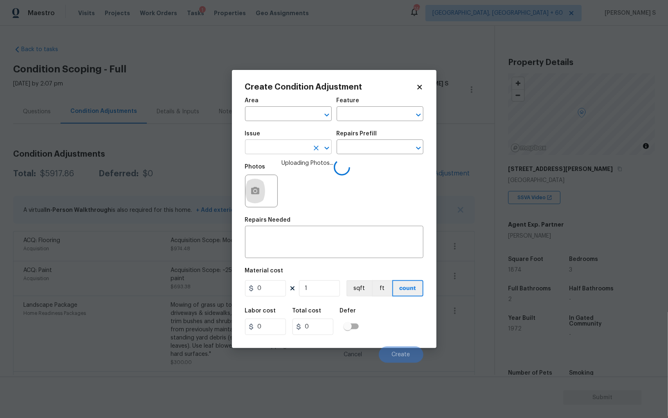
click at [292, 149] on input "text" at bounding box center [277, 148] width 64 height 13
type input "Kitchen Cabinets"
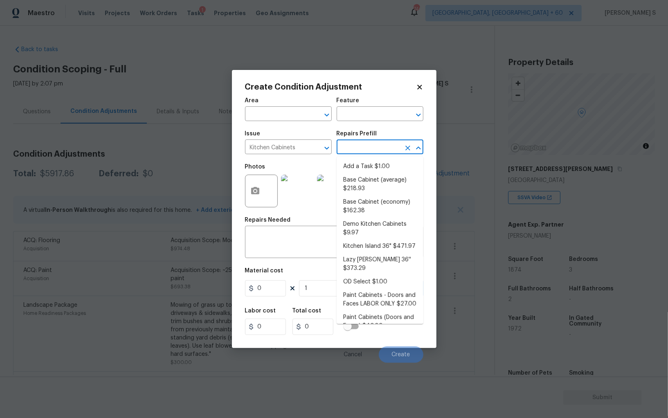
click at [345, 149] on input "text" at bounding box center [369, 148] width 64 height 13
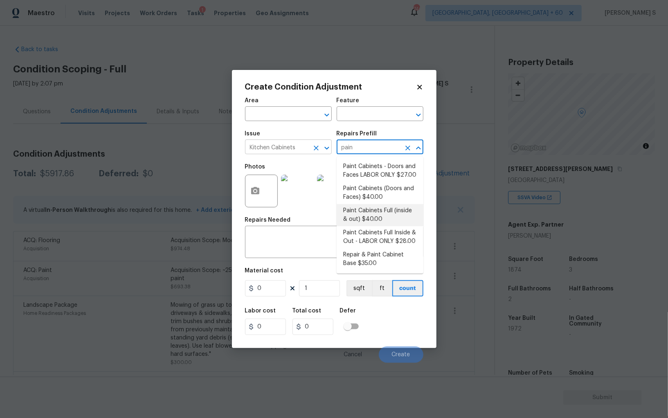
type input "pain"
click at [304, 147] on input "Kitchen Cabinets" at bounding box center [277, 148] width 64 height 13
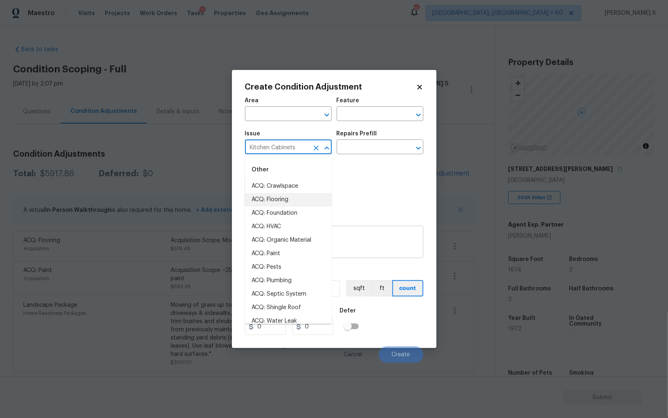
click at [358, 237] on textarea at bounding box center [334, 243] width 169 height 17
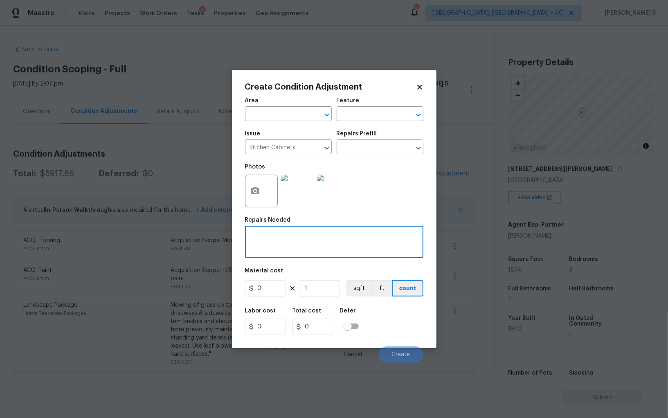
paste textarea "Kitchen Cabinets"
type textarea "Kitchen Cabinets cabinet repaint and countertop refinish"
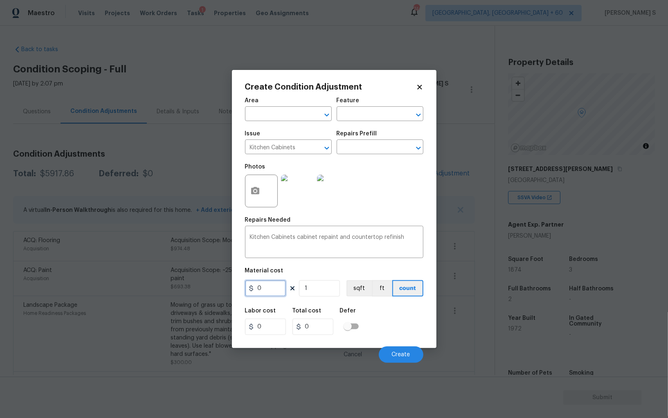
click at [274, 289] on input "0" at bounding box center [265, 288] width 41 height 16
type input "2500"
click at [428, 341] on div "Create Condition Adjustment Area ​ Feature ​ Issue Kitchen Cabinets ​ Repairs P…" at bounding box center [334, 209] width 205 height 278
click at [392, 354] on span "Create" at bounding box center [401, 355] width 18 height 6
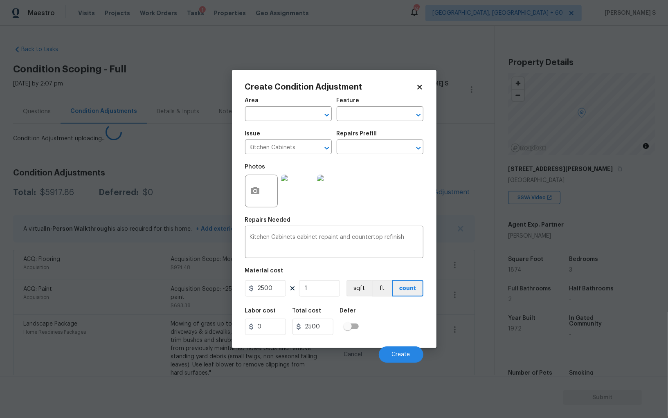
click at [103, 360] on body "Maestro Visits Projects Work Orders Tasks 1 Properties Geo Assignments 746 Albu…" at bounding box center [334, 209] width 668 height 418
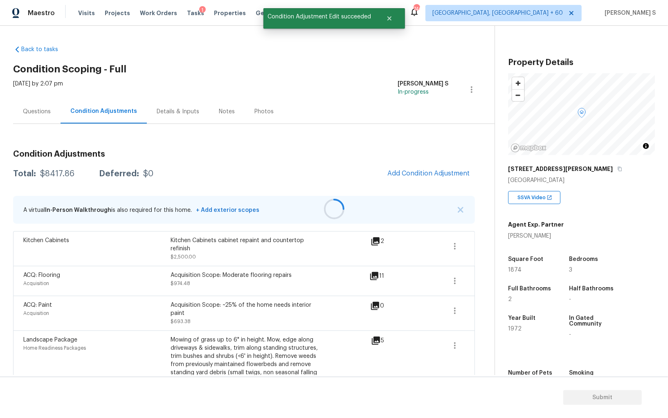
click at [458, 246] on div at bounding box center [334, 209] width 668 height 418
click at [456, 245] on icon "button" at bounding box center [455, 246] width 10 height 10
click at [489, 245] on div "Edit" at bounding box center [502, 244] width 64 height 8
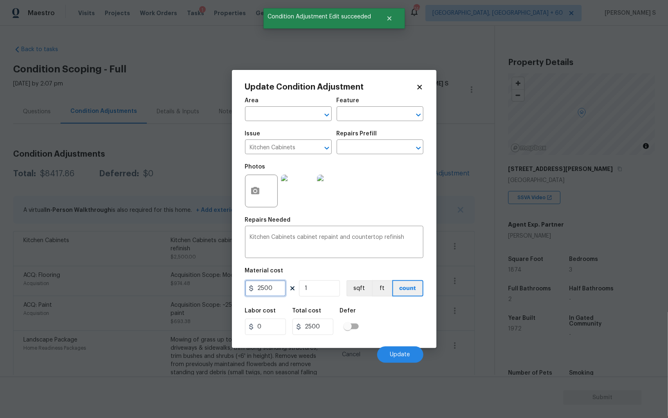
click at [275, 291] on input "2500" at bounding box center [265, 288] width 41 height 16
type input "2000"
click at [403, 350] on button "Update" at bounding box center [400, 355] width 46 height 16
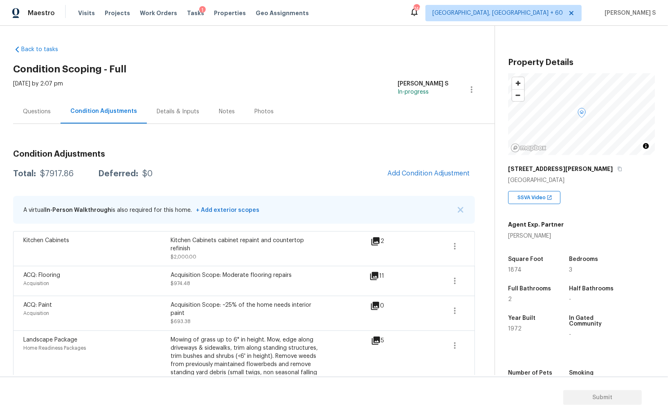
click at [413, 157] on h3 "Condition Adjustments" at bounding box center [244, 154] width 462 height 8
click at [414, 166] on button "Add Condition Adjustment" at bounding box center [429, 173] width 92 height 17
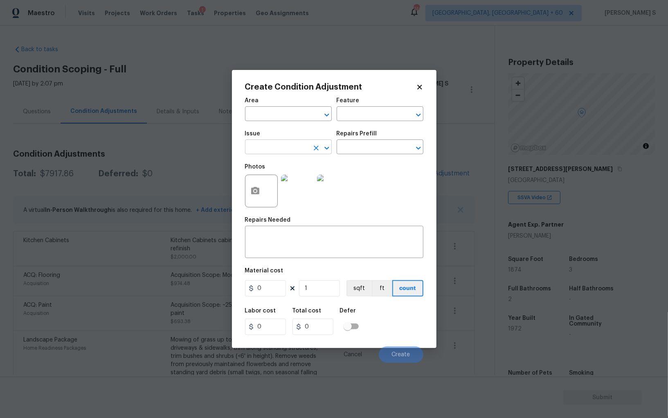
click at [280, 151] on input "text" at bounding box center [277, 148] width 64 height 13
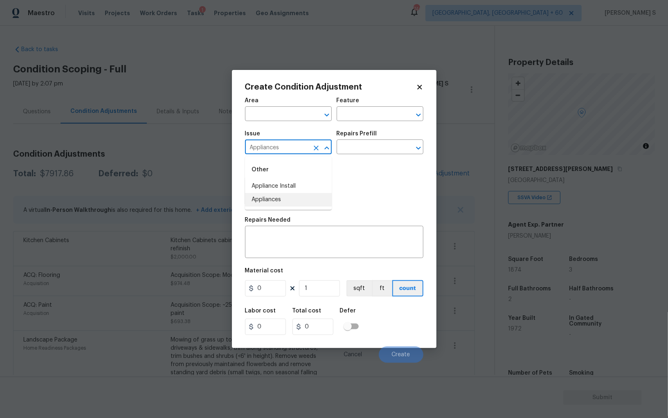
type input "Appliances"
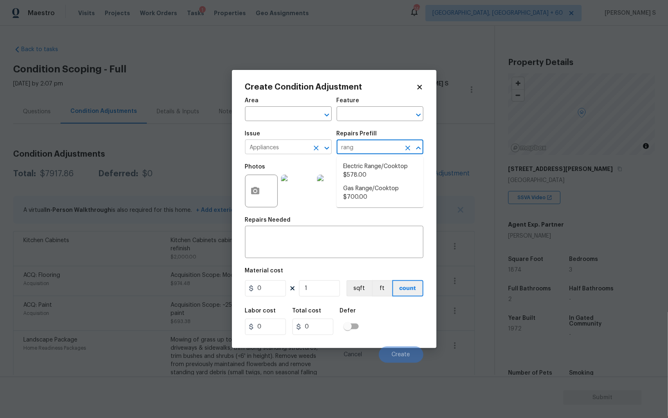
type input "rang"
click at [280, 151] on input "Appliances" at bounding box center [277, 148] width 64 height 13
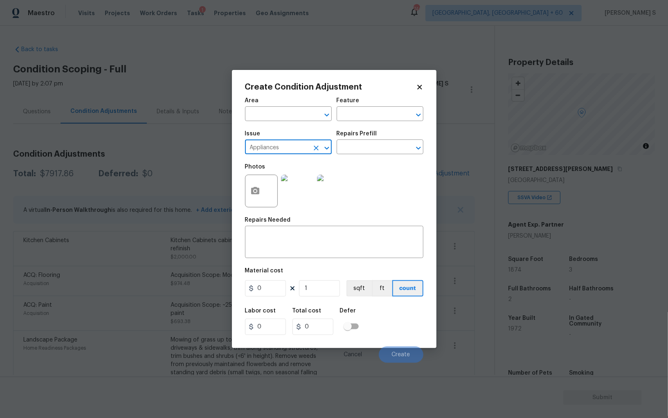
type input "Appliances"
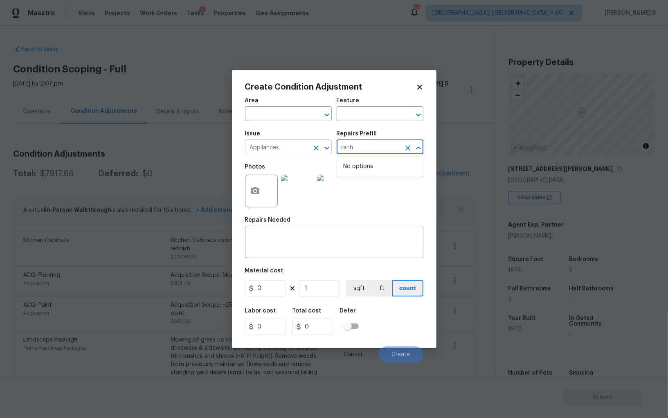
type input "ran"
type input "Appliances"
type textarea "Remove the existing electric range/cooktop and prep the area for a new unit. In…"
type input "578"
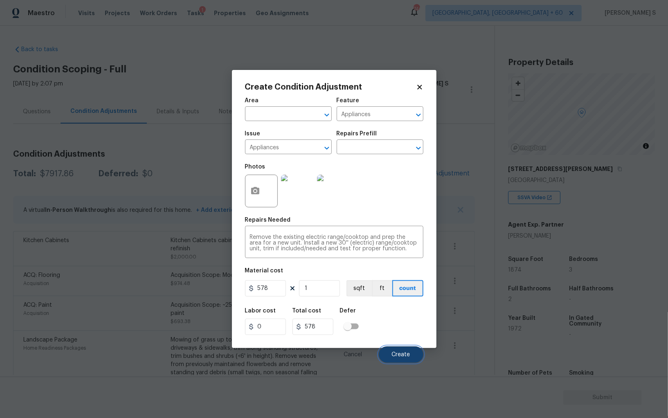
click at [414, 354] on button "Create" at bounding box center [401, 355] width 45 height 16
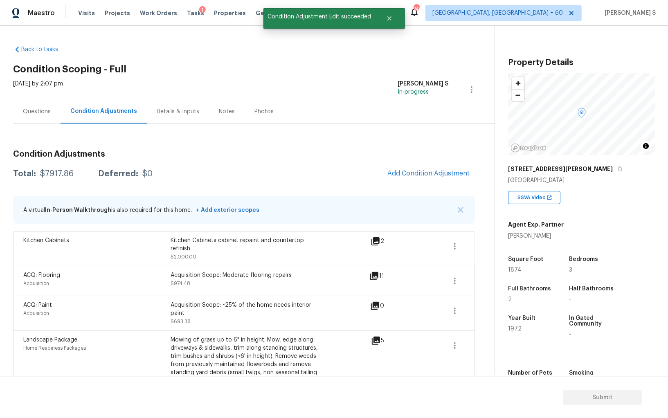
click at [82, 352] on body "Maestro Visits Projects Work Orders Tasks 1 Properties Geo Assignments 746 Albu…" at bounding box center [334, 209] width 668 height 418
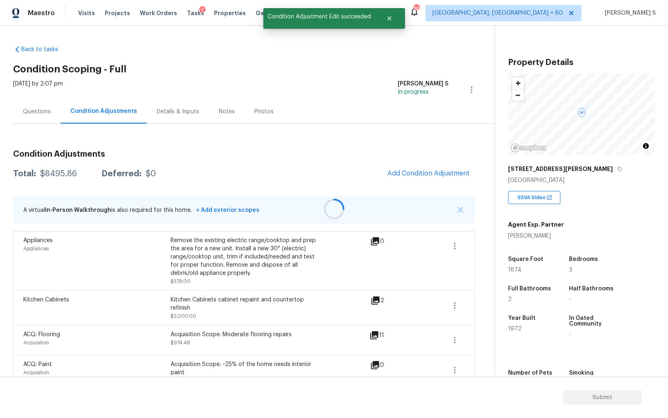
click at [453, 166] on div at bounding box center [334, 209] width 668 height 418
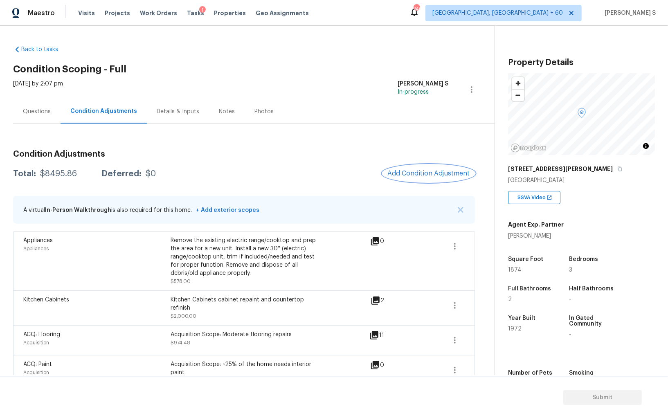
click at [432, 172] on span "Add Condition Adjustment" at bounding box center [429, 173] width 83 height 7
click at [449, 173] on body "Maestro Visits Projects Work Orders Tasks 1 Properties Geo Assignments 746 Albu…" at bounding box center [334, 209] width 668 height 418
click at [404, 174] on span "Add Condition Adjustment" at bounding box center [429, 173] width 83 height 7
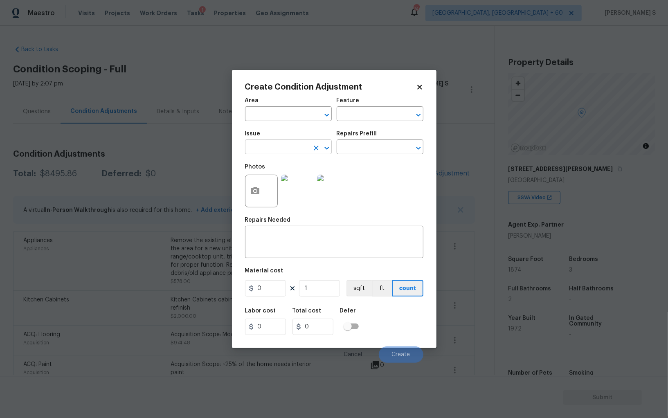
click at [271, 150] on input "text" at bounding box center [277, 148] width 64 height 13
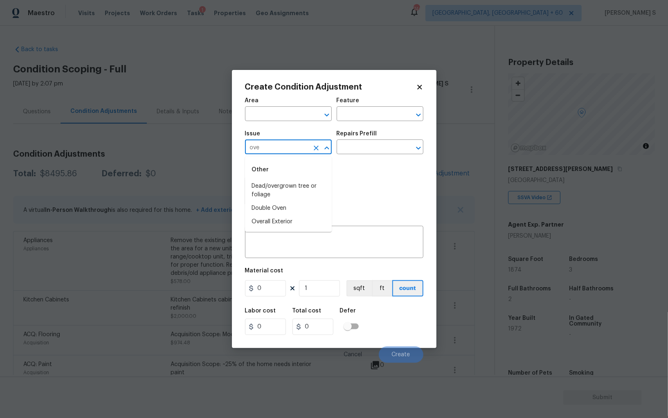
type input "ove"
type input "Appliances"
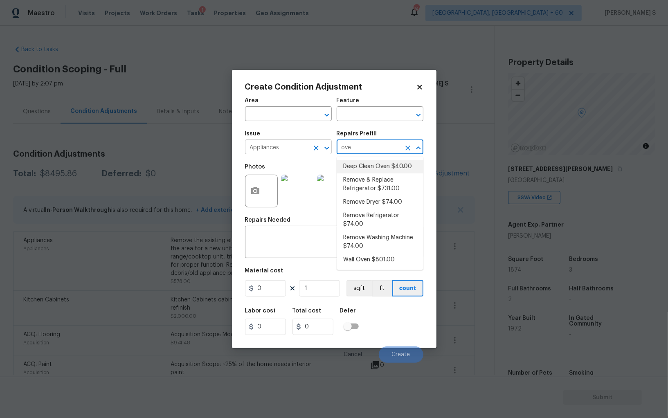
type input "Deep Clean Oven $40.00"
type input "Appliances"
type textarea "Deep clean the oven."
type input "40"
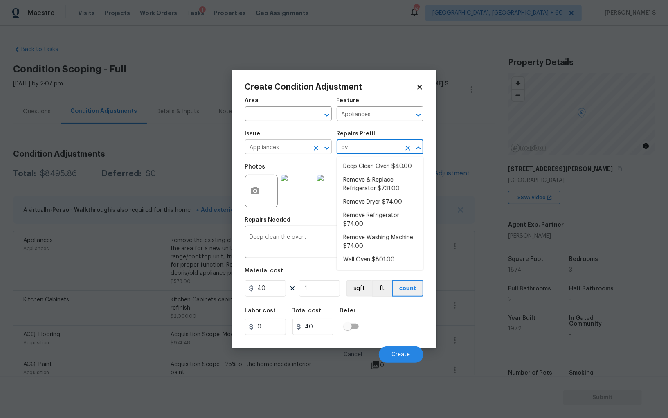
type input "ove"
type textarea "Remove the existing wall oven and prep the area for a new unit. Install a new 3…"
type input "801"
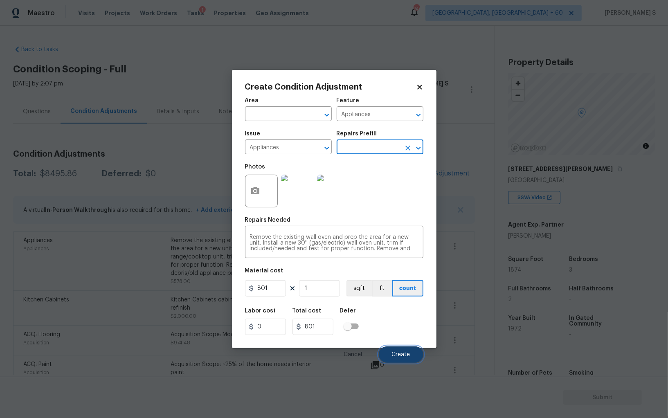
click at [415, 354] on button "Create" at bounding box center [401, 355] width 45 height 16
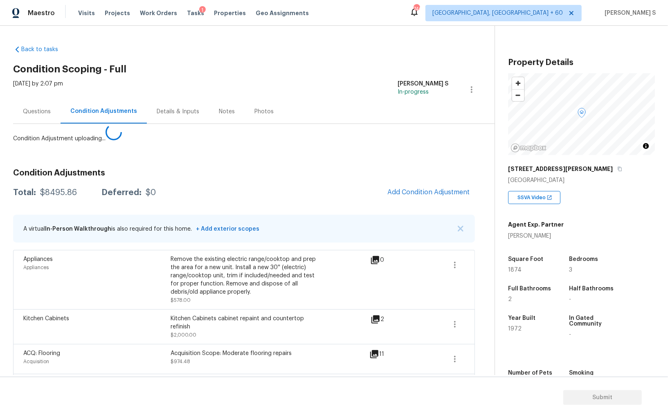
click at [111, 274] on body "Maestro Visits Projects Work Orders Tasks 1 Properties Geo Assignments 746 Albu…" at bounding box center [334, 209] width 668 height 418
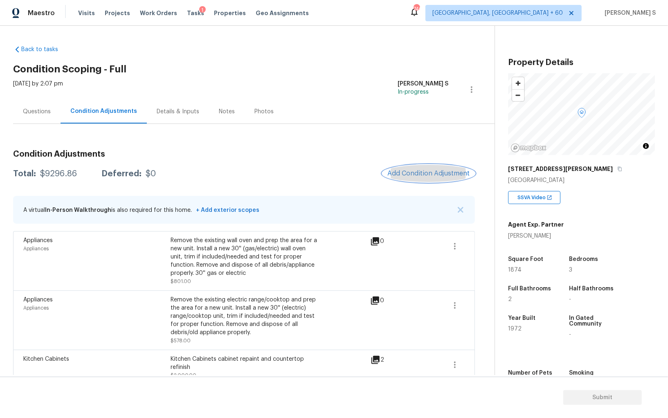
click at [431, 169] on button "Add Condition Adjustment" at bounding box center [429, 173] width 92 height 17
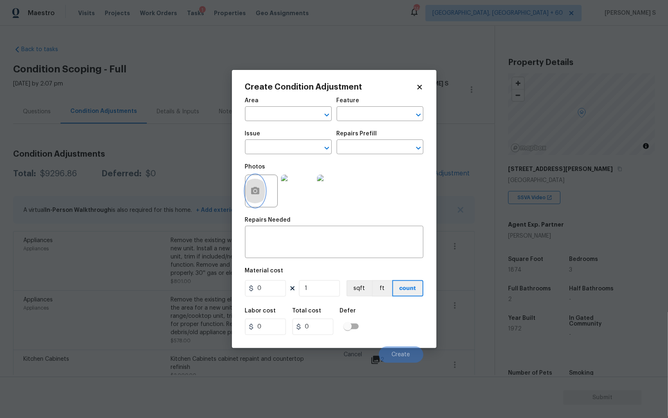
click at [261, 189] on button "button" at bounding box center [256, 191] width 20 height 32
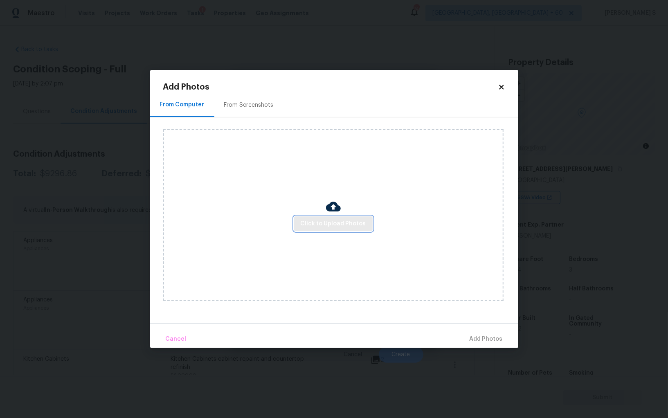
click at [348, 219] on span "Click to Upload Photos" at bounding box center [333, 224] width 65 height 10
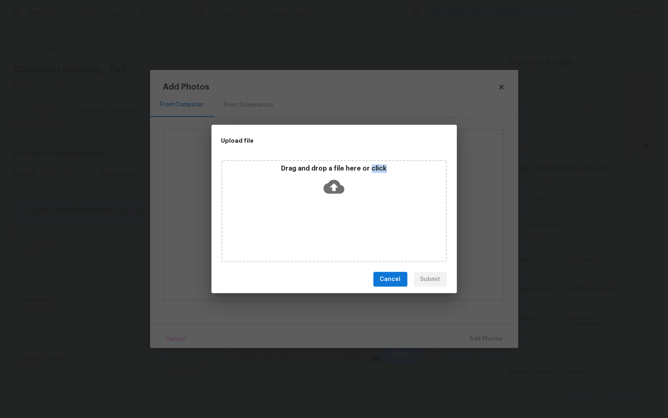
click at [348, 219] on div "Drag and drop a file here or click" at bounding box center [334, 211] width 226 height 102
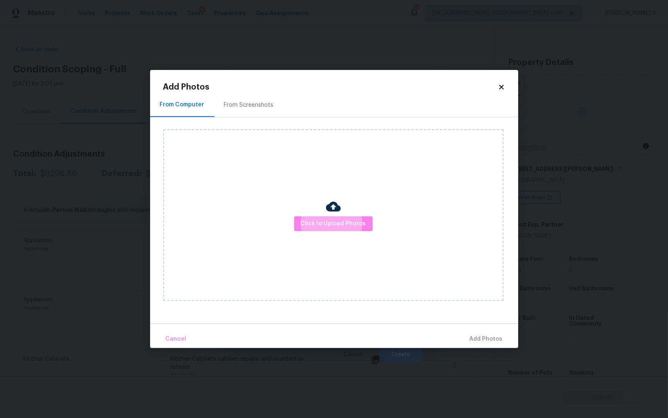
click at [329, 215] on div at bounding box center [333, 207] width 15 height 17
click at [332, 233] on div "Click to Upload Photos" at bounding box center [333, 215] width 341 height 172
click at [332, 210] on img at bounding box center [333, 206] width 15 height 15
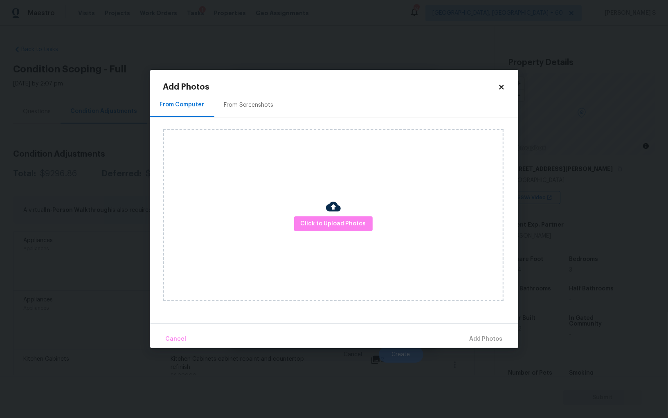
click at [332, 211] on img at bounding box center [333, 206] width 15 height 15
click at [332, 213] on img at bounding box center [333, 206] width 15 height 15
click at [332, 218] on button "Click to Upload Photos" at bounding box center [333, 224] width 79 height 15
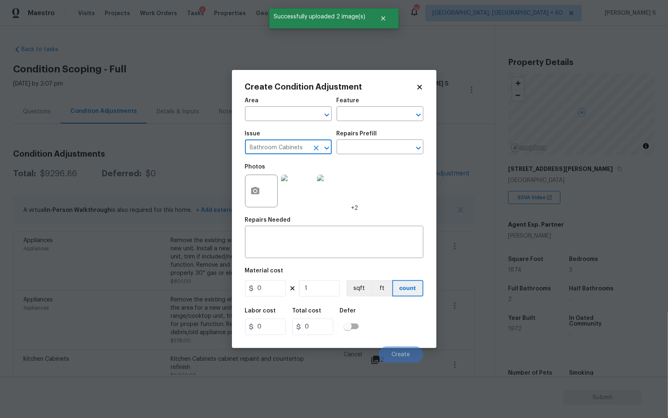
type input "Bathroom Cabinets"
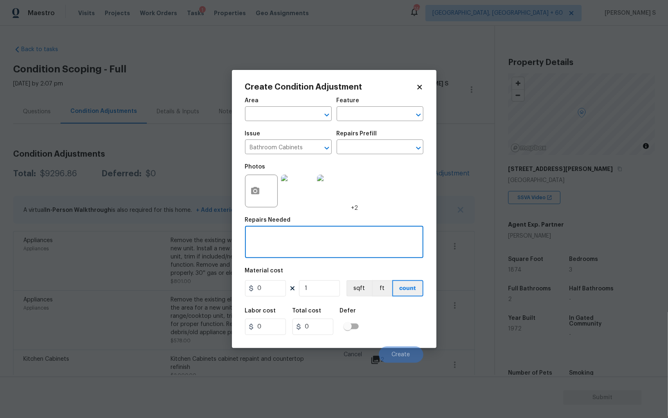
paste textarea "Bathroom Cabinets"
type textarea "Bathroom Cabinets repaint and countertop refinish"
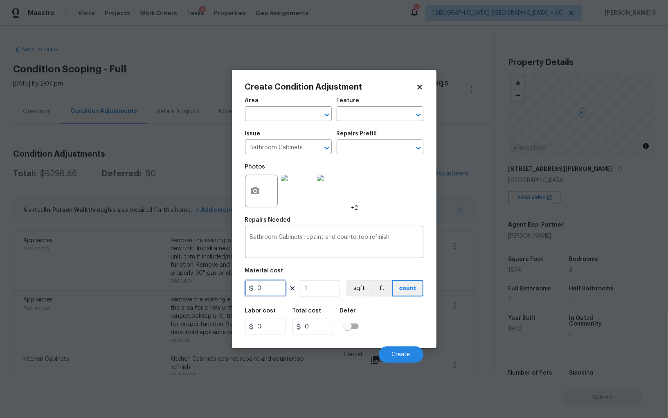
click at [275, 290] on input "0" at bounding box center [265, 288] width 41 height 16
type input "1500"
click at [403, 325] on div "Labor cost 0 Total cost 1500 Defer" at bounding box center [334, 321] width 178 height 37
click at [404, 361] on button "Create" at bounding box center [401, 355] width 45 height 16
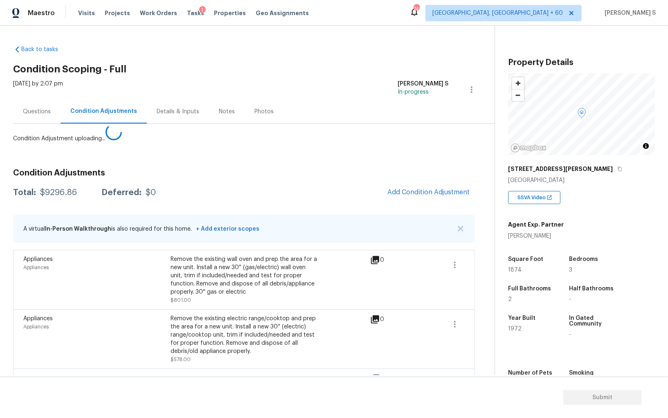
click at [68, 292] on body "Maestro Visits Projects Work Orders Tasks 1 Properties Geo Assignments 746 [GEO…" at bounding box center [334, 209] width 668 height 418
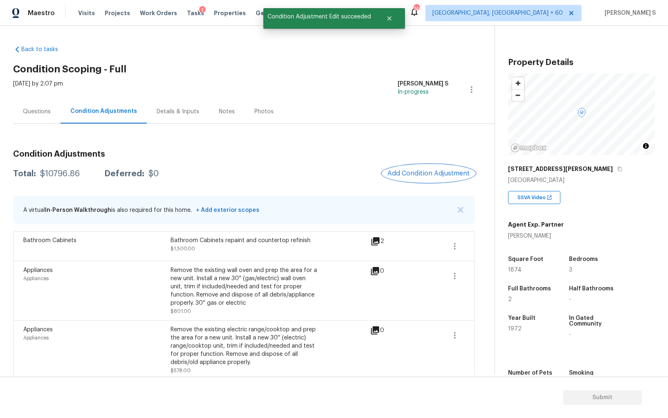
click at [439, 167] on button "Add Condition Adjustment" at bounding box center [429, 173] width 92 height 17
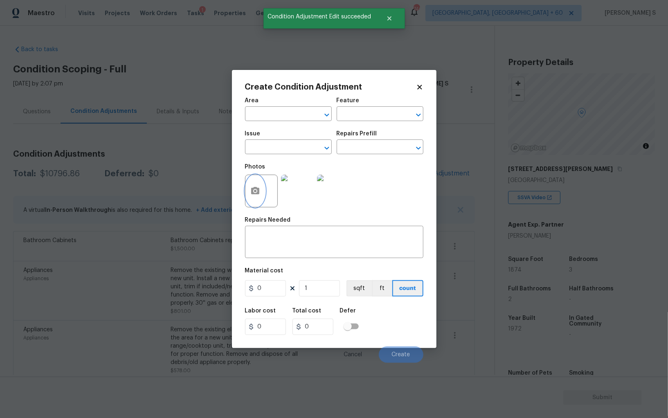
click at [255, 196] on icon "button" at bounding box center [255, 191] width 10 height 10
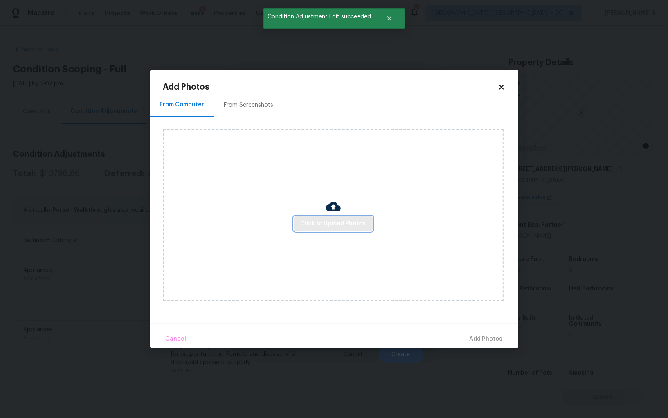
click at [329, 223] on span "Click to Upload Photos" at bounding box center [333, 224] width 65 height 10
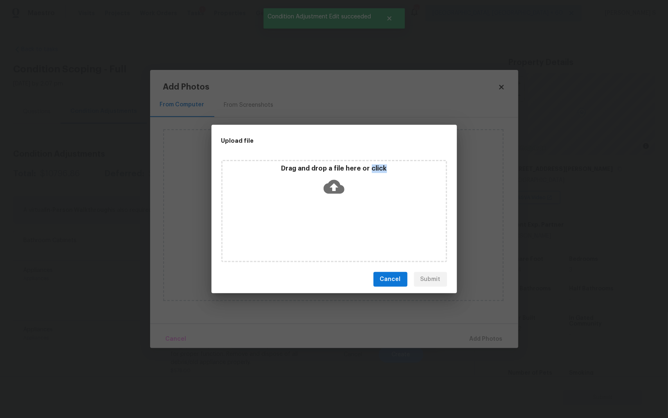
click at [329, 223] on div "Drag and drop a file here or click" at bounding box center [334, 211] width 226 height 102
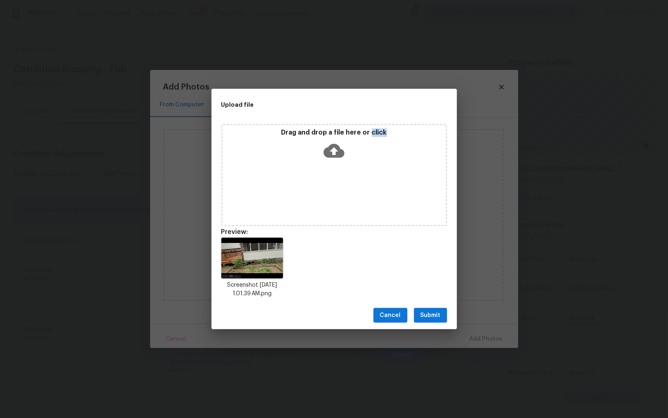
click at [431, 313] on span "Submit" at bounding box center [431, 316] width 20 height 10
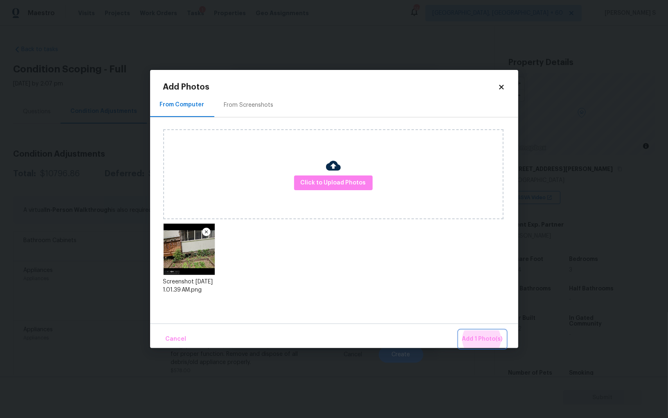
click at [459, 331] on button "Add 1 Photo(s)" at bounding box center [482, 340] width 47 height 18
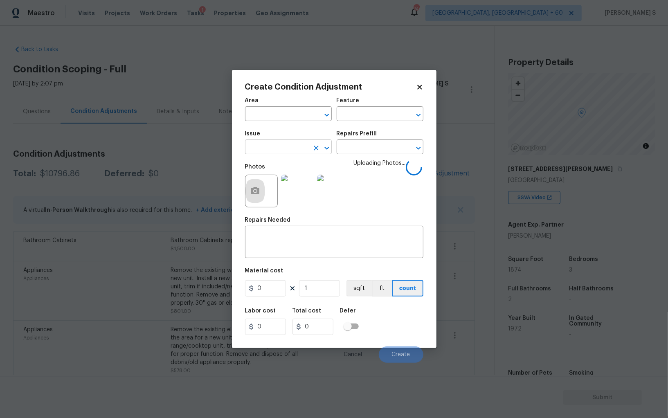
click at [289, 149] on input "text" at bounding box center [277, 148] width 64 height 13
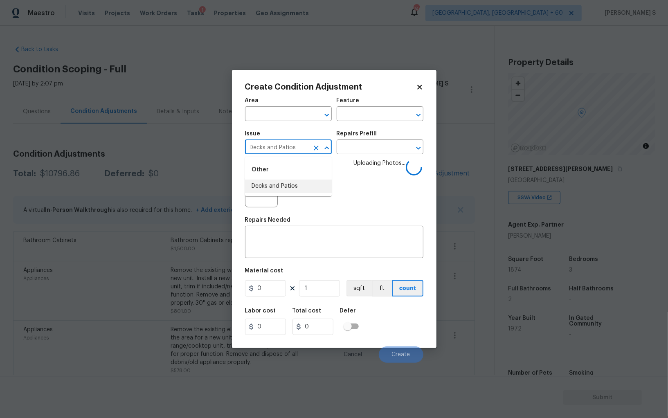
type input "Decks and Patios"
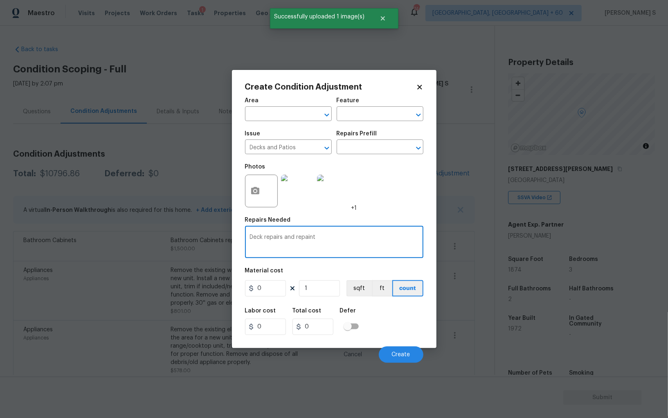
type textarea "Deck repairs and repaint"
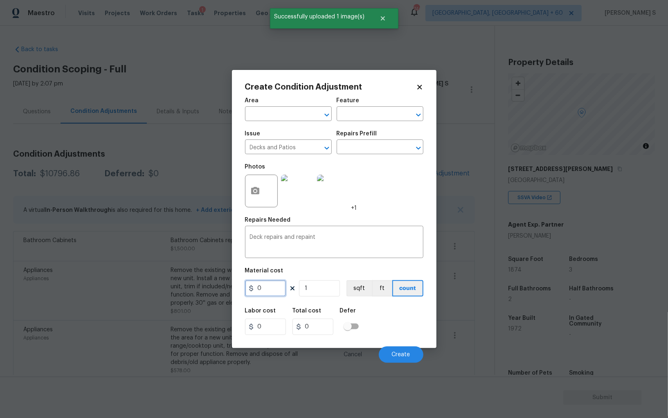
click at [282, 290] on input "0" at bounding box center [265, 288] width 41 height 16
type input "600"
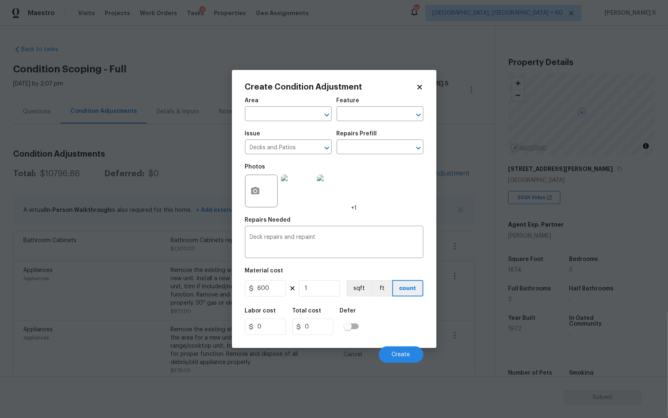
type input "600"
click at [406, 308] on div "Labor cost 0 Total cost 600 Defer" at bounding box center [334, 321] width 178 height 37
click at [386, 355] on button "Create" at bounding box center [401, 355] width 45 height 16
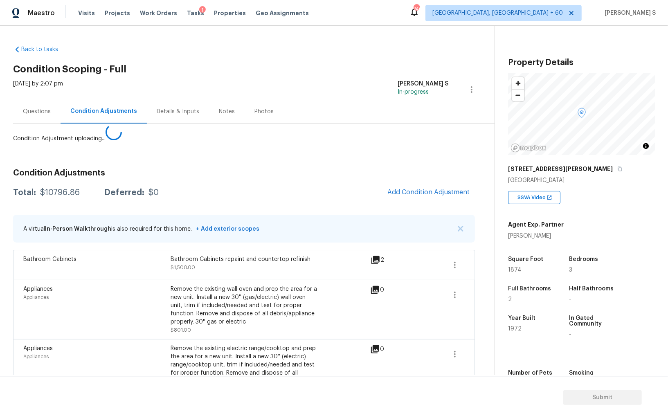
click at [73, 307] on body "Maestro Visits Projects Work Orders Tasks 1 Properties Geo Assignments 746 Albu…" at bounding box center [334, 209] width 668 height 418
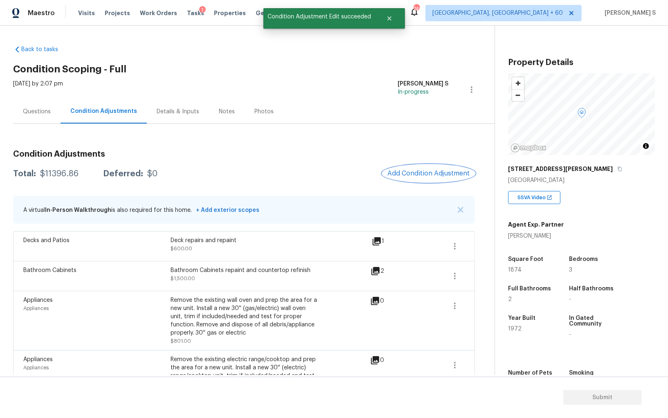
click at [455, 174] on span "Add Condition Adjustment" at bounding box center [429, 173] width 83 height 7
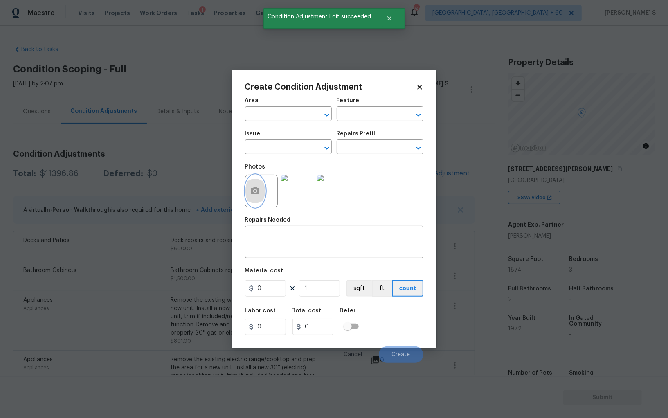
click at [261, 186] on button "button" at bounding box center [256, 191] width 20 height 32
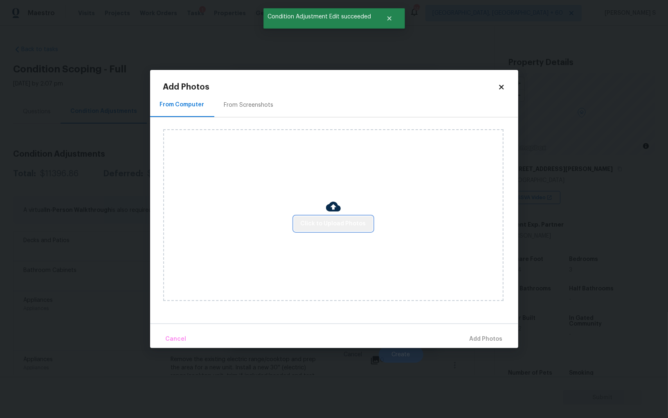
click at [346, 222] on span "Click to Upload Photos" at bounding box center [333, 224] width 65 height 10
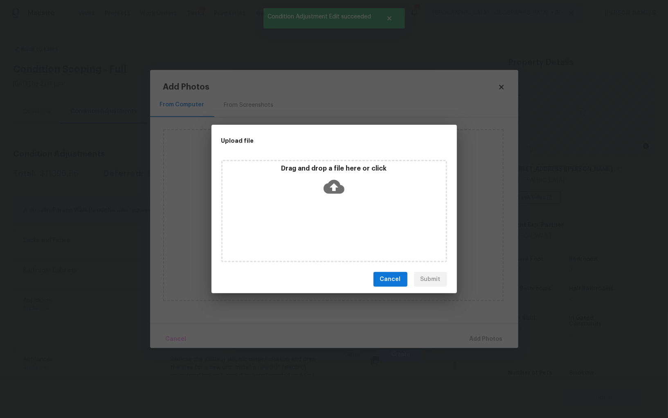
click at [346, 222] on div "Drag and drop a file here or click" at bounding box center [334, 211] width 226 height 102
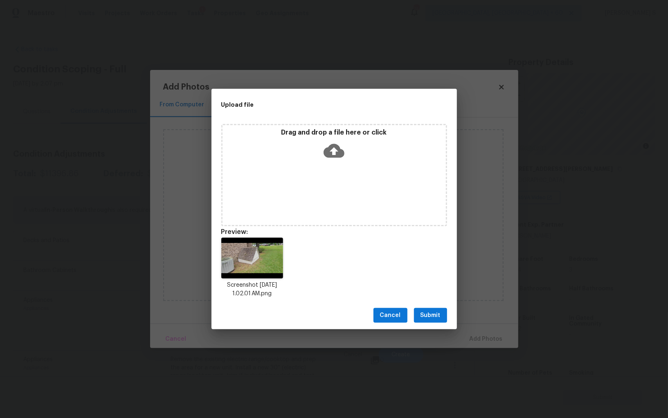
click at [436, 316] on span "Submit" at bounding box center [431, 316] width 20 height 10
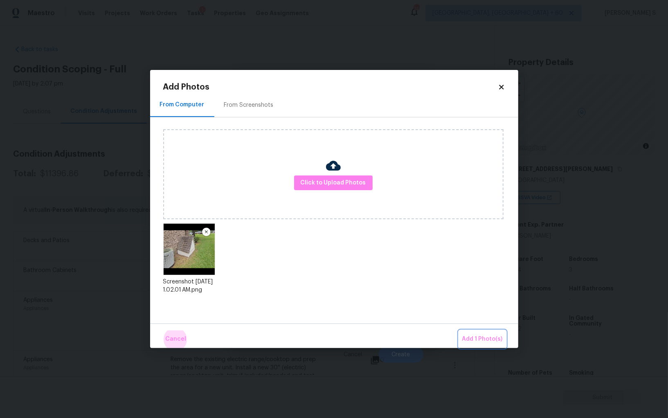
click at [459, 331] on button "Add 1 Photo(s)" at bounding box center [482, 340] width 47 height 18
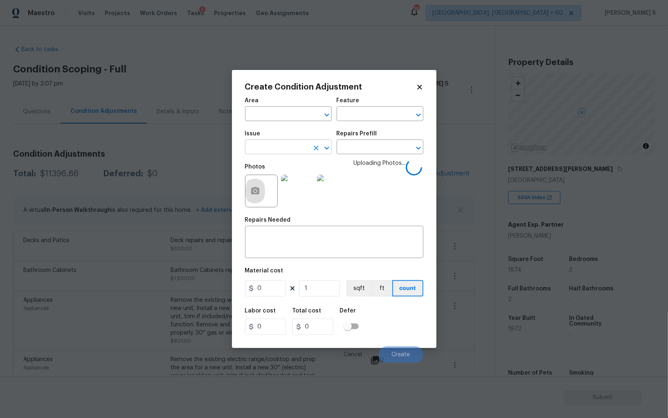
click at [295, 153] on input "text" at bounding box center [277, 148] width 64 height 13
type input "Demo Exterior"
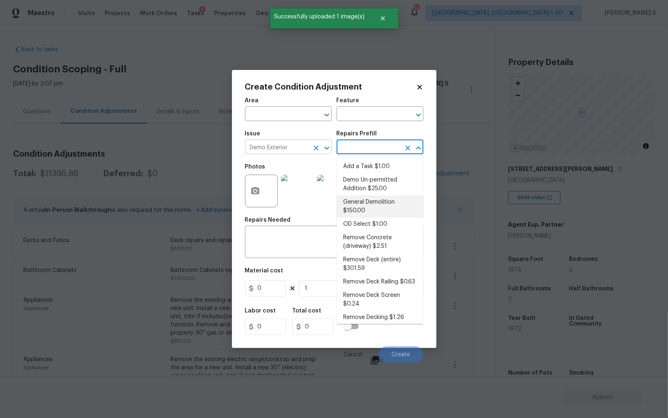
type input "Demolition"
type textarea "Decks, sheds, above ground pools,"
type input "150"
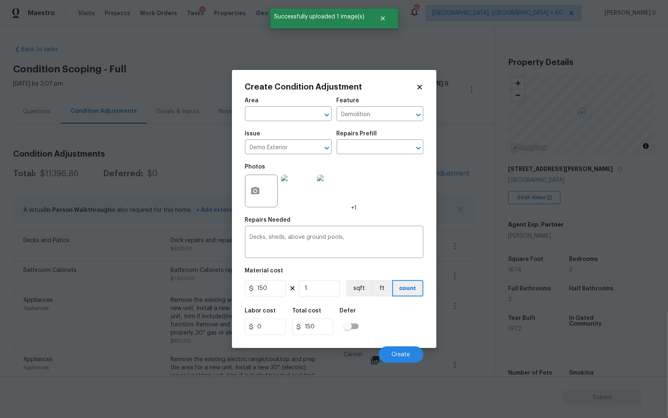
click at [271, 300] on div "Area ​ Feature Demolition ​ Issue Demo Exterior ​ Repairs Prefill ​ Photos +1 R…" at bounding box center [334, 228] width 178 height 270
click at [271, 290] on input "150" at bounding box center [265, 288] width 41 height 16
type input "400"
click at [424, 335] on div "Create Condition Adjustment Area ​ Feature Demolition ​ Issue Demo Exterior ​ R…" at bounding box center [334, 209] width 205 height 278
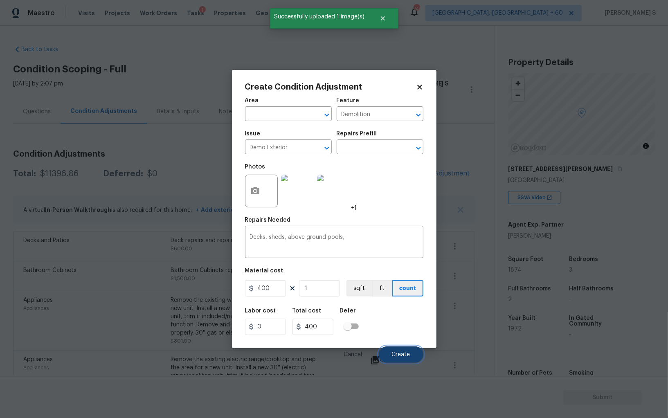
click at [398, 360] on button "Create" at bounding box center [401, 355] width 45 height 16
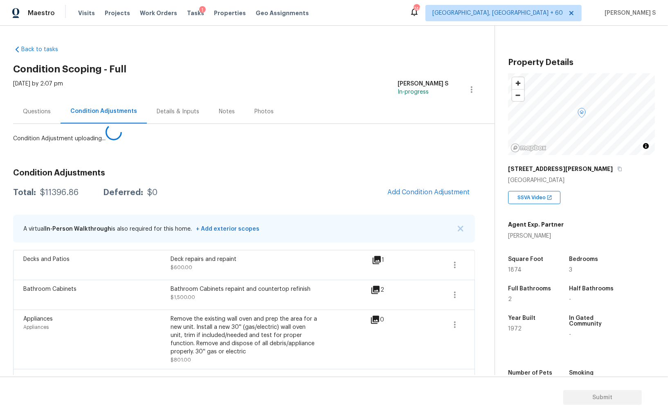
click at [149, 327] on body "Maestro Visits Projects Work Orders Tasks 1 Properties Geo Assignments 746 Albu…" at bounding box center [334, 209] width 668 height 418
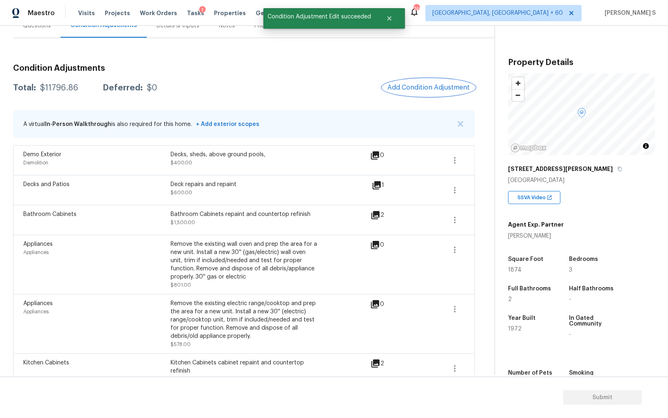
scroll to position [86, 0]
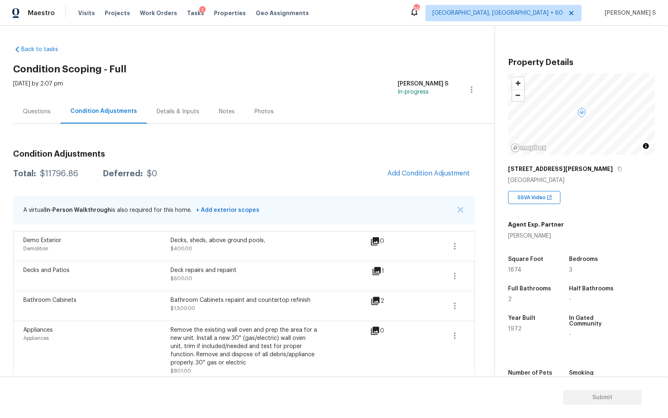
scroll to position [86, 0]
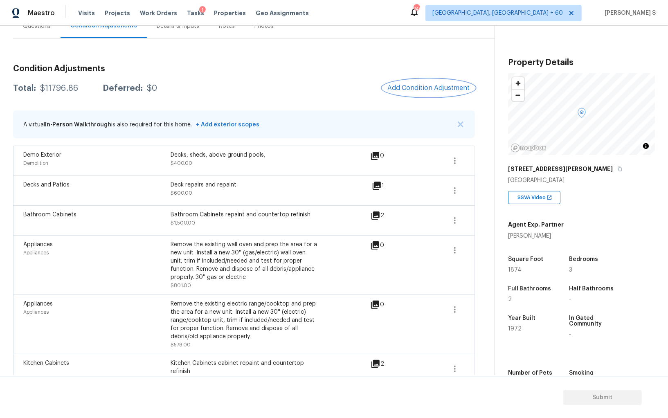
click at [429, 85] on span "Add Condition Adjustment" at bounding box center [429, 87] width 83 height 7
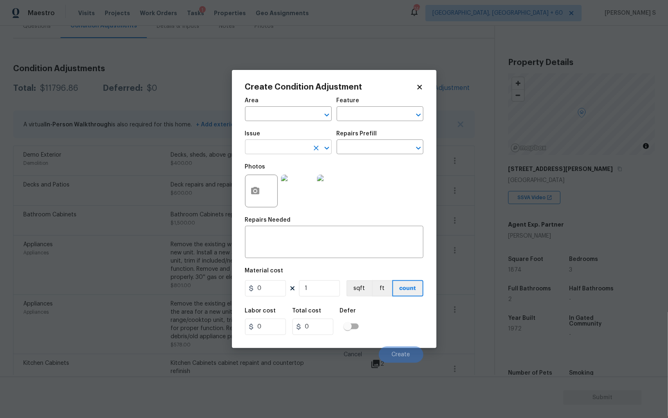
click at [286, 150] on input "text" at bounding box center [277, 148] width 64 height 13
type input "Condition charge"
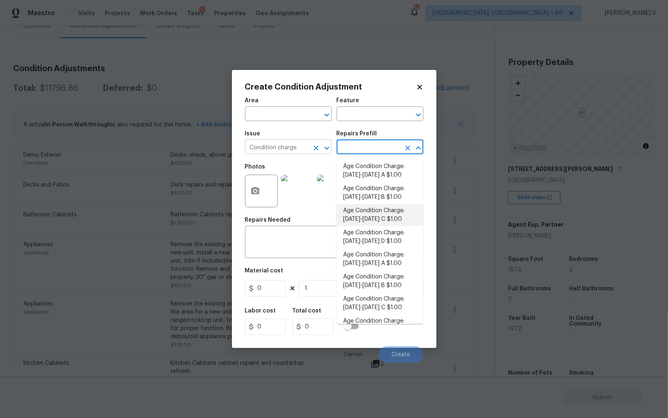
type input "Home Readiness Packages"
type textarea "Age Condition Charge: [DATE]-[DATE] C"
type input "1"
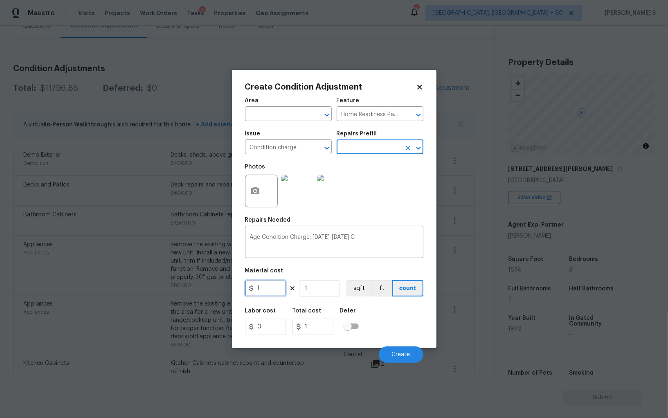
click at [275, 290] on input "1" at bounding box center [265, 288] width 41 height 16
type input "2000"
click at [383, 327] on div "Labor cost 0 Total cost 2000 Defer" at bounding box center [334, 321] width 178 height 37
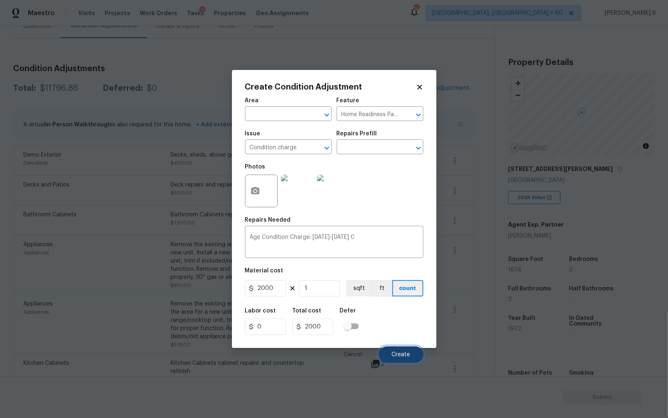
click at [398, 349] on button "Create" at bounding box center [401, 355] width 45 height 16
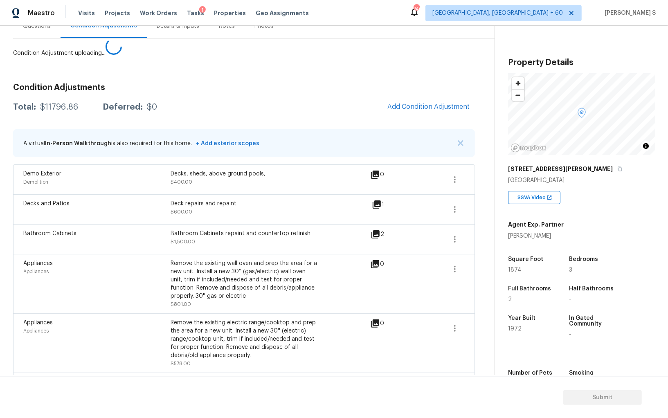
click at [71, 343] on body "Maestro Visits Projects Work Orders Tasks 1 Properties Geo Assignments 746 [GEO…" at bounding box center [334, 209] width 668 height 418
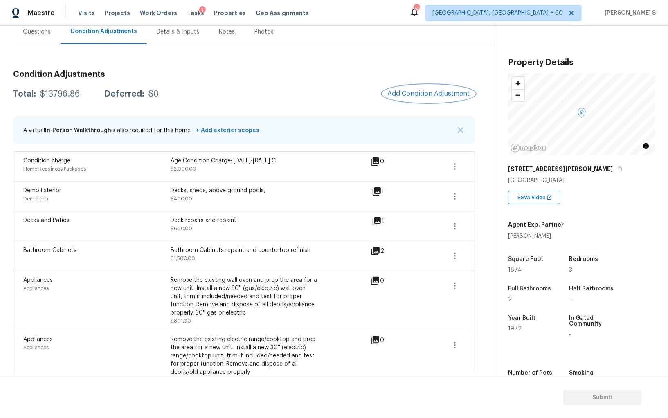
scroll to position [0, 0]
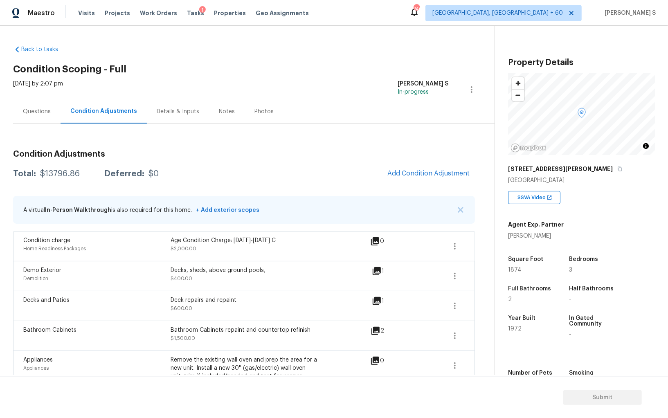
click at [69, 178] on div "Total: $13796.86 Deferred: $0 Add Condition Adjustment" at bounding box center [244, 174] width 462 height 18
click at [43, 176] on div "$13796.86" at bounding box center [60, 174] width 40 height 8
copy div "13796.86"
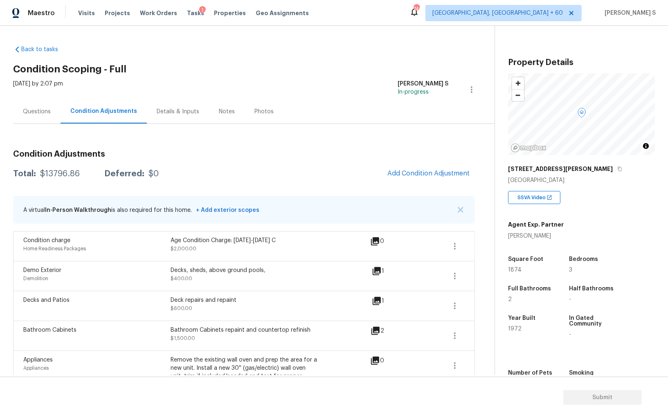
click at [42, 112] on div "Questions" at bounding box center [37, 112] width 28 height 8
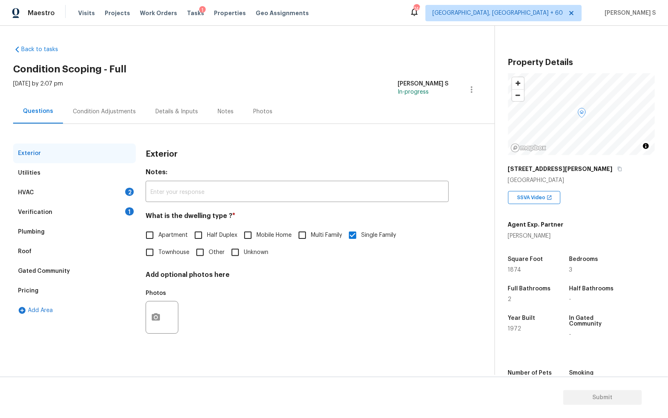
click at [90, 208] on div "Verification 1" at bounding box center [74, 213] width 123 height 20
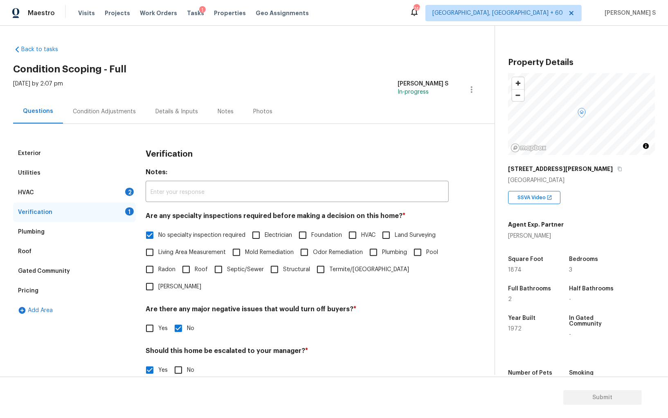
scroll to position [126, 0]
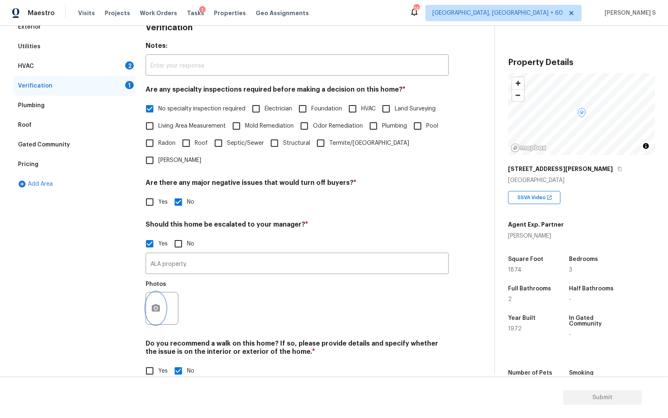
click at [153, 300] on button "button" at bounding box center [156, 309] width 20 height 32
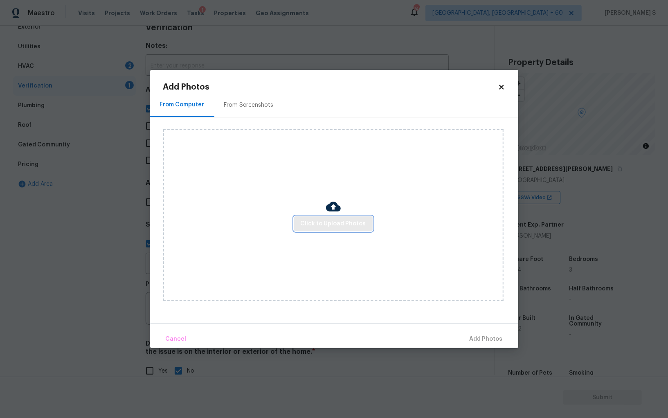
click at [325, 224] on span "Click to Upload Photos" at bounding box center [333, 224] width 65 height 10
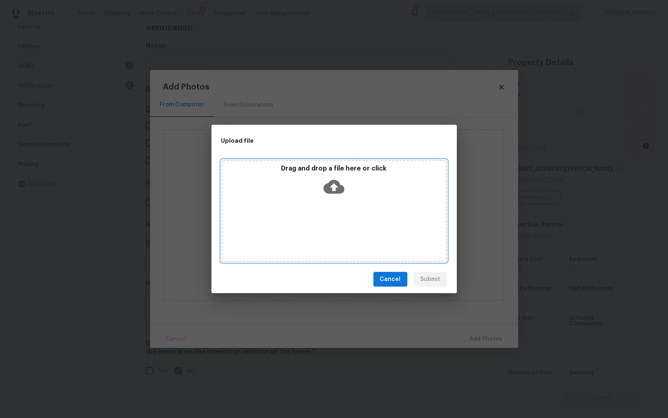
click at [325, 224] on div "Drag and drop a file here or click" at bounding box center [334, 211] width 226 height 102
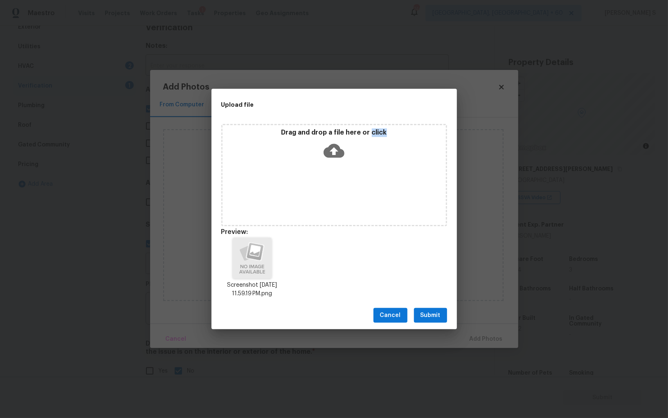
click at [427, 315] on span "Submit" at bounding box center [431, 316] width 20 height 10
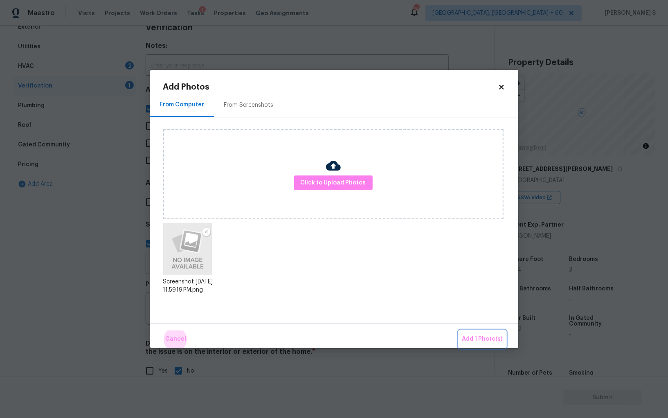
click at [459, 331] on button "Add 1 Photo(s)" at bounding box center [482, 340] width 47 height 18
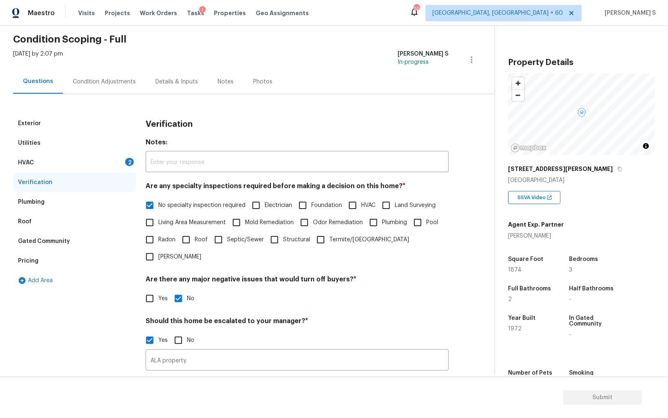
click at [118, 167] on div "HVAC 2" at bounding box center [74, 163] width 123 height 20
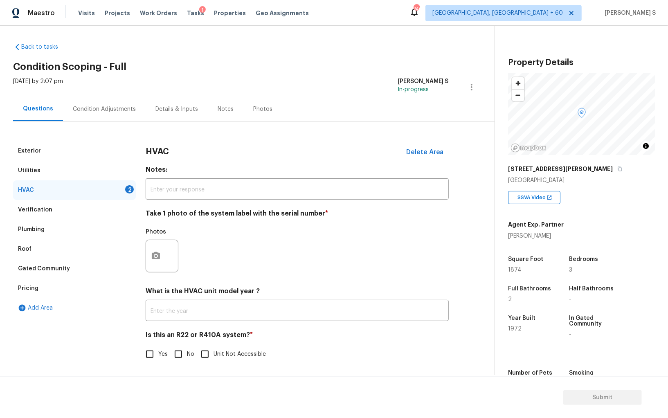
scroll to position [3, 0]
click at [143, 256] on div "Exterior Utilities HVAC 2 Verification Plumbing Roof Gated Community Pricing Ad…" at bounding box center [244, 257] width 462 height 232
click at [174, 256] on div at bounding box center [162, 256] width 33 height 33
click at [162, 252] on button "button" at bounding box center [156, 256] width 20 height 32
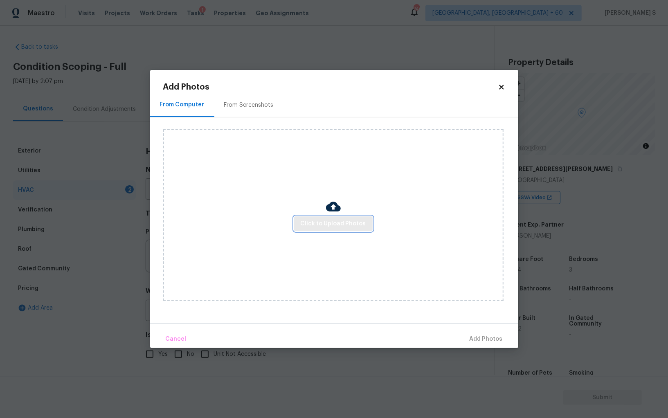
click at [327, 225] on span "Click to Upload Photos" at bounding box center [333, 224] width 65 height 10
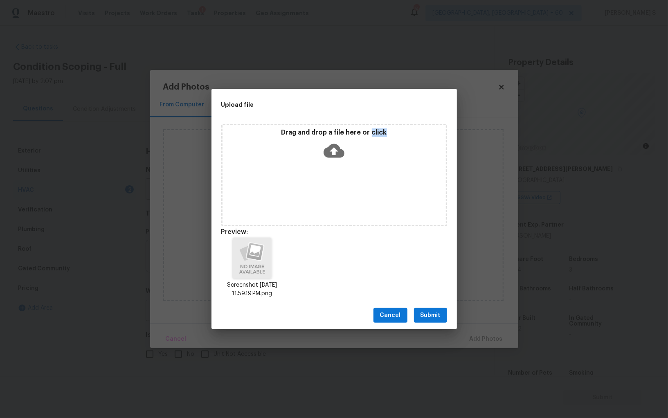
click at [425, 314] on span "Submit" at bounding box center [431, 316] width 20 height 10
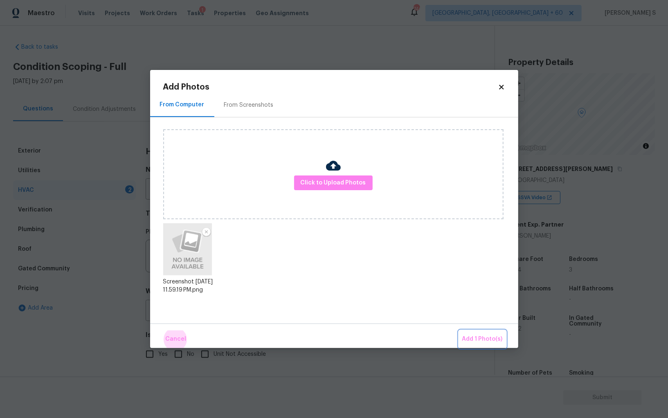
click at [459, 331] on button "Add 1 Photo(s)" at bounding box center [482, 340] width 47 height 18
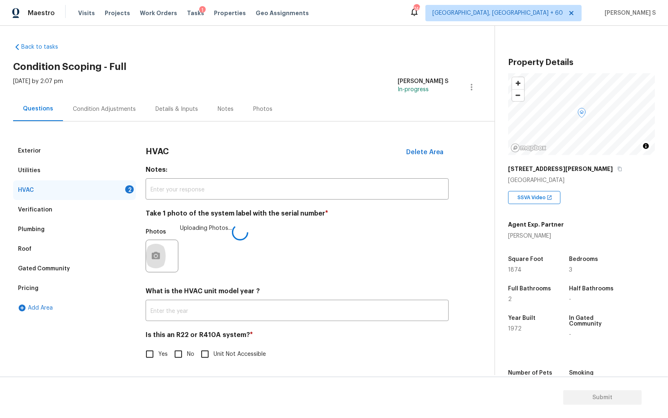
click at [183, 350] on input "No" at bounding box center [178, 354] width 17 height 17
checkbox input "true"
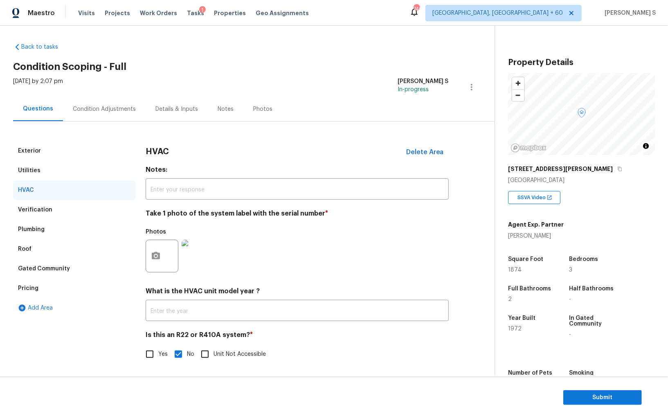
scroll to position [0, 0]
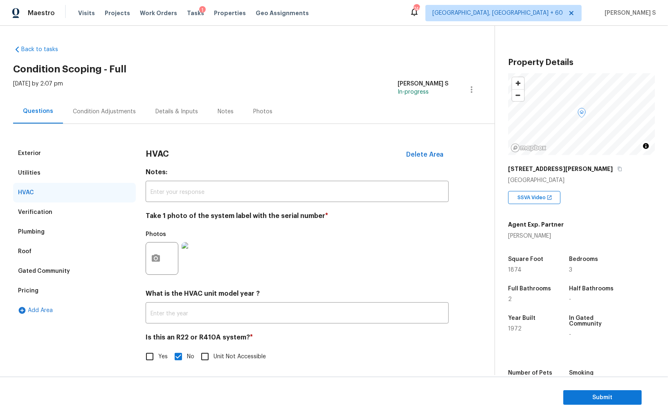
click at [95, 104] on div "Condition Adjustments" at bounding box center [104, 111] width 83 height 24
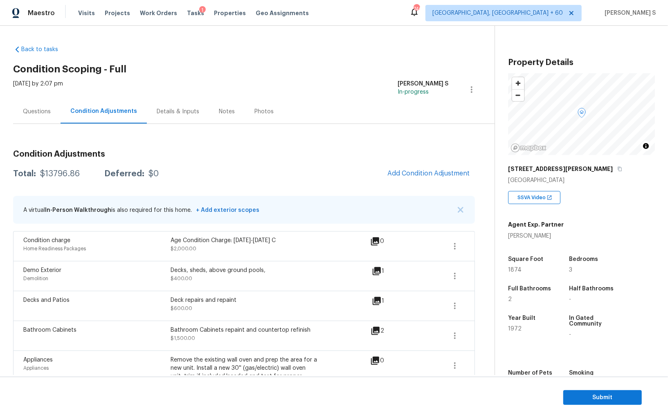
click at [56, 176] on div "$13796.86" at bounding box center [60, 174] width 40 height 8
copy div "13796.86"
click at [47, 108] on div "Questions" at bounding box center [37, 112] width 28 height 8
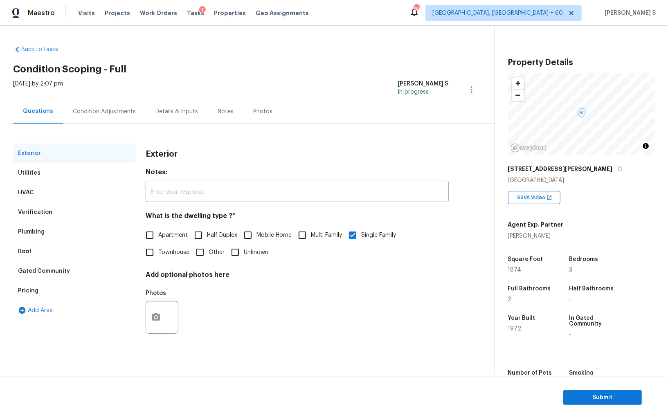
click at [35, 218] on div "Verification" at bounding box center [74, 213] width 123 height 20
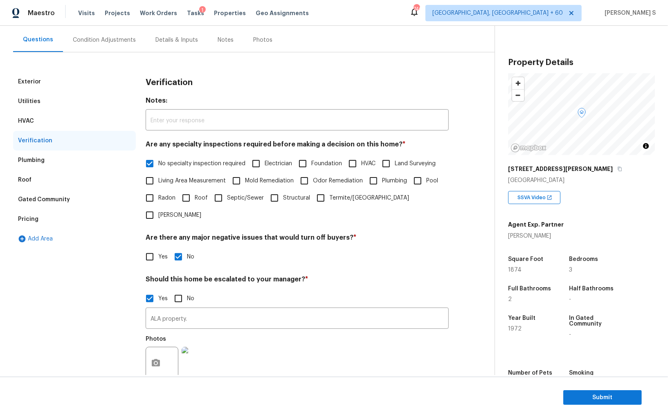
scroll to position [126, 0]
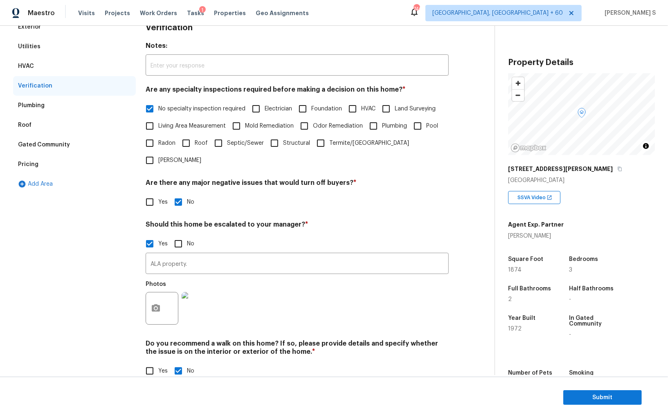
click at [26, 158] on div "Pricing" at bounding box center [74, 165] width 123 height 20
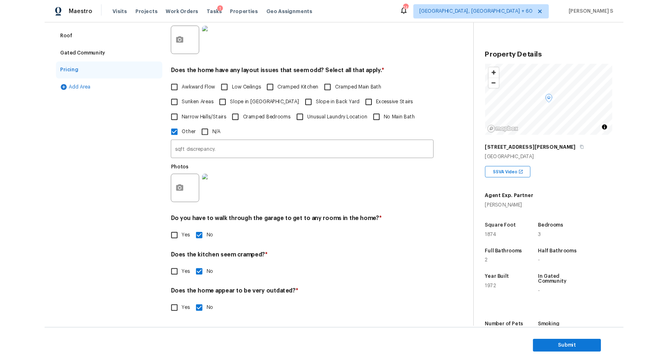
scroll to position [0, 0]
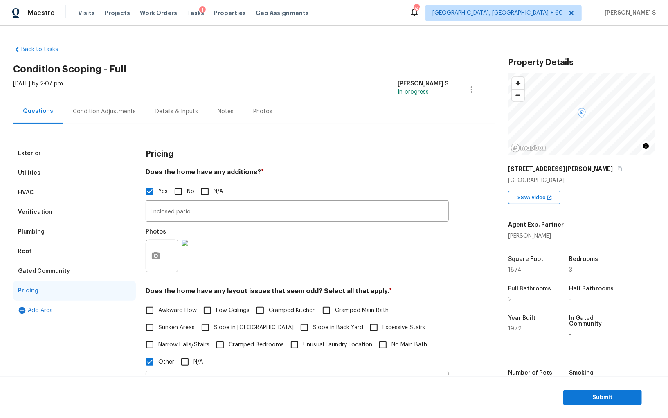
click at [104, 117] on div "Condition Adjustments" at bounding box center [104, 111] width 83 height 24
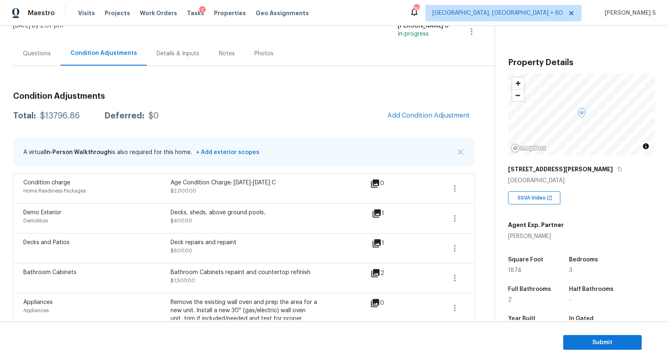
scroll to position [11, 0]
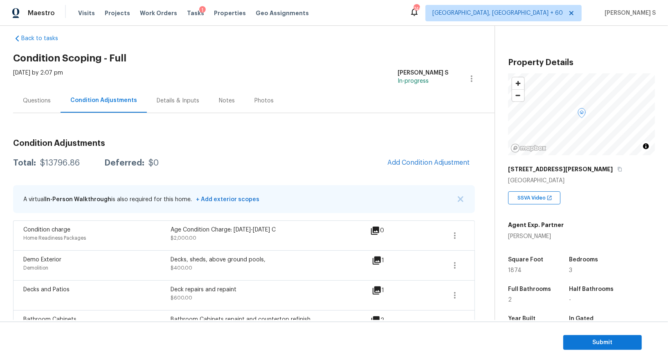
click at [45, 101] on div "Questions" at bounding box center [37, 101] width 28 height 8
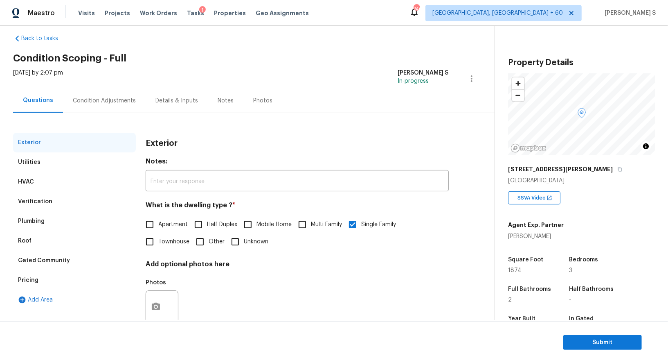
scroll to position [31, 0]
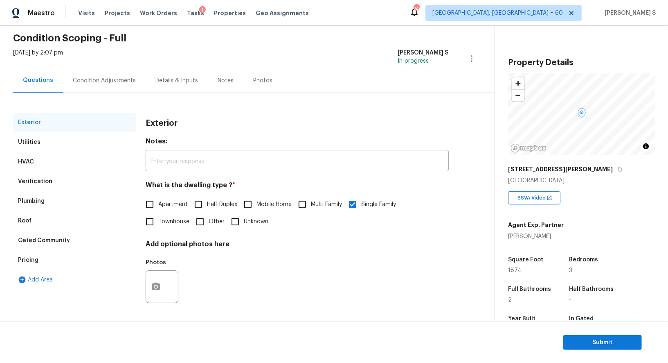
click at [43, 180] on div "Verification" at bounding box center [35, 181] width 34 height 8
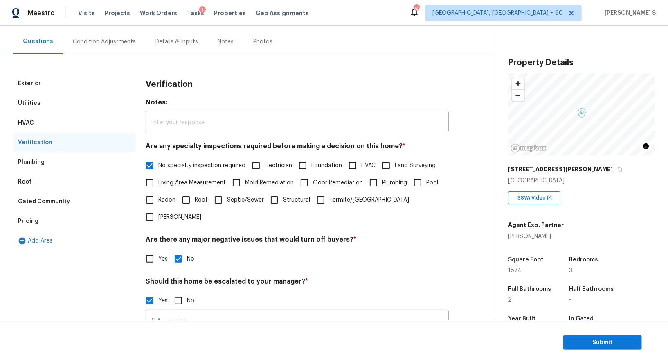
scroll to position [111, 0]
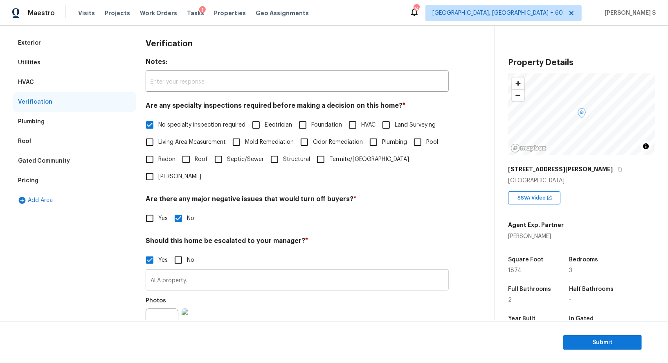
click at [204, 271] on input "ALA property." at bounding box center [297, 280] width 303 height 19
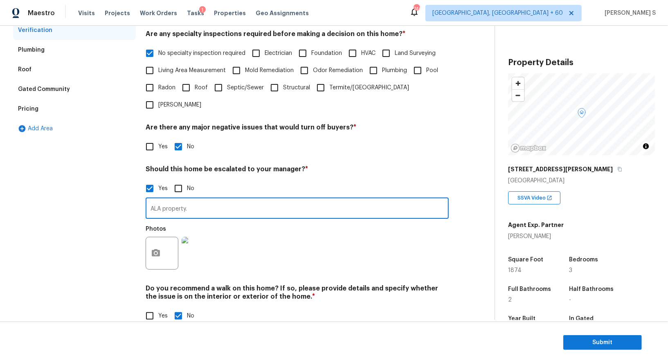
scroll to position [0, 0]
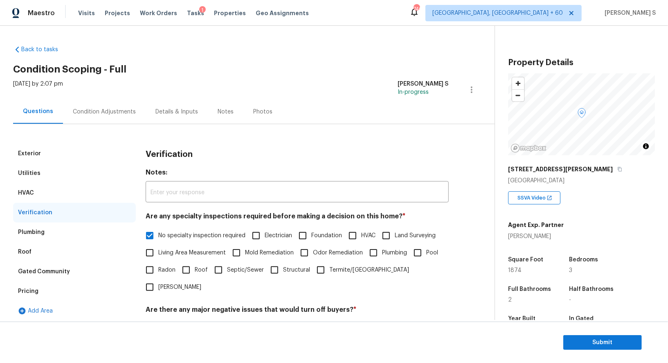
click at [45, 289] on div "Pricing" at bounding box center [74, 291] width 123 height 20
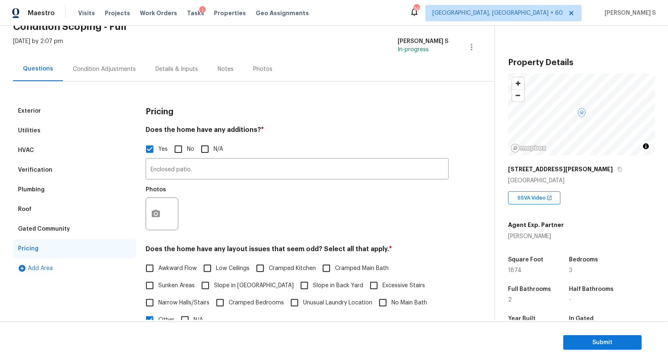
scroll to position [87, 0]
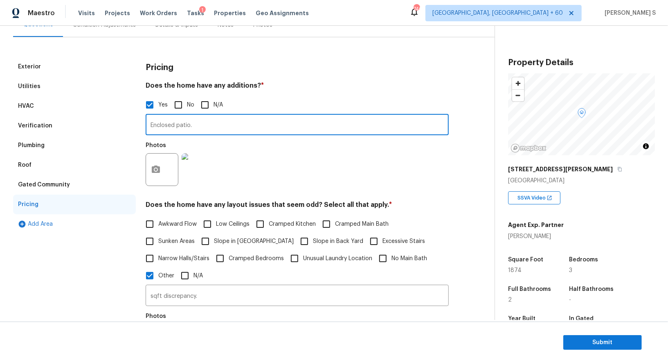
click at [200, 129] on input "Enclosed patio." at bounding box center [297, 125] width 303 height 19
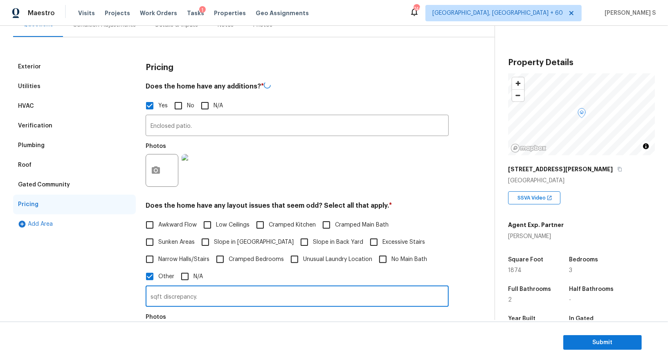
click at [186, 296] on input "sqft discrepancy." at bounding box center [297, 296] width 303 height 19
click at [203, 305] on input "sqft discrepancy." at bounding box center [297, 295] width 303 height 19
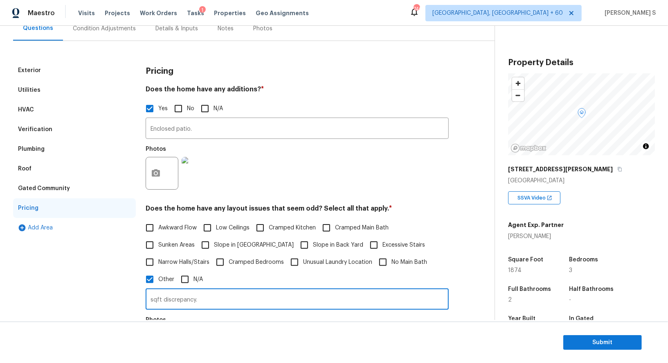
scroll to position [0, 0]
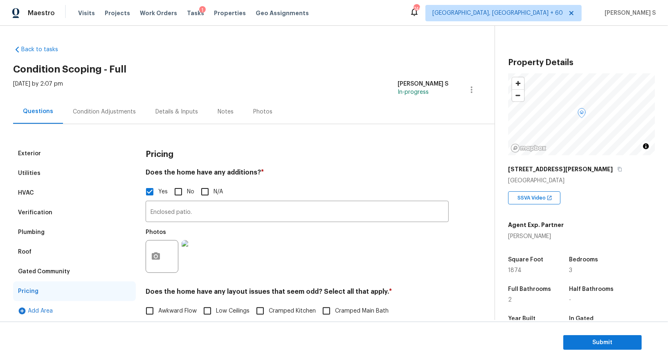
click at [106, 115] on div "Condition Adjustments" at bounding box center [104, 111] width 83 height 24
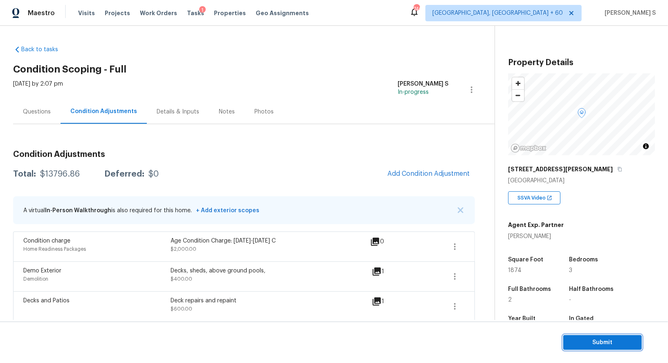
click at [598, 341] on span "Submit" at bounding box center [602, 342] width 65 height 10
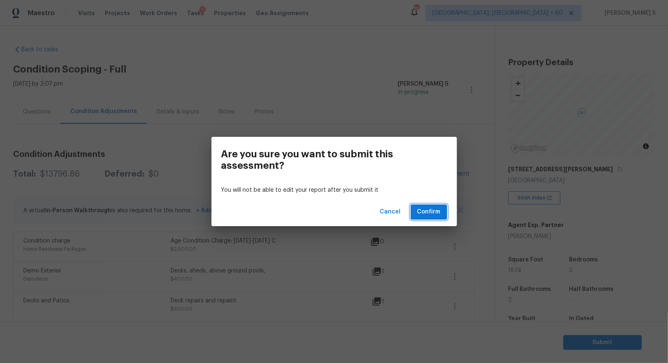
click at [431, 213] on span "Confirm" at bounding box center [428, 212] width 23 height 10
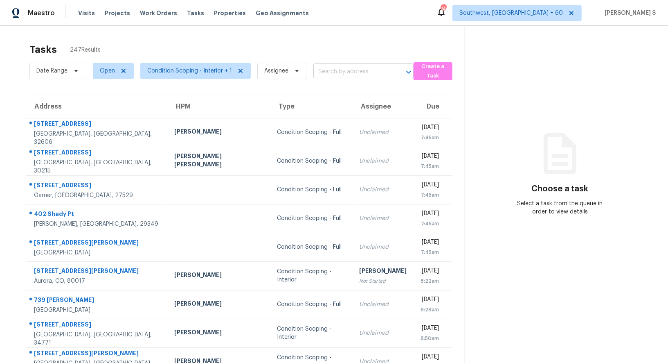
click at [351, 70] on input "text" at bounding box center [351, 71] width 77 height 13
paste input "[STREET_ADDRESS]"
type input "[STREET_ADDRESS]"
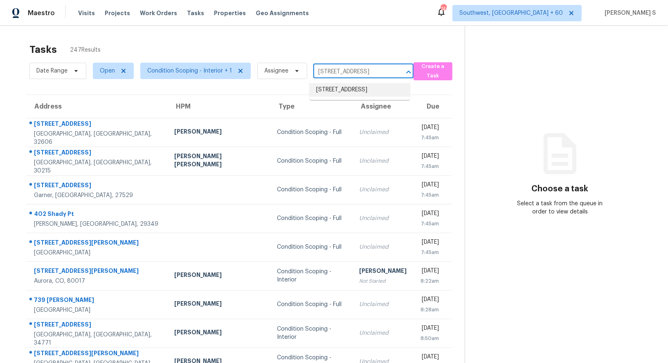
click at [360, 91] on li "[STREET_ADDRESS]" at bounding box center [360, 90] width 100 height 14
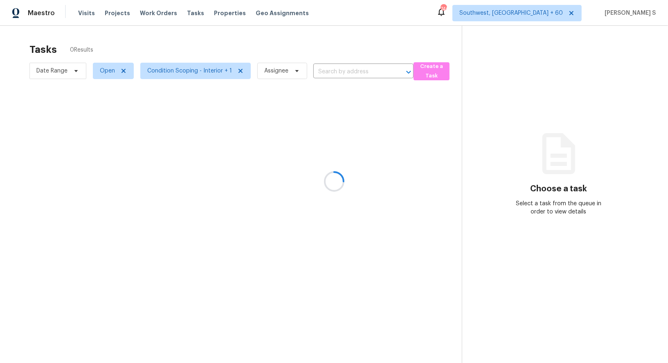
type input "[STREET_ADDRESS]"
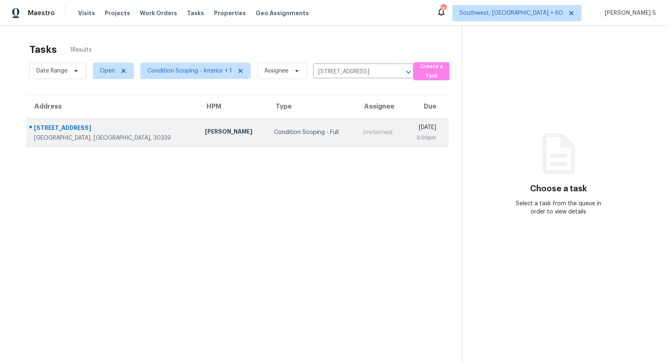
click at [356, 126] on td "Unclaimed" at bounding box center [380, 132] width 48 height 29
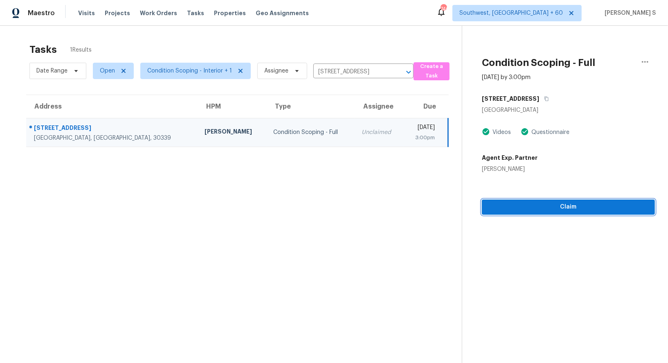
click at [546, 209] on span "Claim" at bounding box center [569, 207] width 160 height 10
click at [528, 208] on span "Start Assessment" at bounding box center [569, 207] width 160 height 10
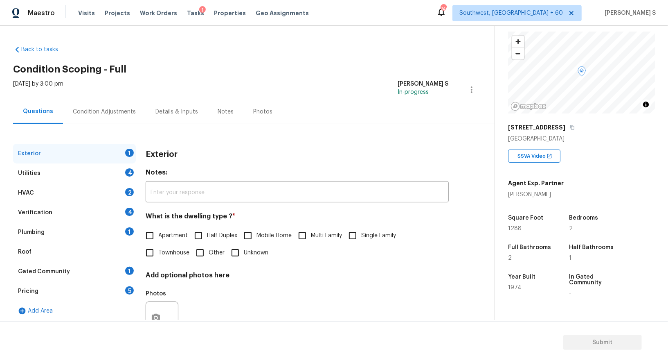
scroll to position [31, 0]
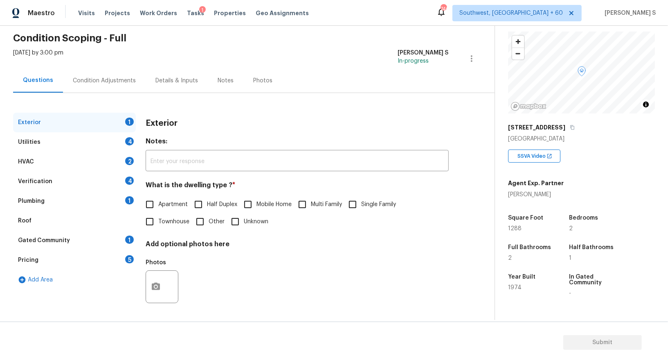
click at [148, 202] on input "Apartment" at bounding box center [149, 204] width 17 height 17
checkbox input "true"
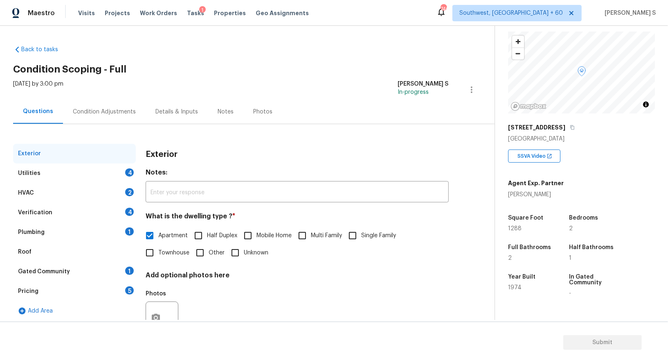
click at [363, 234] on span "Single Family" at bounding box center [378, 235] width 35 height 9
click at [361, 234] on input "Single Family" at bounding box center [352, 235] width 17 height 17
checkbox input "true"
click at [155, 233] on input "Apartment" at bounding box center [149, 235] width 17 height 17
checkbox input "true"
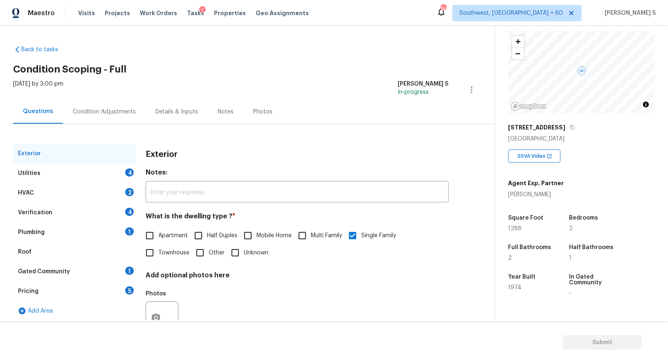
checkbox input "false"
click at [120, 174] on div "Utilities 4" at bounding box center [74, 173] width 123 height 20
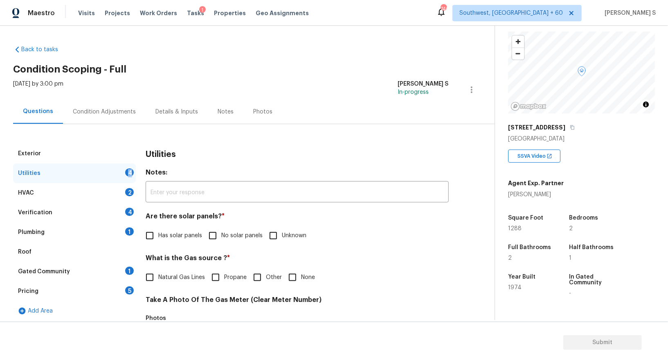
click at [120, 174] on div "Utilities 4" at bounding box center [74, 173] width 123 height 20
click at [224, 232] on span "No solar panels" at bounding box center [241, 235] width 41 height 9
click at [221, 232] on input "No solar panels" at bounding box center [212, 235] width 17 height 17
checkbox input "true"
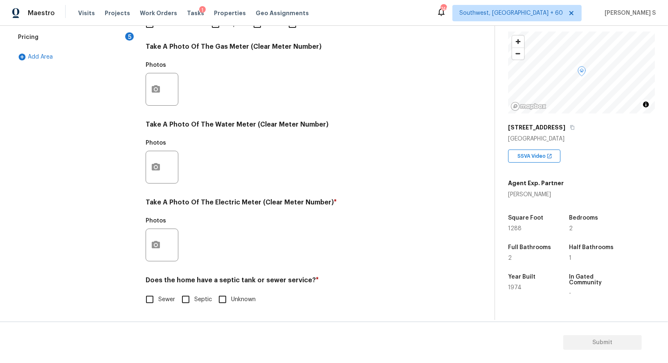
scroll to position [253, 0]
click at [156, 298] on input "Sewer" at bounding box center [149, 299] width 17 height 17
checkbox input "true"
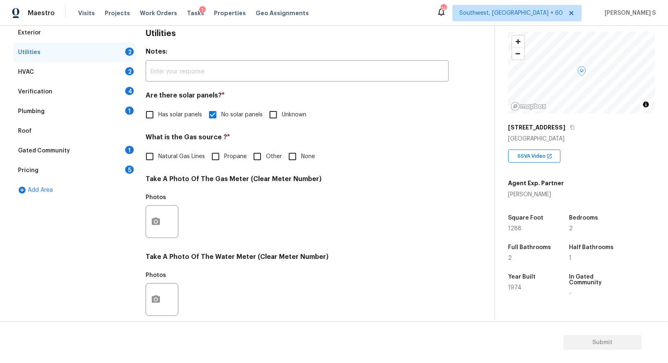
scroll to position [0, 0]
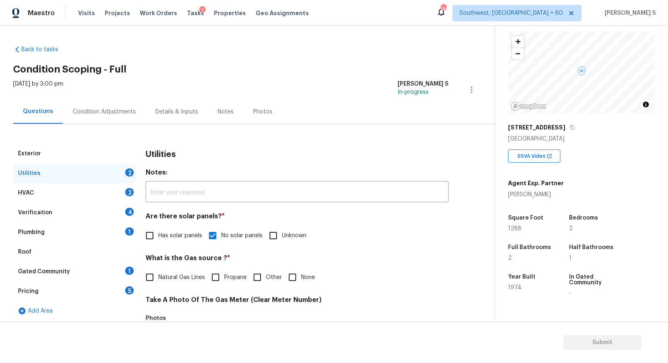
drag, startPoint x: 120, startPoint y: 233, endPoint x: 133, endPoint y: 231, distance: 12.8
click at [120, 233] on div "Plumbing 1" at bounding box center [74, 232] width 123 height 20
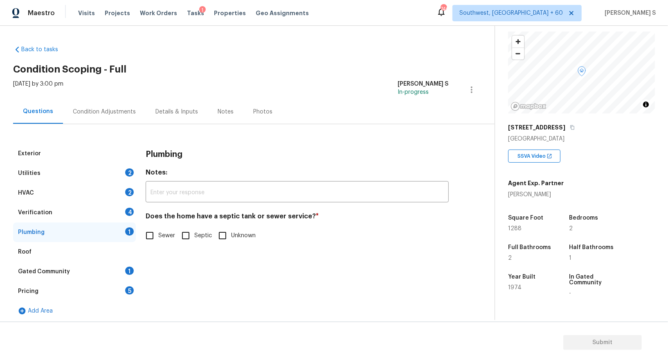
click at [152, 235] on input "Sewer" at bounding box center [149, 235] width 17 height 17
checkbox input "true"
click at [127, 273] on div "1" at bounding box center [129, 270] width 9 height 8
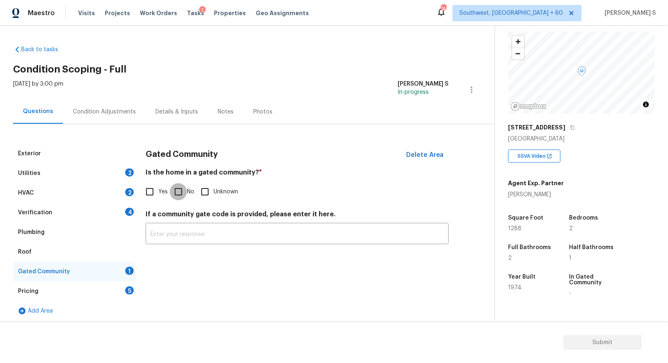
click at [176, 187] on input "No" at bounding box center [178, 191] width 17 height 17
checkbox input "true"
click at [119, 214] on div "Verification 4" at bounding box center [74, 213] width 123 height 20
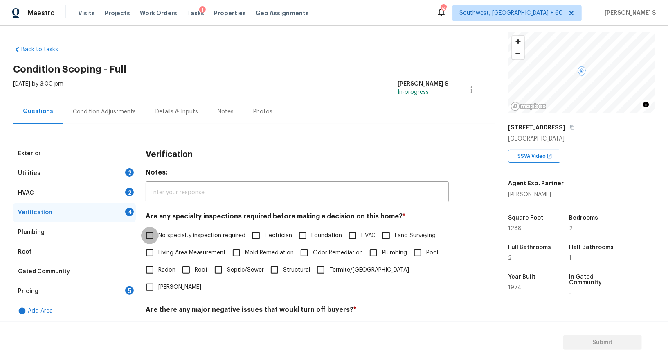
click at [157, 230] on input "No specialty inspection required" at bounding box center [149, 235] width 17 height 17
checkbox input "true"
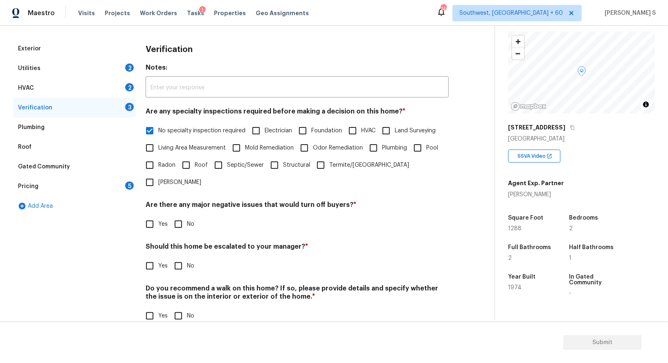
scroll to position [104, 0]
click at [182, 216] on input "No" at bounding box center [178, 224] width 17 height 17
checkbox input "true"
click at [174, 307] on input "No" at bounding box center [178, 315] width 17 height 17
checkbox input "true"
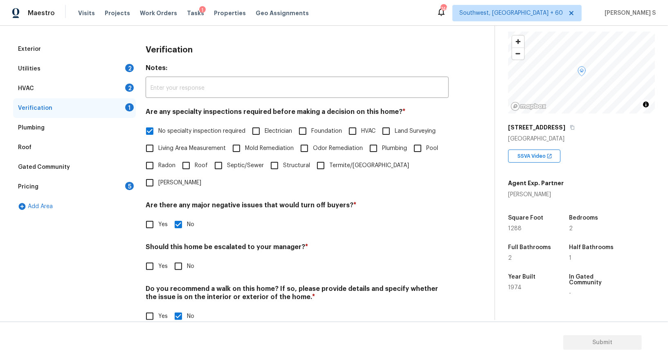
click at [144, 257] on input "Yes" at bounding box center [149, 265] width 17 height 17
checkbox input "true"
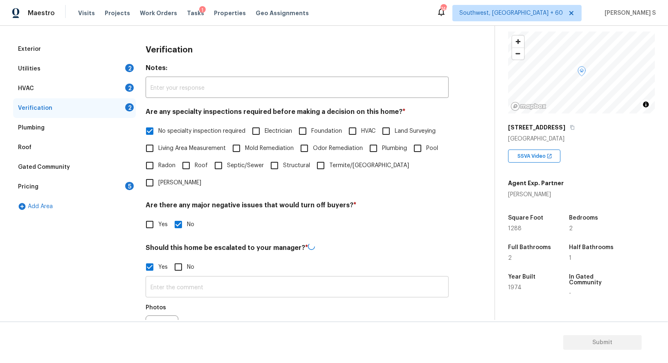
click at [185, 278] on input "text" at bounding box center [297, 287] width 303 height 19
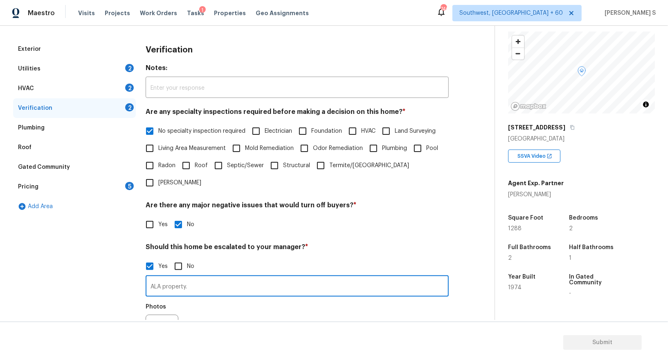
type input "ALA property."
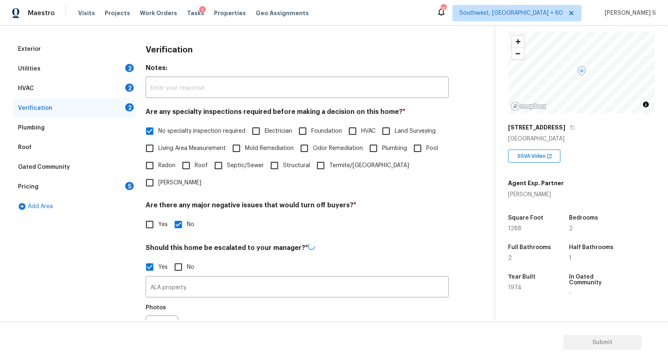
click at [233, 300] on div "Photos" at bounding box center [297, 326] width 303 height 53
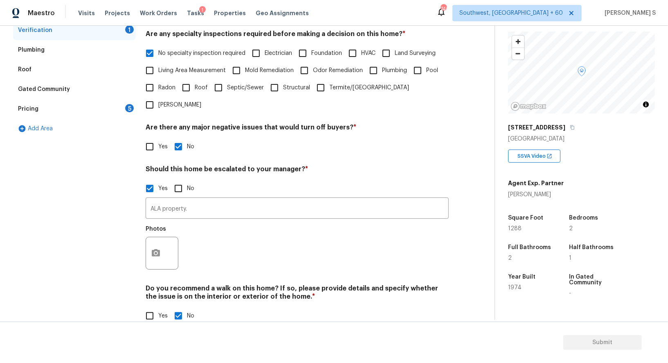
scroll to position [0, 0]
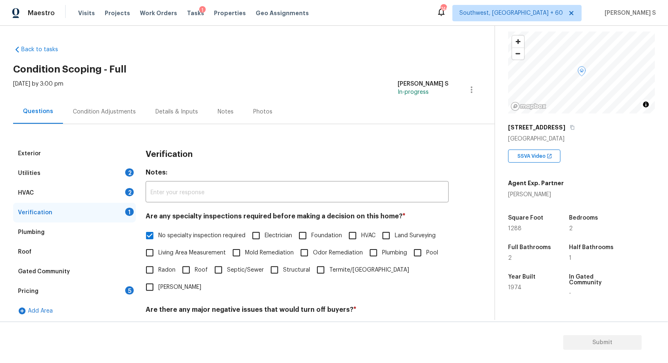
click at [116, 192] on div "HVAC 2" at bounding box center [74, 193] width 123 height 20
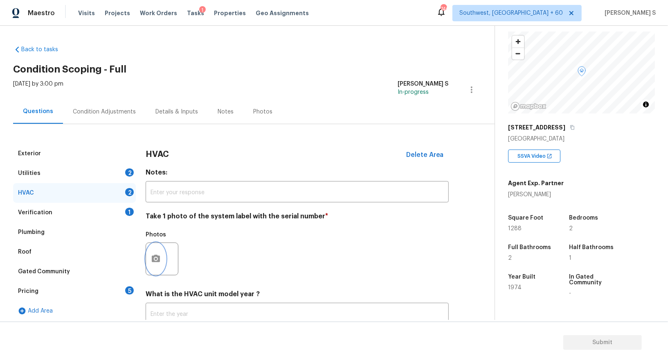
click at [160, 262] on icon "button" at bounding box center [156, 259] width 10 height 10
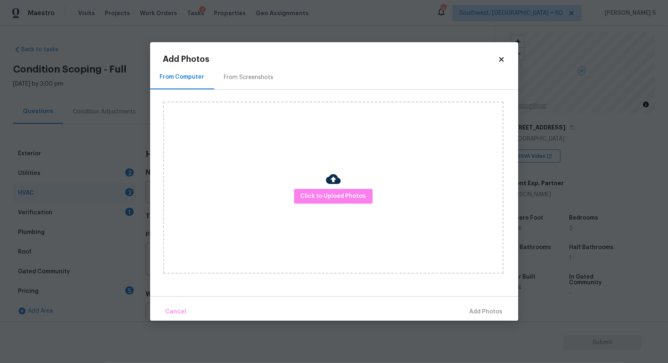
click at [304, 187] on div "Click to Upload Photos" at bounding box center [333, 187] width 341 height 172
click at [305, 191] on span "Click to Upload Photos" at bounding box center [333, 196] width 65 height 10
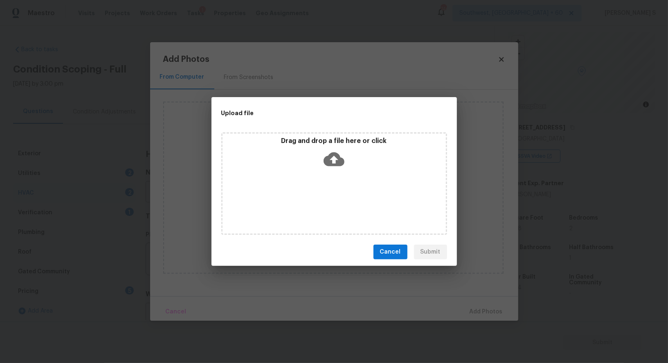
click at [305, 191] on div "Drag and drop a file here or click" at bounding box center [334, 183] width 226 height 102
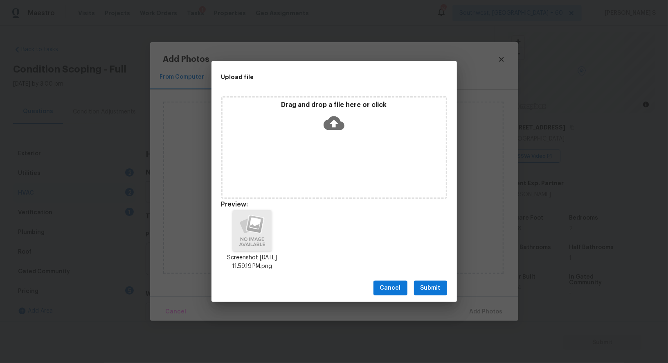
click at [435, 286] on span "Submit" at bounding box center [431, 288] width 20 height 10
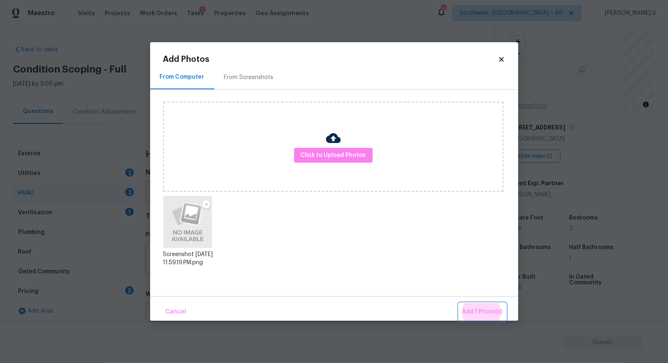
click at [459, 303] on button "Add 1 Photo(s)" at bounding box center [482, 312] width 47 height 18
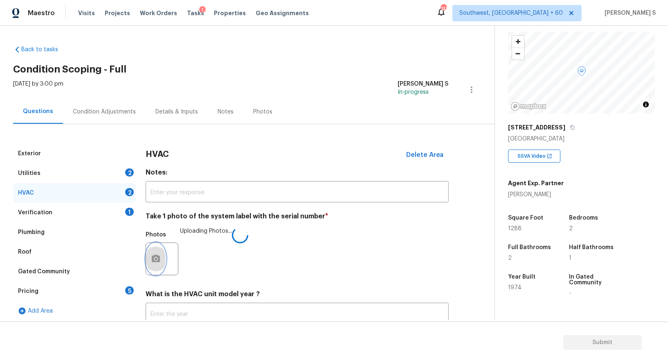
scroll to position [58, 0]
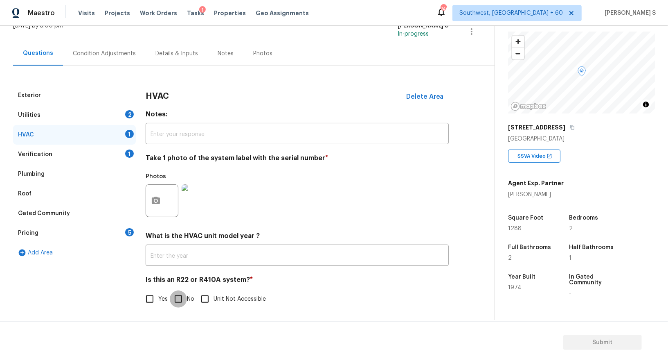
click at [171, 304] on input "No" at bounding box center [178, 298] width 17 height 17
checkbox input "true"
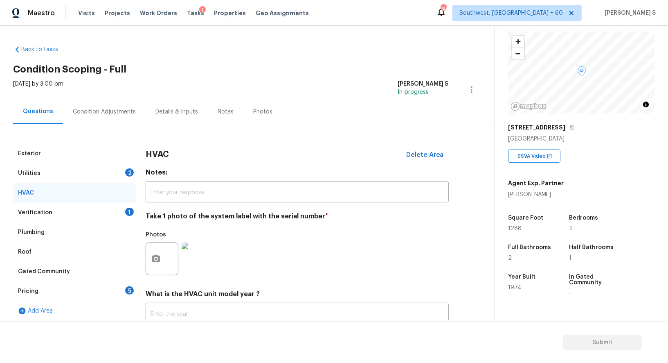
click at [107, 110] on div "Condition Adjustments" at bounding box center [104, 112] width 63 height 8
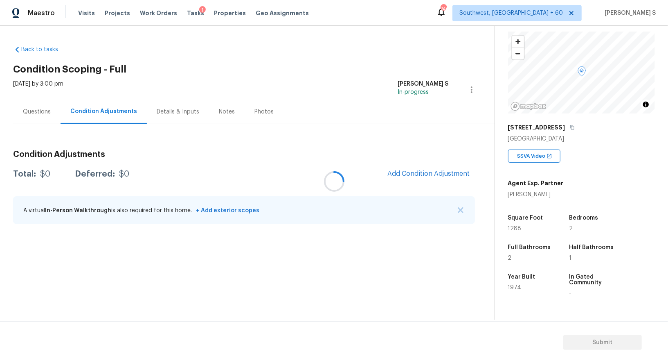
click at [107, 110] on div at bounding box center [334, 181] width 668 height 363
click at [408, 170] on span "Add Condition Adjustment" at bounding box center [429, 173] width 83 height 7
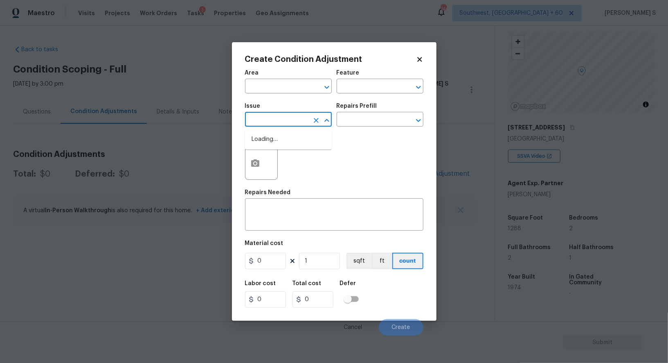
click at [272, 118] on input "text" at bounding box center [277, 120] width 64 height 13
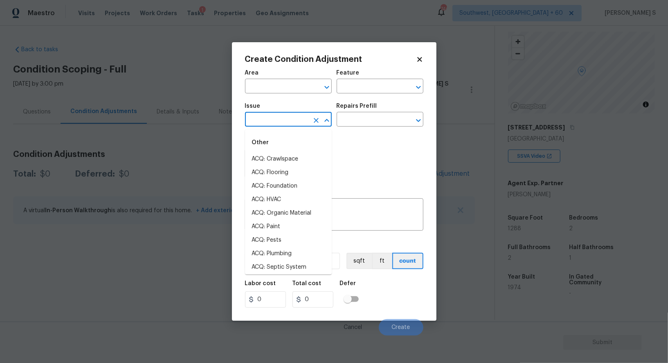
type input "h"
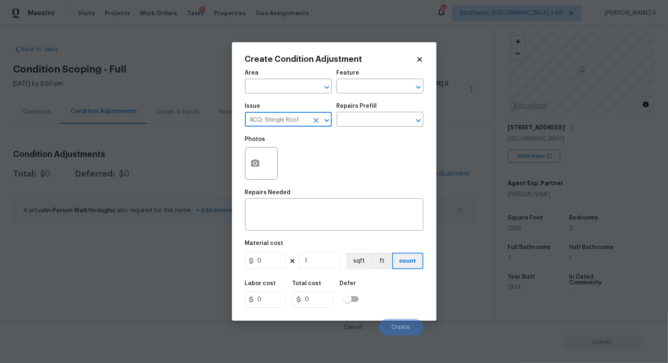
type input "ACQ: Shingle Roof"
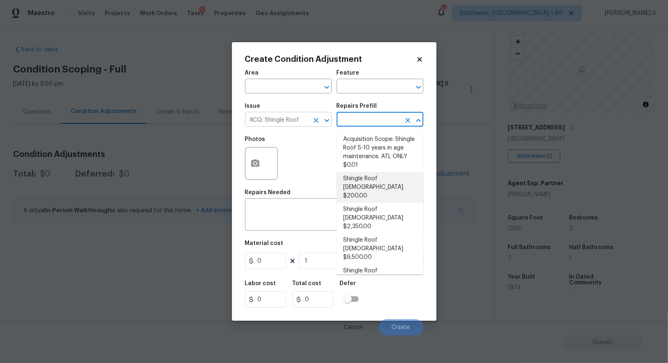
type input "Acquisition"
type textarea "Acquisition Scope: Shingle Roof 0-10 years in age maintenance."
type input "200"
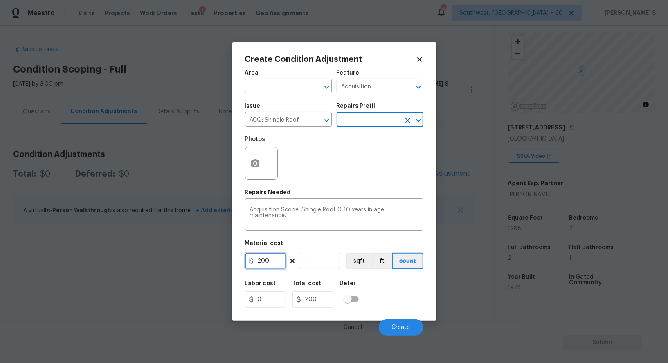
click at [273, 269] on input "200" at bounding box center [265, 261] width 41 height 16
type input "500"
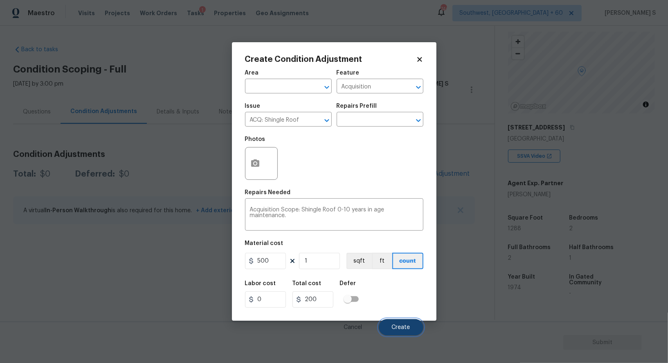
type input "500"
click at [410, 325] on button "Create" at bounding box center [401, 327] width 45 height 16
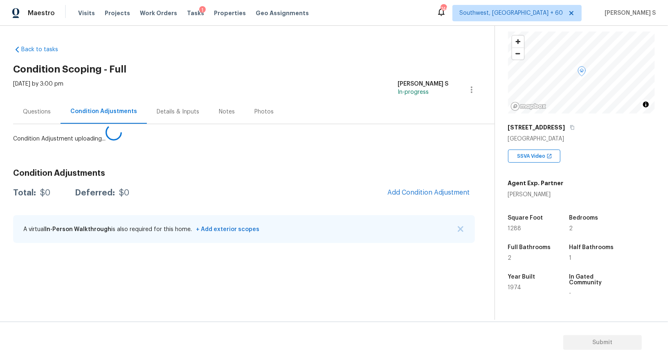
click at [0, 294] on body "Maestro Visits Projects Work Orders Tasks 1 Properties Geo Assignments 746 Sout…" at bounding box center [334, 181] width 668 height 363
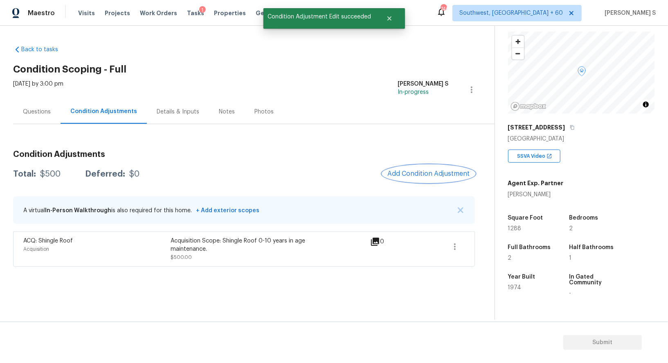
click at [415, 172] on span "Add Condition Adjustment" at bounding box center [429, 173] width 83 height 7
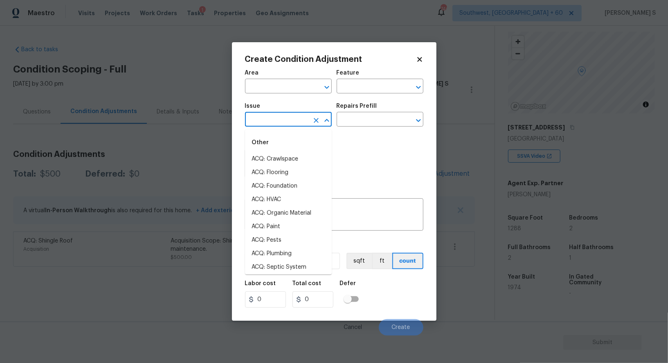
click at [299, 115] on input "text" at bounding box center [277, 120] width 64 height 13
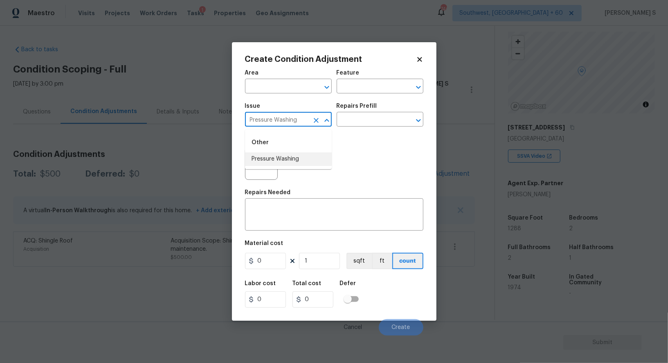
type input "Pressure Washing"
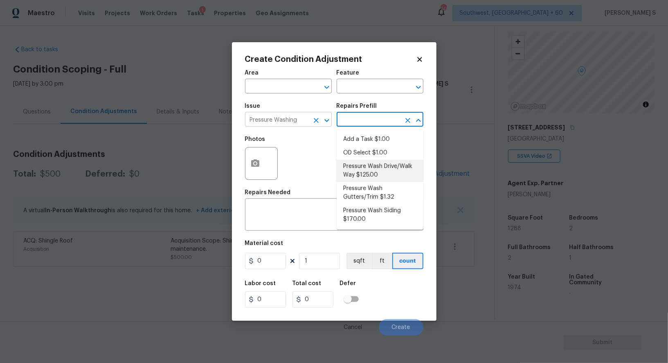
type input "Siding"
type textarea "Pressure wash the driveways/walkways as directed by the PM. Ensure that all deb…"
type input "125"
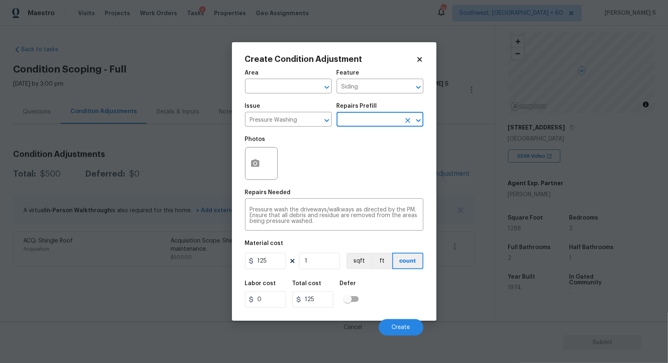
click at [264, 272] on div "Area ​ Feature Siding ​ Issue Pressure Washing ​ Repairs Prefill ​ Photos Repai…" at bounding box center [334, 200] width 178 height 270
click at [271, 266] on input "125" at bounding box center [265, 261] width 41 height 16
type input "200"
click at [396, 309] on div "Labor cost 0 Total cost 200 Defer" at bounding box center [334, 293] width 178 height 37
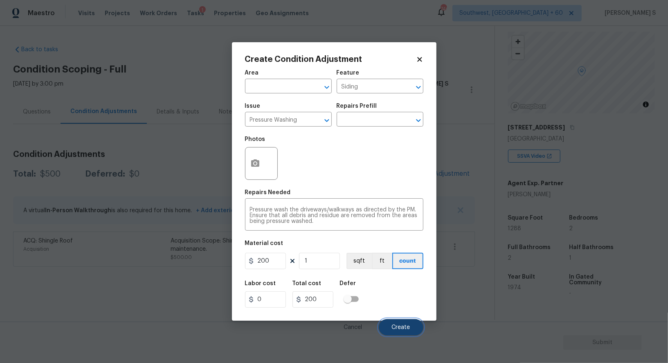
click at [395, 323] on button "Create" at bounding box center [401, 327] width 45 height 16
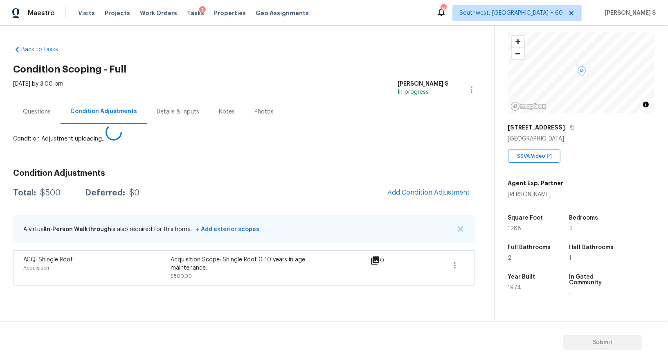
click at [163, 274] on body "Maestro Visits Projects Work Orders Tasks 1 Properties Geo Assignments 746 Sout…" at bounding box center [334, 181] width 668 height 363
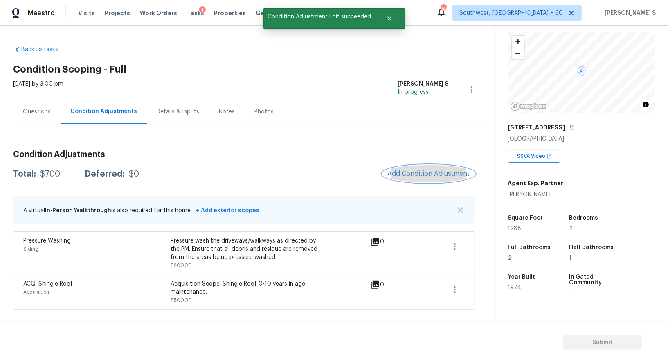
click at [442, 172] on span "Add Condition Adjustment" at bounding box center [429, 173] width 83 height 7
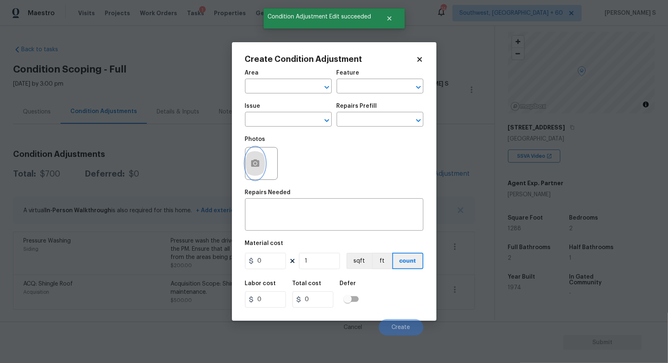
click at [260, 150] on button "button" at bounding box center [256, 163] width 20 height 32
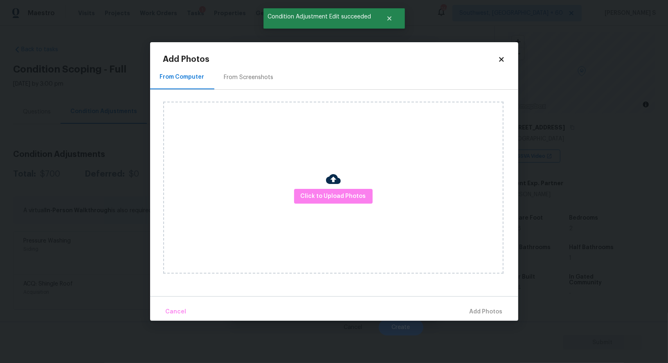
click at [257, 75] on div "From Screenshots" at bounding box center [249, 77] width 50 height 8
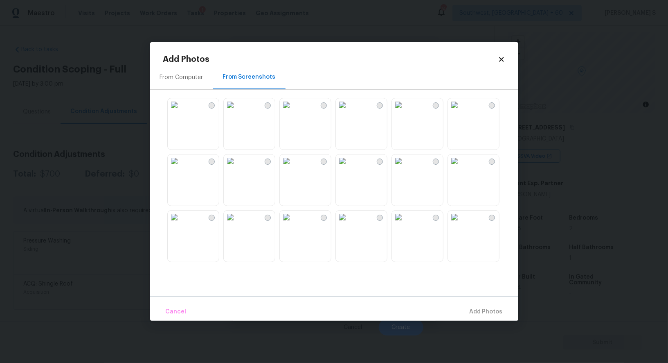
drag, startPoint x: 419, startPoint y: 126, endPoint x: 446, endPoint y: 126, distance: 26.6
click at [405, 111] on img at bounding box center [398, 104] width 13 height 13
click at [453, 111] on img at bounding box center [454, 104] width 13 height 13
click at [349, 111] on img at bounding box center [342, 104] width 13 height 13
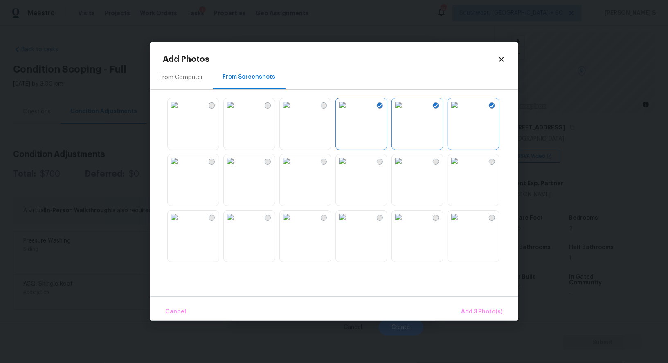
click at [237, 111] on img at bounding box center [230, 104] width 13 height 13
click at [293, 111] on img at bounding box center [286, 104] width 13 height 13
click at [219, 122] on div at bounding box center [193, 124] width 52 height 52
click at [237, 111] on img at bounding box center [230, 104] width 13 height 13
click at [181, 111] on img at bounding box center [174, 104] width 13 height 13
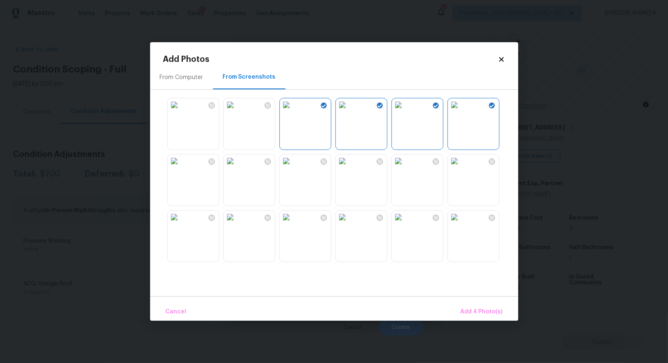
click at [181, 167] on img at bounding box center [174, 160] width 13 height 13
click at [405, 223] on img at bounding box center [398, 216] width 13 height 13
click at [486, 318] on button "Add 6 Photo(s)" at bounding box center [482, 312] width 48 height 18
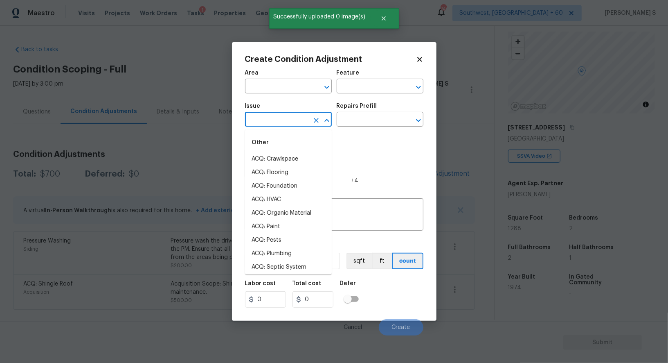
click at [296, 121] on input "text" at bounding box center [277, 120] width 64 height 13
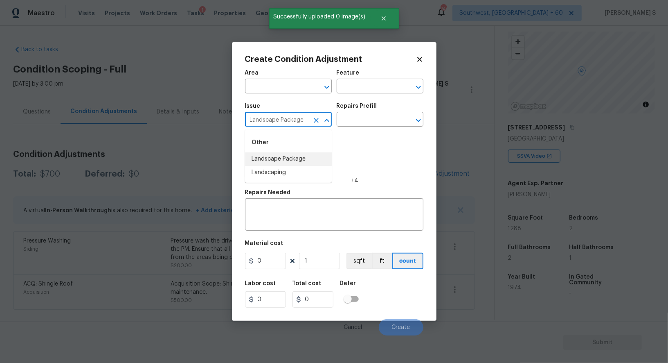
type input "Landscape Package"
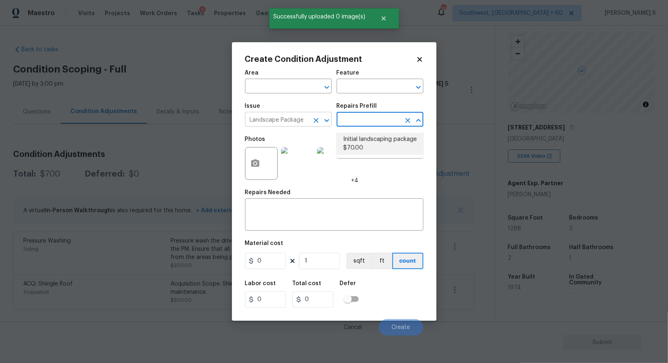
type input "Home Readiness Packages"
type textarea "Mowing of grass up to 6" in height. Mow, edge along driveways & sidewalks, trim…"
type input "70"
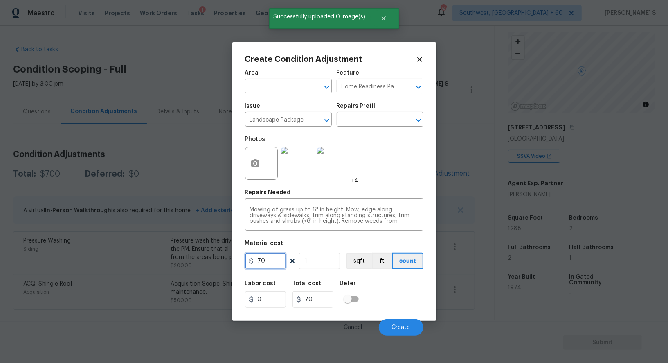
click at [277, 264] on input "70" at bounding box center [265, 261] width 41 height 16
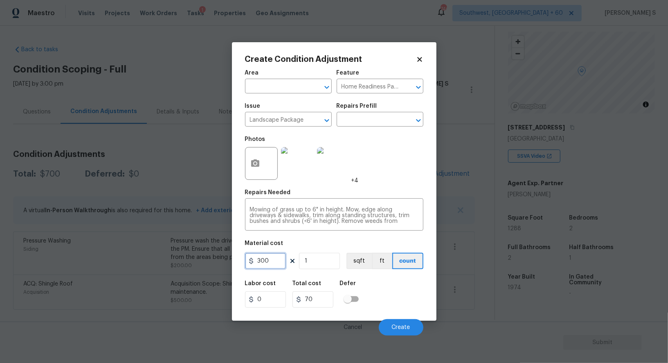
type input "300"
click at [388, 304] on div "Labor cost 0 Total cost 300 Defer" at bounding box center [334, 293] width 178 height 37
click at [406, 333] on button "Create" at bounding box center [401, 327] width 45 height 16
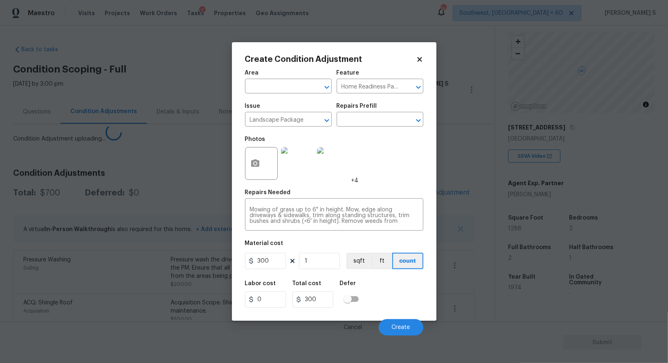
click at [129, 324] on body "Maestro Visits Projects Work Orders Tasks 1 Properties Geo Assignments 746 Sout…" at bounding box center [334, 181] width 668 height 363
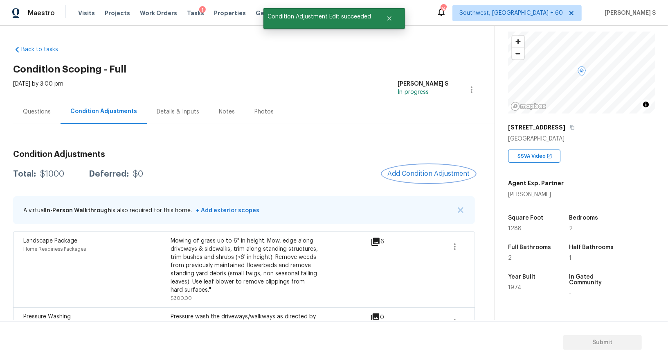
scroll to position [67, 0]
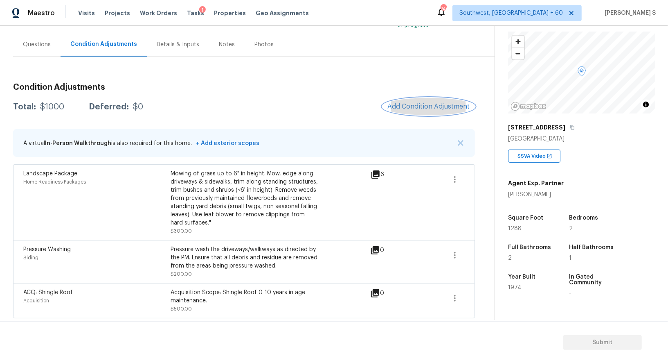
click at [426, 103] on span "Add Condition Adjustment" at bounding box center [429, 106] width 83 height 7
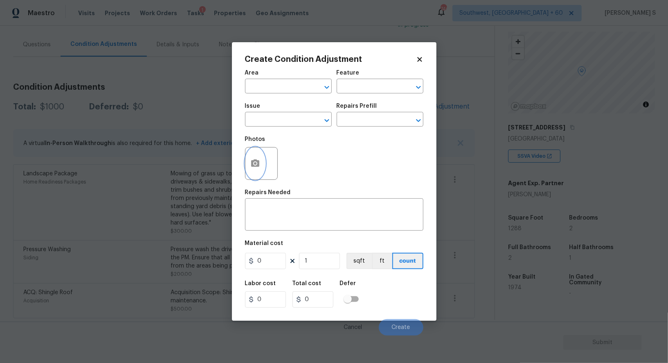
click at [253, 158] on button "button" at bounding box center [256, 163] width 20 height 32
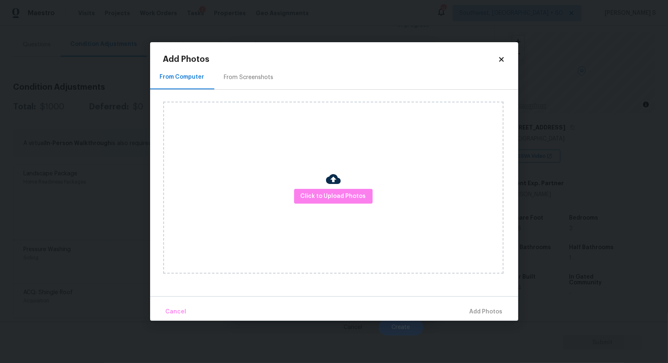
click at [251, 63] on h2 "Add Photos" at bounding box center [330, 59] width 335 height 8
click at [255, 82] on div "From Screenshots" at bounding box center [248, 77] width 69 height 24
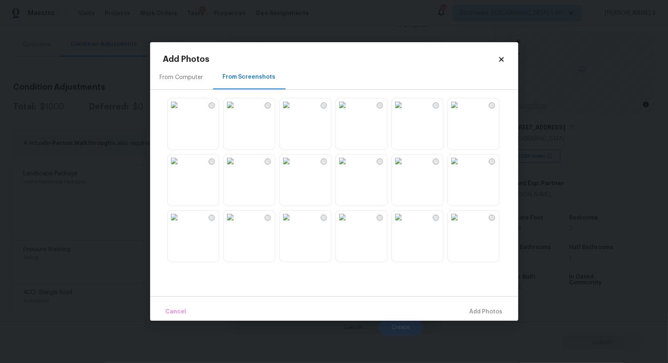
click at [237, 111] on img at bounding box center [230, 104] width 13 height 13
click at [181, 111] on img at bounding box center [174, 104] width 13 height 13
click at [293, 167] on img at bounding box center [286, 160] width 13 height 13
click at [293, 223] on img at bounding box center [286, 216] width 13 height 13
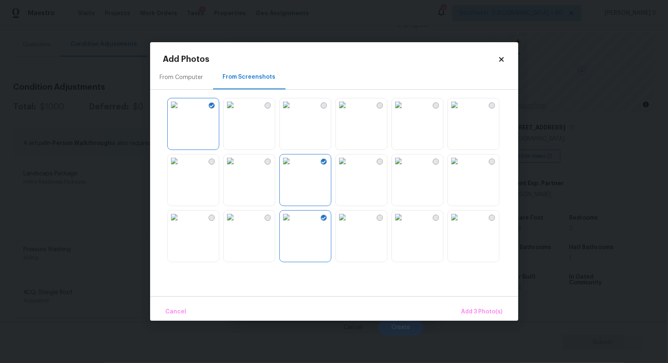
click at [237, 223] on img at bounding box center [230, 216] width 13 height 13
click at [181, 223] on img at bounding box center [174, 216] width 13 height 13
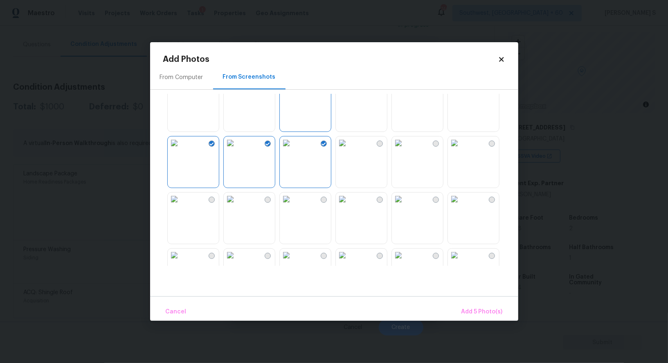
scroll to position [79, 0]
click at [349, 201] on img at bounding box center [342, 194] width 13 height 13
click at [405, 201] on img at bounding box center [398, 194] width 13 height 13
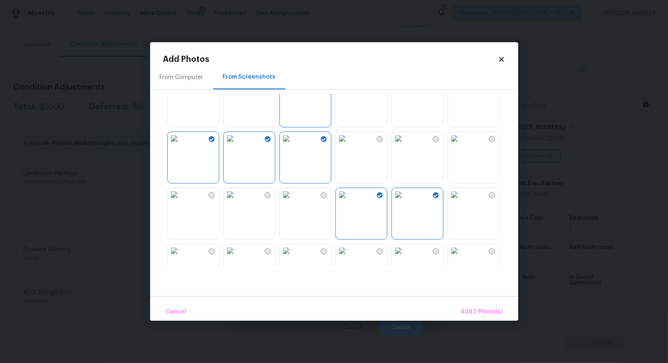
click at [405, 257] on img at bounding box center [398, 250] width 13 height 13
click at [293, 201] on img at bounding box center [286, 194] width 13 height 13
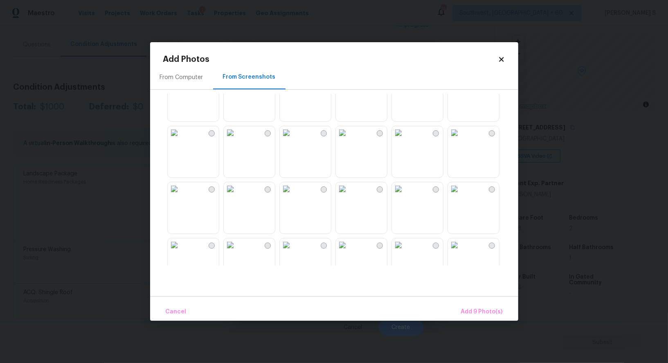
click at [349, 139] on img at bounding box center [342, 132] width 13 height 13
click at [293, 139] on img at bounding box center [286, 132] width 13 height 13
click at [293, 195] on img at bounding box center [286, 188] width 13 height 13
click at [181, 195] on img at bounding box center [174, 188] width 13 height 13
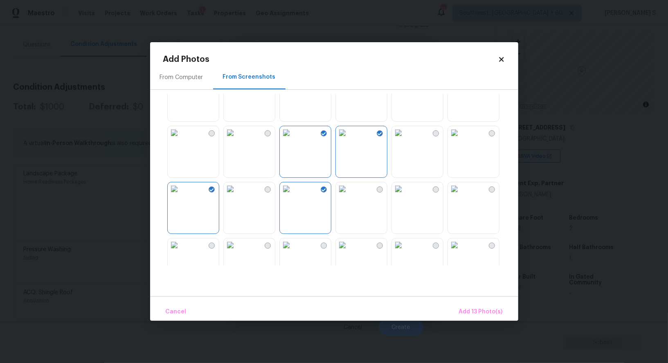
click at [181, 251] on img at bounding box center [174, 244] width 13 height 13
click at [293, 251] on img at bounding box center [286, 244] width 13 height 13
click at [405, 195] on img at bounding box center [398, 188] width 13 height 13
click at [461, 195] on img at bounding box center [454, 188] width 13 height 13
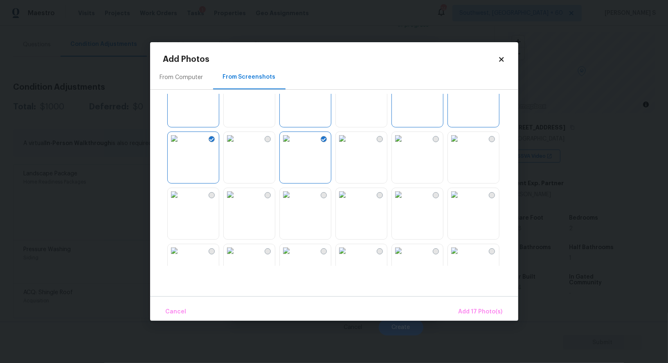
scroll to position [424, 0]
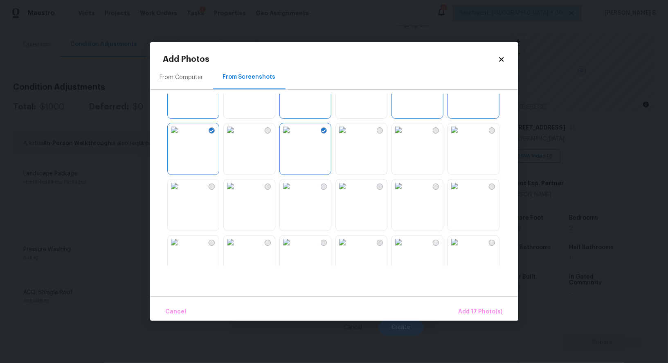
click at [405, 136] on img at bounding box center [398, 129] width 13 height 13
click at [342, 136] on img at bounding box center [342, 129] width 13 height 13
click at [461, 192] on img at bounding box center [454, 185] width 13 height 13
click at [461, 136] on img at bounding box center [454, 129] width 13 height 13
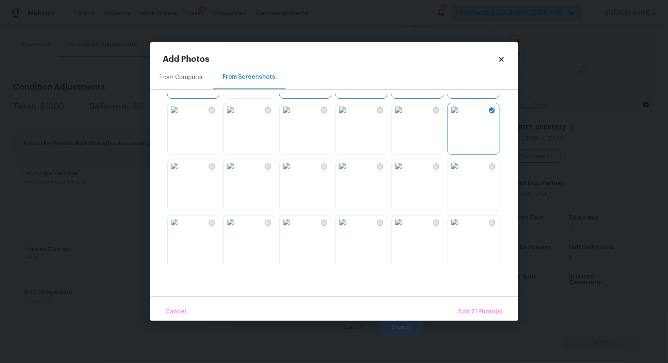
scroll to position [590, 0]
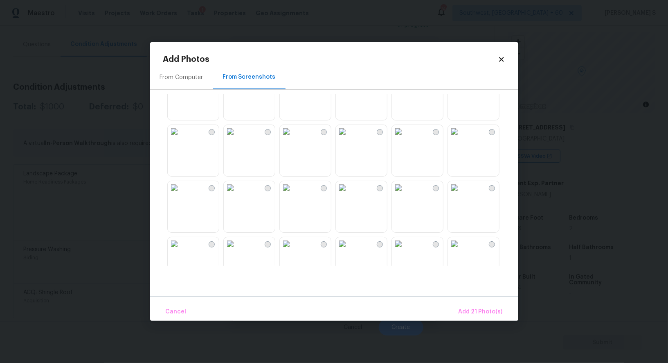
click at [400, 82] on img at bounding box center [398, 75] width 13 height 13
click at [349, 82] on img at bounding box center [342, 75] width 13 height 13
click at [482, 316] on span "Add 23 Photo(s)" at bounding box center [480, 312] width 45 height 10
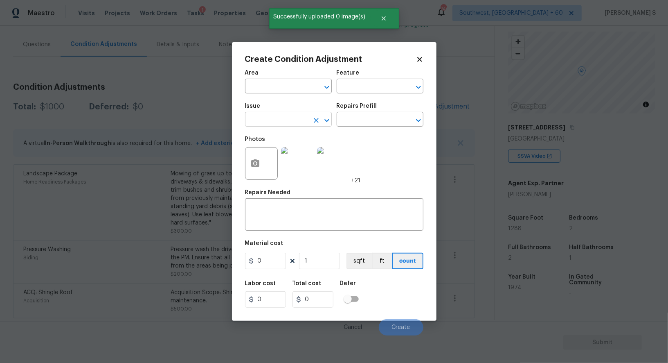
click at [295, 120] on input "text" at bounding box center [277, 120] width 64 height 13
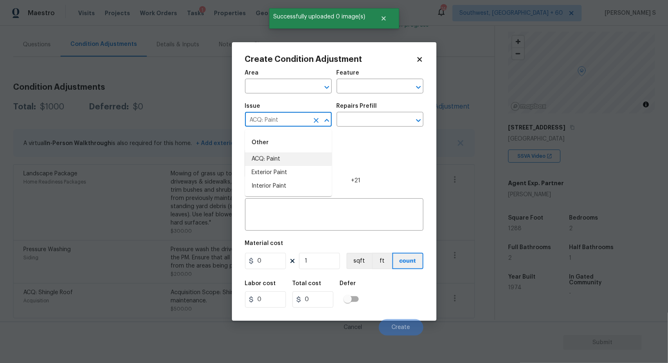
type input "ACQ: Paint"
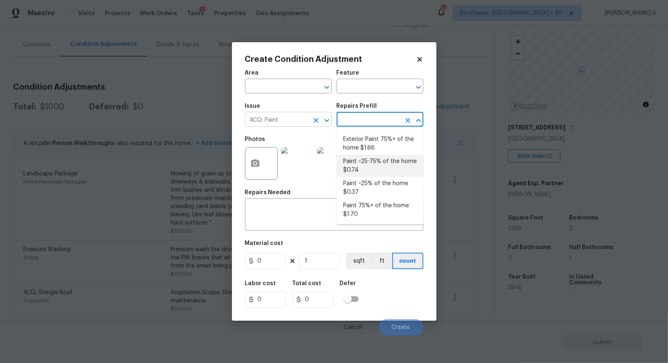
type input "Acquisition"
type textarea "Acquisition Scope: ~25 - 75% of the home needs interior paint"
type input "0.74"
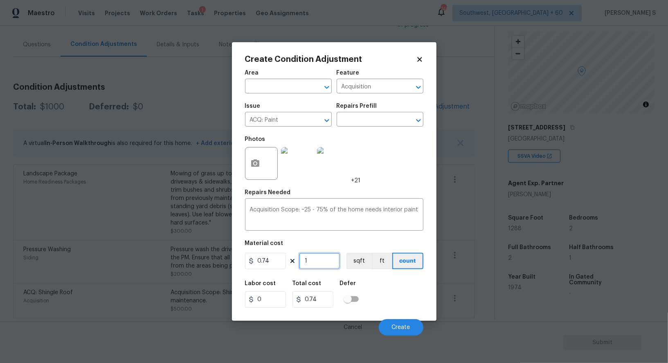
click at [333, 262] on input "1" at bounding box center [319, 261] width 41 height 16
paste input "text"
type input "12"
type input "8.88"
type input "128"
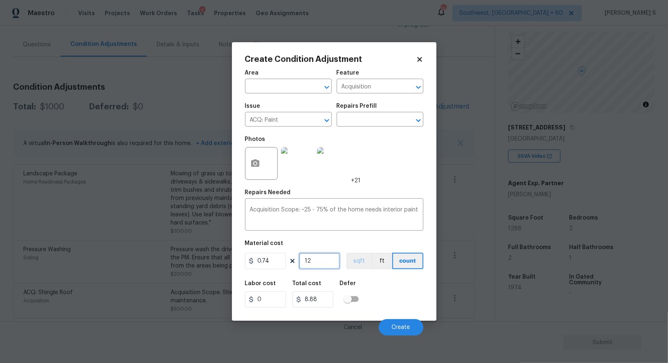
type input "94.72"
type input "1288"
type input "953.12"
type input "1288"
click at [366, 262] on button "sqft" at bounding box center [359, 261] width 25 height 16
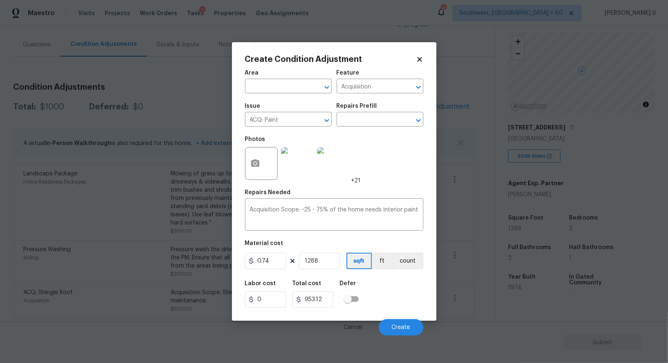
click at [378, 286] on div "Labor cost 0 Total cost 953.12 Defer" at bounding box center [334, 293] width 178 height 37
click at [396, 330] on span "Create" at bounding box center [401, 327] width 18 height 6
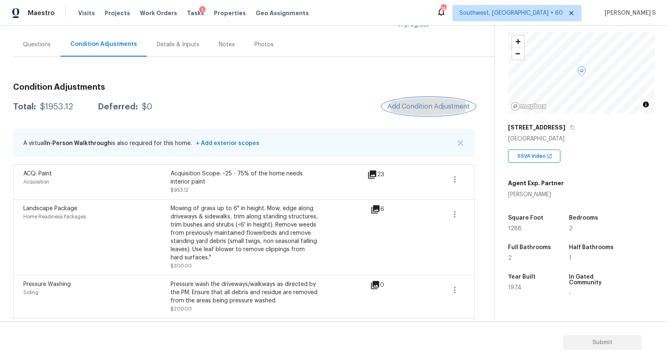
click at [428, 100] on button "Add Condition Adjustment" at bounding box center [429, 106] width 92 height 17
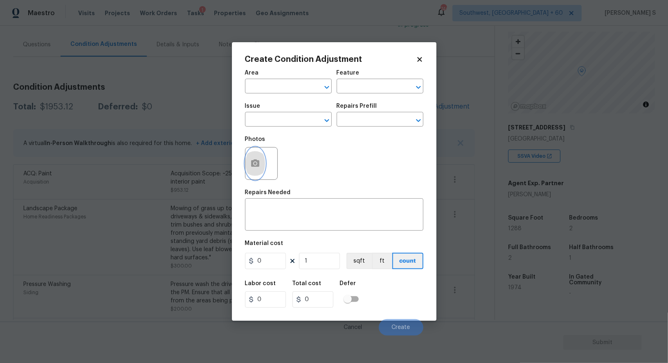
click at [254, 168] on icon "button" at bounding box center [255, 163] width 10 height 10
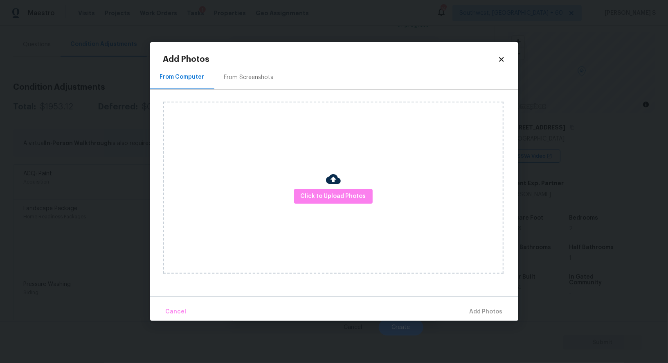
click at [250, 66] on div "From Screenshots" at bounding box center [248, 77] width 69 height 24
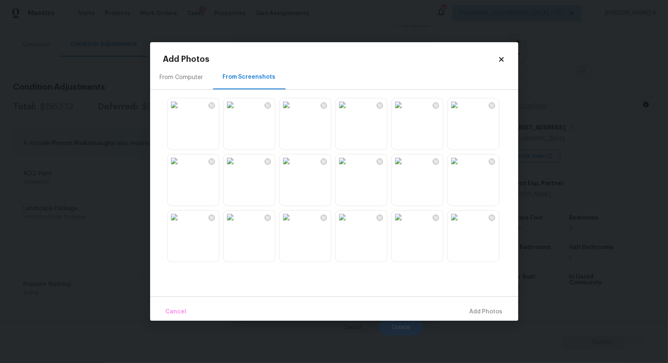
click at [258, 79] on div "From Screenshots" at bounding box center [249, 77] width 53 height 8
click at [293, 167] on img at bounding box center [286, 160] width 13 height 13
click at [293, 223] on img at bounding box center [286, 216] width 13 height 13
click at [349, 223] on img at bounding box center [342, 216] width 13 height 13
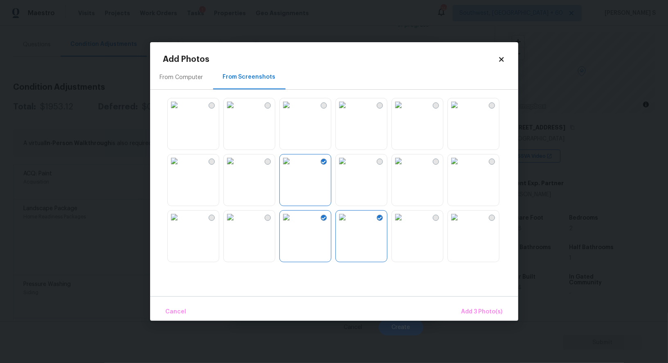
click at [237, 223] on img at bounding box center [230, 216] width 13 height 13
click at [181, 223] on img at bounding box center [174, 216] width 13 height 13
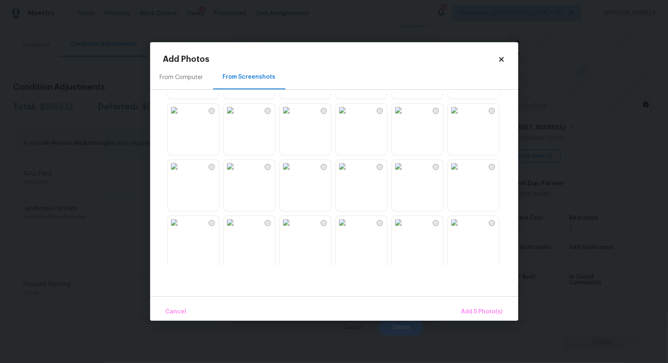
scroll to position [383, 0]
click at [293, 120] on img at bounding box center [286, 113] width 13 height 13
click at [293, 176] on img at bounding box center [286, 169] width 13 height 13
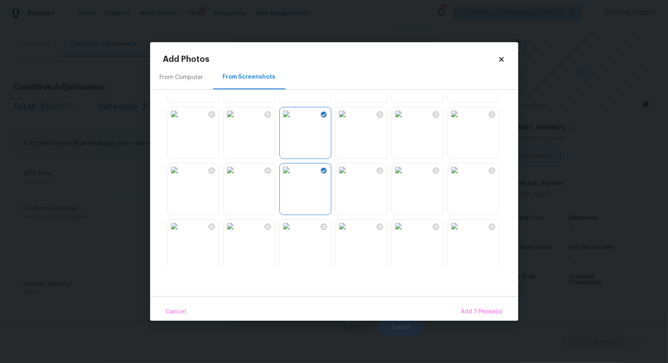
click at [348, 176] on img at bounding box center [342, 169] width 13 height 13
click at [237, 231] on img at bounding box center [230, 225] width 13 height 13
click at [181, 176] on img at bounding box center [174, 169] width 13 height 13
click at [181, 226] on img at bounding box center [174, 225] width 13 height 13
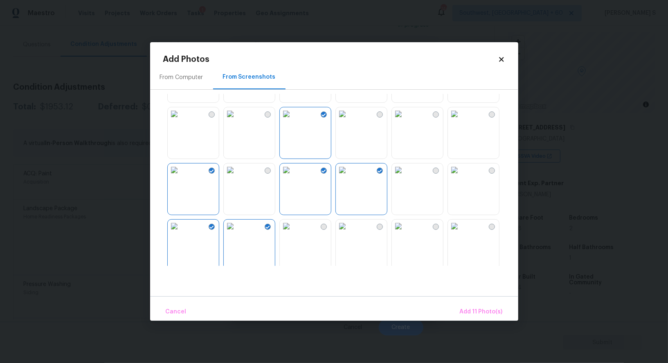
click at [349, 232] on img at bounding box center [342, 225] width 13 height 13
click at [473, 305] on button "Add 12 Photo(s)" at bounding box center [481, 312] width 51 height 18
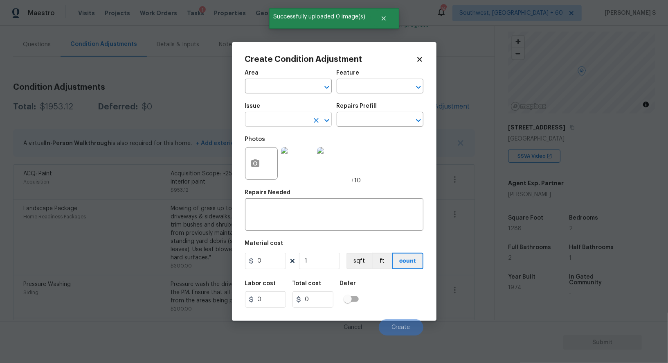
click at [301, 121] on input "text" at bounding box center [277, 120] width 64 height 13
type input "ACQ: Flooring"
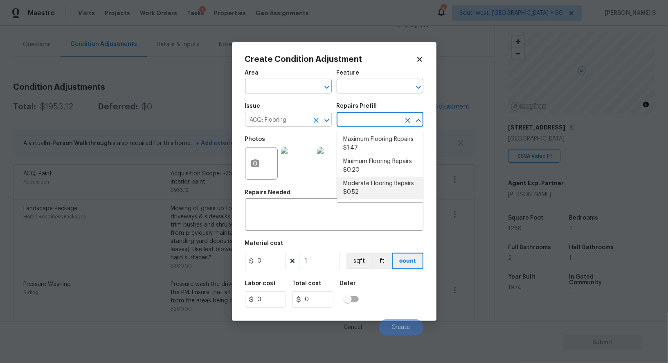
type input "Acquisition"
type textarea "Acquisition Scope: Moderate flooring repairs"
type input "0.52"
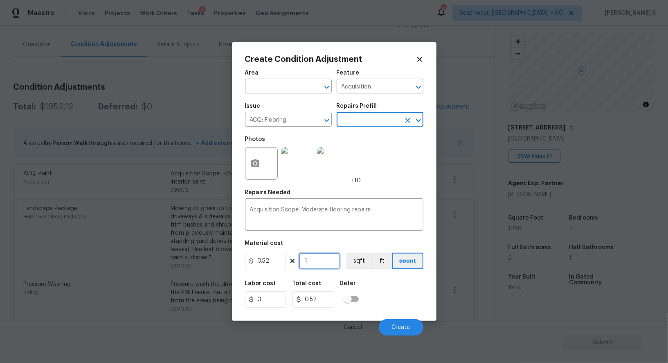
click at [320, 262] on input "1" at bounding box center [319, 261] width 41 height 16
paste input "288"
type input "1288"
type input "669.76"
type input "1288"
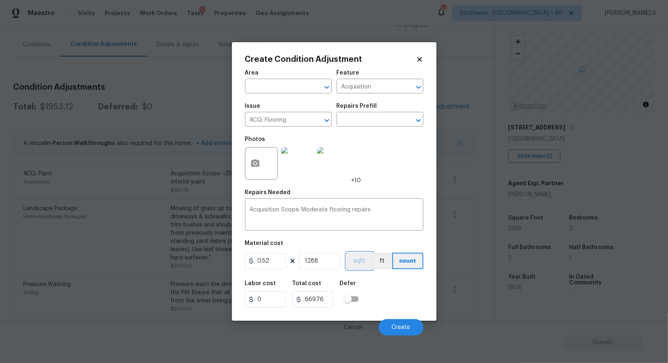
click at [361, 265] on button "sqft" at bounding box center [359, 261] width 25 height 16
click at [375, 295] on div "Labor cost 0 Total cost 669.76 Defer" at bounding box center [334, 293] width 178 height 37
click at [395, 321] on button "Create" at bounding box center [401, 327] width 45 height 16
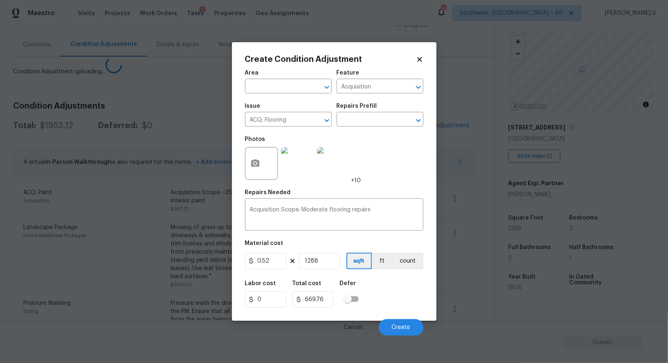
click at [113, 286] on body "Maestro Visits Projects Work Orders Tasks 1 Properties Geo Assignments 746 Sout…" at bounding box center [334, 181] width 668 height 363
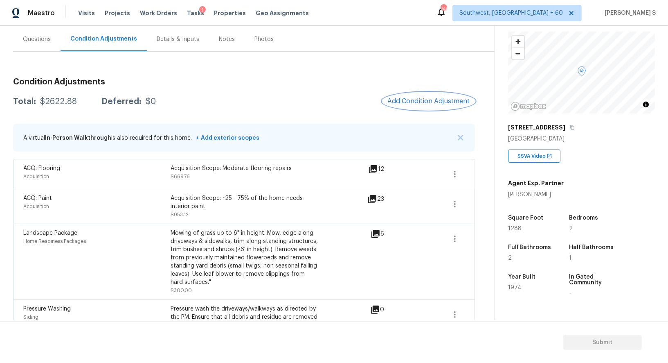
scroll to position [132, 0]
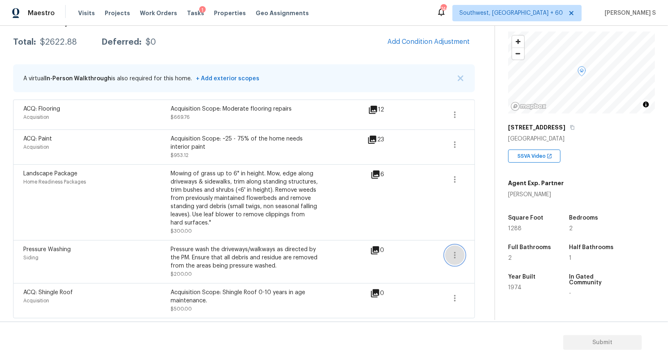
click at [456, 256] on icon "button" at bounding box center [455, 255] width 10 height 10
click at [501, 256] on div "Edit" at bounding box center [502, 253] width 64 height 8
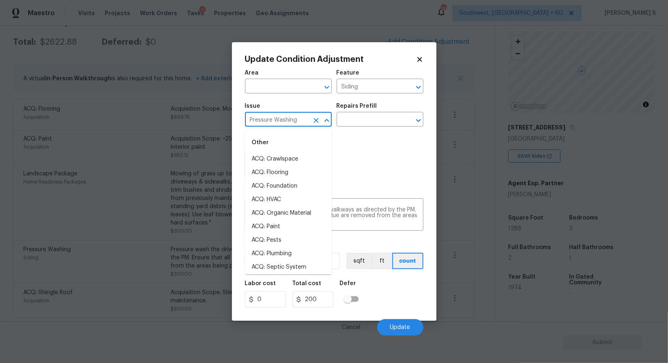
click at [291, 124] on input "Pressure Washing" at bounding box center [277, 120] width 64 height 13
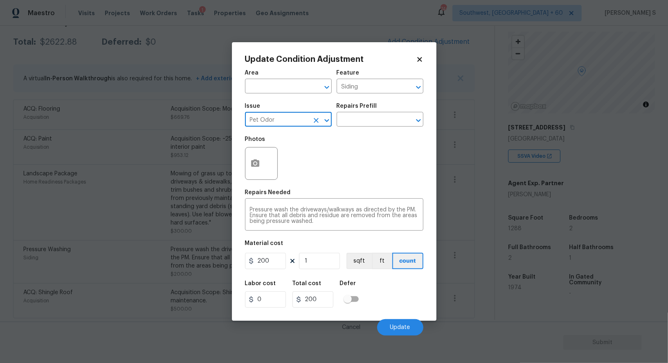
type input "Pet Odor"
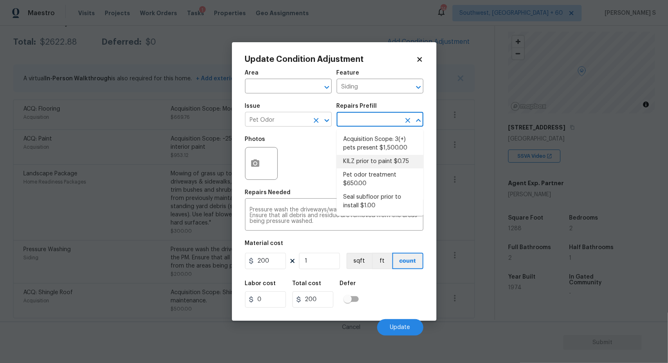
type textarea "Acquisition Scope: 3(+) pets present"
type input "1500"
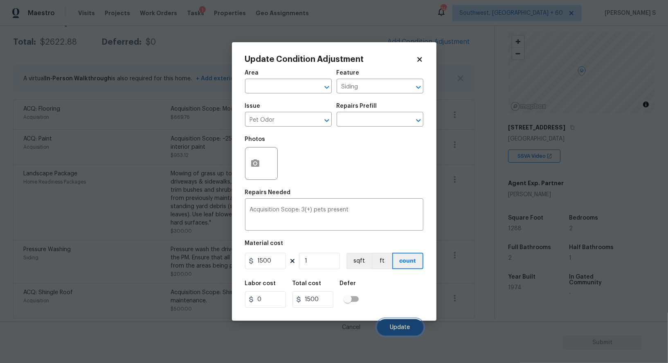
click at [416, 330] on button "Update" at bounding box center [400, 327] width 46 height 16
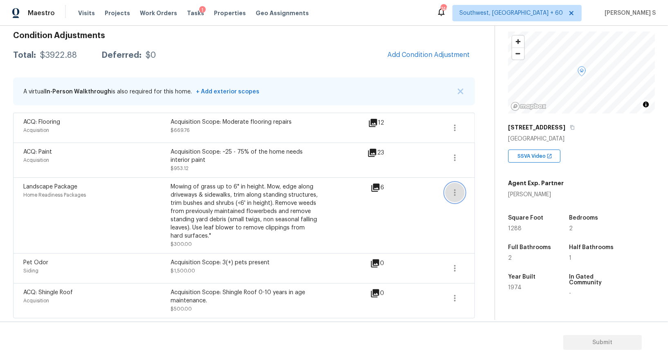
click at [455, 191] on icon "button" at bounding box center [455, 192] width 10 height 10
click at [485, 191] on div "Edit" at bounding box center [502, 190] width 64 height 8
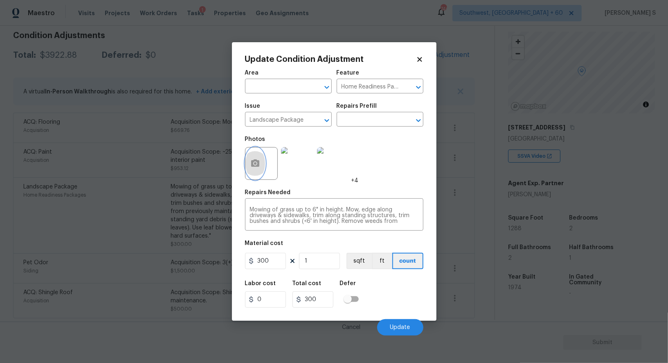
click at [255, 159] on button "button" at bounding box center [256, 163] width 20 height 32
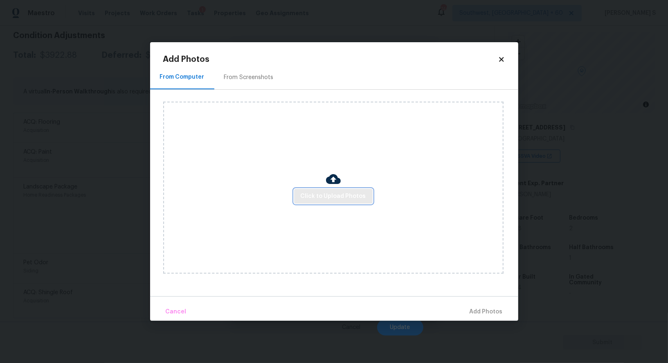
click at [318, 197] on span "Click to Upload Photos" at bounding box center [333, 196] width 65 height 10
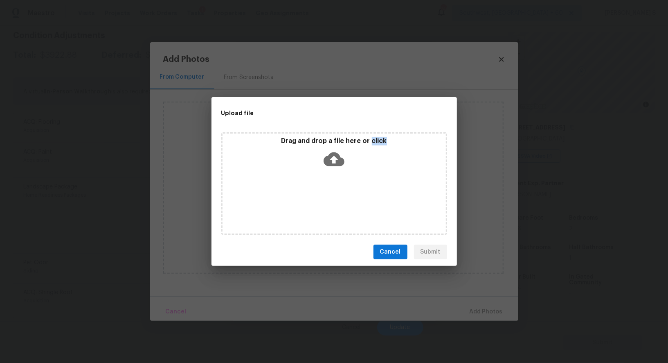
click at [318, 197] on div "Drag and drop a file here or click" at bounding box center [334, 183] width 226 height 102
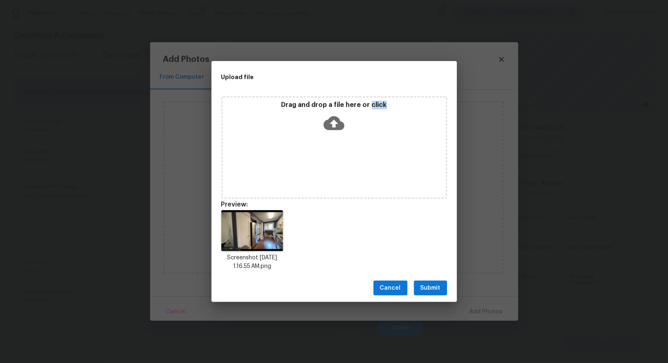
click at [438, 283] on span "Submit" at bounding box center [431, 288] width 20 height 10
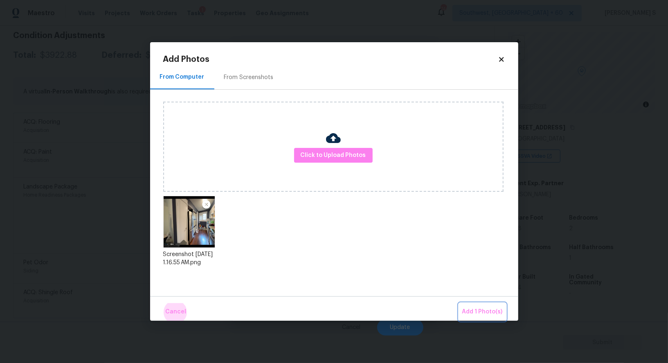
click at [459, 303] on button "Add 1 Photo(s)" at bounding box center [482, 312] width 47 height 18
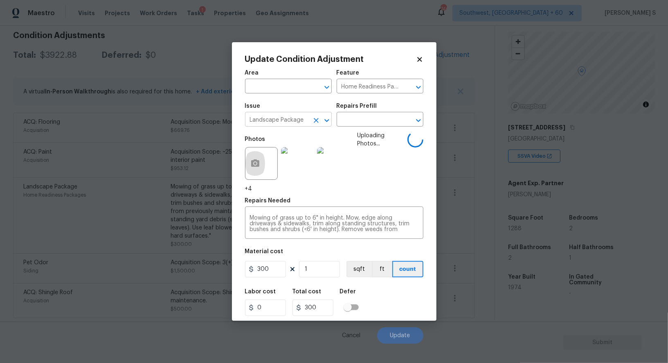
click at [293, 126] on input "Landscape Package" at bounding box center [277, 120] width 64 height 13
type input "Interior Paint"
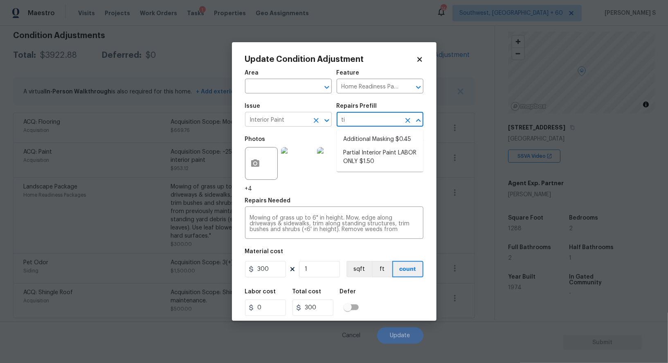
type input "t"
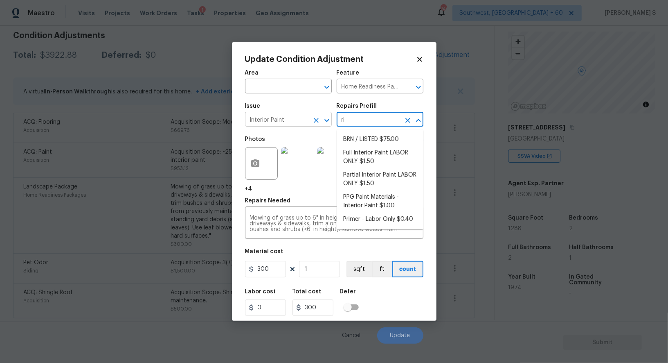
type input "rim"
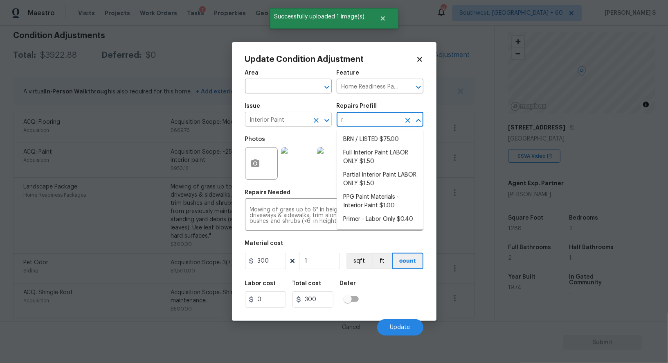
type input "ri"
type input "m"
type input "Overall Paint"
type textarea "Interior primer - PRIMER PROVIDED BY OPENDOOR - All nails, screws, drywall anch…"
type input "0.4"
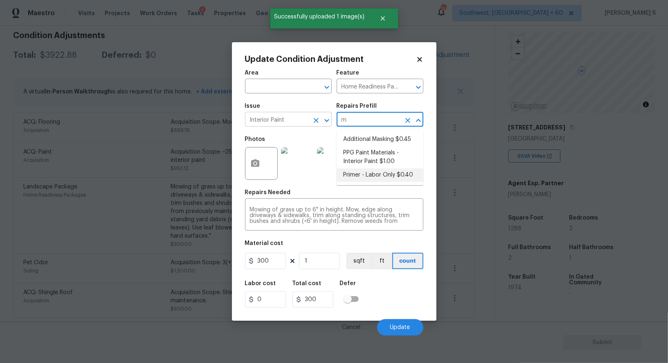
type input "0.4"
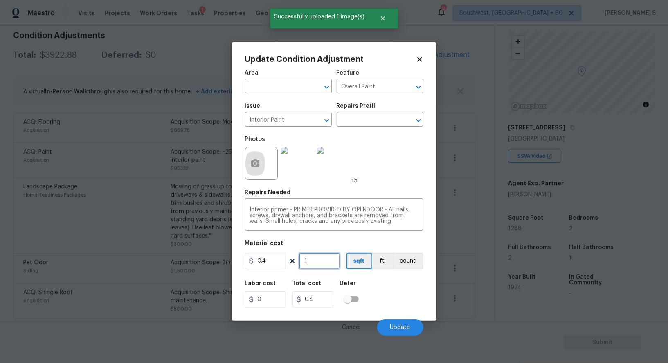
click at [331, 264] on input "1" at bounding box center [319, 261] width 41 height 16
type input "2"
type input "0.8"
type input "20"
type input "8"
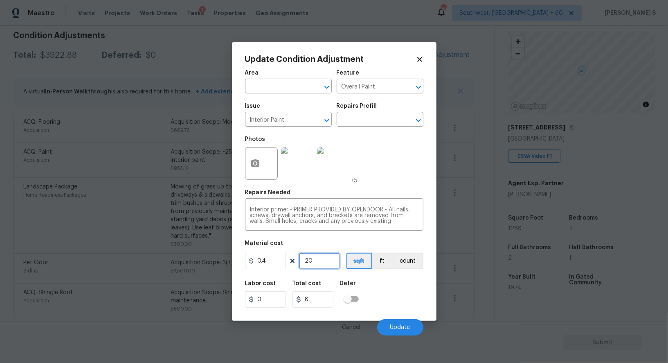
type input "200"
type input "80"
type input "2000"
type input "800"
type input "2"
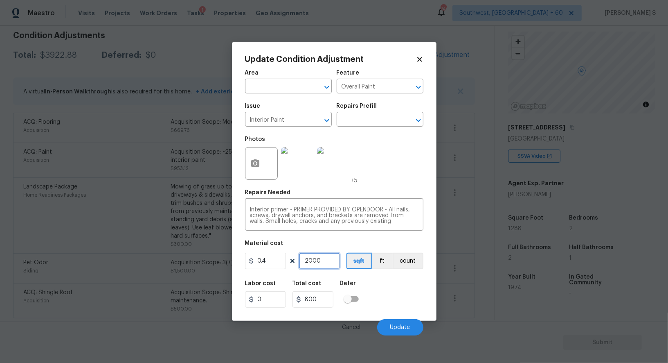
type input "0.8"
type input "20"
type input "8"
type input "200"
type input "80"
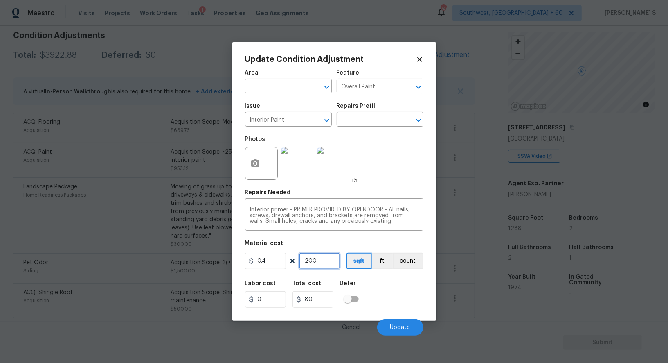
type input "200"
click at [392, 319] on div "Cancel Update" at bounding box center [334, 323] width 178 height 23
click at [396, 330] on span "Update" at bounding box center [400, 327] width 20 height 6
click at [133, 278] on body "Maestro Visits Projects Work Orders Tasks 1 Properties Geo Assignments 746 Sout…" at bounding box center [334, 181] width 668 height 363
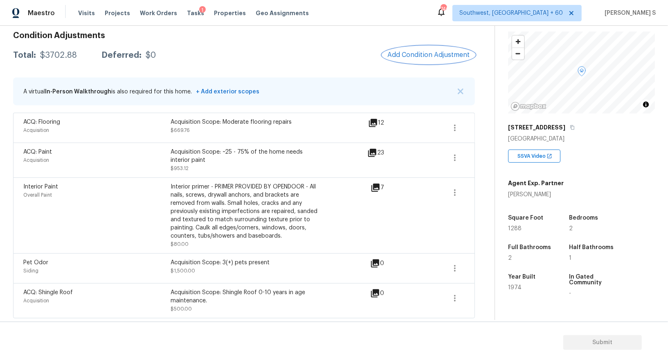
click at [435, 48] on button "Add Condition Adjustment" at bounding box center [429, 54] width 92 height 17
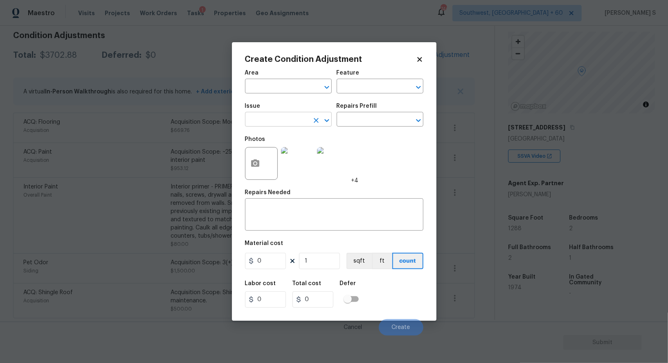
click at [273, 118] on input "text" at bounding box center [277, 120] width 64 height 13
type input "Condition charge"
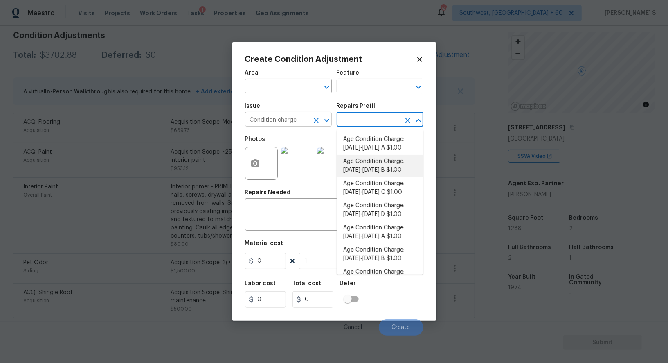
type input "Home Readiness Packages"
type textarea "Age Condition Charge: [DATE]-[DATE] C"
type input "1"
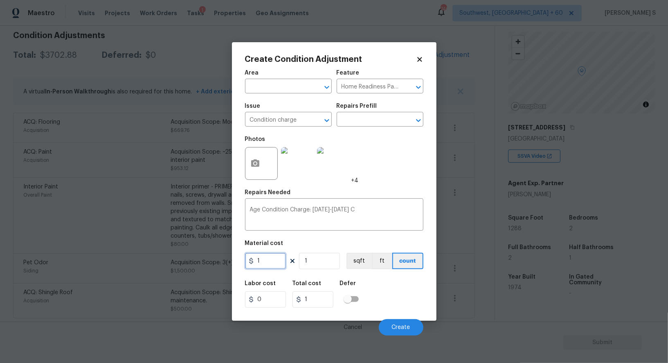
click at [277, 256] on input "1" at bounding box center [265, 261] width 41 height 16
type input "2000"
click at [390, 312] on div "Labor cost 0 Total cost 2000 Defer" at bounding box center [334, 293] width 178 height 37
click at [407, 324] on button "Create" at bounding box center [401, 327] width 45 height 16
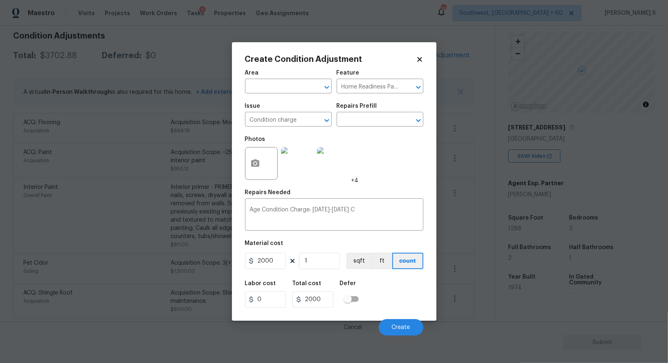
click at [90, 298] on body "Maestro Visits Projects Work Orders Tasks 1 Properties Geo Assignments 746 Sout…" at bounding box center [334, 181] width 668 height 363
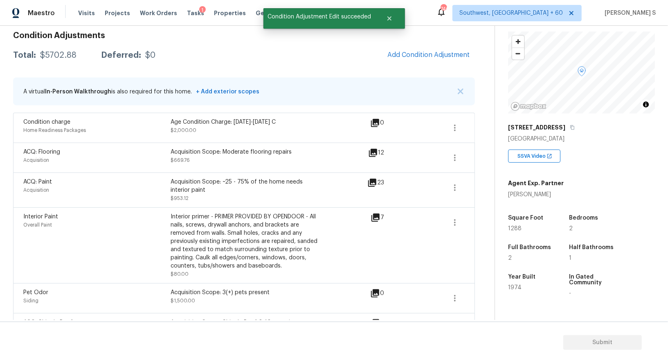
click at [50, 50] on div "Total: $5702.88 Deferred: $0 Add Condition Adjustment" at bounding box center [244, 55] width 462 height 18
copy div "$"
click at [51, 52] on div "$5702.88" at bounding box center [58, 55] width 36 height 8
click at [51, 51] on div "$5702.88" at bounding box center [58, 55] width 36 height 8
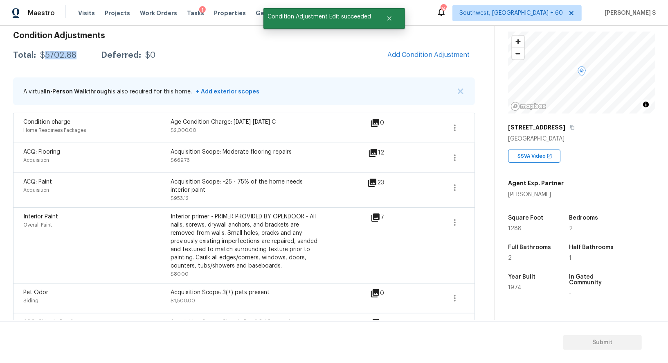
click at [51, 51] on div "$5702.88" at bounding box center [58, 55] width 36 height 8
copy div "5702.88"
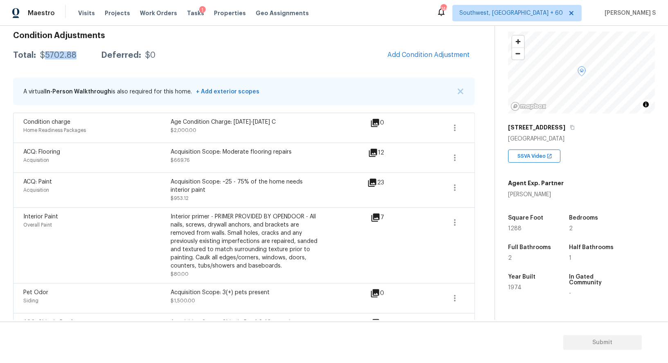
click at [63, 55] on div "$5702.88" at bounding box center [58, 55] width 36 height 8
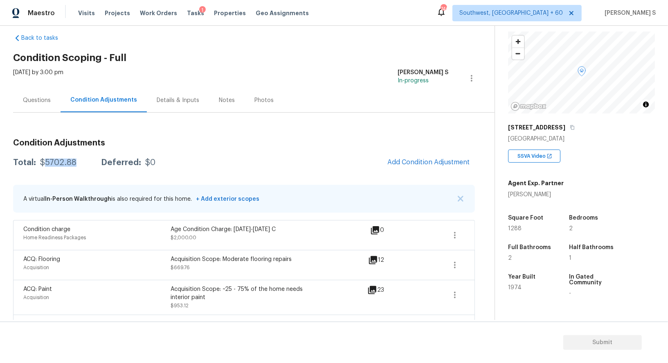
scroll to position [0, 0]
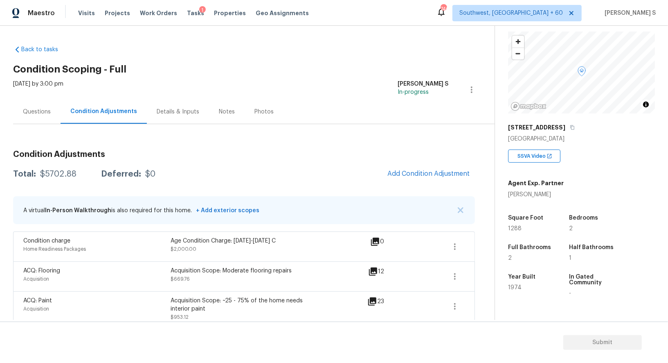
click at [31, 100] on div "Questions" at bounding box center [36, 111] width 47 height 24
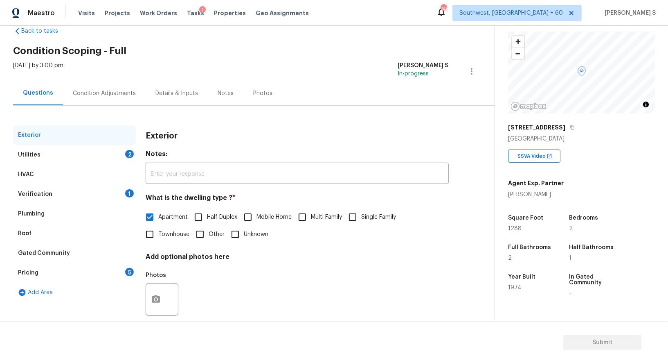
scroll to position [31, 0]
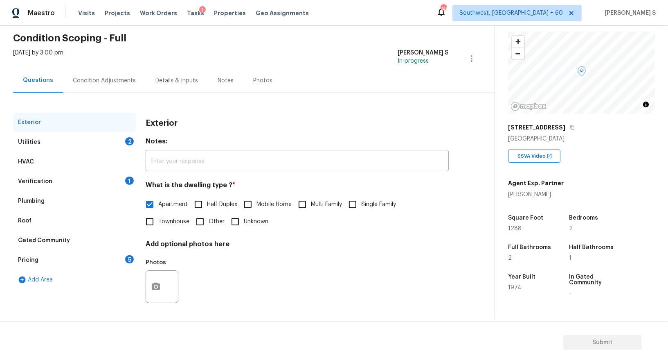
click at [130, 147] on div "Utilities 2" at bounding box center [74, 142] width 123 height 20
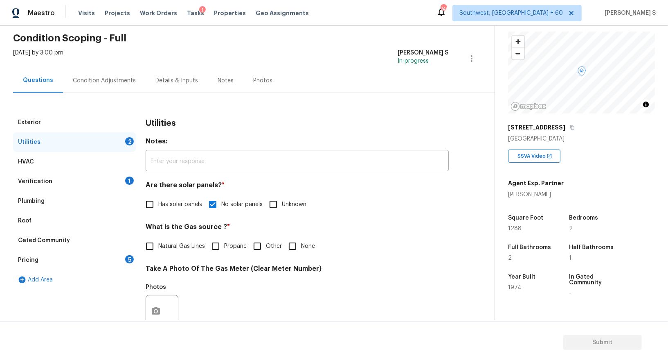
scroll to position [244, 0]
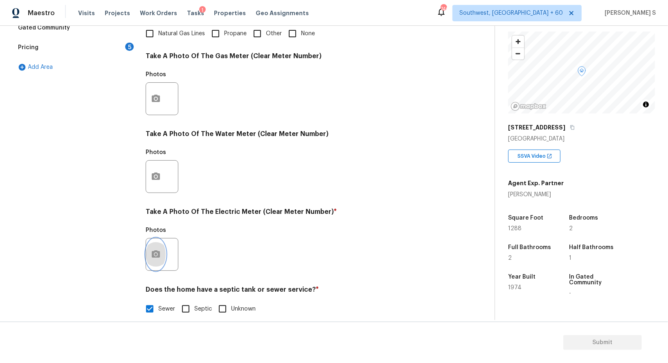
click at [162, 243] on button "button" at bounding box center [156, 254] width 20 height 32
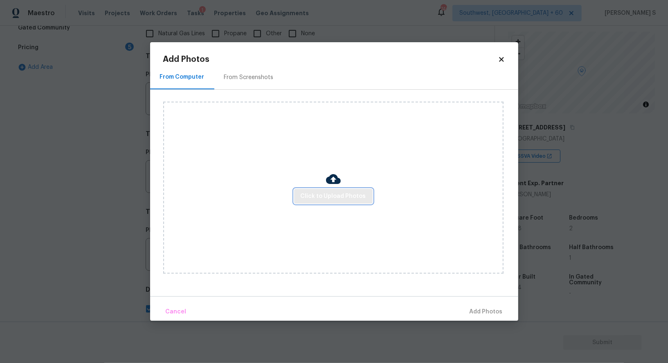
click at [320, 192] on span "Click to Upload Photos" at bounding box center [333, 196] width 65 height 10
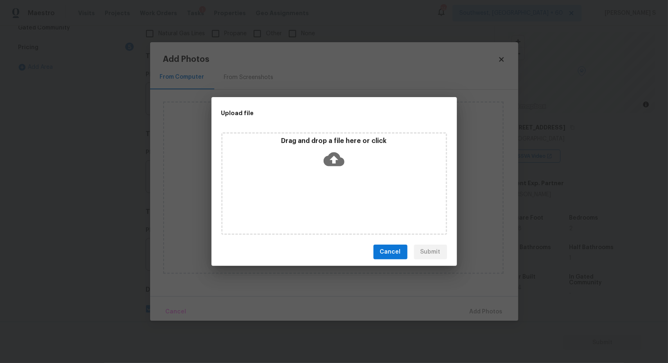
click at [320, 192] on div "Drag and drop a file here or click" at bounding box center [334, 183] width 226 height 102
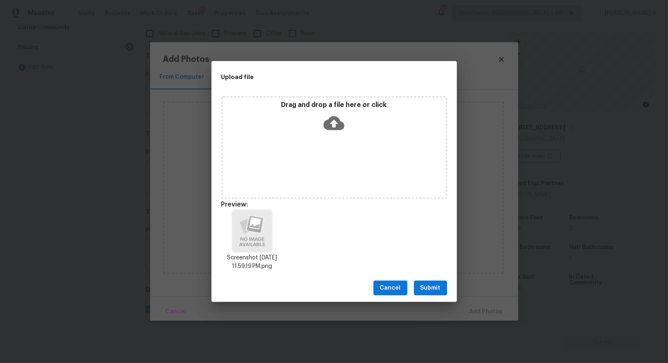
click at [442, 289] on button "Submit" at bounding box center [430, 287] width 33 height 15
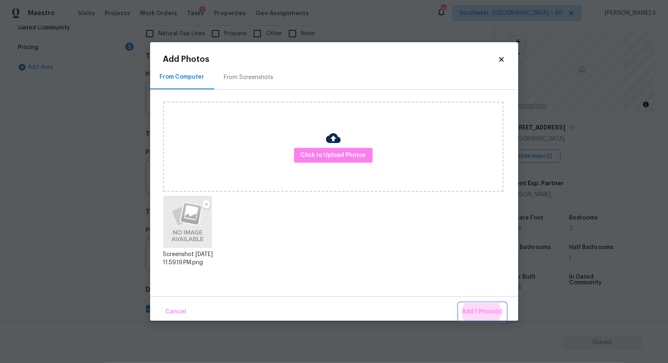
click at [459, 303] on button "Add 1 Photo(s)" at bounding box center [482, 312] width 47 height 18
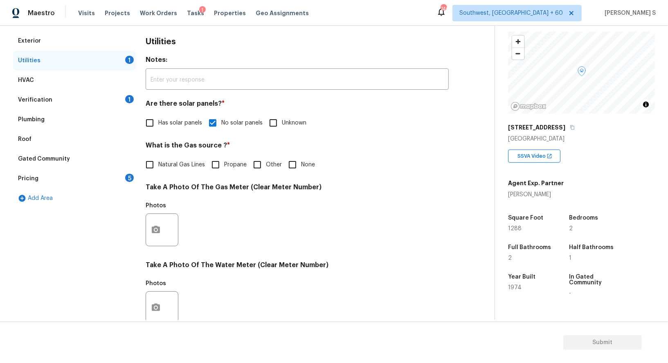
scroll to position [39, 0]
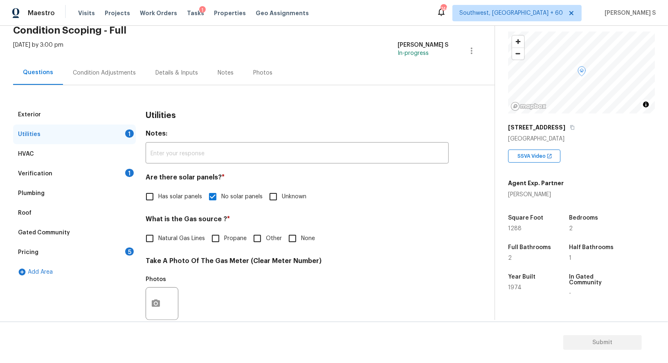
click at [122, 174] on div "Verification 1" at bounding box center [74, 174] width 123 height 20
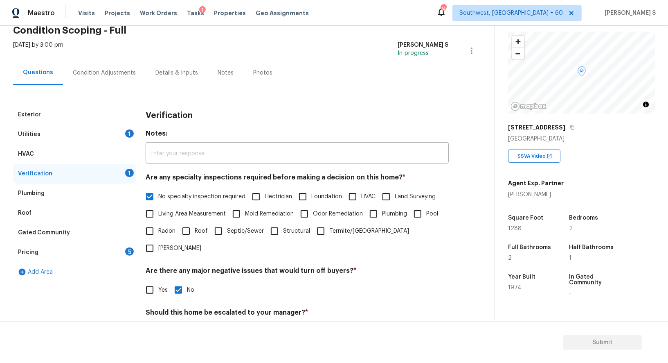
scroll to position [182, 0]
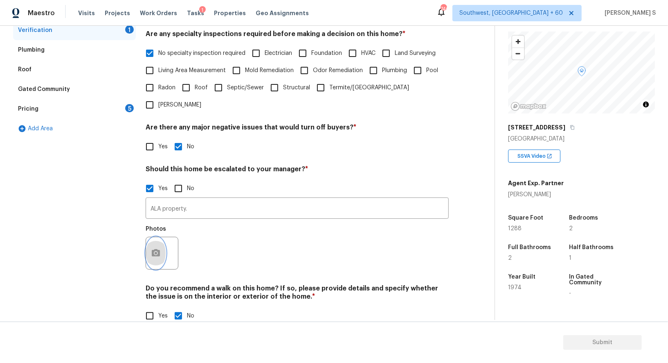
click at [162, 237] on button "button" at bounding box center [156, 253] width 20 height 32
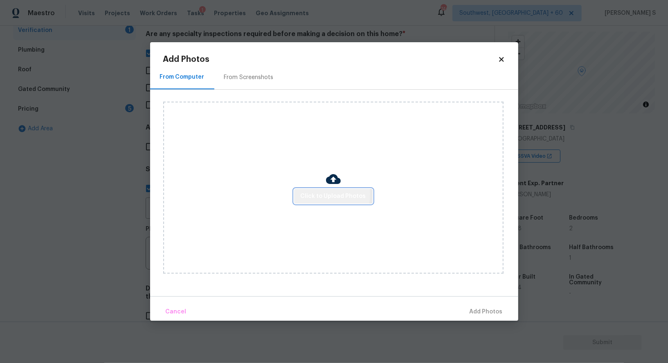
click at [315, 194] on span "Click to Upload Photos" at bounding box center [333, 196] width 65 height 10
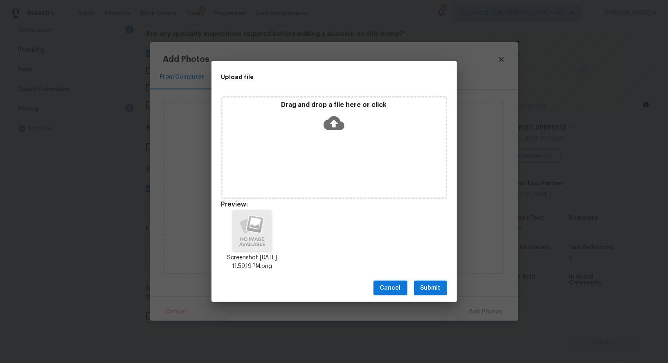
click at [429, 284] on span "Submit" at bounding box center [431, 288] width 20 height 10
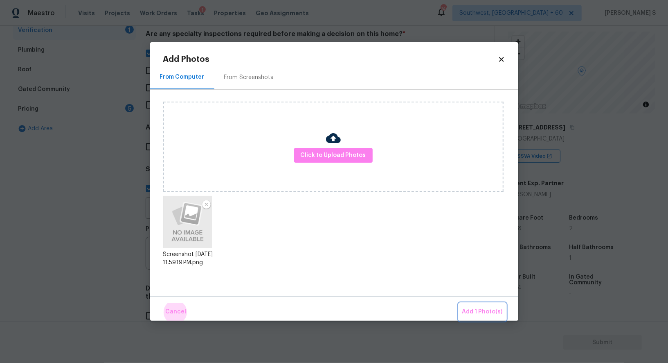
click at [459, 303] on button "Add 1 Photo(s)" at bounding box center [482, 312] width 47 height 18
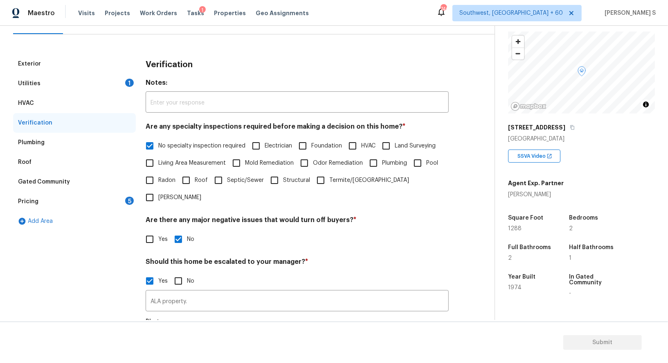
scroll to position [46, 0]
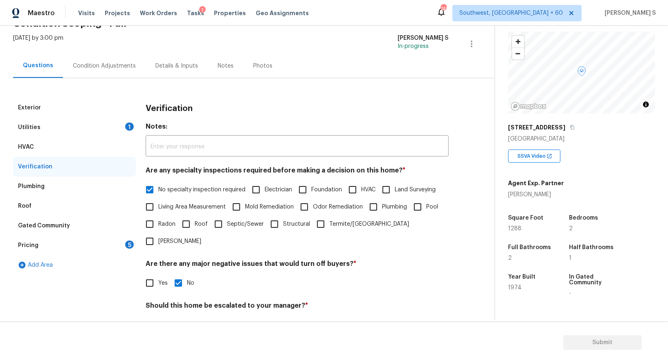
click at [116, 241] on div "Pricing 5" at bounding box center [74, 245] width 123 height 20
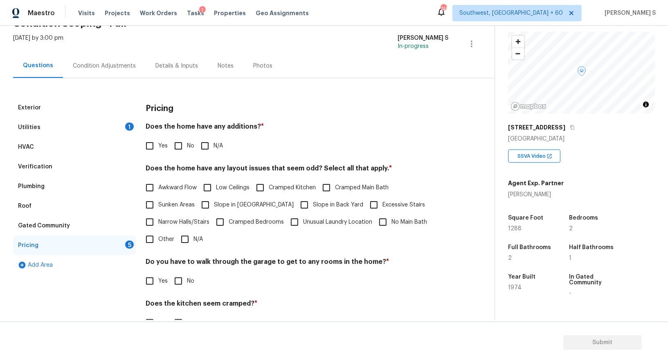
drag, startPoint x: 176, startPoint y: 151, endPoint x: 180, endPoint y: 161, distance: 10.5
click at [176, 151] on input "No" at bounding box center [178, 145] width 17 height 17
checkbox input "true"
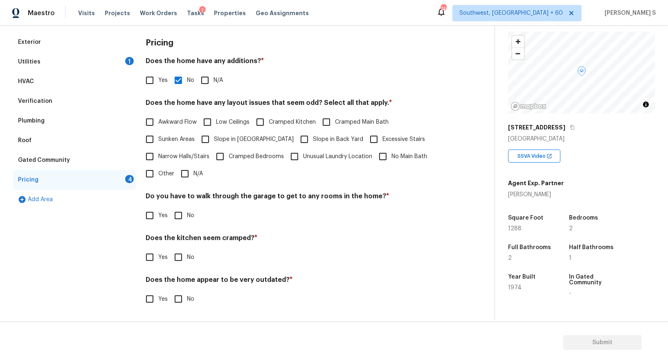
scroll to position [111, 0]
click at [176, 214] on input "No" at bounding box center [178, 215] width 17 height 17
checkbox input "true"
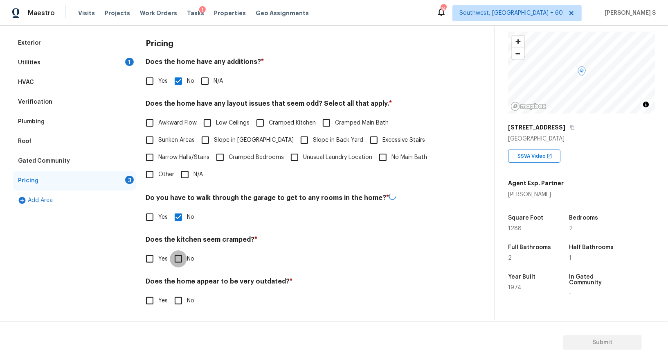
click at [170, 250] on input "No" at bounding box center [178, 258] width 17 height 17
checkbox input "true"
click at [170, 292] on input "No" at bounding box center [178, 300] width 17 height 17
checkbox input "true"
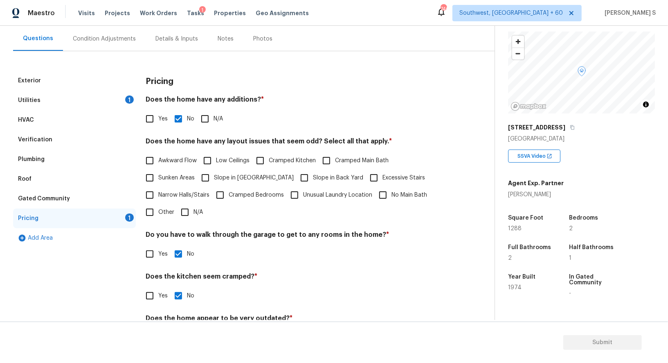
click at [179, 219] on input "N/A" at bounding box center [184, 211] width 17 height 17
click at [183, 219] on input "N/A" at bounding box center [184, 211] width 17 height 17
checkbox input "true"
click at [233, 180] on span "Slope in [GEOGRAPHIC_DATA]" at bounding box center [254, 178] width 80 height 9
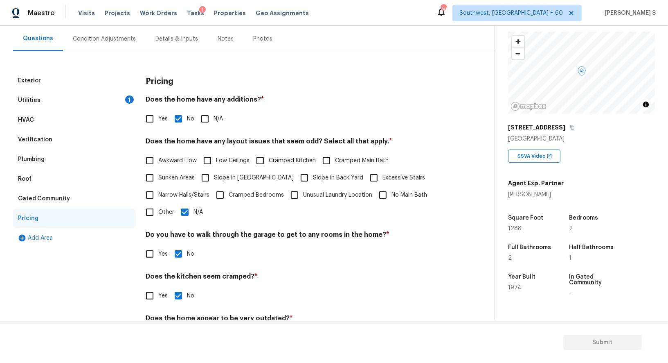
click at [214, 180] on input "Slope in [GEOGRAPHIC_DATA]" at bounding box center [205, 177] width 17 height 17
checkbox input "true"
click at [313, 180] on span "Slope in Back Yard" at bounding box center [338, 178] width 50 height 9
click at [296, 180] on input "Slope in Back Yard" at bounding box center [304, 178] width 17 height 17
checkbox input "true"
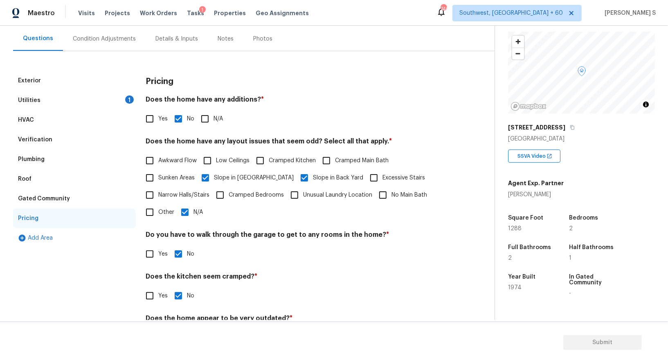
click at [185, 213] on input "N/A" at bounding box center [184, 211] width 17 height 17
checkbox input "false"
click at [89, 106] on div "Utilities 1" at bounding box center [74, 100] width 123 height 20
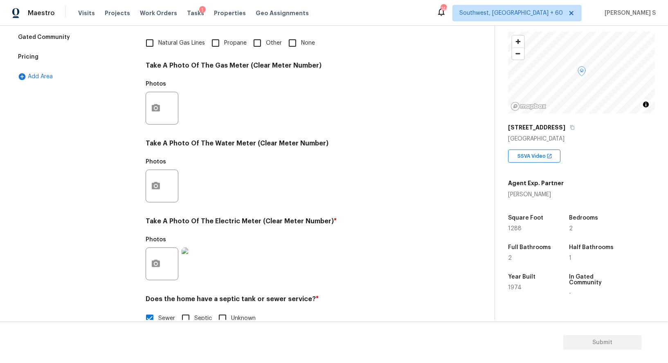
scroll to position [173, 0]
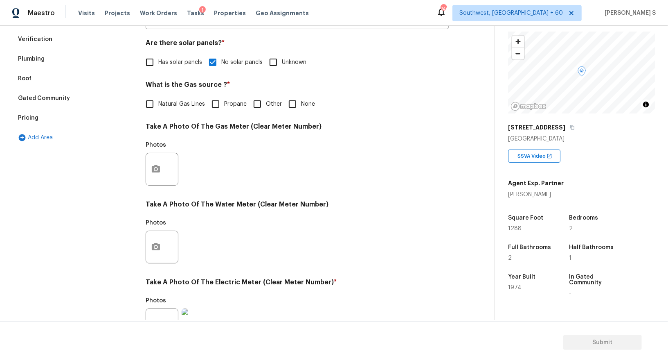
click at [296, 106] on input "None" at bounding box center [292, 103] width 17 height 17
checkbox input "true"
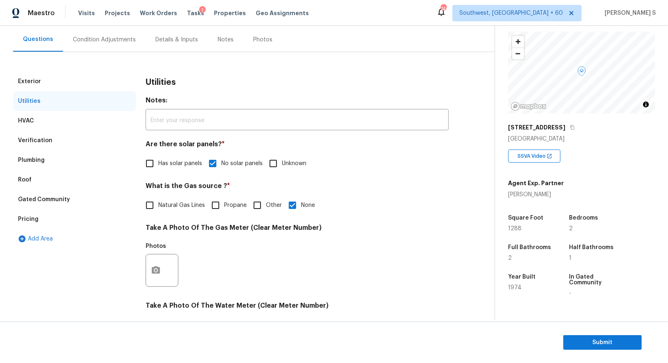
scroll to position [0, 0]
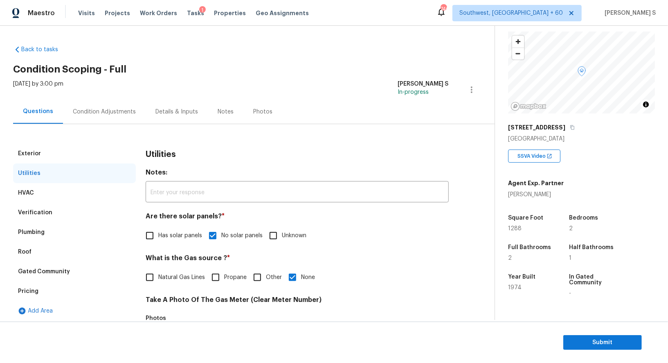
click at [117, 108] on div "Condition Adjustments" at bounding box center [104, 112] width 63 height 8
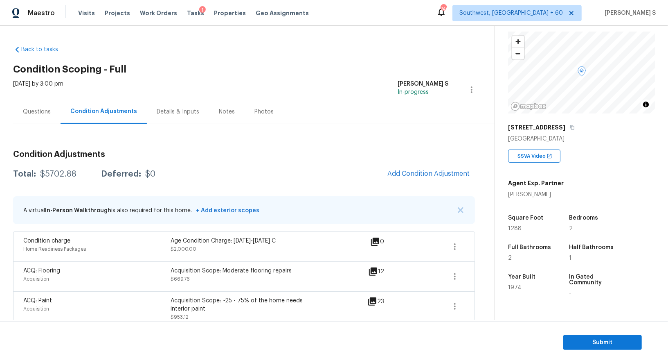
click at [63, 172] on div "$5702.88" at bounding box center [58, 174] width 36 height 8
copy div "5702.88"
click at [54, 115] on div "Questions" at bounding box center [36, 111] width 47 height 24
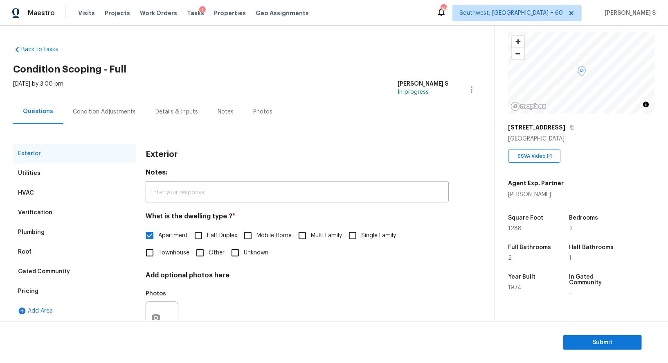
scroll to position [31, 0]
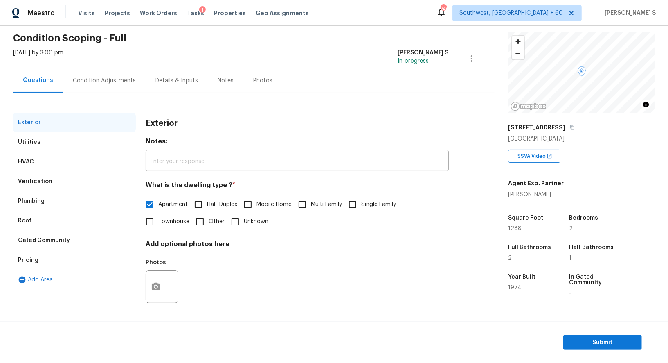
click at [37, 176] on div "Verification" at bounding box center [74, 181] width 123 height 20
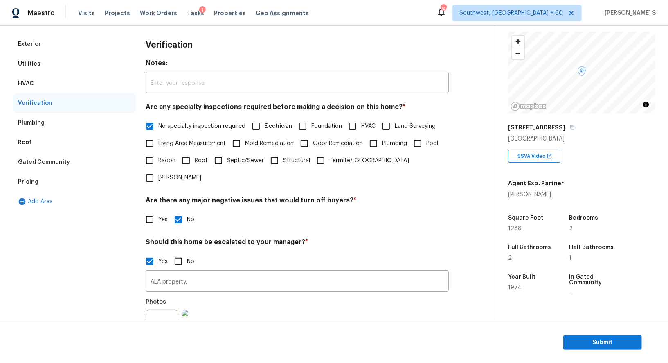
scroll to position [182, 0]
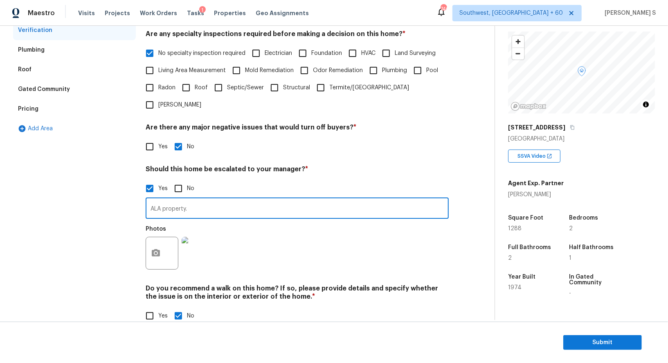
click at [183, 199] on input "ALA property." at bounding box center [297, 208] width 303 height 19
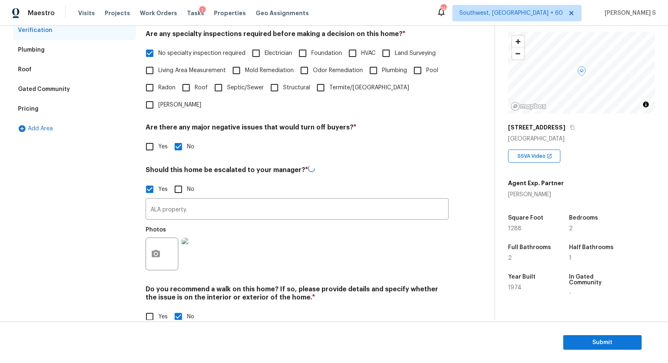
click at [48, 108] on div "Pricing" at bounding box center [74, 109] width 123 height 20
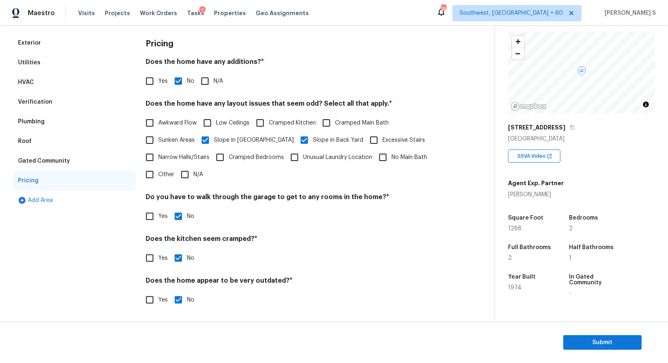
scroll to position [0, 0]
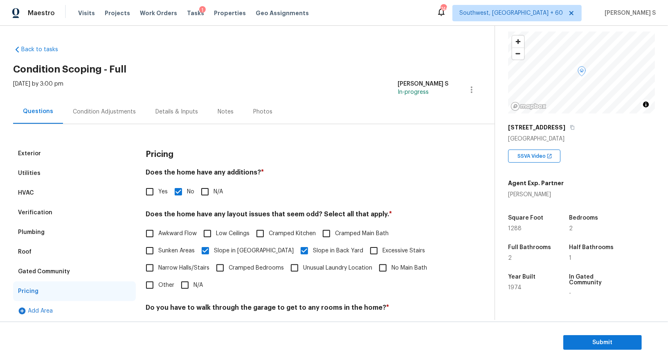
click at [110, 104] on div "Condition Adjustments" at bounding box center [104, 111] width 83 height 24
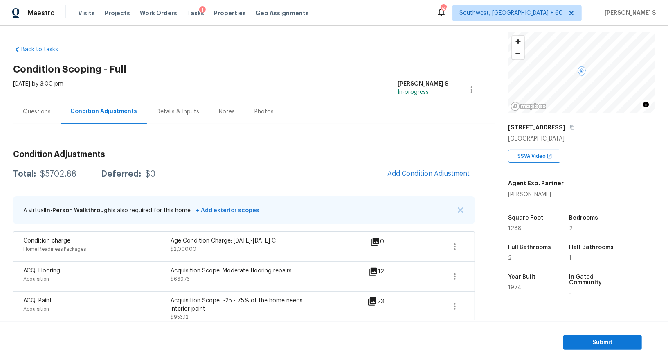
click at [37, 111] on div "Questions" at bounding box center [37, 112] width 28 height 8
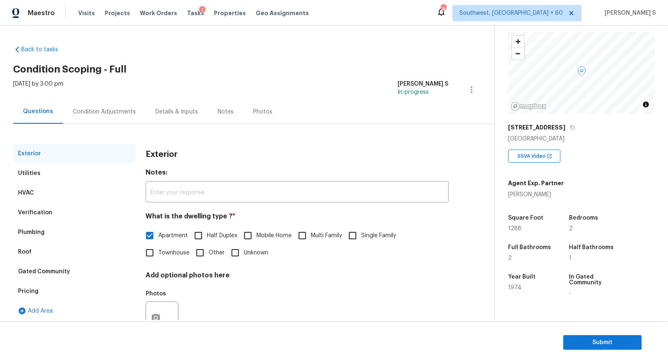
scroll to position [31, 0]
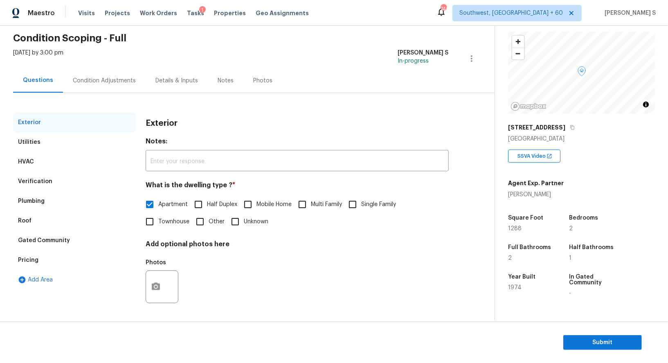
click at [26, 180] on div "Verification" at bounding box center [35, 181] width 34 height 8
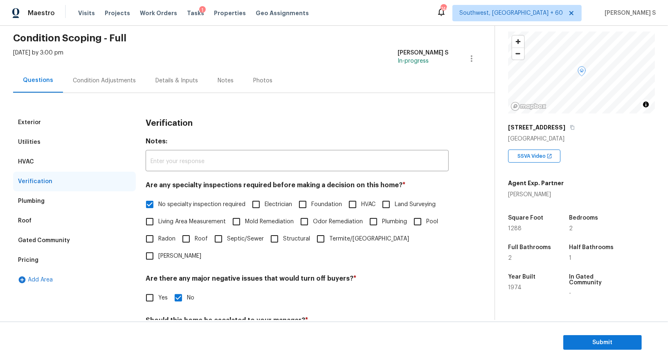
scroll to position [182, 0]
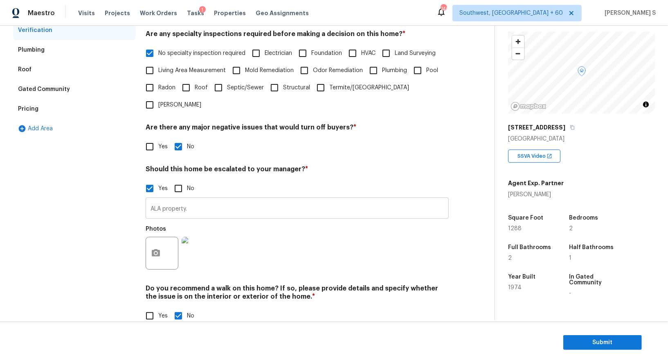
click at [203, 199] on input "ALA property." at bounding box center [297, 208] width 303 height 19
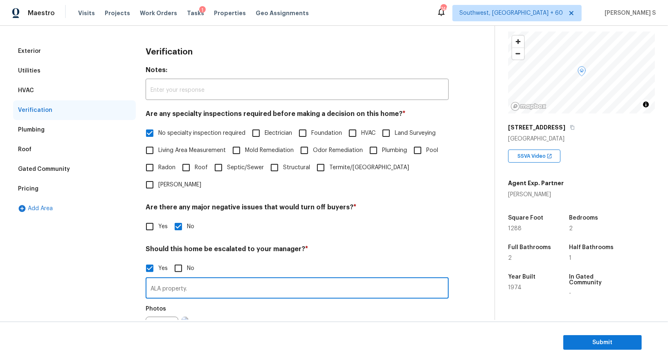
scroll to position [8, 0]
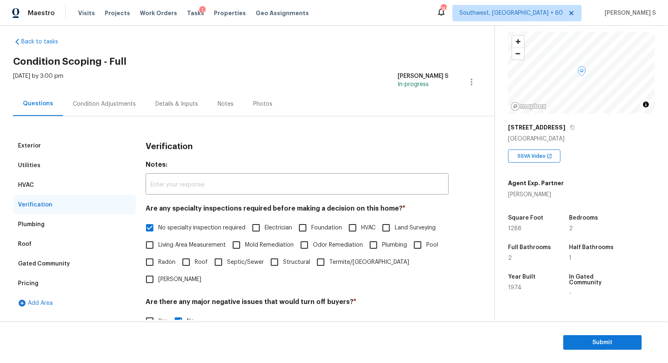
click at [26, 279] on div "Pricing" at bounding box center [28, 283] width 20 height 8
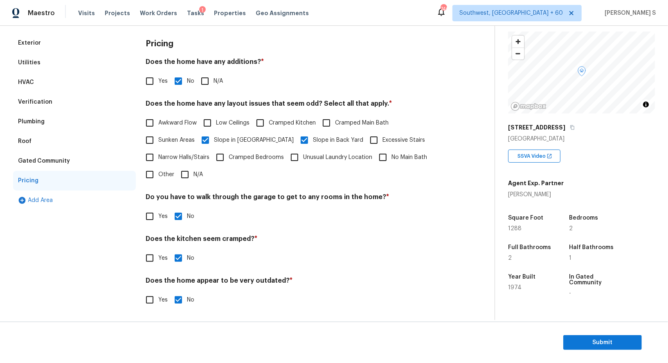
scroll to position [0, 0]
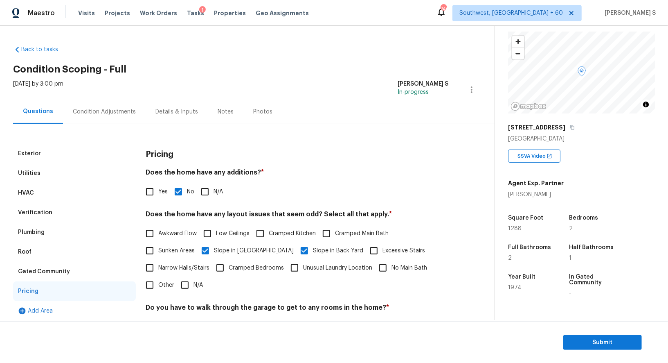
click at [60, 211] on div "Verification" at bounding box center [74, 213] width 123 height 20
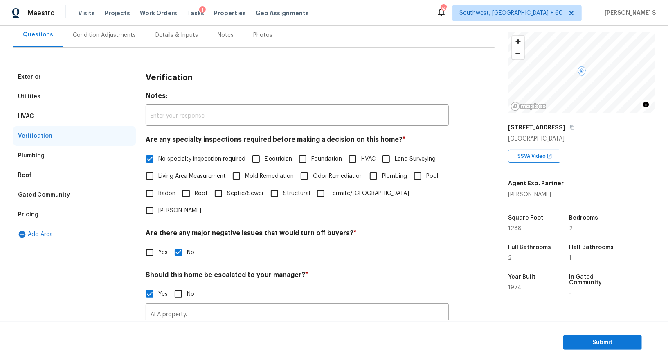
scroll to position [13, 0]
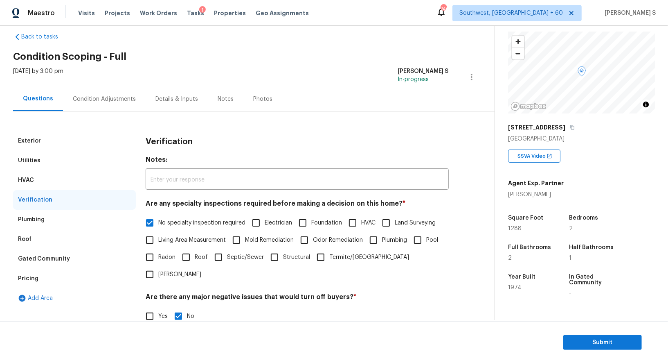
click at [121, 104] on div "Condition Adjustments" at bounding box center [104, 99] width 83 height 24
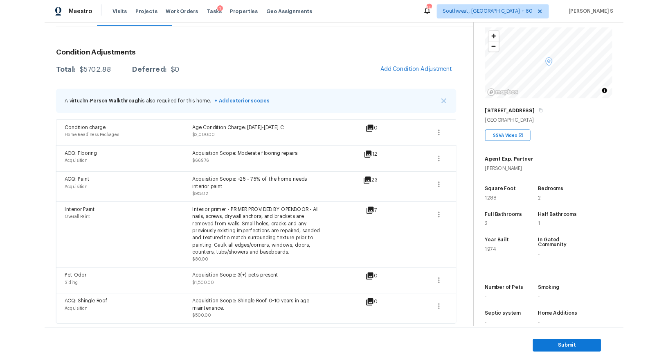
scroll to position [148, 0]
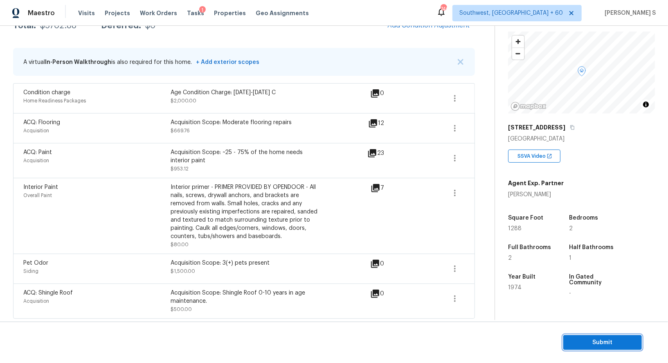
click at [599, 341] on span "Submit" at bounding box center [602, 342] width 65 height 10
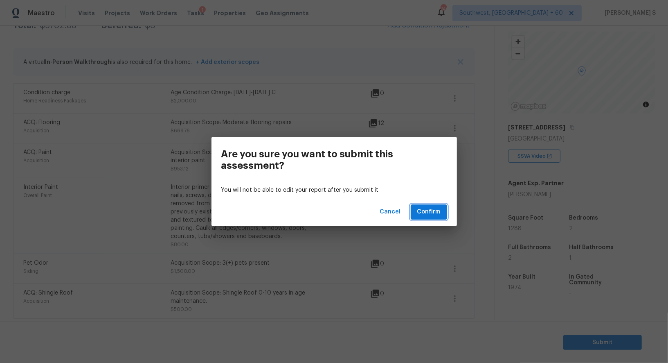
click at [426, 212] on span "Confirm" at bounding box center [428, 212] width 23 height 10
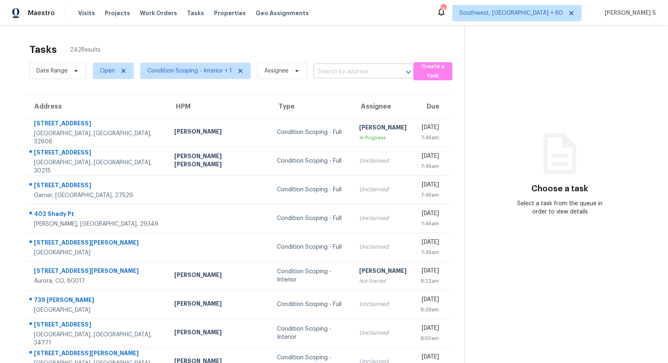
click at [334, 76] on input "text" at bounding box center [351, 71] width 77 height 13
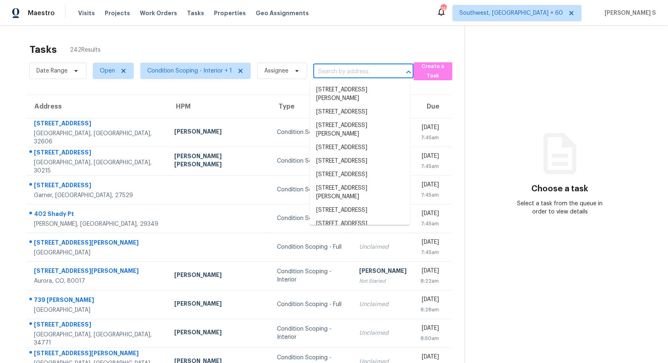
click at [334, 76] on input "text" at bounding box center [351, 71] width 77 height 13
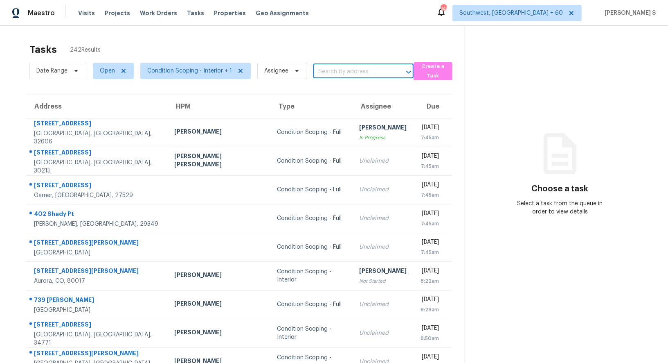
paste input "[STREET_ADDRESS][PERSON_NAME]"
type input "[STREET_ADDRESS][PERSON_NAME]"
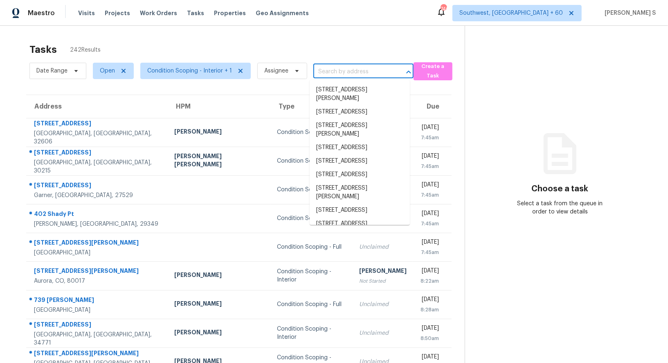
scroll to position [0, 0]
click at [370, 74] on input "text" at bounding box center [351, 71] width 77 height 13
paste input "[STREET_ADDRESS][PERSON_NAME]"
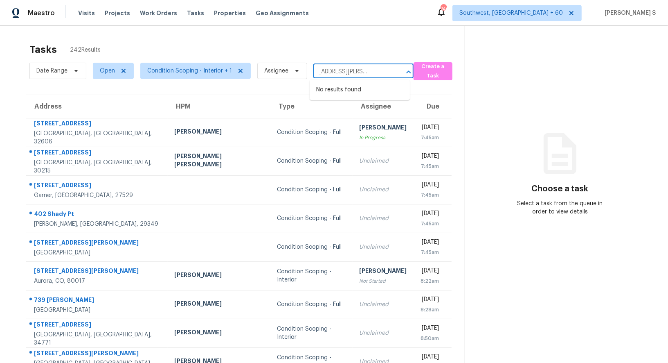
click at [330, 70] on input "[STREET_ADDRESS][PERSON_NAME]" at bounding box center [351, 71] width 77 height 13
type input "[STREET_ADDRESS][PERSON_NAME]"
click at [352, 89] on li "[STREET_ADDRESS][PERSON_NAME]" at bounding box center [360, 94] width 100 height 22
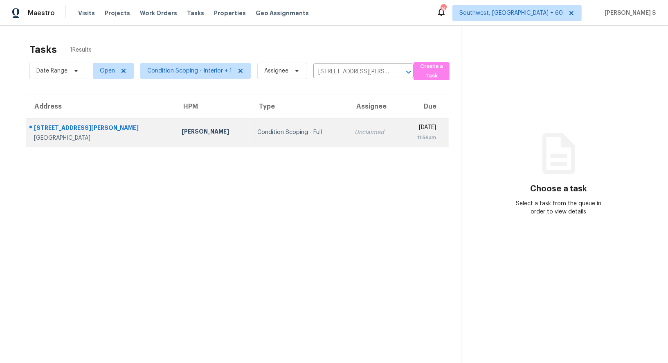
click at [348, 121] on td "Unclaimed" at bounding box center [374, 132] width 53 height 29
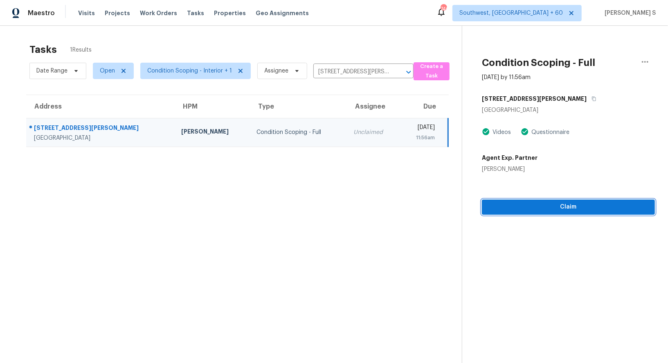
click at [510, 204] on span "Claim" at bounding box center [569, 207] width 160 height 10
click at [303, 189] on section "Tasks 1 Results Date Range Open Condition Scoping - Interior + 1 Assignee [STRE…" at bounding box center [237, 214] width 449 height 350
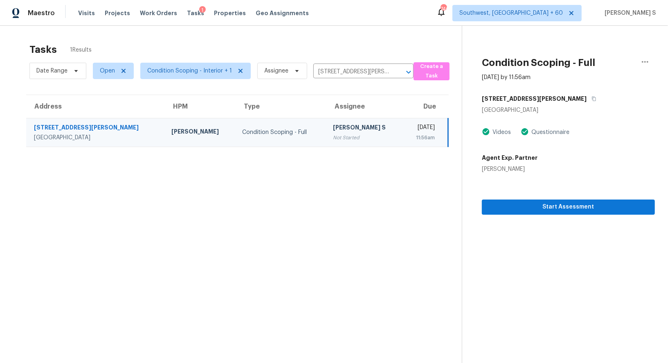
click at [333, 129] on div "[PERSON_NAME] S" at bounding box center [365, 128] width 64 height 10
click at [584, 203] on span "Start Assessment" at bounding box center [569, 207] width 160 height 10
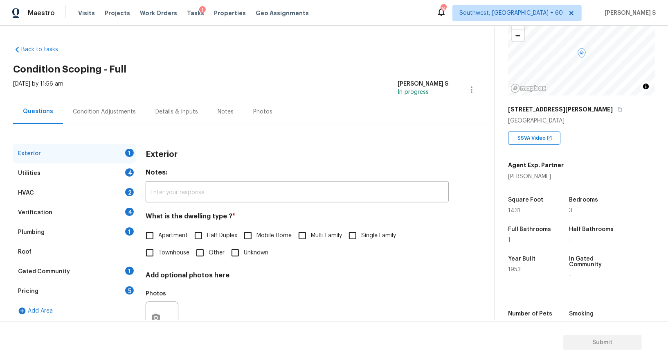
scroll to position [60, 0]
click at [360, 232] on input "Single Family" at bounding box center [352, 235] width 17 height 17
checkbox input "true"
click at [85, 279] on div "Gated Community 1" at bounding box center [74, 272] width 123 height 20
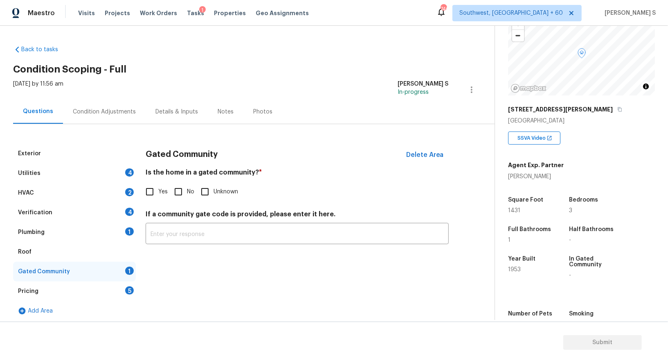
click at [114, 296] on div "Pricing 5" at bounding box center [74, 291] width 123 height 20
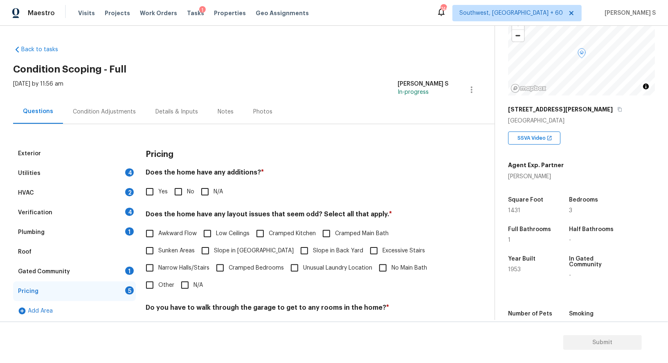
click at [175, 191] on input "No" at bounding box center [178, 191] width 17 height 17
checkbox input "true"
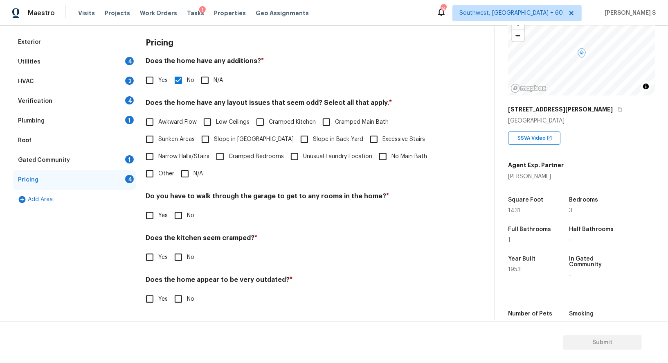
scroll to position [111, 0]
click at [178, 209] on input "No" at bounding box center [178, 215] width 17 height 17
checkbox input "true"
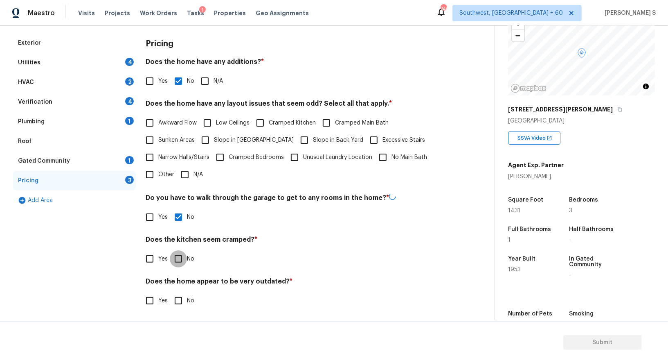
click at [170, 250] on input "No" at bounding box center [178, 258] width 17 height 17
checkbox input "true"
click at [170, 291] on input "No" at bounding box center [178, 299] width 17 height 17
checkbox input "true"
click at [151, 169] on input "Other" at bounding box center [149, 174] width 17 height 17
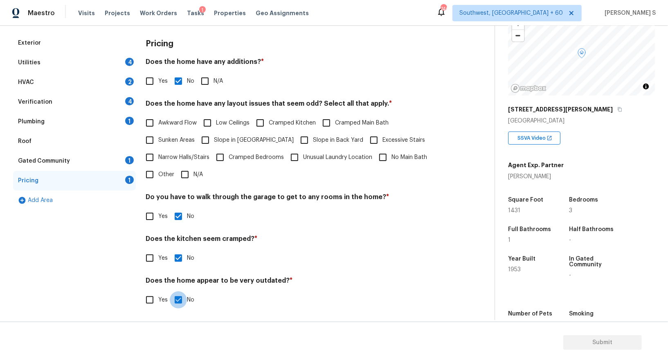
checkbox input "true"
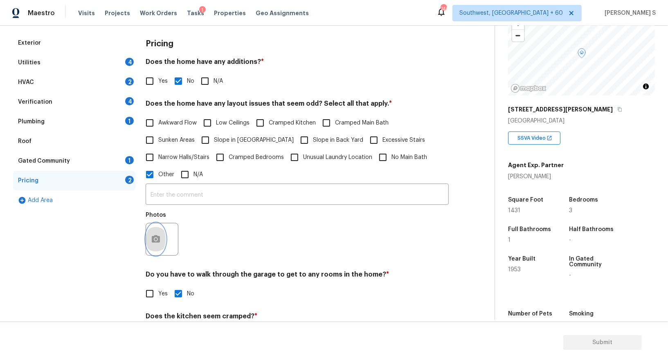
click at [157, 228] on button "button" at bounding box center [156, 239] width 20 height 32
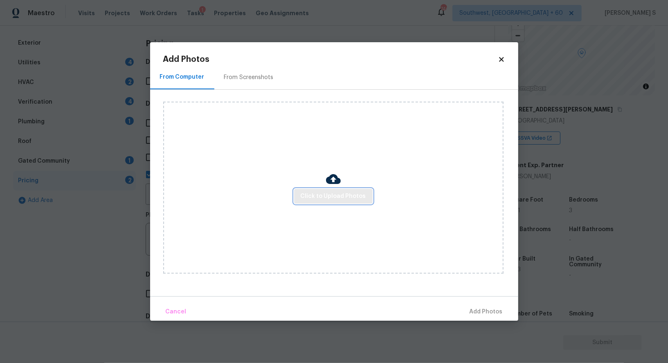
click at [323, 202] on button "Click to Upload Photos" at bounding box center [333, 196] width 79 height 15
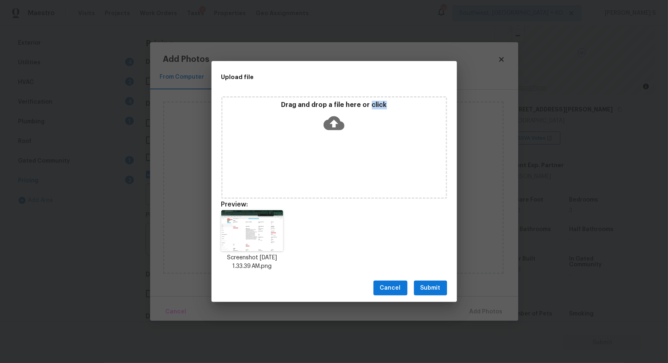
click at [432, 287] on span "Submit" at bounding box center [431, 288] width 20 height 10
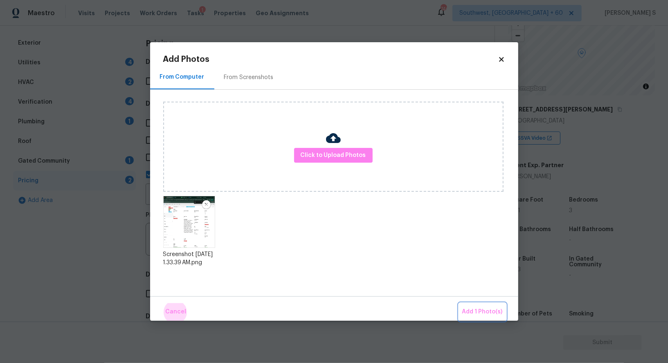
click at [459, 303] on button "Add 1 Photo(s)" at bounding box center [482, 312] width 47 height 18
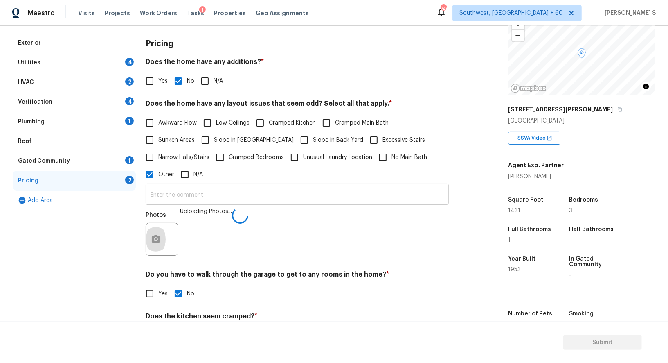
click at [378, 198] on input "text" at bounding box center [297, 194] width 303 height 19
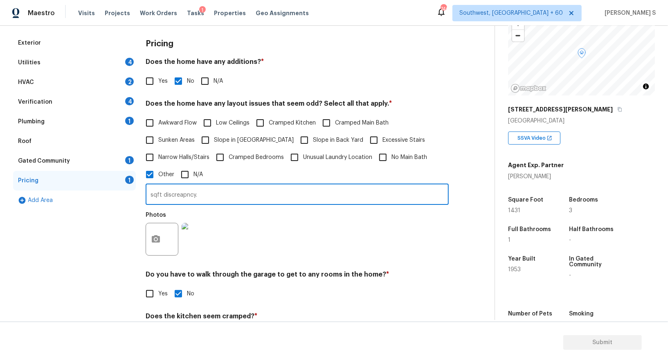
click at [182, 196] on input "sqft discreapncy." at bounding box center [297, 194] width 303 height 19
type input "sqft discrepancy."
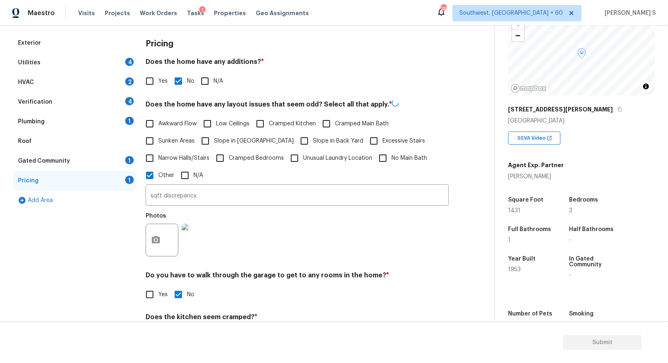
click at [223, 213] on div "Photos" at bounding box center [297, 234] width 303 height 53
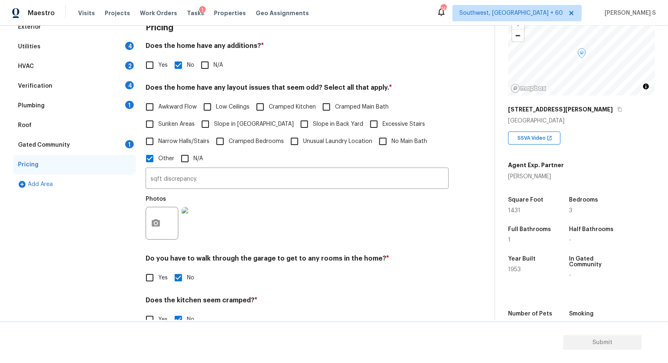
scroll to position [7, 0]
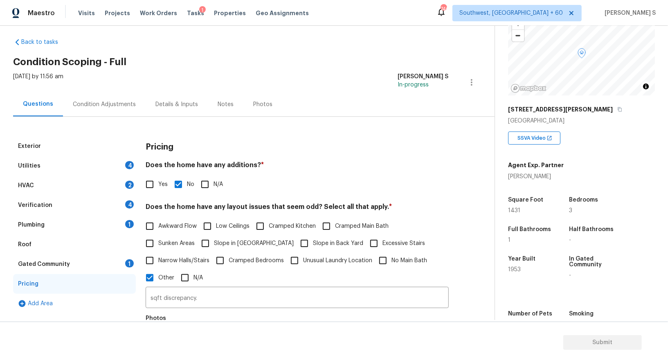
click at [120, 203] on div "Verification 4" at bounding box center [74, 205] width 123 height 20
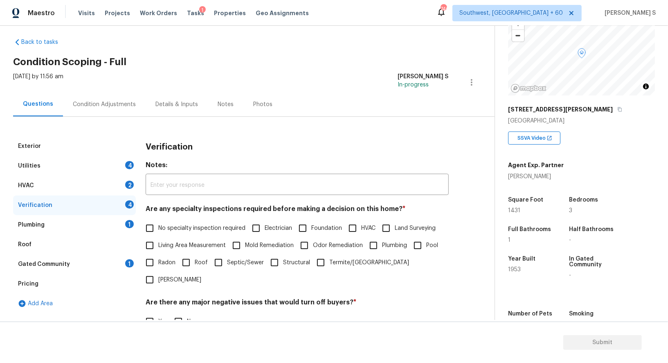
click at [165, 220] on label "No specialty inspection required" at bounding box center [193, 227] width 104 height 17
click at [158, 220] on input "No specialty inspection required" at bounding box center [149, 227] width 17 height 17
checkbox input "true"
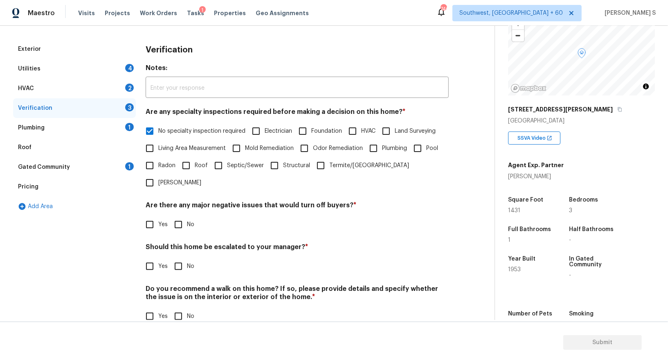
click at [178, 216] on input "No" at bounding box center [178, 224] width 17 height 17
checkbox input "true"
click at [178, 308] on input "No" at bounding box center [178, 316] width 17 height 17
checkbox input "true"
click at [140, 254] on div "Exterior Utilities 4 HVAC 2 Verification 1 Plumbing 1 Roof Gated Community 1 Pr…" at bounding box center [244, 187] width 462 height 296
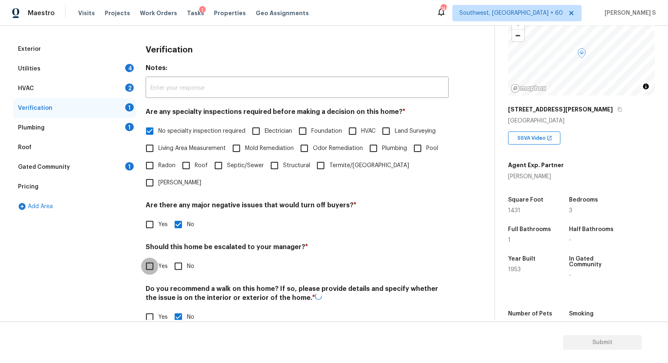
click at [150, 257] on input "Yes" at bounding box center [149, 265] width 17 height 17
checkbox input "true"
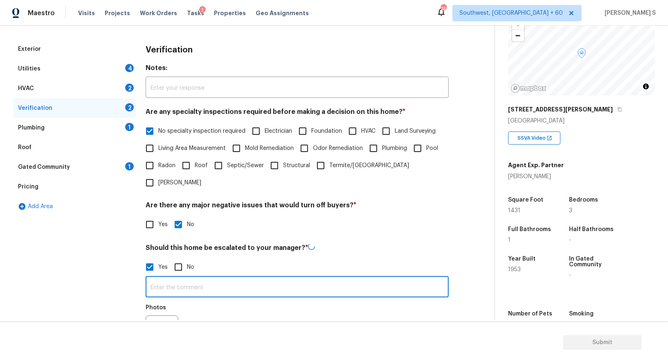
click at [176, 278] on input "text" at bounding box center [297, 287] width 303 height 19
type input "ALA property."
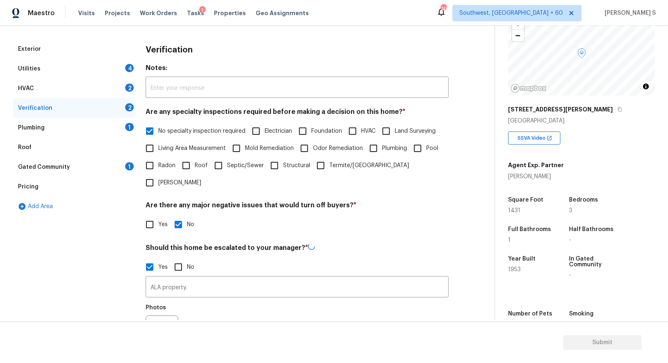
click at [193, 300] on div "Photos" at bounding box center [297, 326] width 303 height 53
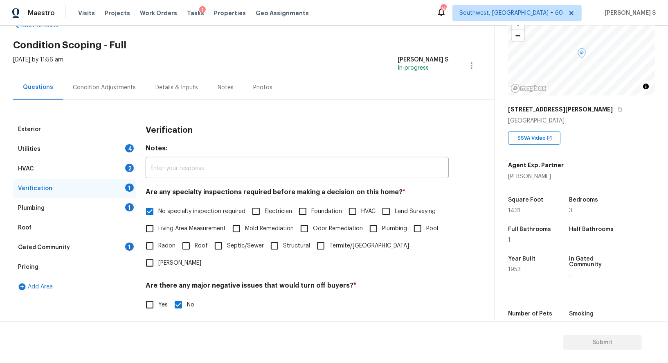
click at [129, 160] on div "HVAC 2" at bounding box center [74, 169] width 123 height 20
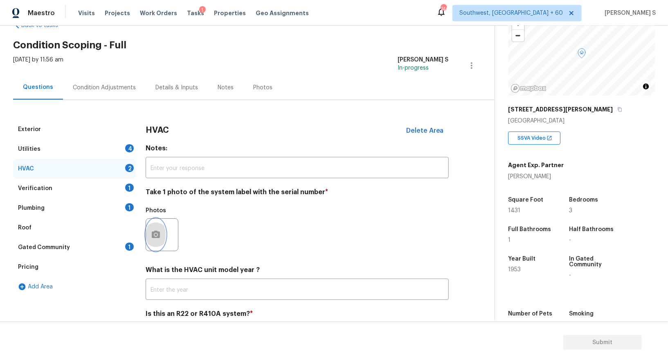
click at [156, 232] on icon "button" at bounding box center [156, 233] width 8 height 7
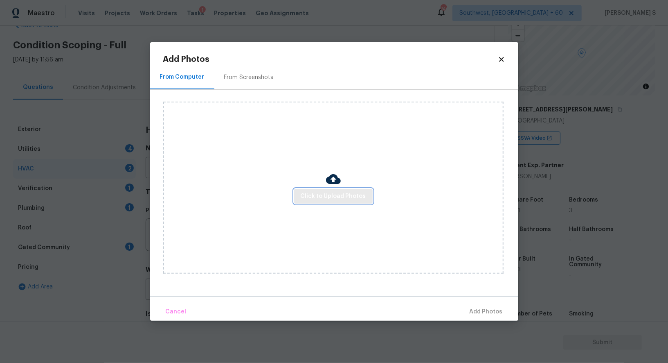
click at [321, 194] on span "Click to Upload Photos" at bounding box center [333, 196] width 65 height 10
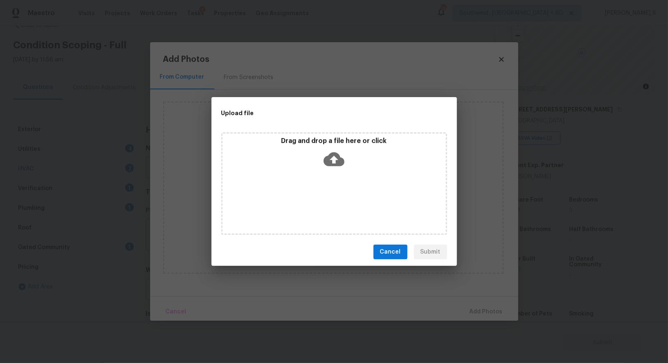
click at [321, 194] on div "Drag and drop a file here or click" at bounding box center [334, 183] width 226 height 102
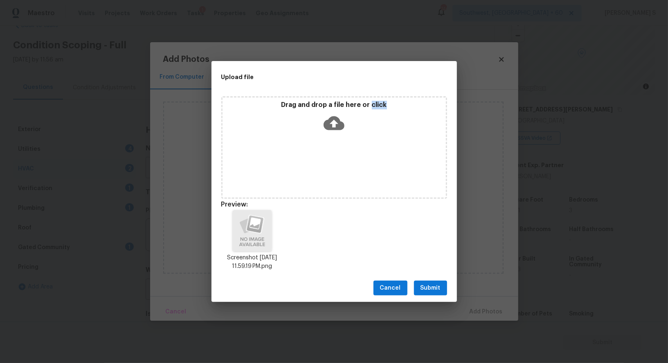
click at [435, 284] on span "Submit" at bounding box center [431, 288] width 20 height 10
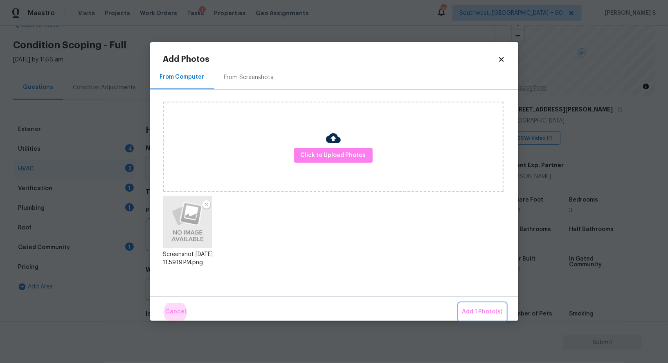
click at [459, 303] on button "Add 1 Photo(s)" at bounding box center [482, 312] width 47 height 18
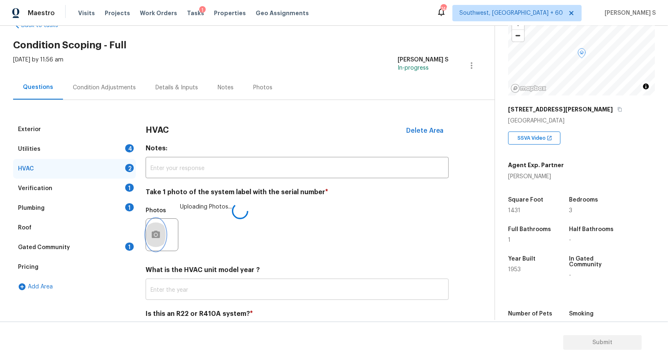
scroll to position [58, 0]
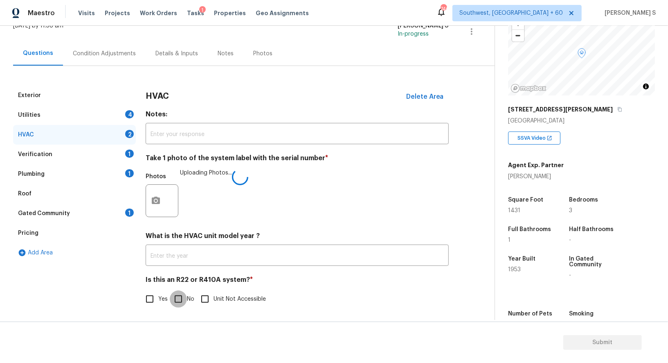
click at [184, 306] on input "No" at bounding box center [178, 298] width 17 height 17
checkbox input "true"
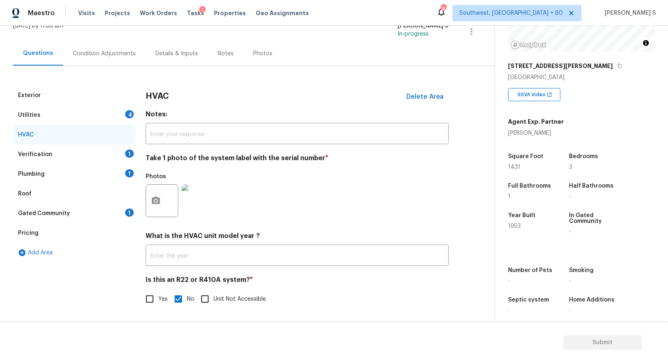
scroll to position [113, 0]
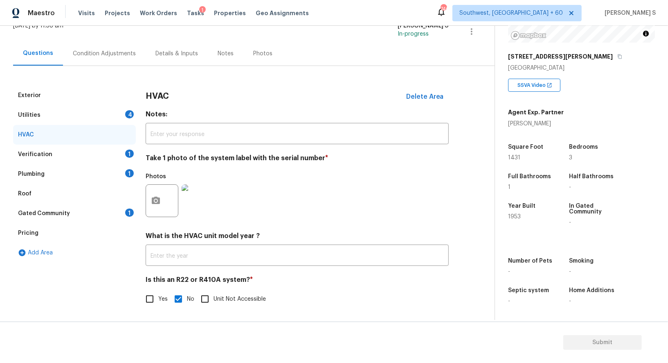
click at [131, 120] on div "Utilities 4" at bounding box center [74, 115] width 123 height 20
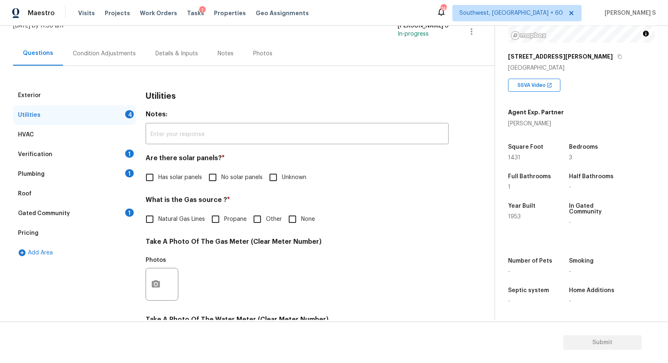
drag, startPoint x: 223, startPoint y: 178, endPoint x: 233, endPoint y: 194, distance: 19.0
click at [223, 177] on span "No solar panels" at bounding box center [241, 177] width 41 height 9
click at [221, 177] on input "No solar panels" at bounding box center [212, 177] width 17 height 17
checkbox input "true"
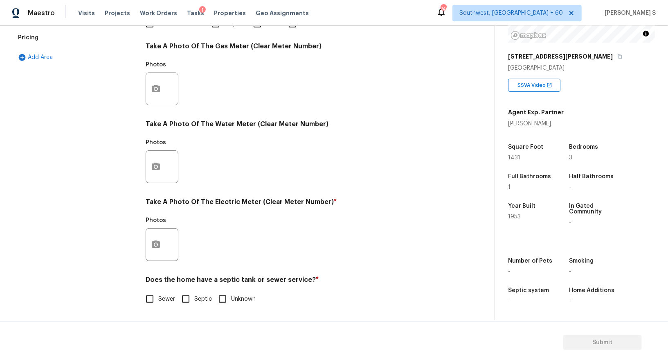
scroll to position [253, 0]
click at [161, 293] on label "Sewer" at bounding box center [158, 299] width 34 height 17
click at [158, 293] on input "Sewer" at bounding box center [149, 299] width 17 height 17
checkbox input "true"
click at [167, 240] on div at bounding box center [162, 244] width 33 height 33
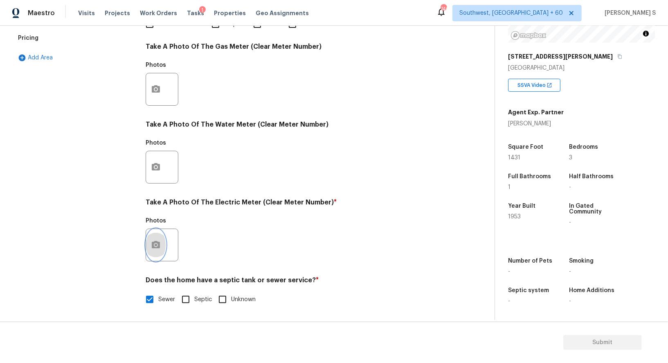
click at [161, 240] on button "button" at bounding box center [156, 245] width 20 height 32
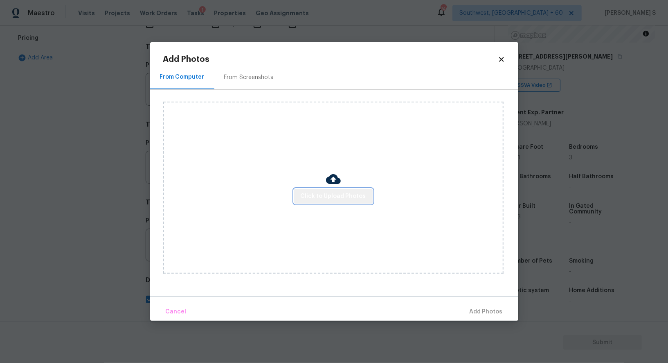
click at [335, 194] on span "Click to Upload Photos" at bounding box center [333, 196] width 65 height 10
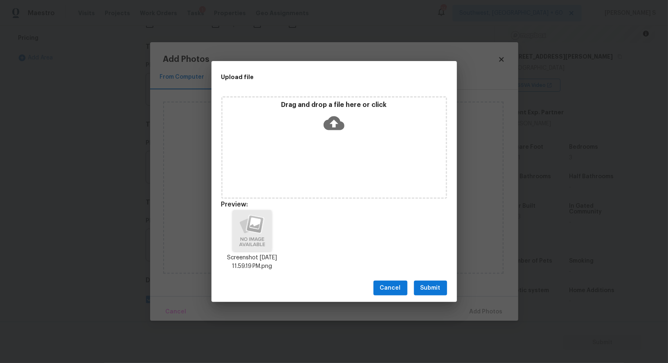
click at [442, 284] on button "Submit" at bounding box center [430, 287] width 33 height 15
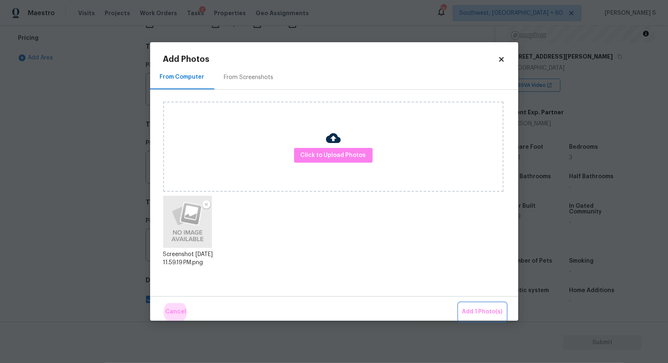
click at [459, 303] on button "Add 1 Photo(s)" at bounding box center [482, 312] width 47 height 18
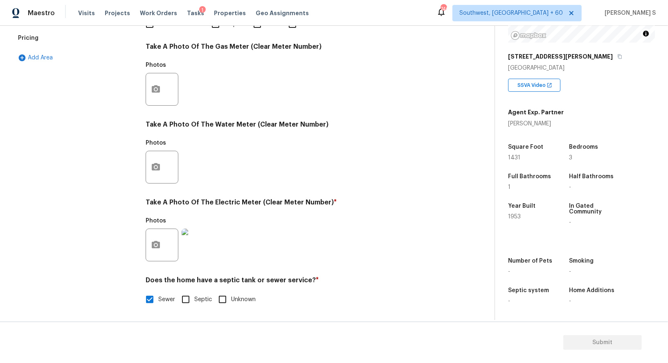
scroll to position [55, 0]
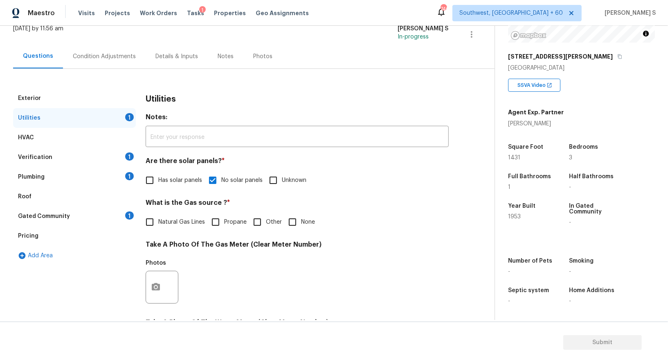
click at [313, 219] on span "None" at bounding box center [308, 222] width 14 height 9
click at [301, 219] on input "None" at bounding box center [292, 221] width 17 height 17
checkbox input "true"
click at [117, 219] on div "Gated Community 1" at bounding box center [74, 216] width 123 height 20
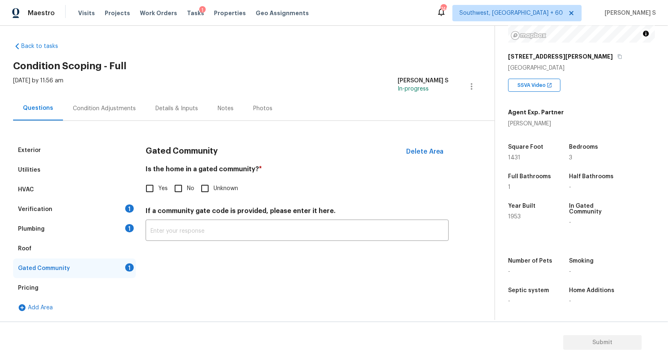
scroll to position [3, 0]
click at [180, 189] on input "No" at bounding box center [178, 188] width 17 height 17
checkbox input "true"
click at [126, 231] on div "Plumbing 1" at bounding box center [74, 229] width 123 height 20
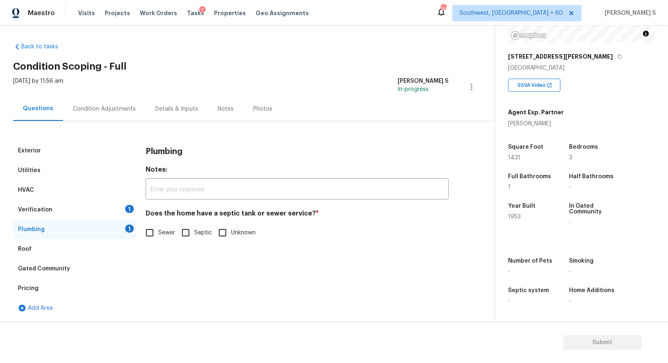
scroll to position [2, 0]
click at [147, 235] on input "Sewer" at bounding box center [149, 232] width 17 height 17
checkbox input "true"
click at [107, 203] on div "Verification 1" at bounding box center [74, 210] width 123 height 20
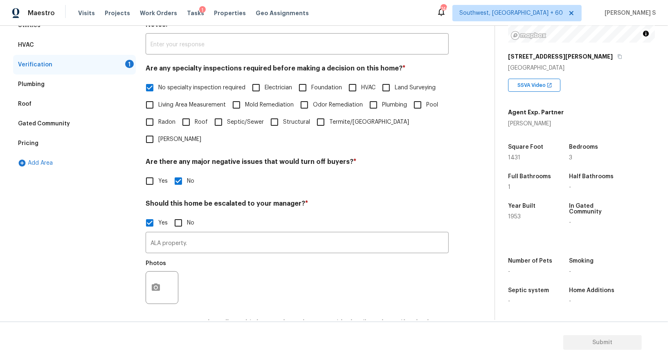
scroll to position [182, 0]
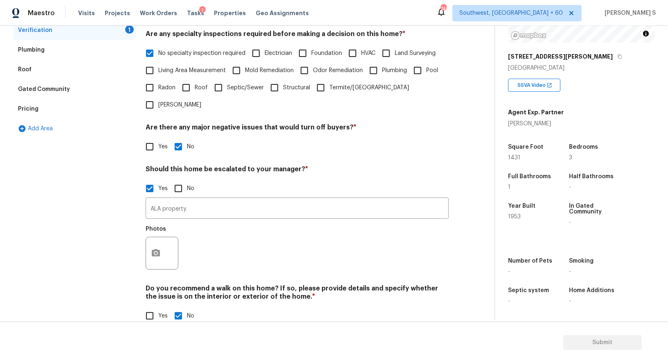
click at [147, 307] on input "Yes" at bounding box center [149, 315] width 17 height 17
checkbox input "true"
checkbox input "false"
click at [183, 47] on label "No specialty inspection required" at bounding box center [193, 53] width 104 height 17
click at [158, 47] on input "No specialty inspection required" at bounding box center [149, 53] width 17 height 17
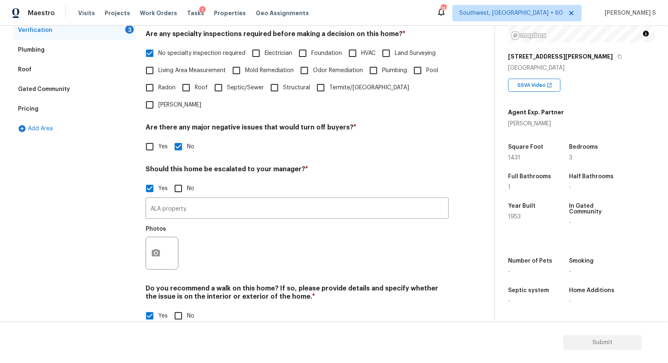
checkbox input "false"
click at [189, 86] on input "Roof" at bounding box center [186, 87] width 17 height 17
checkbox input "true"
click at [420, 72] on input "Pool" at bounding box center [417, 70] width 17 height 17
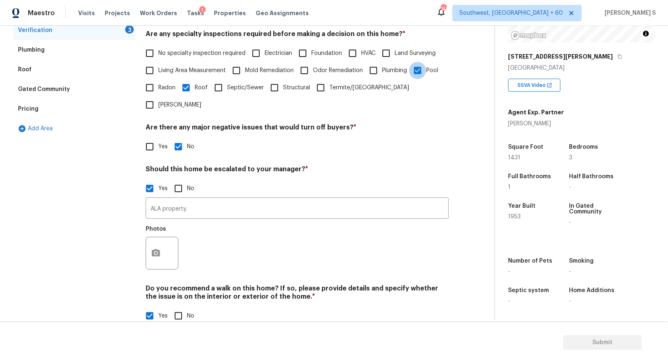
checkbox input "false"
click at [363, 56] on span "HVAC" at bounding box center [368, 53] width 14 height 9
click at [361, 56] on input "HVAC" at bounding box center [352, 53] width 17 height 17
click at [345, 56] on input "HVAC" at bounding box center [352, 53] width 17 height 17
checkbox input "false"
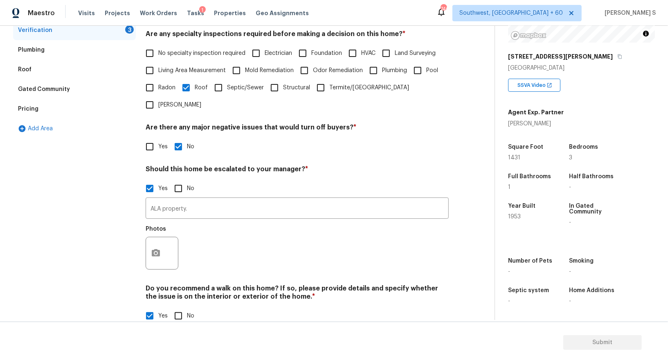
click at [341, 56] on span "Foundation" at bounding box center [326, 53] width 31 height 9
click at [311, 56] on input "Foundation" at bounding box center [302, 53] width 17 height 17
checkbox input "true"
click at [364, 56] on span "HVAC" at bounding box center [368, 54] width 14 height 9
click at [361, 56] on input "HVAC" at bounding box center [352, 53] width 17 height 17
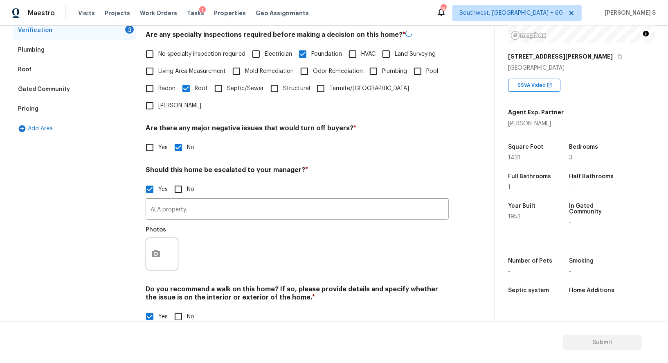
checkbox input "true"
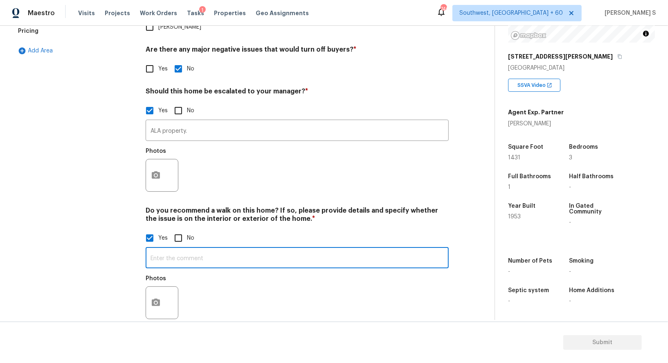
click at [205, 249] on input "text" at bounding box center [297, 258] width 303 height 19
type input "T"
click at [205, 249] on input "YEs" at bounding box center [297, 258] width 303 height 19
type input "Yes."
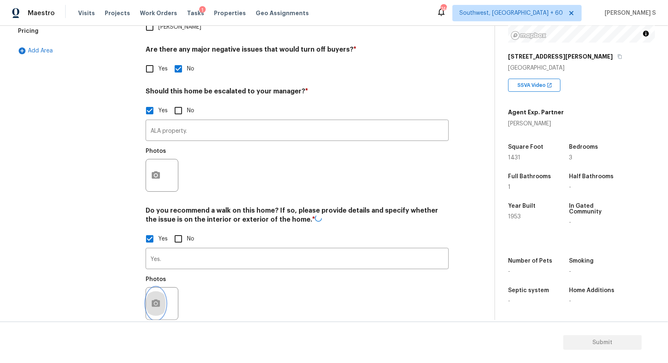
click at [149, 299] on button "button" at bounding box center [156, 303] width 20 height 32
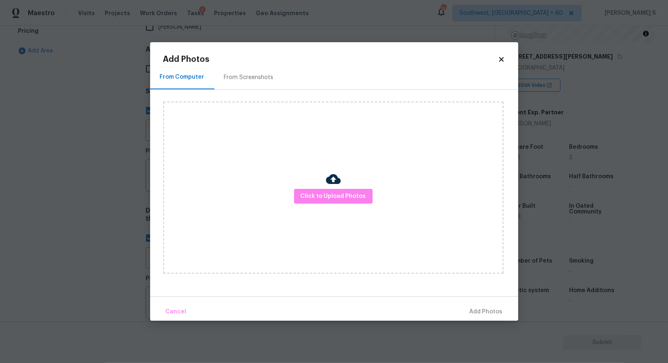
click at [248, 74] on div "From Screenshots" at bounding box center [249, 77] width 50 height 8
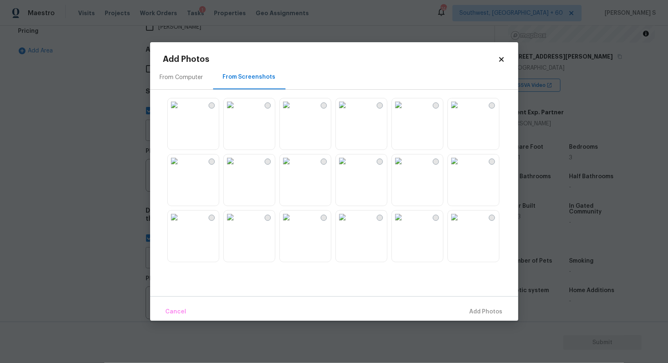
click at [237, 111] on img at bounding box center [230, 104] width 13 height 13
click at [337, 111] on img at bounding box center [342, 104] width 13 height 13
click at [293, 111] on img at bounding box center [286, 104] width 13 height 13
click at [293, 167] on img at bounding box center [286, 160] width 13 height 13
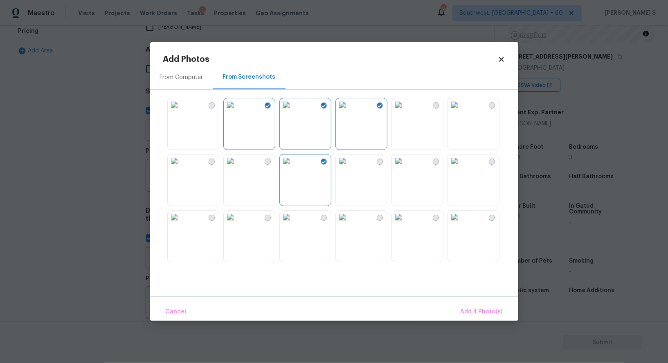
click at [235, 167] on img at bounding box center [230, 160] width 13 height 13
click at [237, 223] on img at bounding box center [230, 216] width 13 height 13
click at [293, 223] on img at bounding box center [286, 216] width 13 height 13
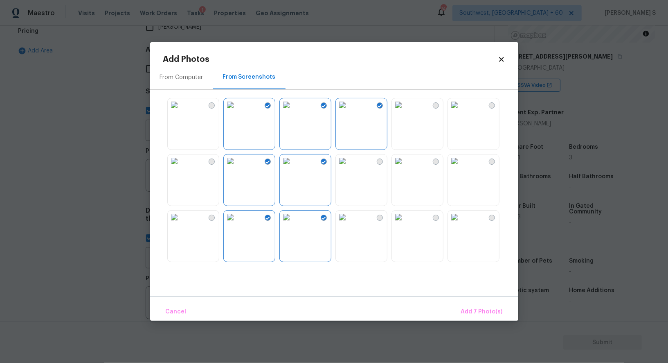
click at [349, 223] on img at bounding box center [342, 216] width 13 height 13
click at [349, 167] on img at bounding box center [342, 160] width 13 height 13
click at [405, 167] on img at bounding box center [398, 160] width 13 height 13
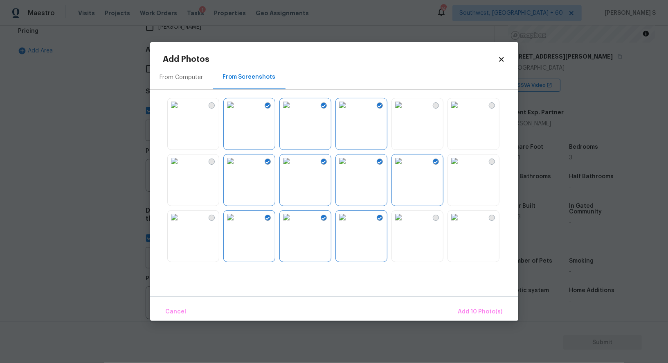
click at [405, 223] on img at bounding box center [398, 216] width 13 height 13
click at [461, 214] on img at bounding box center [454, 216] width 13 height 13
click at [461, 167] on img at bounding box center [454, 160] width 13 height 13
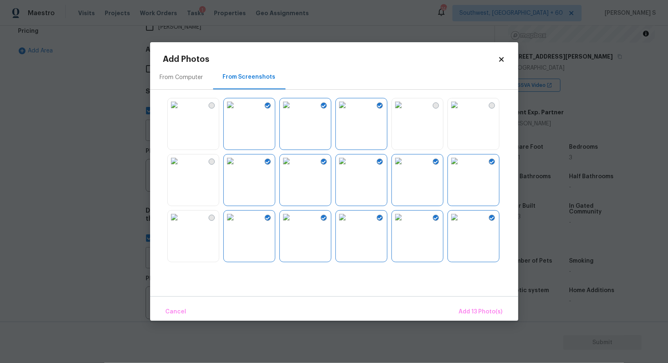
click at [457, 94] on div at bounding box center [340, 180] width 355 height 172
click at [405, 111] on img at bounding box center [398, 104] width 13 height 13
click at [447, 126] on div at bounding box center [340, 180] width 355 height 172
click at [405, 111] on img at bounding box center [398, 104] width 13 height 13
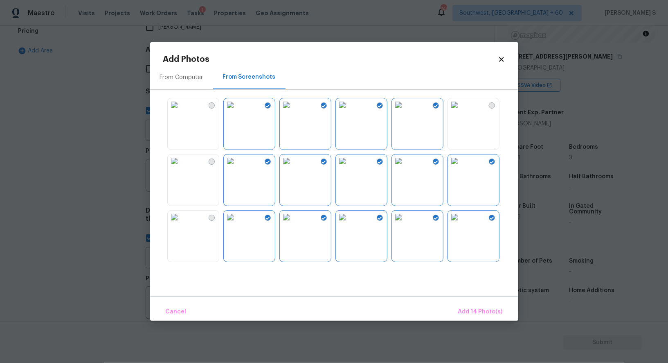
click at [461, 111] on img at bounding box center [454, 104] width 13 height 13
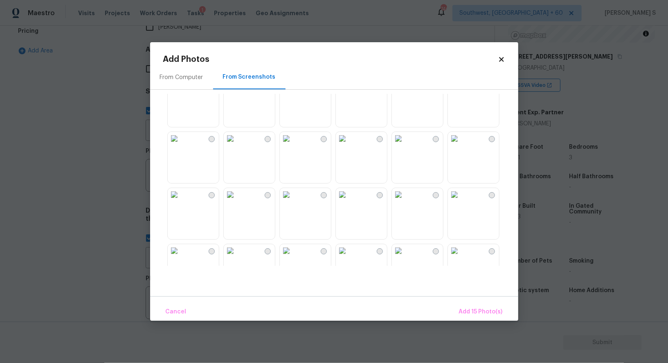
scroll to position [380, 0]
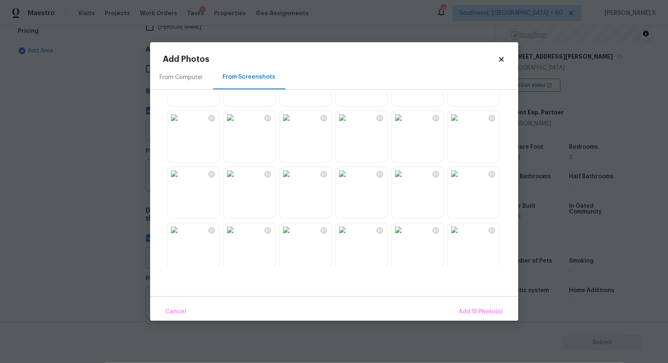
click at [349, 176] on img at bounding box center [342, 173] width 13 height 13
click at [349, 124] on img at bounding box center [342, 117] width 13 height 13
click at [293, 124] on img at bounding box center [286, 117] width 13 height 13
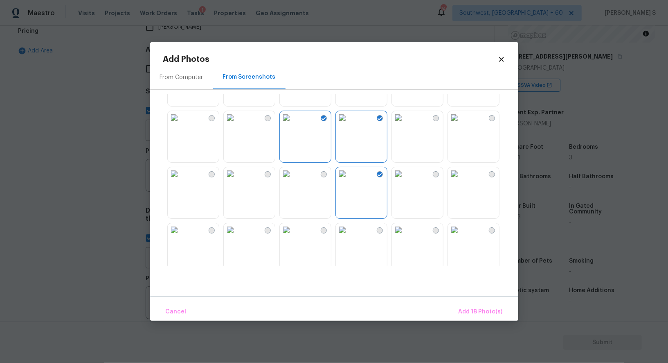
click at [293, 180] on img at bounding box center [286, 173] width 13 height 13
click at [237, 180] on img at bounding box center [230, 173] width 13 height 13
click at [237, 124] on img at bounding box center [230, 117] width 13 height 13
click at [222, 160] on div at bounding box center [340, 180] width 355 height 172
click at [222, 189] on div at bounding box center [340, 180] width 355 height 172
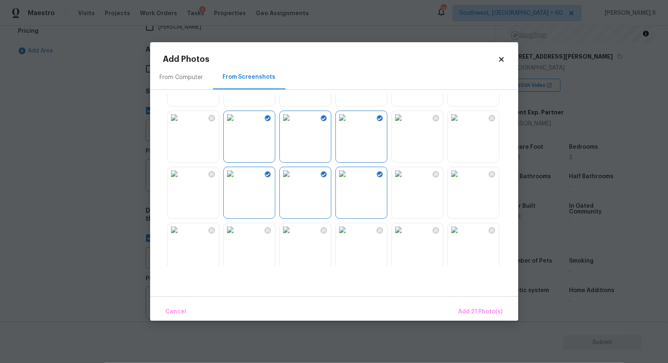
click at [181, 180] on img at bounding box center [174, 173] width 13 height 13
click at [181, 124] on img at bounding box center [174, 117] width 13 height 13
click at [237, 233] on img at bounding box center [230, 229] width 13 height 13
click at [342, 236] on img at bounding box center [342, 229] width 13 height 13
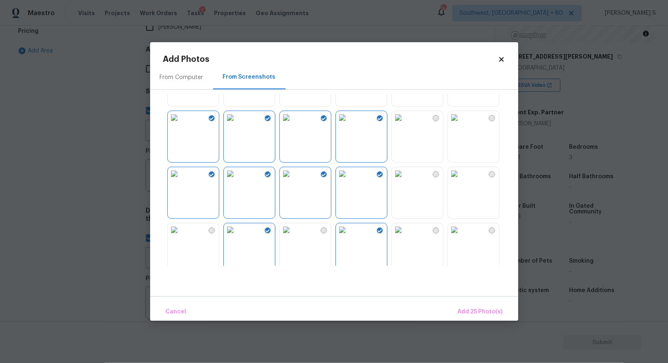
click at [405, 236] on img at bounding box center [398, 229] width 13 height 13
click at [461, 228] on img at bounding box center [454, 229] width 13 height 13
click at [461, 180] on img at bounding box center [454, 173] width 13 height 13
click at [403, 180] on img at bounding box center [398, 173] width 13 height 13
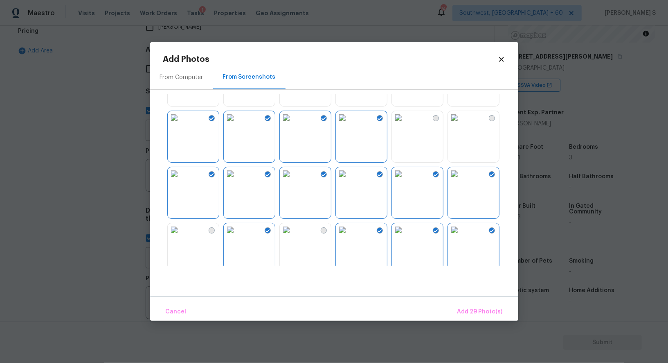
scroll to position [691, 0]
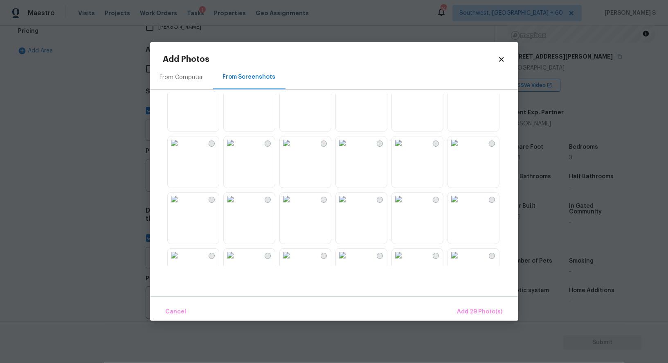
click at [405, 149] on img at bounding box center [398, 142] width 13 height 13
click at [349, 149] on img at bounding box center [342, 142] width 13 height 13
click at [349, 205] on img at bounding box center [342, 198] width 13 height 13
click at [293, 205] on img at bounding box center [286, 198] width 13 height 13
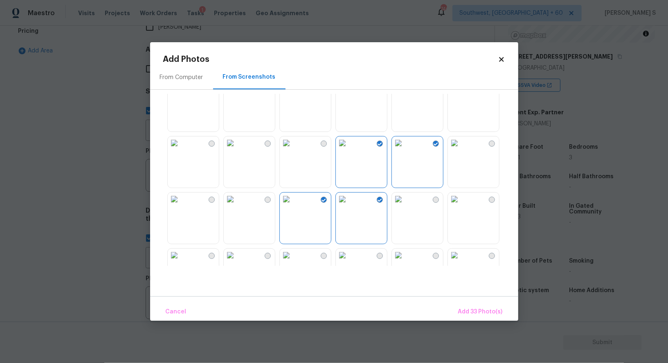
click at [293, 149] on img at bounding box center [286, 142] width 13 height 13
click at [227, 149] on img at bounding box center [230, 142] width 13 height 13
click at [279, 232] on div at bounding box center [340, 180] width 355 height 172
click at [181, 205] on img at bounding box center [174, 198] width 13 height 13
click at [232, 205] on img at bounding box center [230, 198] width 13 height 13
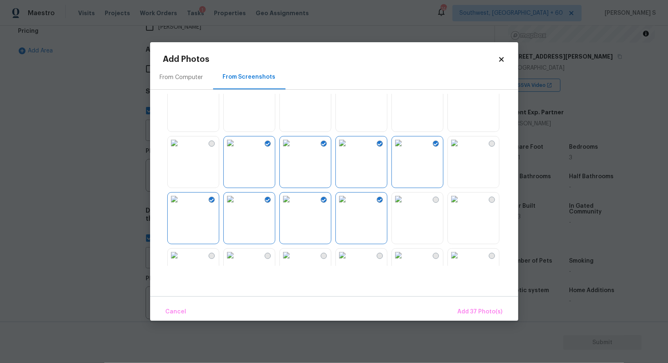
click at [181, 149] on img at bounding box center [174, 142] width 13 height 13
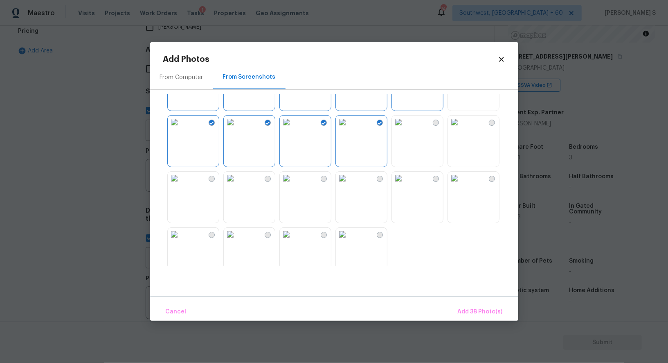
scroll to position [781, 0]
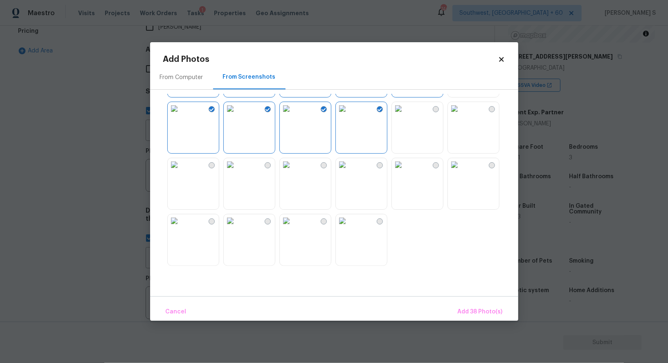
click at [237, 171] on img at bounding box center [230, 164] width 13 height 13
click at [221, 171] on div at bounding box center [340, 180] width 355 height 172
click at [181, 227] on img at bounding box center [174, 220] width 13 height 13
click at [181, 115] on img at bounding box center [174, 108] width 13 height 13
click at [237, 171] on img at bounding box center [230, 164] width 13 height 13
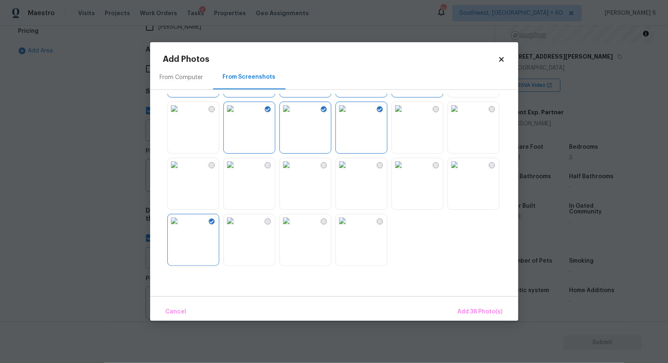
click at [237, 225] on img at bounding box center [230, 220] width 13 height 13
click at [237, 159] on img at bounding box center [230, 164] width 13 height 13
click at [293, 171] on img at bounding box center [286, 164] width 13 height 13
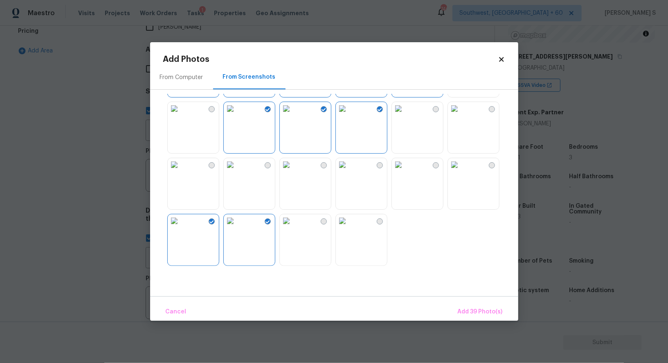
click at [293, 171] on img at bounding box center [286, 164] width 13 height 13
click at [349, 171] on img at bounding box center [342, 164] width 13 height 13
click at [475, 310] on span "Add 41 Photo(s)" at bounding box center [480, 312] width 45 height 10
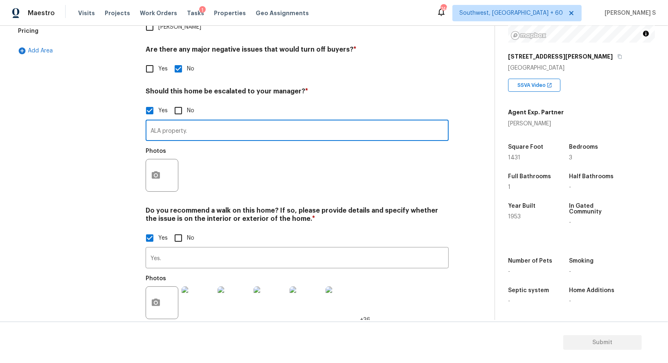
click at [205, 122] on input "ALA property." at bounding box center [297, 131] width 303 height 19
type input "Recommend walk on this property. ALA property. the overall property is in poor …"
click at [270, 143] on div "Photos" at bounding box center [297, 169] width 303 height 53
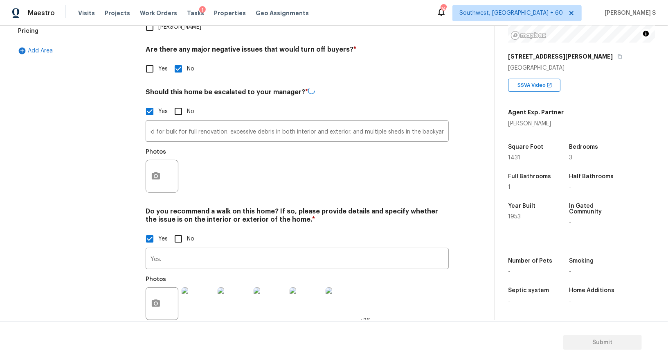
scroll to position [0, 0]
click at [165, 159] on button "button" at bounding box center [156, 175] width 20 height 32
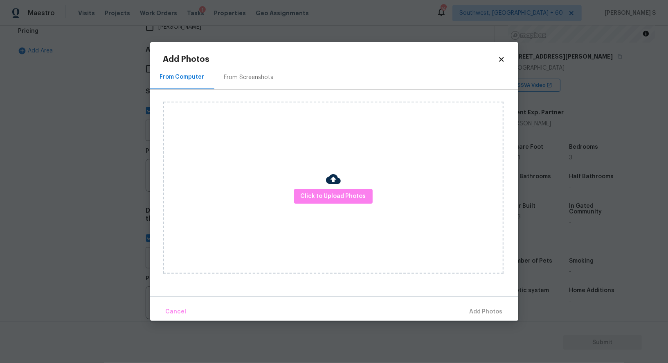
click at [262, 73] on div "From Screenshots" at bounding box center [249, 77] width 50 height 8
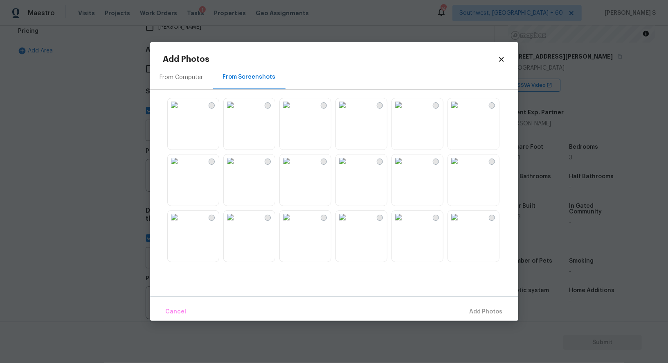
click at [181, 111] on img at bounding box center [174, 104] width 13 height 13
click at [237, 111] on img at bounding box center [230, 104] width 13 height 13
click at [293, 111] on img at bounding box center [286, 104] width 13 height 13
click at [334, 165] on div at bounding box center [340, 180] width 355 height 172
click at [288, 167] on img at bounding box center [286, 160] width 13 height 13
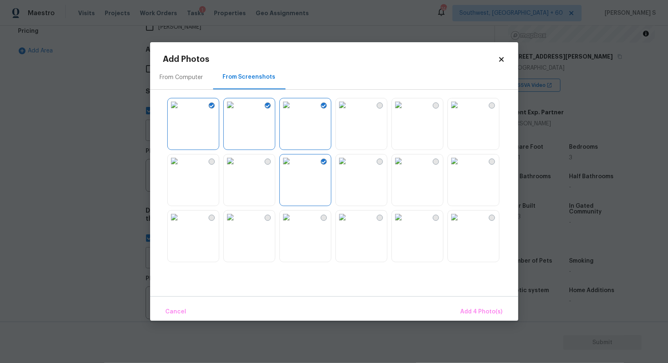
click at [237, 167] on img at bounding box center [230, 160] width 13 height 13
click at [181, 167] on img at bounding box center [174, 160] width 13 height 13
drag, startPoint x: 365, startPoint y: 138, endPoint x: 407, endPoint y: 138, distance: 42.6
click at [349, 111] on img at bounding box center [342, 104] width 13 height 13
click at [405, 111] on img at bounding box center [398, 104] width 13 height 13
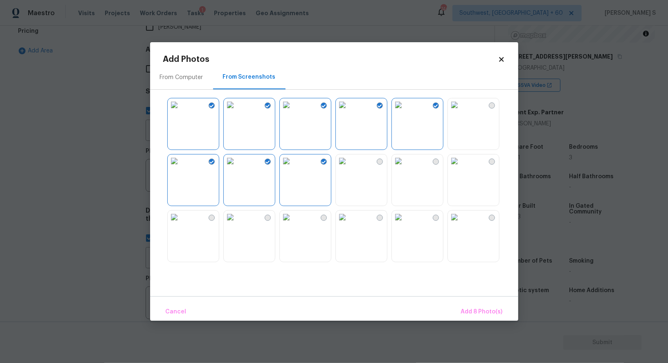
drag, startPoint x: 424, startPoint y: 166, endPoint x: 471, endPoint y: 155, distance: 48.7
click at [405, 166] on img at bounding box center [398, 160] width 13 height 13
click at [461, 156] on img at bounding box center [454, 160] width 13 height 13
click at [461, 111] on img at bounding box center [454, 104] width 13 height 13
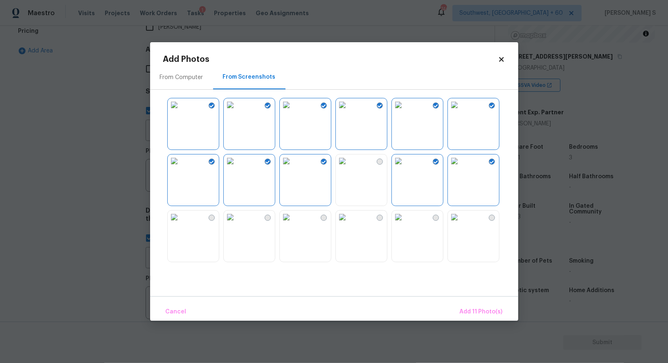
click at [461, 223] on img at bounding box center [454, 216] width 13 height 13
click at [405, 223] on img at bounding box center [398, 216] width 13 height 13
click at [349, 223] on img at bounding box center [342, 216] width 13 height 13
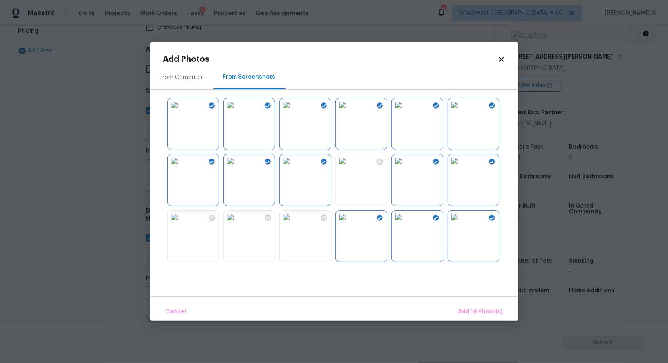
click at [334, 231] on div at bounding box center [340, 180] width 355 height 172
click at [237, 223] on img at bounding box center [230, 216] width 13 height 13
click at [181, 223] on img at bounding box center [174, 216] width 13 height 13
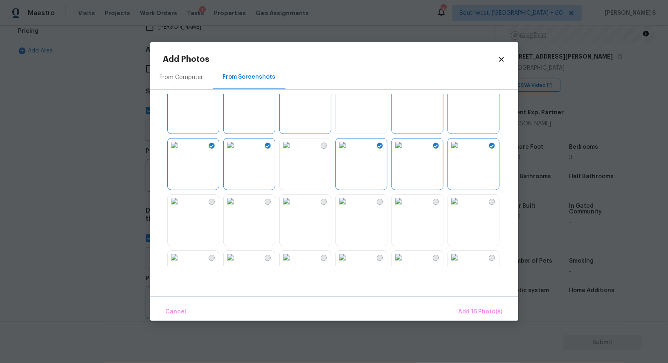
scroll to position [85, 0]
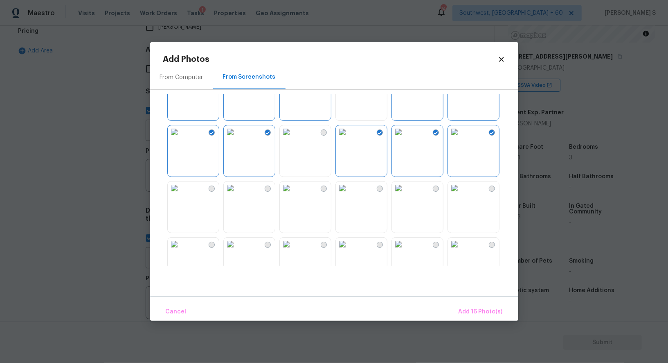
click at [293, 194] on img at bounding box center [286, 187] width 13 height 13
click at [237, 194] on img at bounding box center [230, 187] width 13 height 13
click at [181, 194] on img at bounding box center [174, 187] width 13 height 13
click at [228, 234] on div at bounding box center [340, 180] width 355 height 172
click at [289, 235] on div at bounding box center [340, 180] width 355 height 172
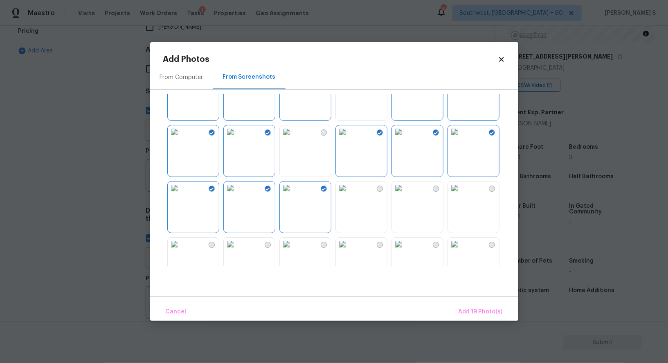
click at [339, 246] on img at bounding box center [342, 243] width 13 height 13
click at [349, 194] on img at bounding box center [342, 187] width 13 height 13
click at [405, 194] on img at bounding box center [398, 187] width 13 height 13
click at [405, 244] on img at bounding box center [398, 243] width 13 height 13
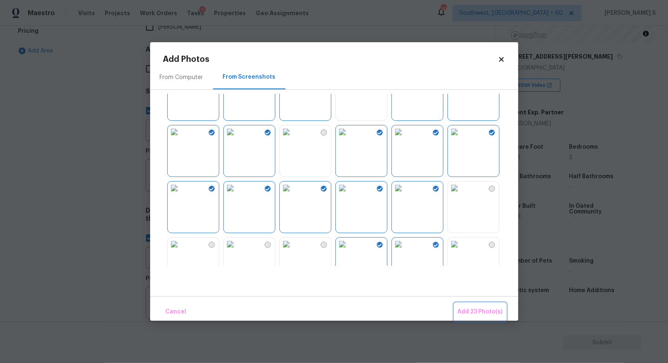
click at [468, 307] on span "Add 23 Photo(s)" at bounding box center [480, 312] width 45 height 10
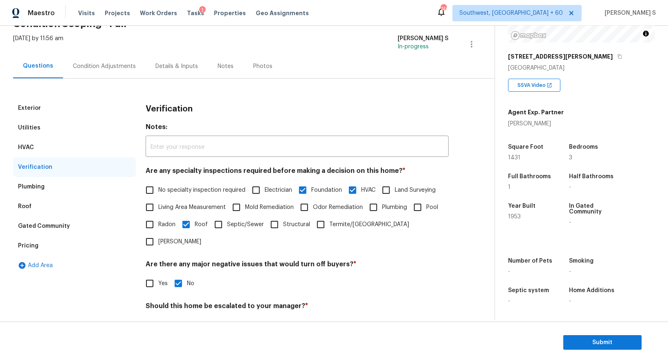
scroll to position [0, 0]
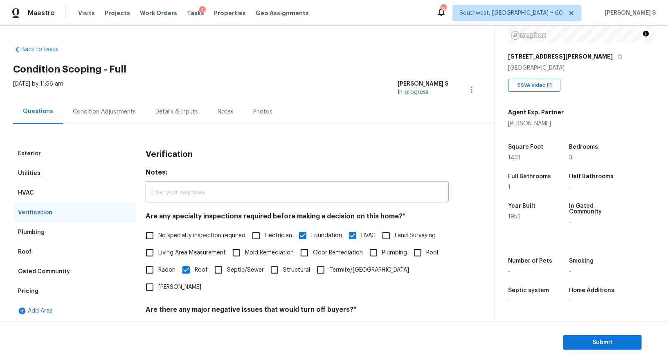
click at [110, 104] on div "Condition Adjustments" at bounding box center [104, 111] width 83 height 24
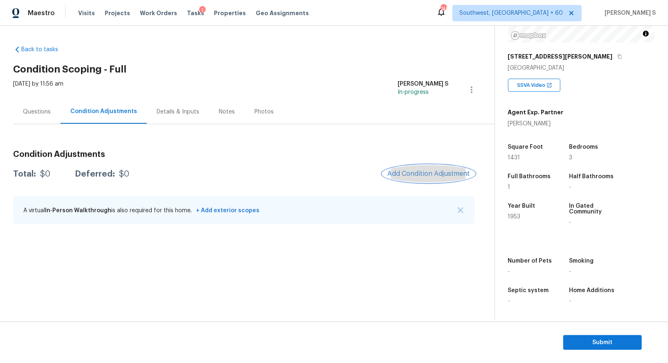
click at [455, 166] on button "Add Condition Adjustment" at bounding box center [429, 173] width 92 height 17
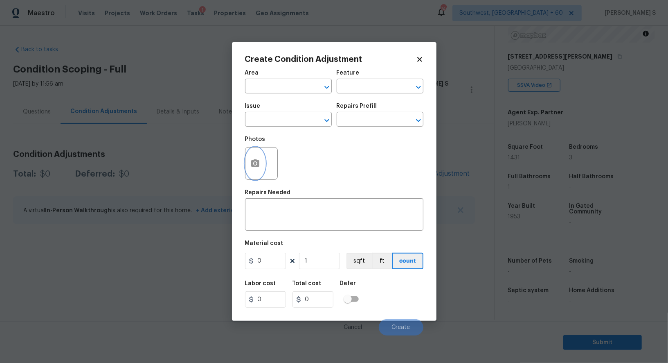
click at [259, 152] on button "button" at bounding box center [256, 163] width 20 height 32
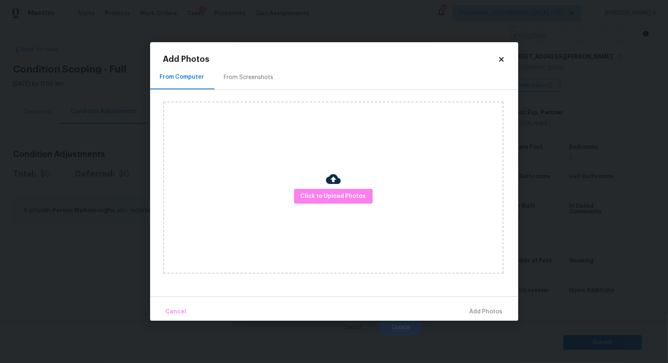
click at [259, 83] on div "From Screenshots" at bounding box center [248, 77] width 69 height 24
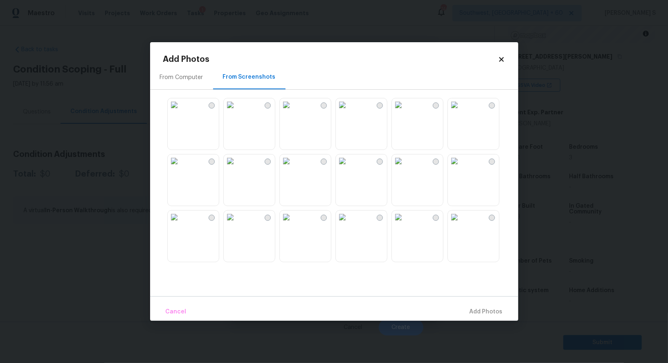
click at [181, 111] on img at bounding box center [174, 104] width 13 height 13
click at [237, 111] on img at bounding box center [230, 104] width 13 height 13
click at [237, 167] on img at bounding box center [230, 160] width 13 height 13
click at [181, 167] on img at bounding box center [174, 160] width 13 height 13
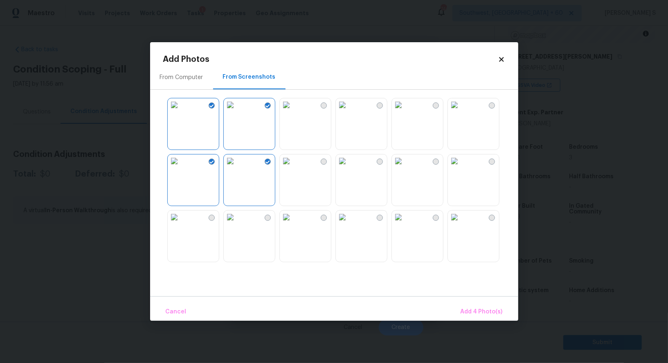
click at [293, 167] on img at bounding box center [286, 160] width 13 height 13
click at [349, 167] on img at bounding box center [342, 160] width 13 height 13
click at [349, 111] on img at bounding box center [342, 104] width 13 height 13
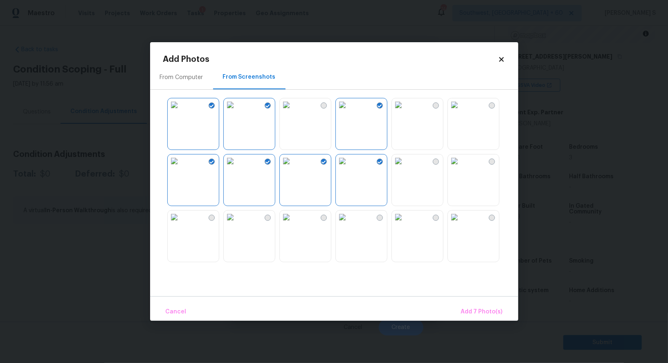
click at [293, 111] on img at bounding box center [286, 104] width 13 height 13
click at [454, 111] on img at bounding box center [454, 104] width 13 height 13
click at [454, 167] on img at bounding box center [454, 160] width 13 height 13
click at [444, 195] on div at bounding box center [340, 180] width 355 height 172
drag, startPoint x: 436, startPoint y: 132, endPoint x: 436, endPoint y: 150, distance: 18.4
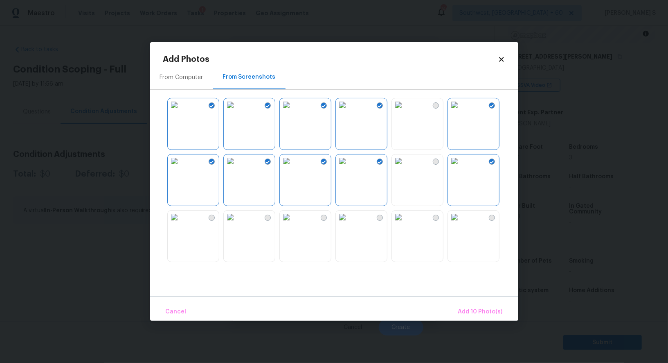
click at [405, 111] on img at bounding box center [398, 104] width 13 height 13
click at [405, 167] on img at bounding box center [398, 160] width 13 height 13
click at [405, 214] on img at bounding box center [398, 216] width 13 height 13
click at [461, 223] on img at bounding box center [454, 216] width 13 height 13
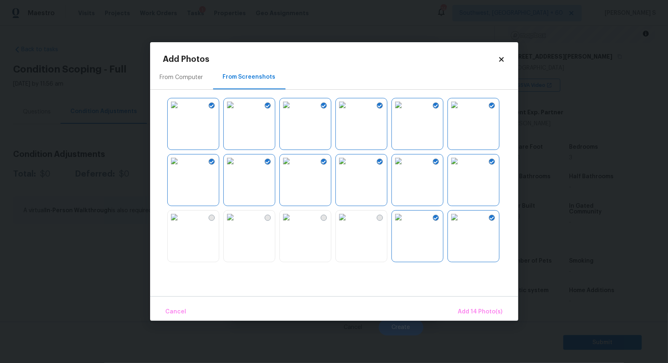
click at [349, 220] on img at bounding box center [342, 216] width 13 height 13
click at [322, 220] on div at bounding box center [324, 217] width 6 height 6
click at [237, 220] on img at bounding box center [230, 216] width 13 height 13
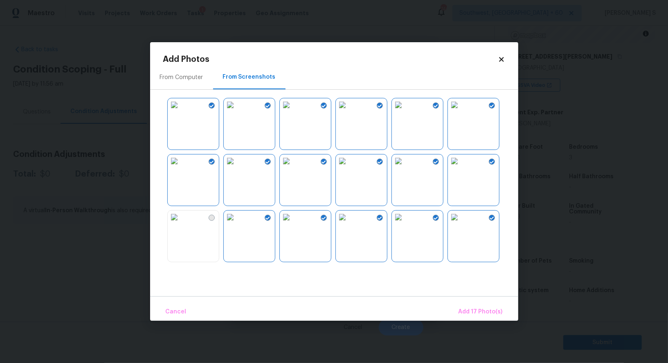
click at [223, 220] on div at bounding box center [340, 180] width 355 height 172
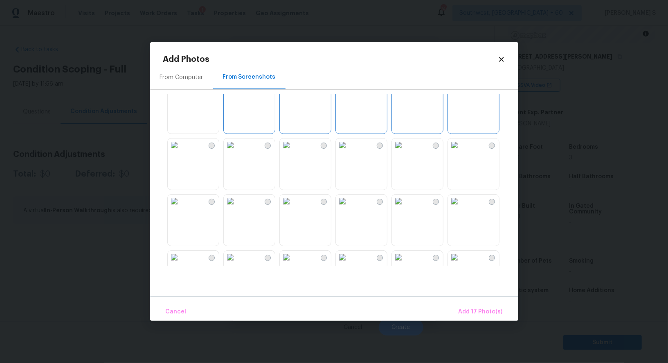
scroll to position [292, 0]
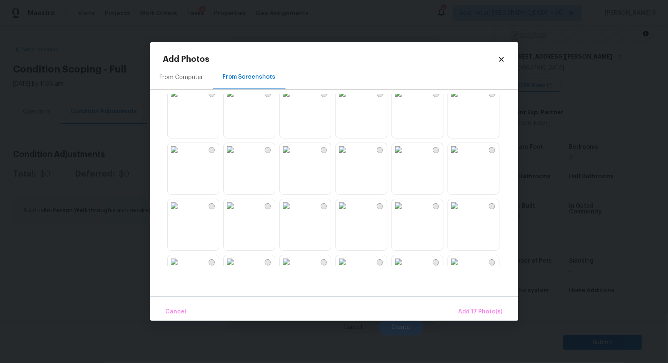
click at [237, 156] on img at bounding box center [230, 149] width 13 height 13
click at [181, 156] on img at bounding box center [174, 149] width 13 height 13
click at [181, 212] on img at bounding box center [174, 205] width 13 height 13
click at [237, 212] on img at bounding box center [230, 205] width 13 height 13
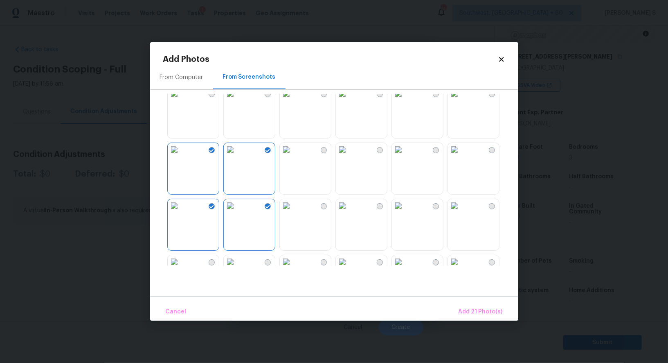
click at [293, 212] on img at bounding box center [286, 205] width 13 height 13
click at [293, 156] on img at bounding box center [286, 149] width 13 height 13
click at [349, 156] on img at bounding box center [342, 149] width 13 height 13
click at [349, 212] on img at bounding box center [342, 205] width 13 height 13
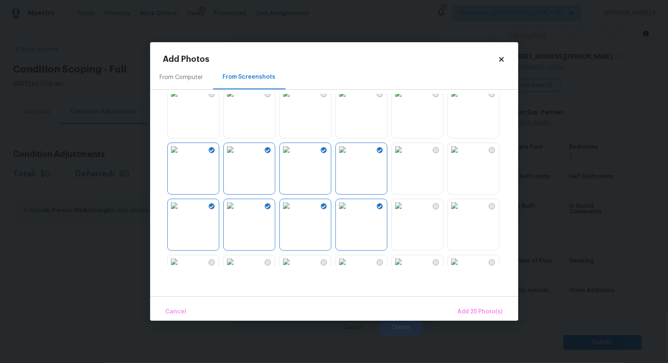
drag, startPoint x: 395, startPoint y: 221, endPoint x: 395, endPoint y: 193, distance: 27.8
click at [395, 212] on img at bounding box center [398, 205] width 13 height 13
click at [395, 147] on img at bounding box center [398, 149] width 13 height 13
click at [492, 313] on span "Add 27 Photo(s)" at bounding box center [480, 312] width 45 height 10
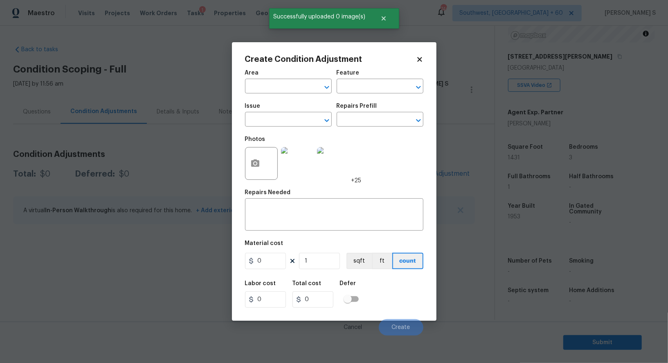
click at [293, 114] on div "Issue" at bounding box center [288, 108] width 87 height 11
click at [294, 124] on input "text" at bounding box center [277, 120] width 64 height 13
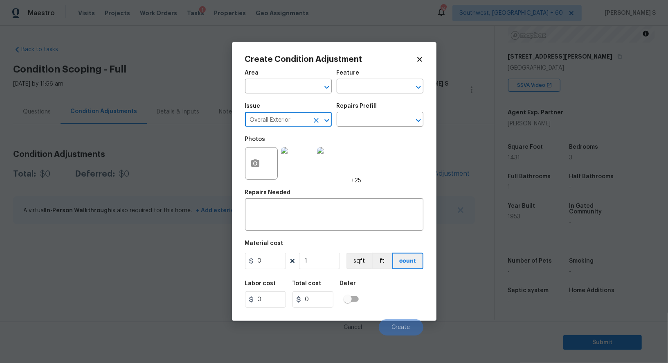
type input "Overall Exterior"
type input "Interior Overall"
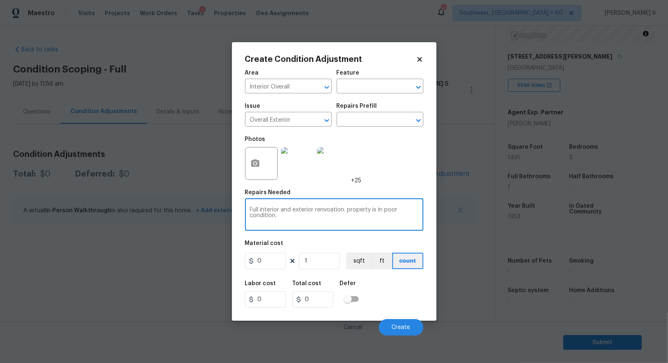
type textarea "Full interior and exterior renvoation. property is in poor condition."
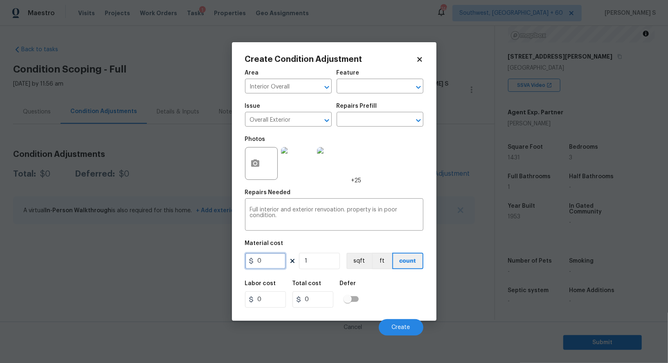
click at [268, 260] on input "0" at bounding box center [265, 261] width 41 height 16
type input "100000"
click at [421, 297] on div "Labor cost 0 Total cost 100000 Defer" at bounding box center [334, 293] width 178 height 37
click at [400, 325] on span "Create" at bounding box center [401, 327] width 18 height 6
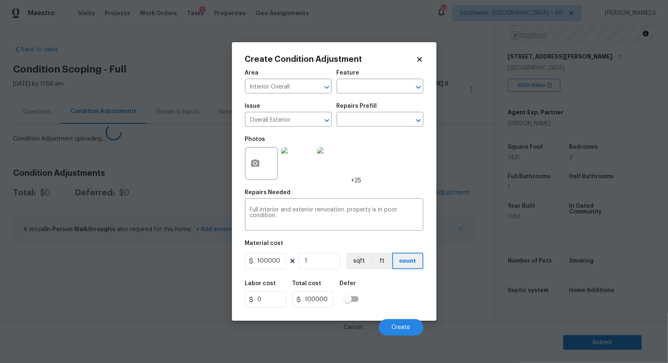
click at [104, 282] on body "Maestro Visits Projects Work Orders Tasks 1 Properties Geo Assignments 746 Sout…" at bounding box center [334, 181] width 668 height 363
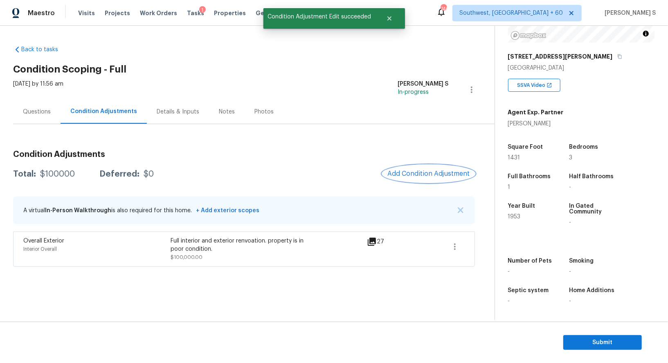
click at [433, 178] on button "Add Condition Adjustment" at bounding box center [429, 173] width 92 height 17
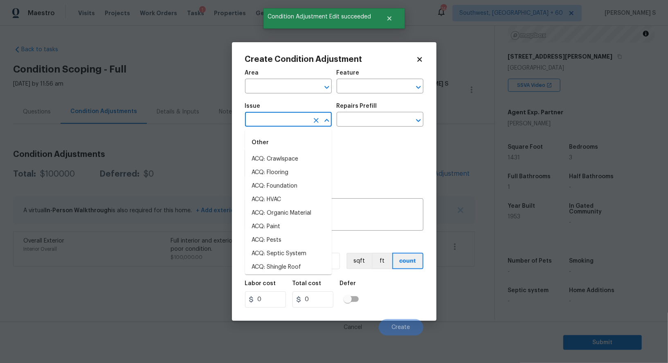
click at [281, 125] on input "text" at bounding box center [277, 120] width 64 height 13
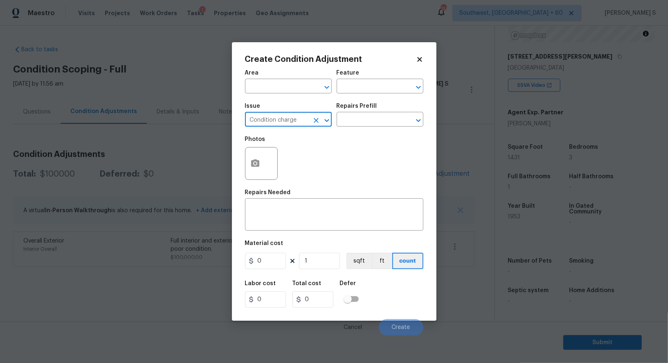
type input "Condition charge"
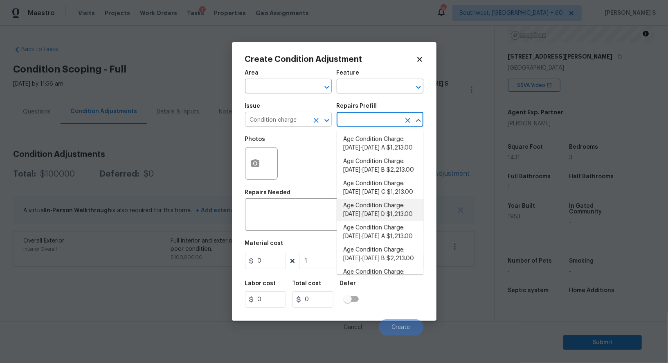
type input "Home Readiness Packages"
type textarea "Age Condition Charge: [DATE]-[DATE] D"
type input "1213"
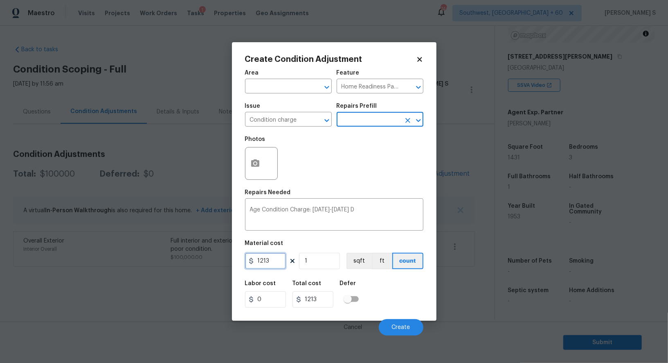
click at [266, 268] on input "1213" at bounding box center [265, 261] width 41 height 16
type input "2000"
click at [395, 296] on div "Labor cost 0 Total cost 2000 Defer" at bounding box center [334, 293] width 178 height 37
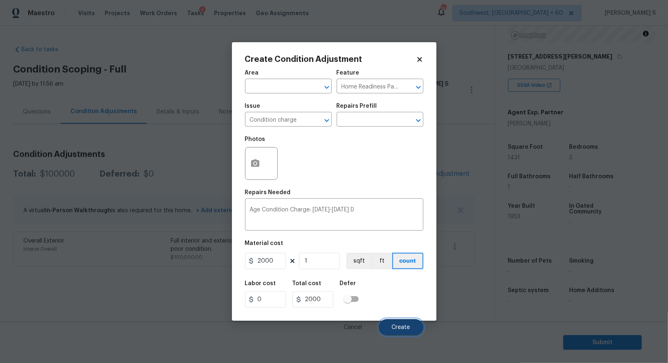
click at [407, 333] on button "Create" at bounding box center [401, 327] width 45 height 16
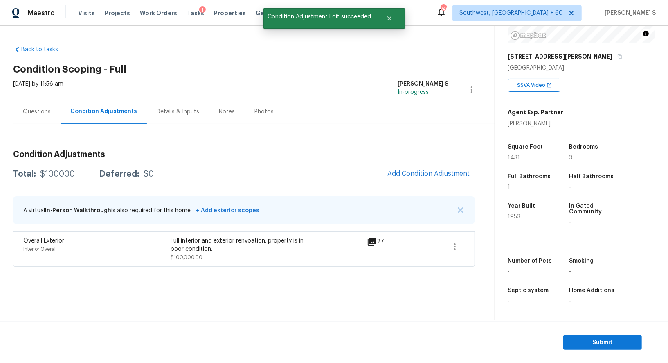
click at [211, 307] on body "Maestro Visits Projects Work Orders Tasks 1 Properties Geo Assignments 746 Sout…" at bounding box center [334, 181] width 668 height 363
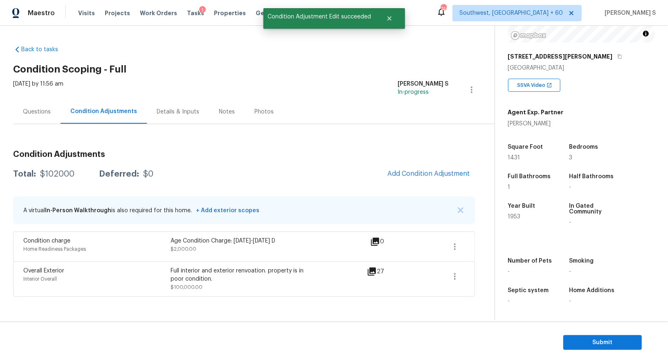
click at [44, 178] on div "Total: $102000 Deferred: $0 Add Condition Adjustment" at bounding box center [244, 174] width 462 height 18
click at [49, 178] on div "Total: $102000 Deferred: $0 Add Condition Adjustment" at bounding box center [244, 174] width 462 height 18
click at [47, 102] on div "Questions" at bounding box center [36, 111] width 47 height 24
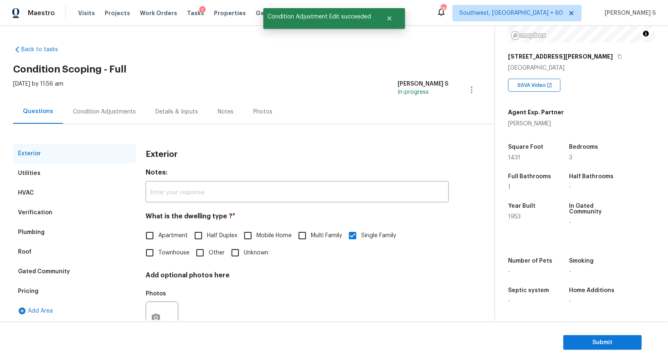
scroll to position [31, 0]
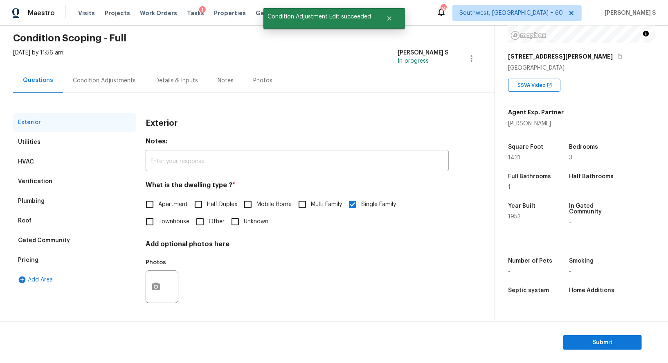
click at [48, 174] on div "Verification" at bounding box center [74, 181] width 123 height 20
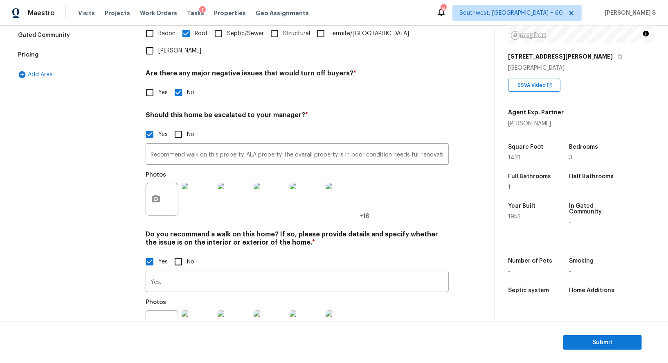
scroll to position [239, 0]
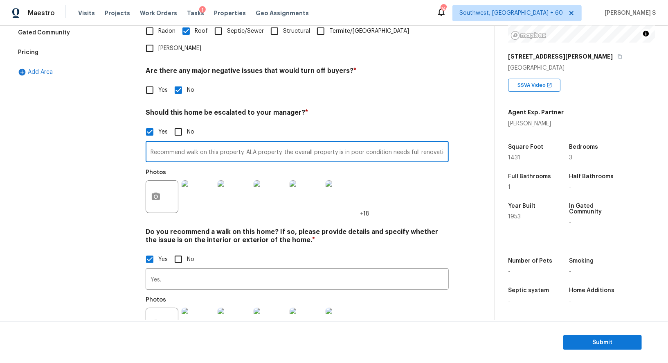
click at [277, 143] on input "Recommend walk on this property. ALA property. the overall property is in poor …" at bounding box center [297, 152] width 303 height 19
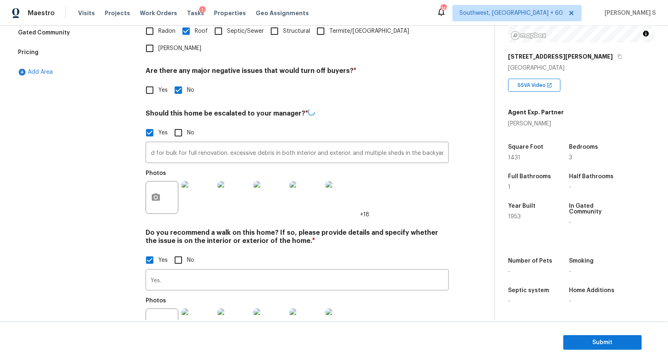
click at [53, 195] on div "Exterior Utilities HVAC Verification Plumbing Roof Gated Community Pricing Add …" at bounding box center [74, 130] width 123 height 451
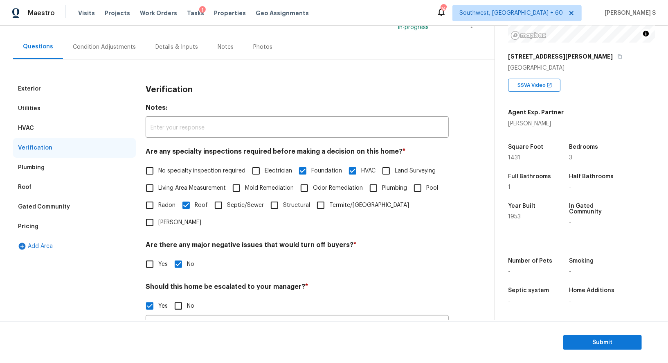
scroll to position [125, 0]
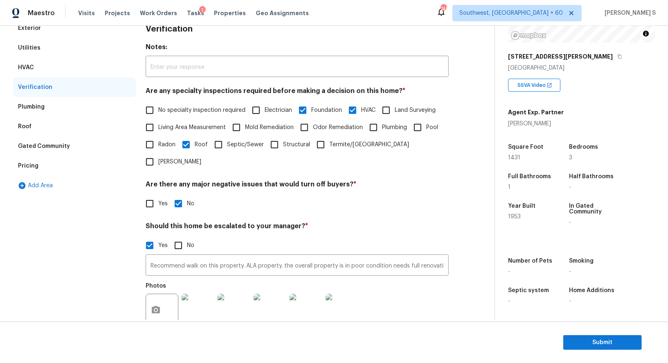
click at [37, 167] on div "Pricing" at bounding box center [74, 166] width 123 height 20
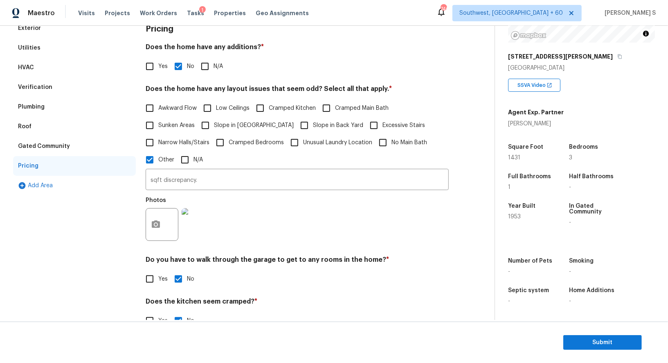
click at [243, 128] on span "Slope in [GEOGRAPHIC_DATA]" at bounding box center [254, 125] width 80 height 9
click at [214, 128] on input "Slope in [GEOGRAPHIC_DATA]" at bounding box center [205, 125] width 17 height 17
checkbox input "true"
click at [313, 128] on span "Slope in Back Yard" at bounding box center [338, 126] width 50 height 9
click at [296, 128] on input "Slope in Back Yard" at bounding box center [304, 125] width 17 height 17
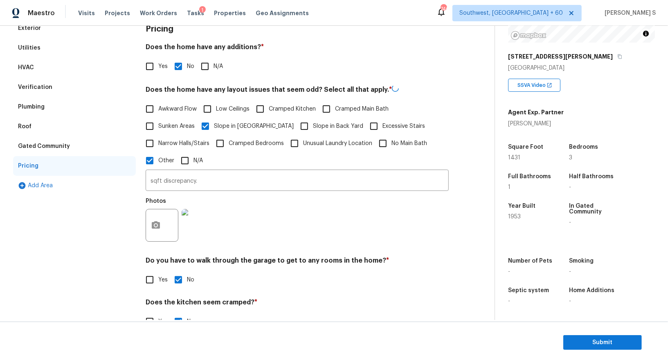
checkbox input "true"
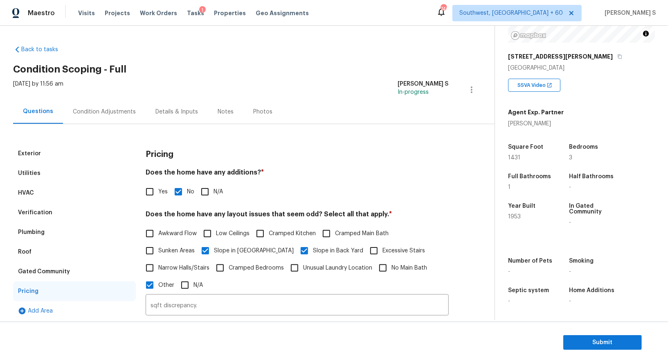
click at [122, 110] on div "Condition Adjustments" at bounding box center [104, 112] width 63 height 8
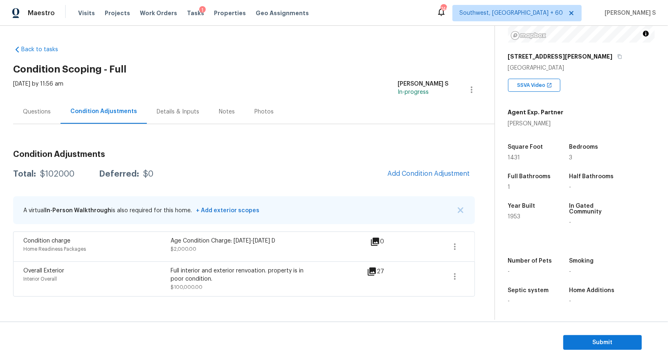
click at [62, 169] on div "Total: $102000 Deferred: $0 Add Condition Adjustment" at bounding box center [244, 174] width 462 height 18
click at [67, 179] on div "Total: $102000 Deferred: $0 Add Condition Adjustment" at bounding box center [244, 174] width 462 height 18
click at [64, 174] on div "$102000" at bounding box center [57, 174] width 34 height 8
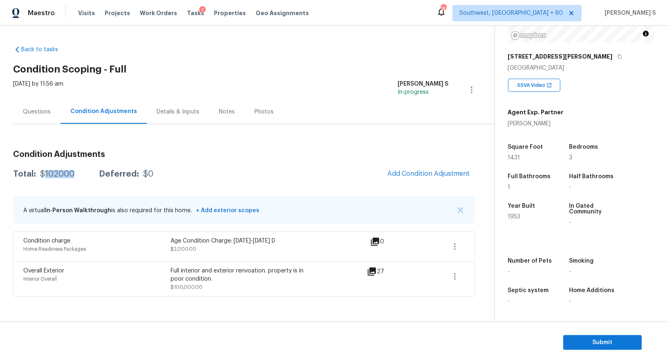
copy div "102000"
click at [32, 115] on div "Questions" at bounding box center [36, 111] width 47 height 24
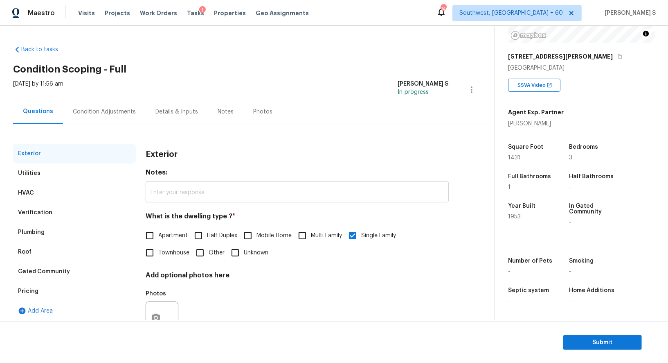
scroll to position [31, 0]
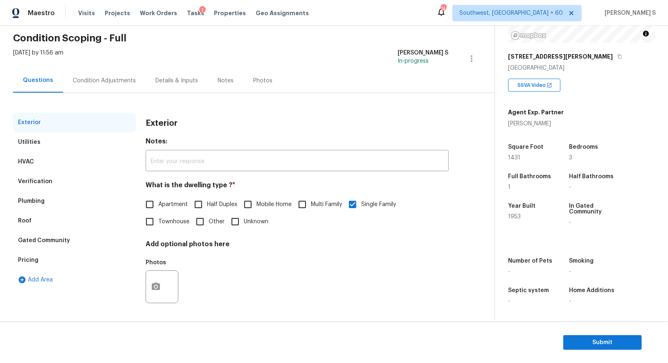
click at [34, 259] on div "Pricing" at bounding box center [28, 260] width 20 height 8
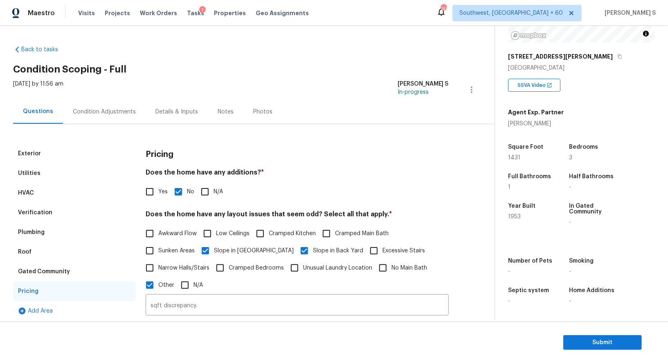
scroll to position [113, 0]
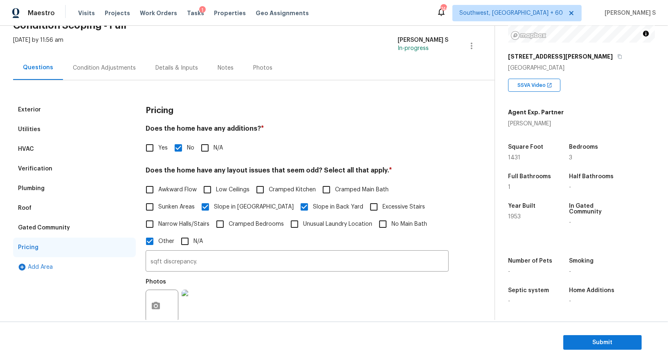
click at [46, 170] on div "Verification" at bounding box center [35, 169] width 34 height 8
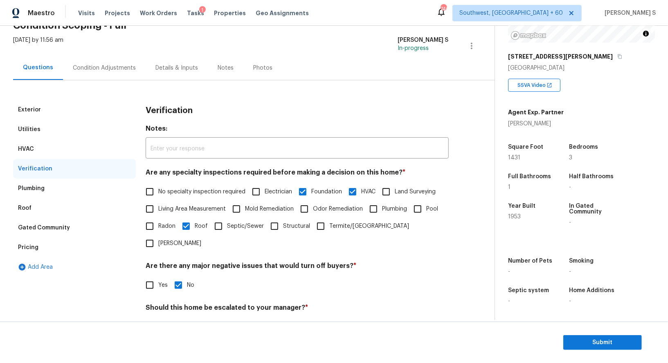
scroll to position [166, 0]
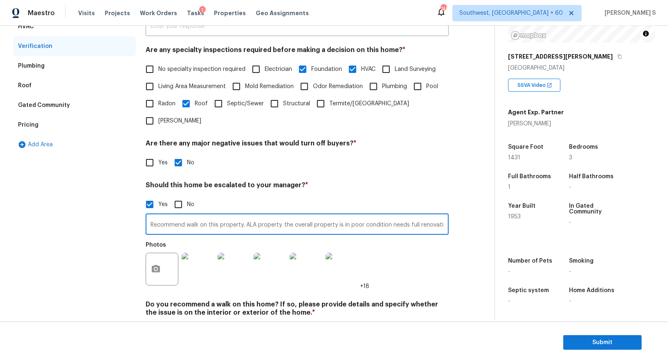
click at [219, 215] on input "Recommend walk on this property. ALA property. the overall property is in poor …" at bounding box center [297, 224] width 303 height 19
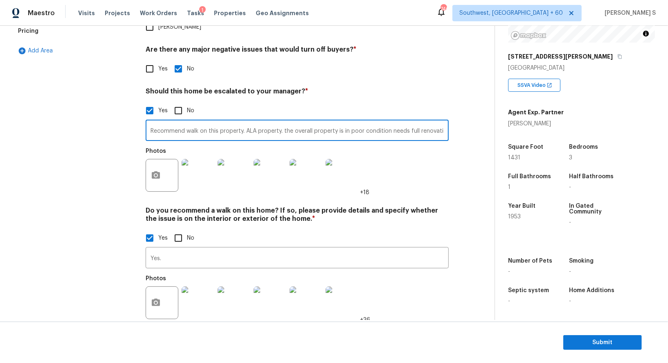
scroll to position [97, 0]
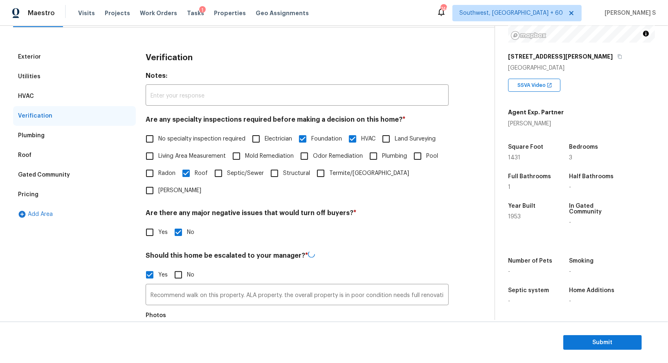
click at [31, 187] on div "Pricing" at bounding box center [74, 195] width 123 height 20
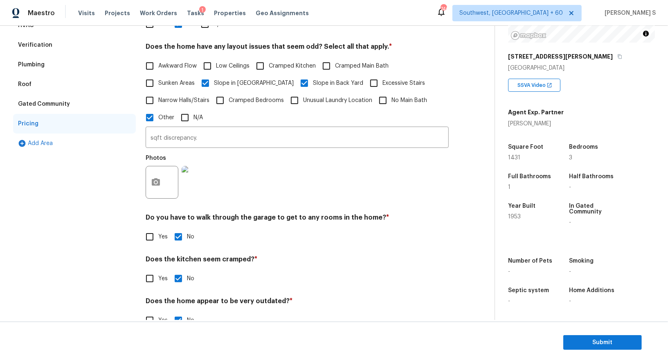
scroll to position [188, 0]
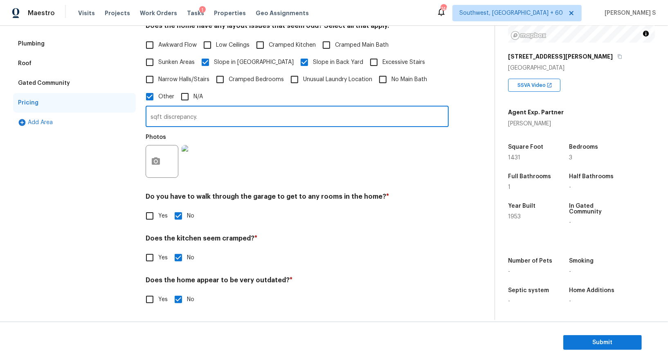
click at [214, 115] on input "sqft discrepancy." at bounding box center [297, 117] width 303 height 19
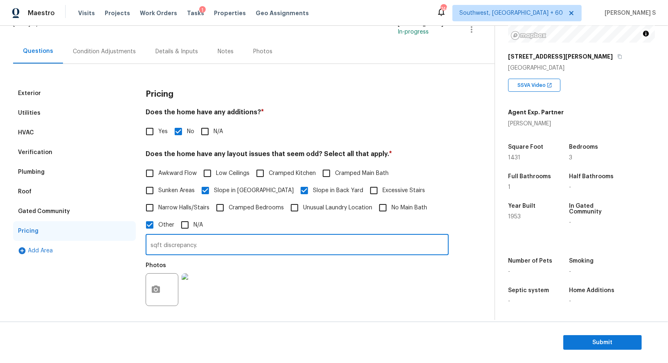
scroll to position [0, 0]
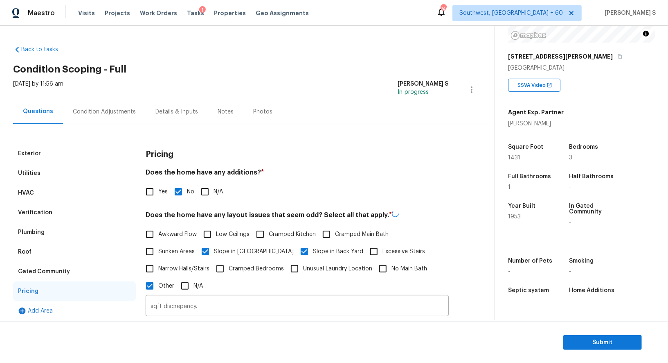
click at [116, 117] on div "Condition Adjustments" at bounding box center [104, 111] width 83 height 24
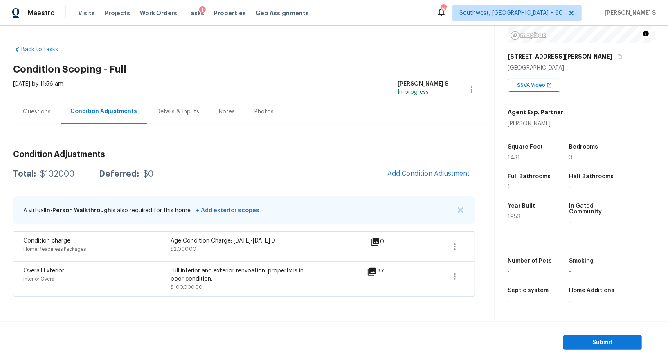
scroll to position [113, 0]
click at [594, 338] on span "Submit" at bounding box center [602, 342] width 65 height 10
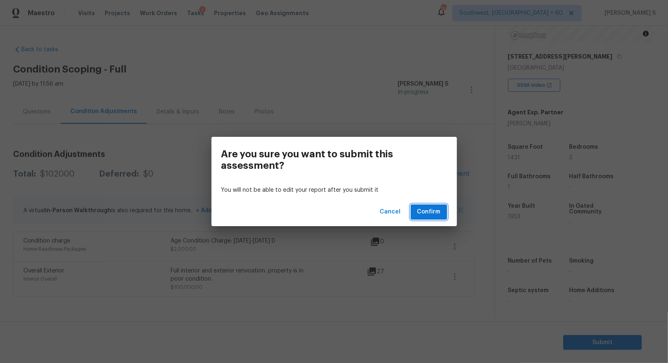
click at [441, 212] on button "Confirm" at bounding box center [429, 211] width 36 height 15
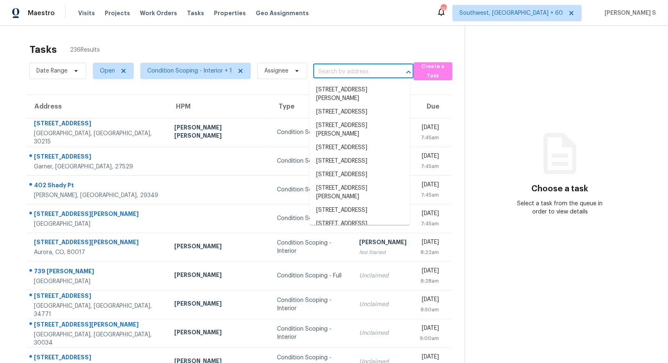
click at [333, 67] on input "text" at bounding box center [351, 71] width 77 height 13
paste input "[STREET_ADDRESS][PERSON_NAME]"
type input "[STREET_ADDRESS][PERSON_NAME]"
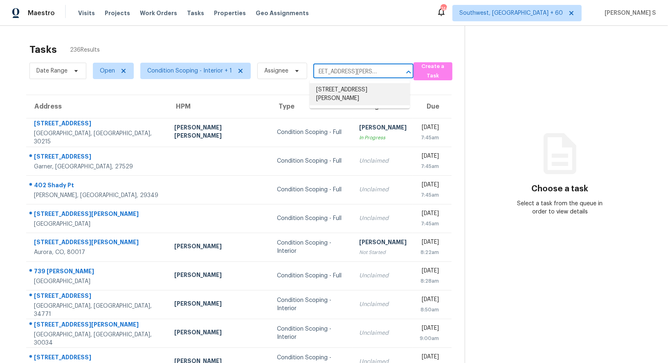
click at [351, 88] on li "[STREET_ADDRESS][PERSON_NAME]" at bounding box center [360, 94] width 100 height 22
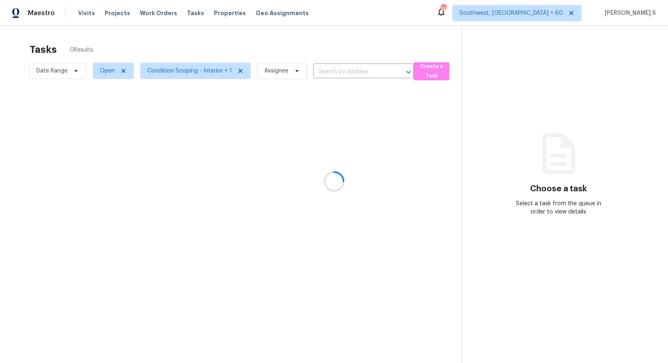
type input "[STREET_ADDRESS][PERSON_NAME]"
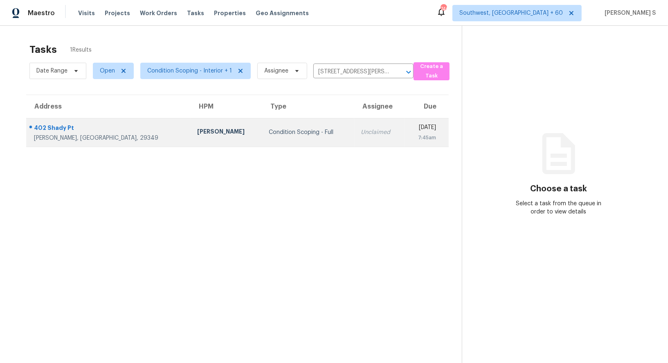
click at [262, 142] on td "Condition Scoping - Full" at bounding box center [308, 132] width 92 height 29
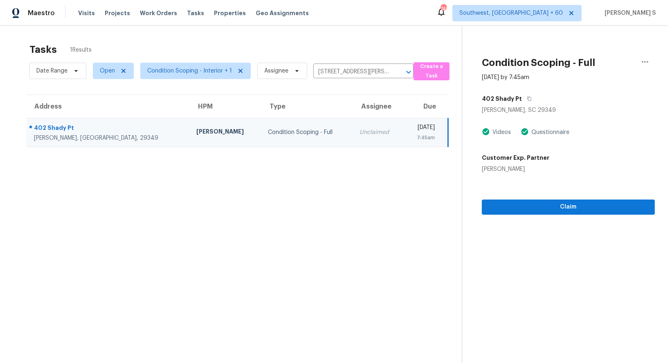
click at [505, 217] on section "Condition Scoping - Full [DATE] by 7:45am 402 Shady Pt [PERSON_NAME], [GEOGRAPH…" at bounding box center [558, 207] width 193 height 363
click at [503, 203] on span "Claim" at bounding box center [569, 207] width 160 height 10
click at [349, 219] on section "Tasks 1 Results Date Range Open Condition Scoping - Interior + 1 Assignee [STRE…" at bounding box center [237, 214] width 449 height 350
